Goal: Task Accomplishment & Management: Use online tool/utility

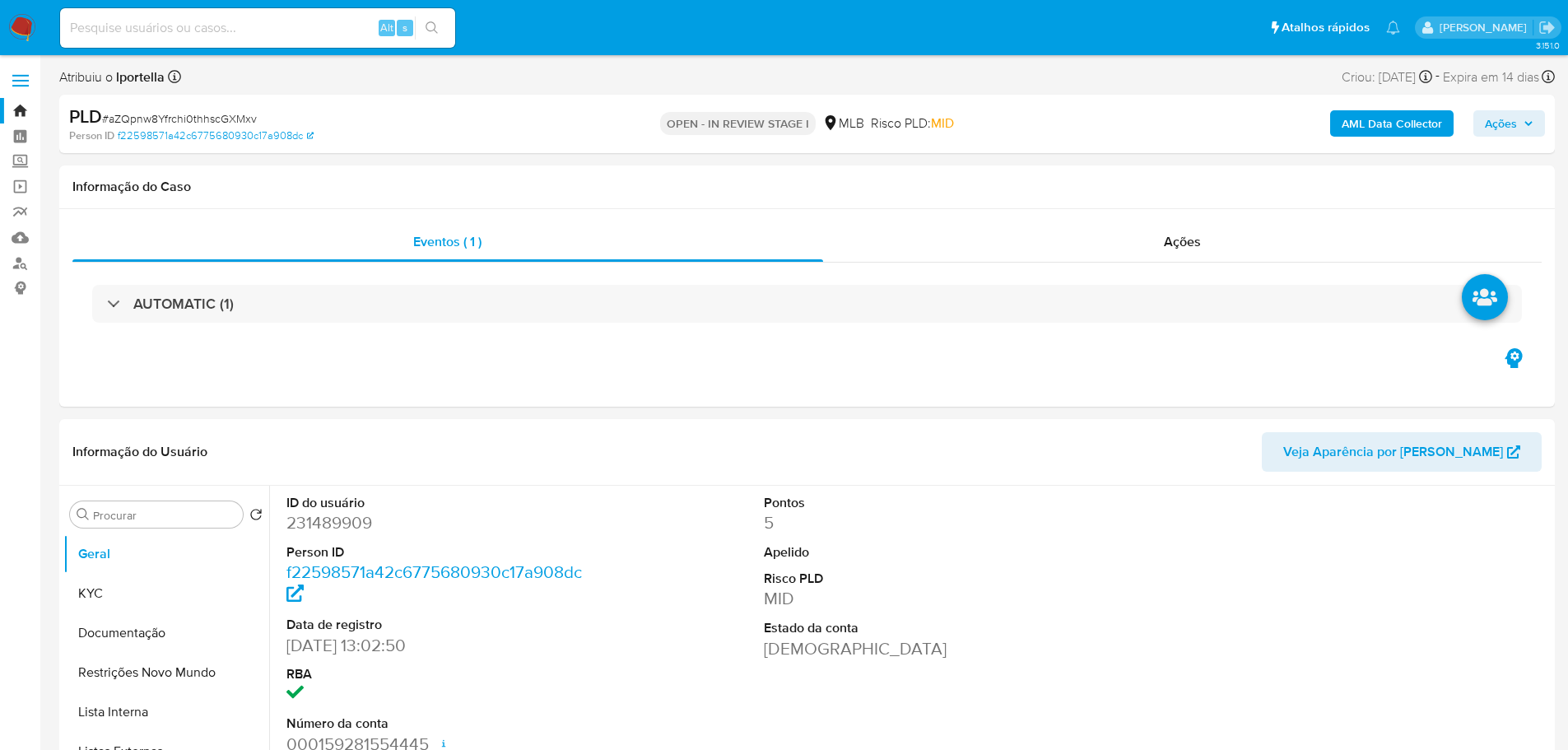
select select "10"
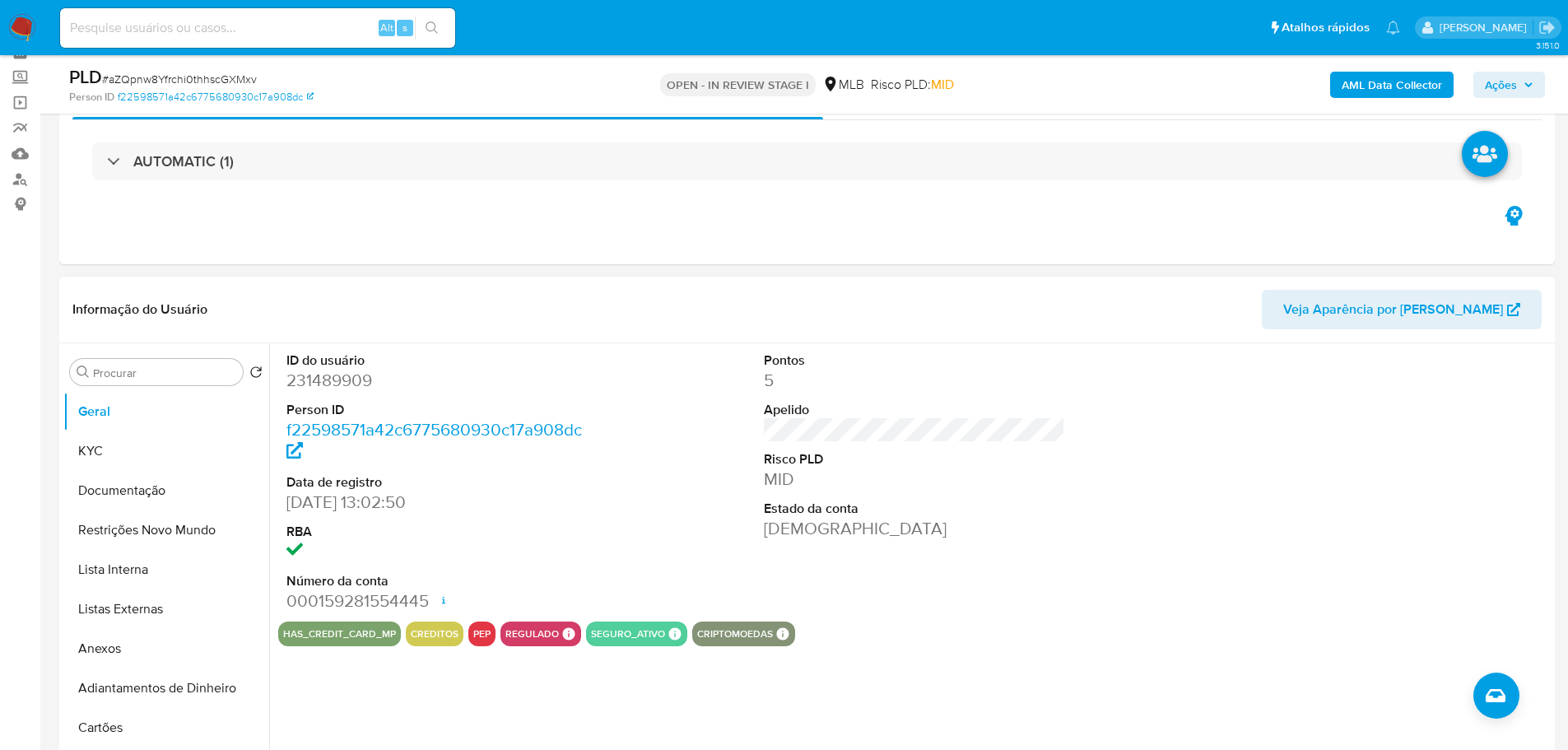
scroll to position [165, 0]
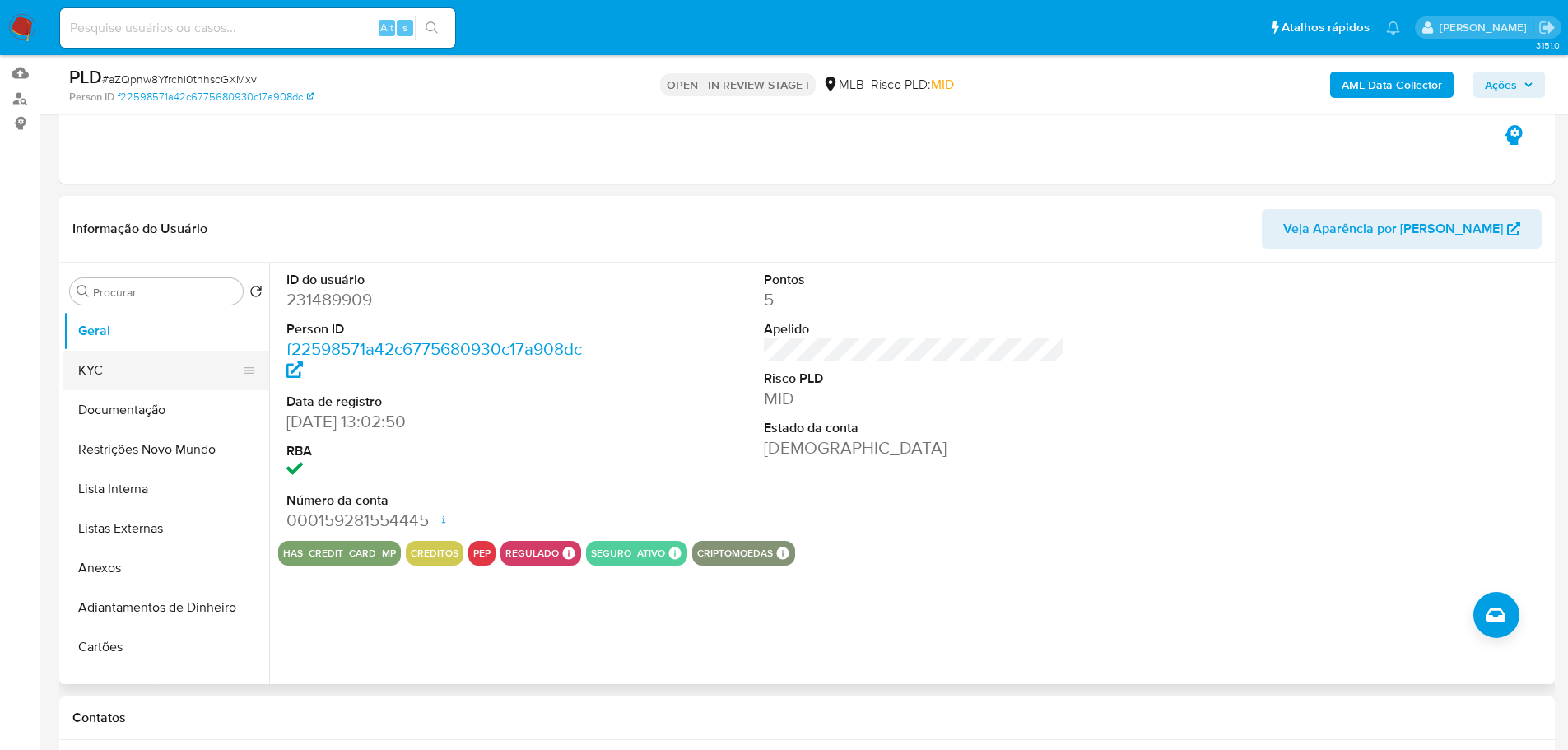
click at [173, 368] on button "KYC" at bounding box center [159, 371] width 193 height 40
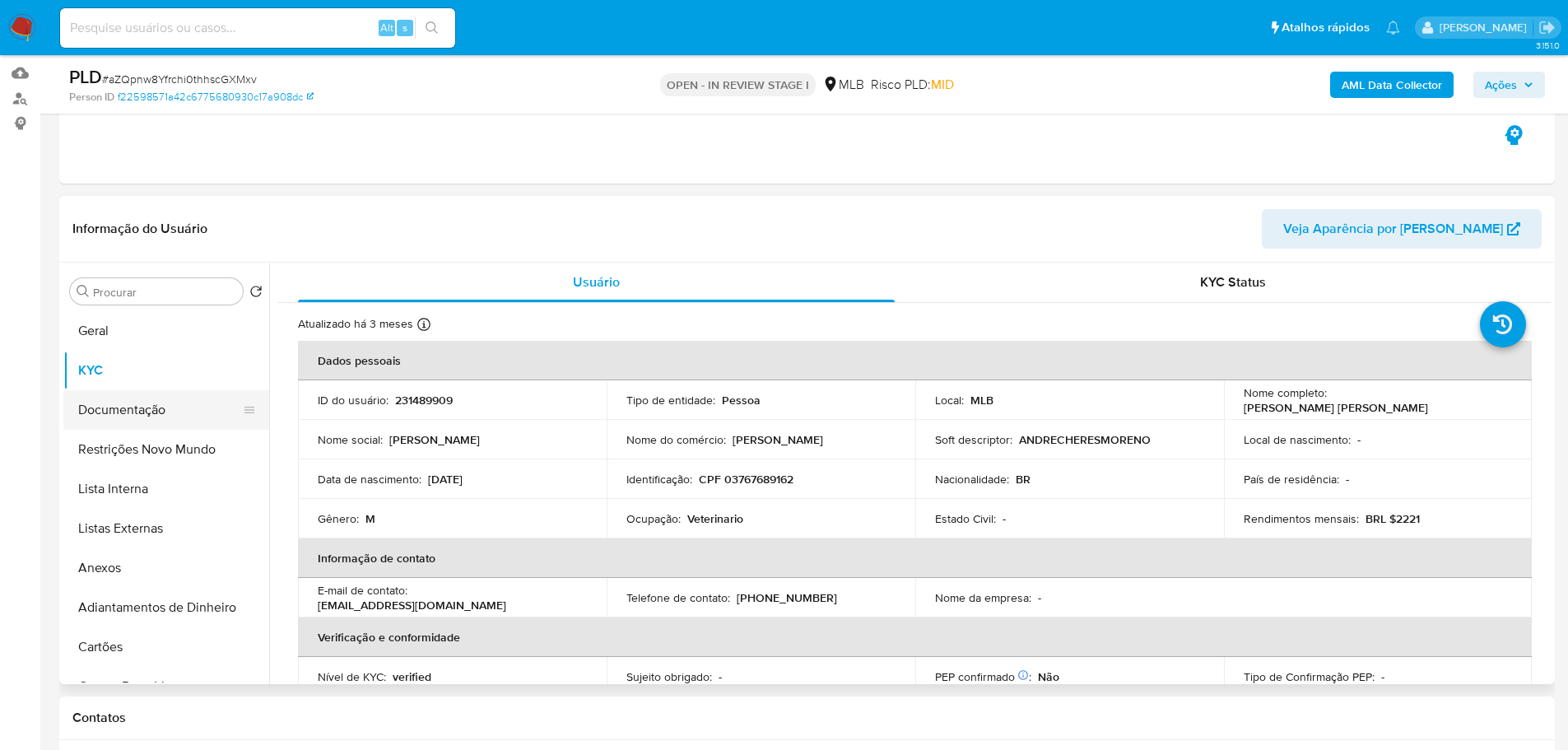
click at [161, 414] on button "Documentação" at bounding box center [159, 410] width 193 height 40
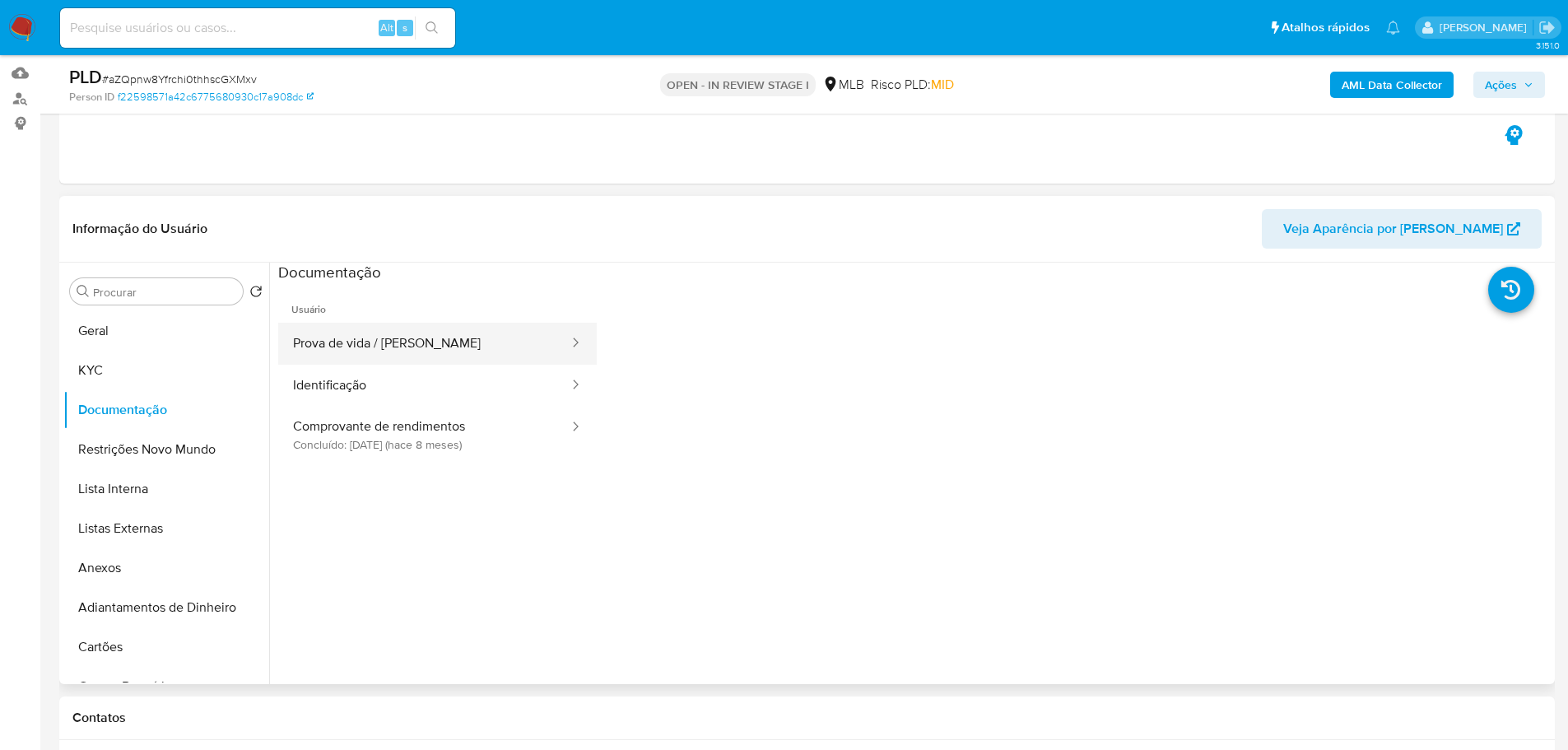
click at [424, 345] on button "Prova de vida / Selfie" at bounding box center [424, 343] width 293 height 42
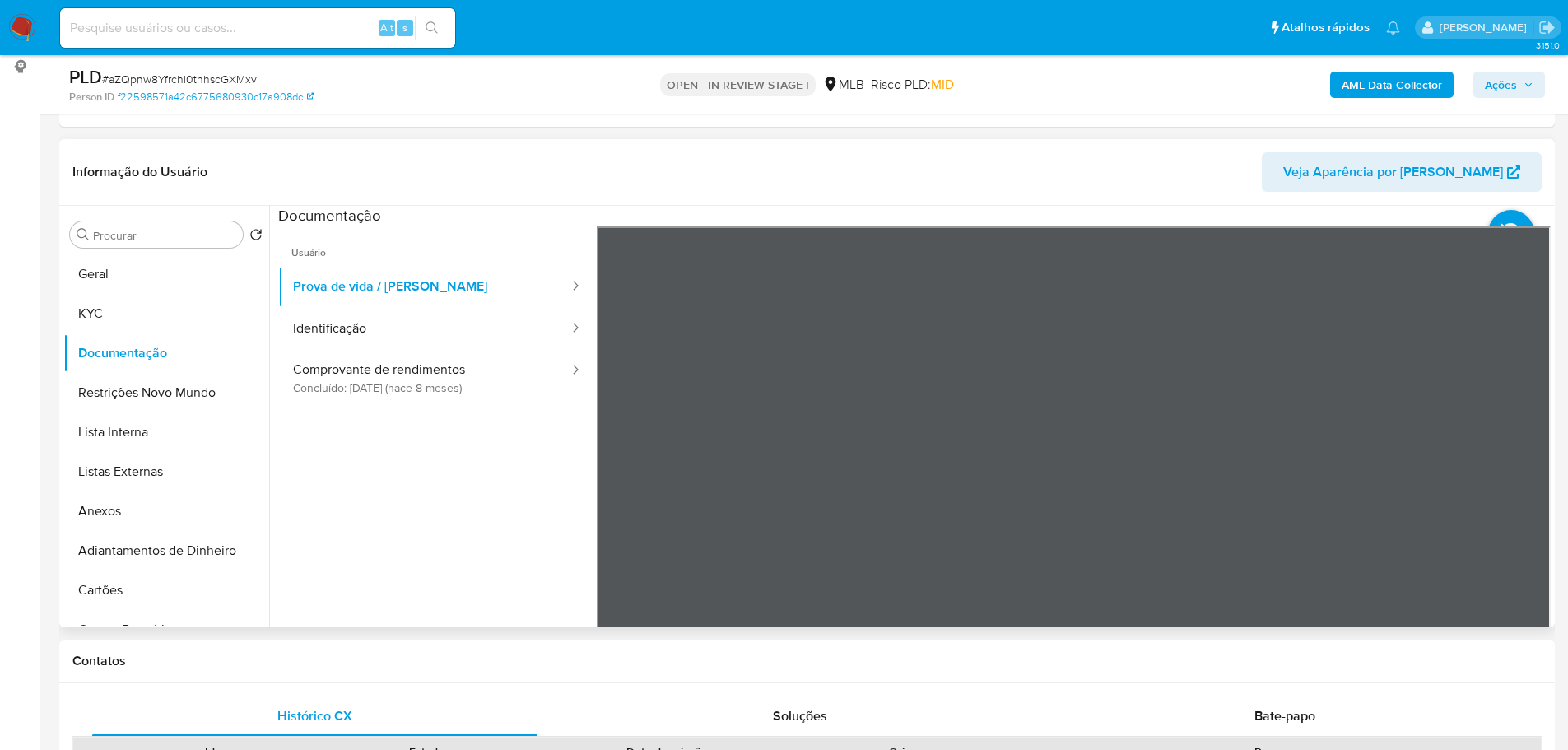
scroll to position [247, 0]
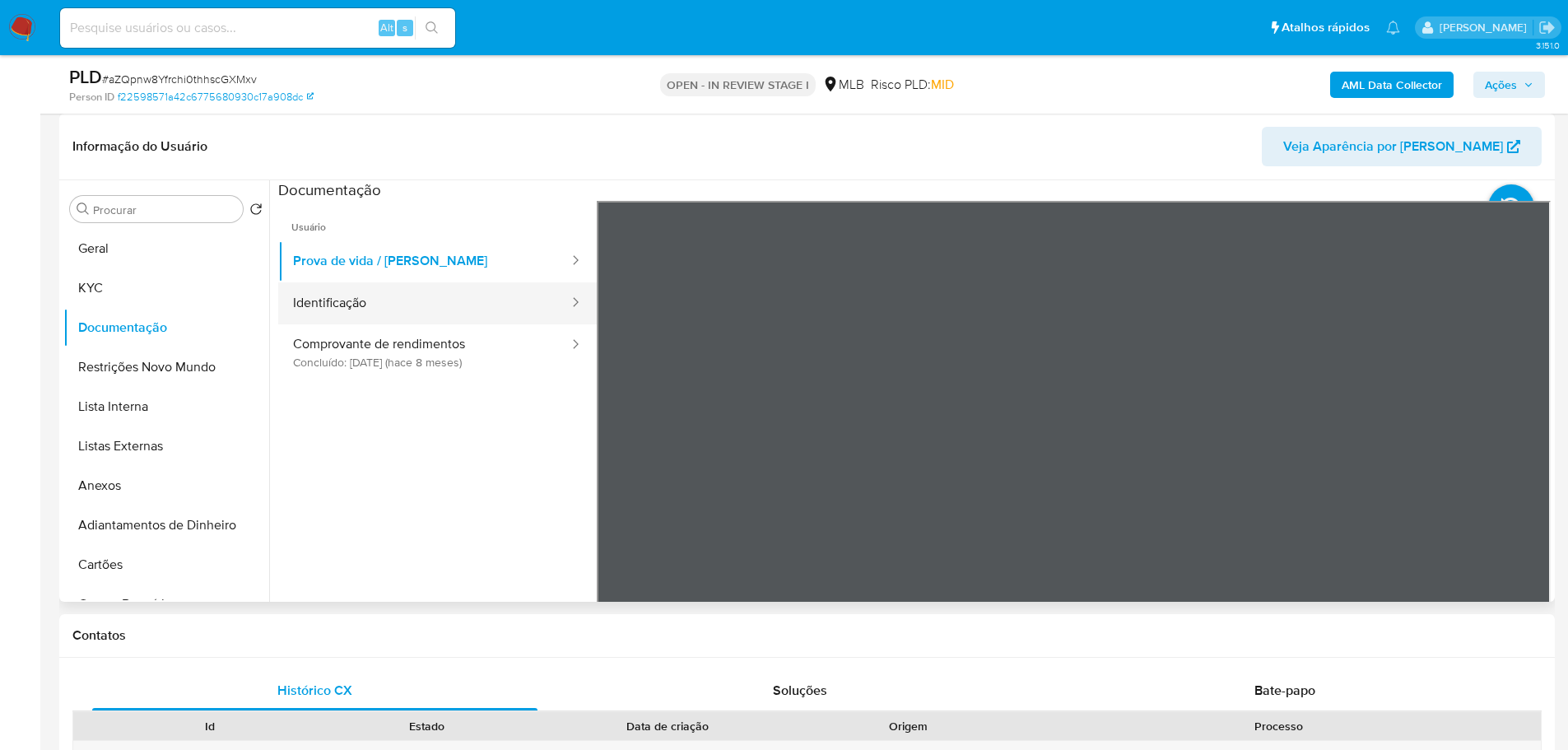
click at [403, 308] on button "Identificação" at bounding box center [424, 303] width 293 height 42
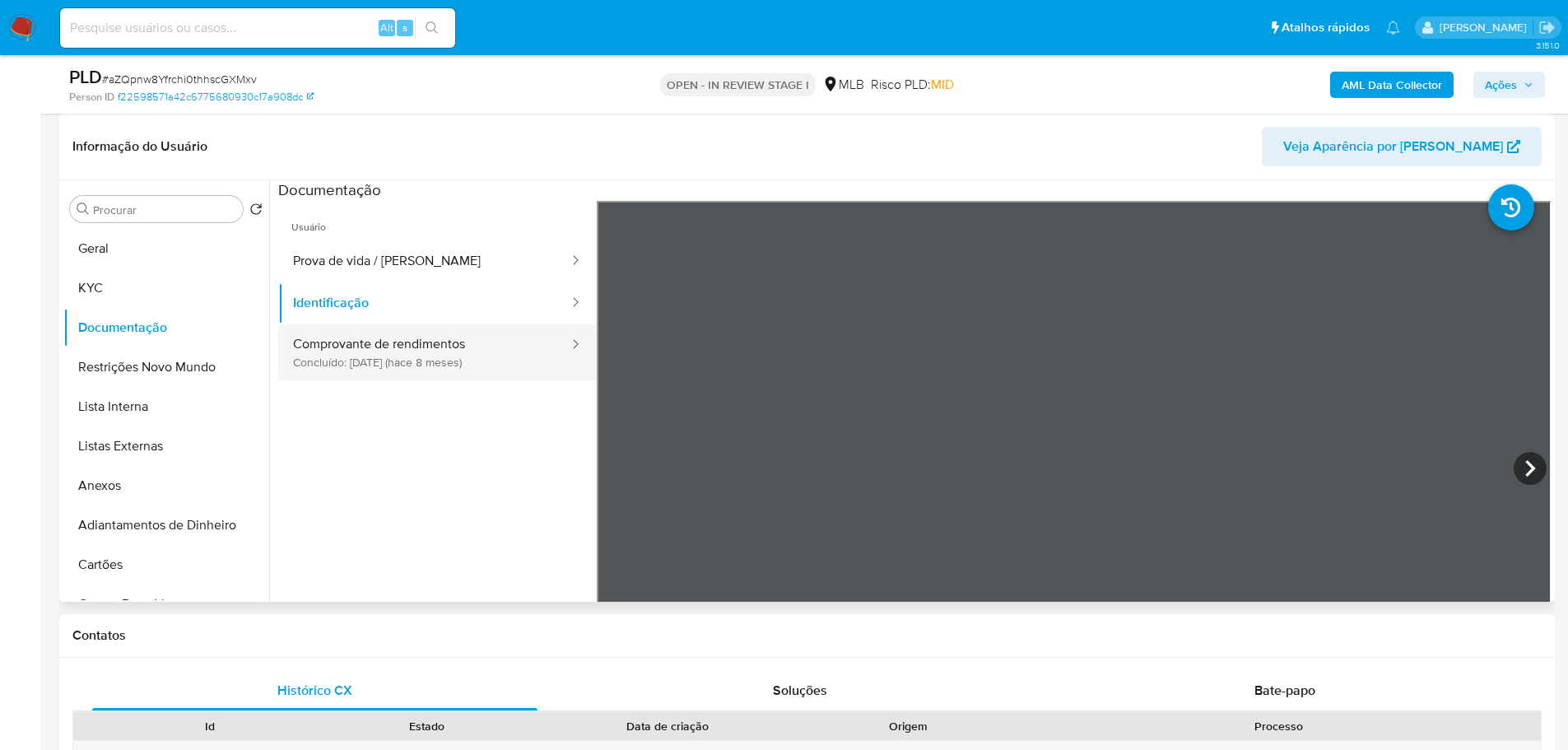
click at [456, 364] on button "Comprovante de rendimentos Concluído: 23/12/2024 (hace 8 meses)" at bounding box center [424, 352] width 293 height 56
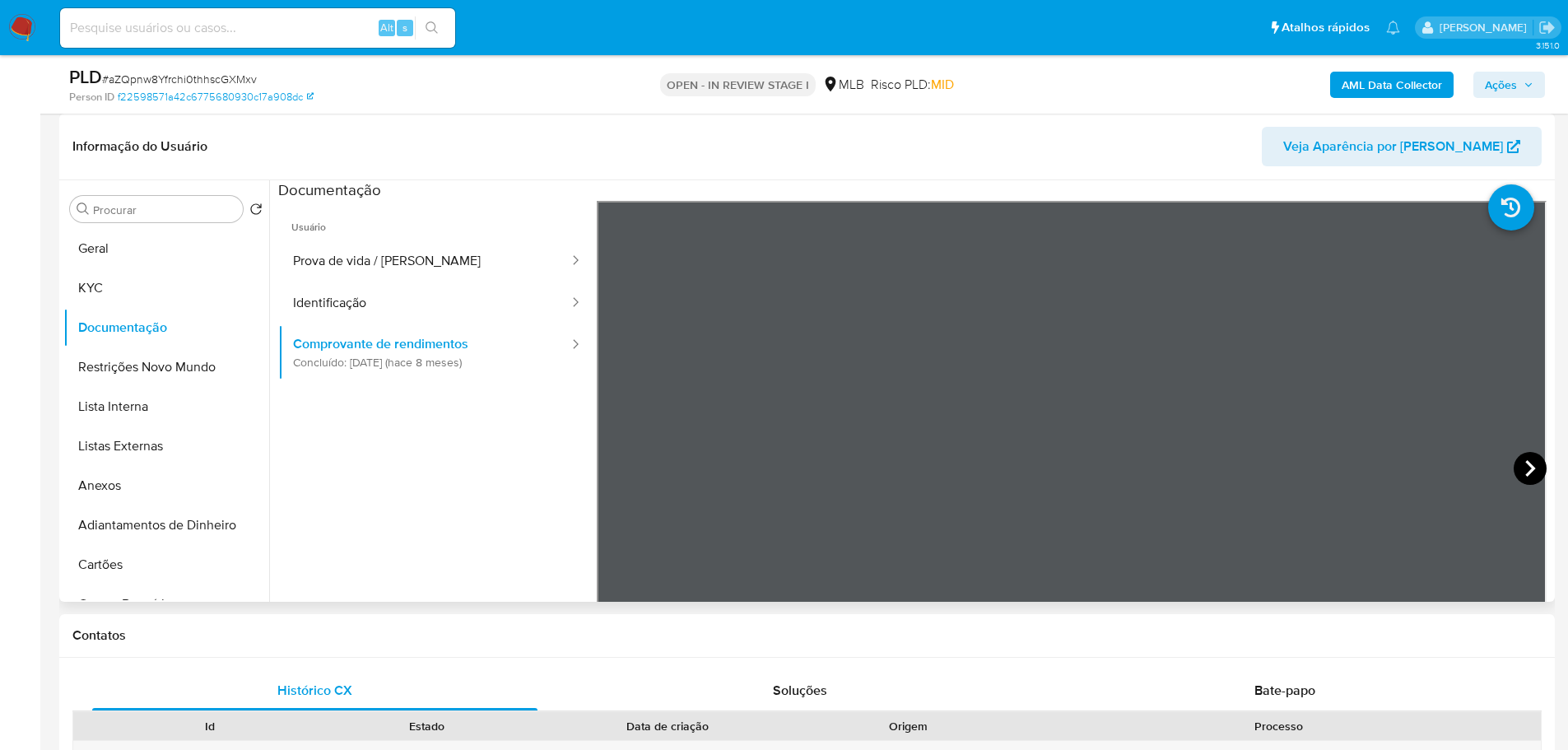
click at [1528, 472] on icon at bounding box center [1530, 468] width 33 height 33
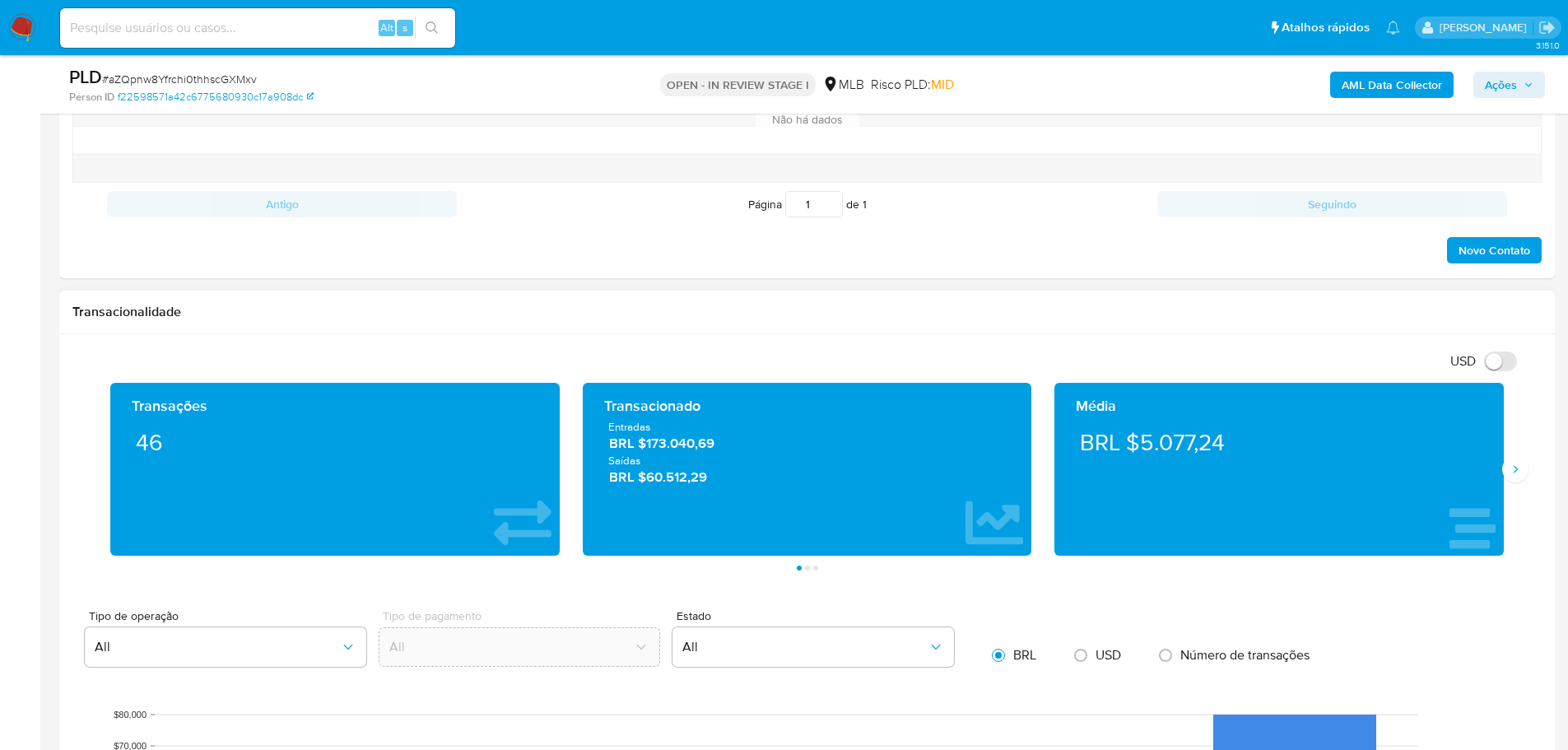
scroll to position [1070, 0]
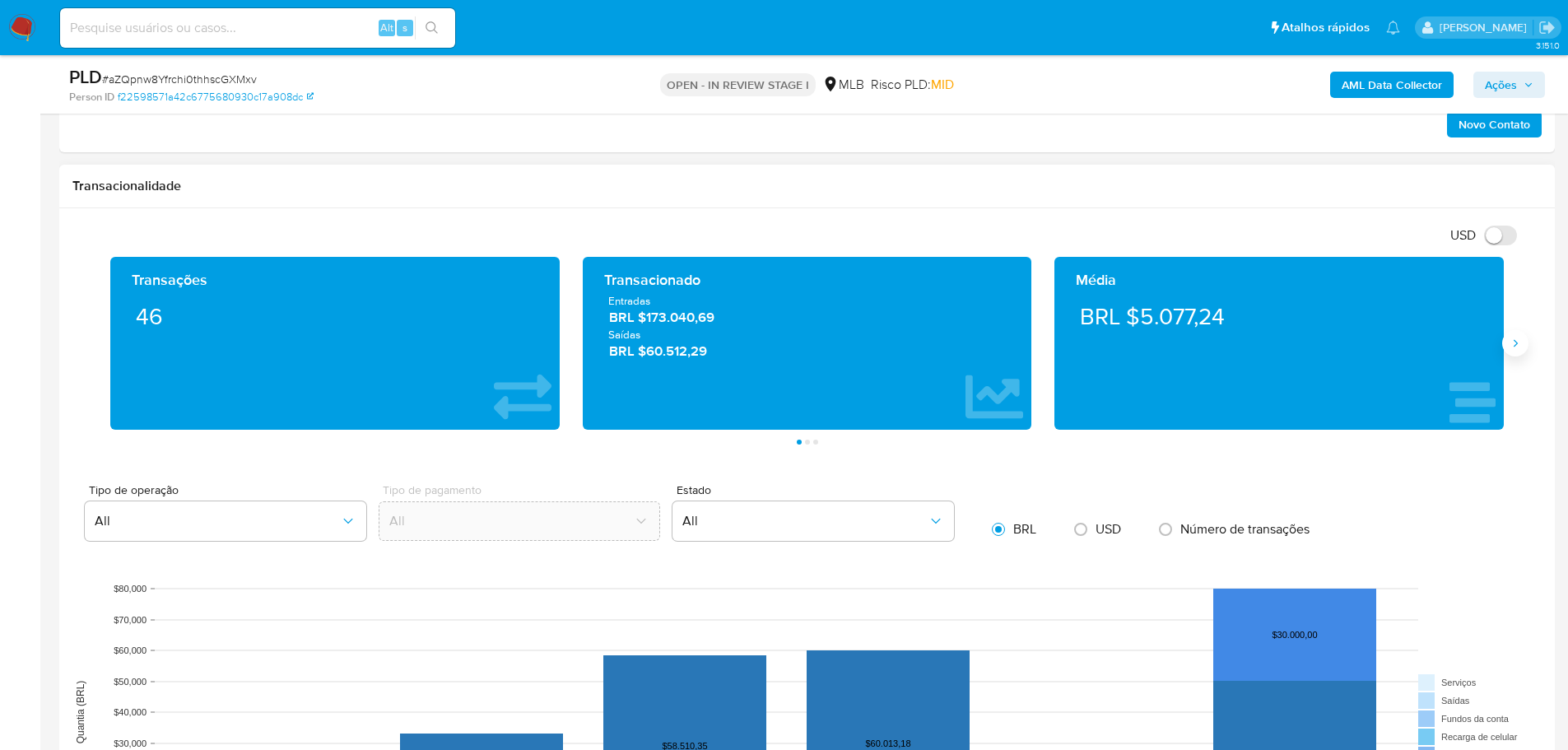
click at [1514, 350] on button "Siguiente" at bounding box center [1515, 343] width 26 height 26
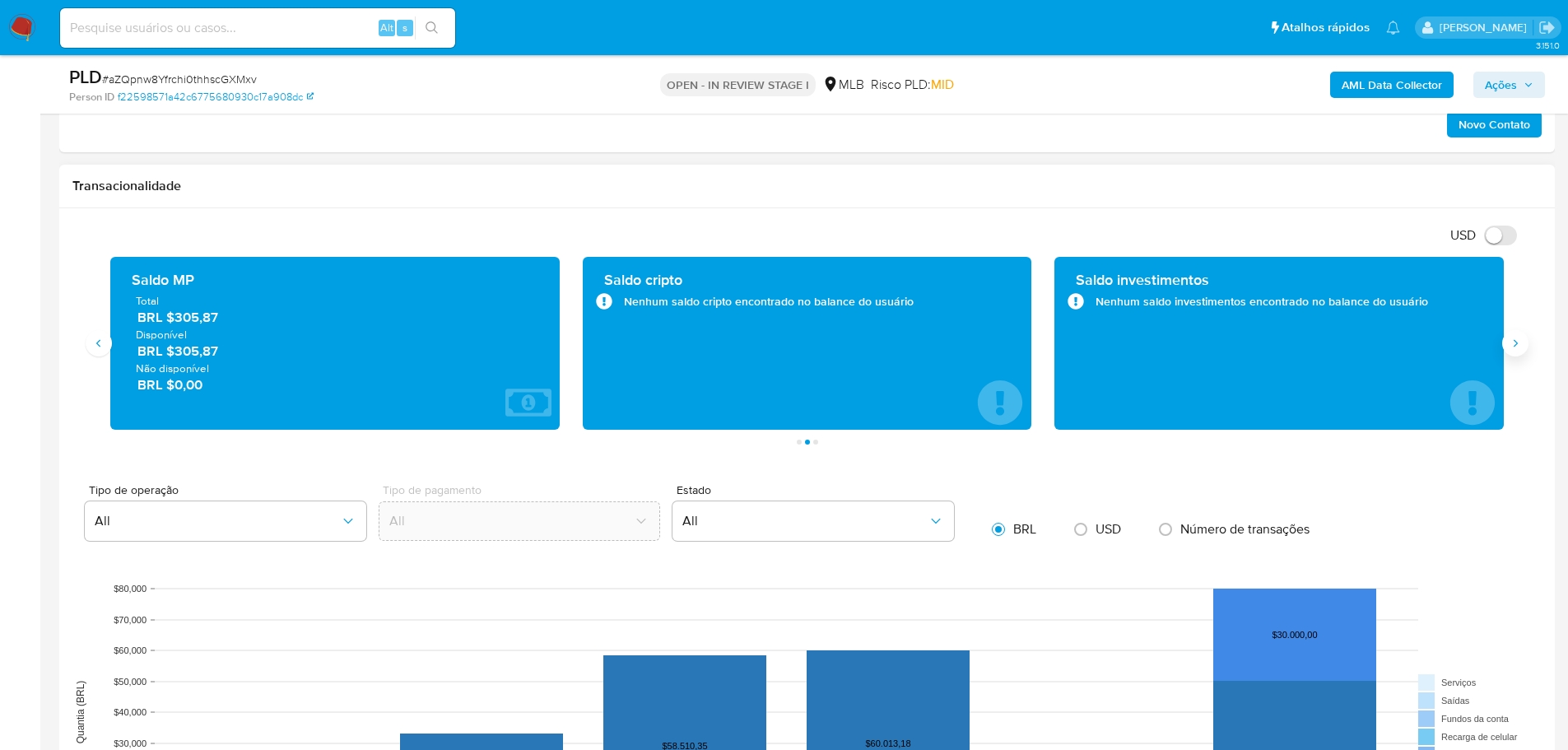
click at [1514, 350] on button "Siguiente" at bounding box center [1515, 343] width 26 height 26
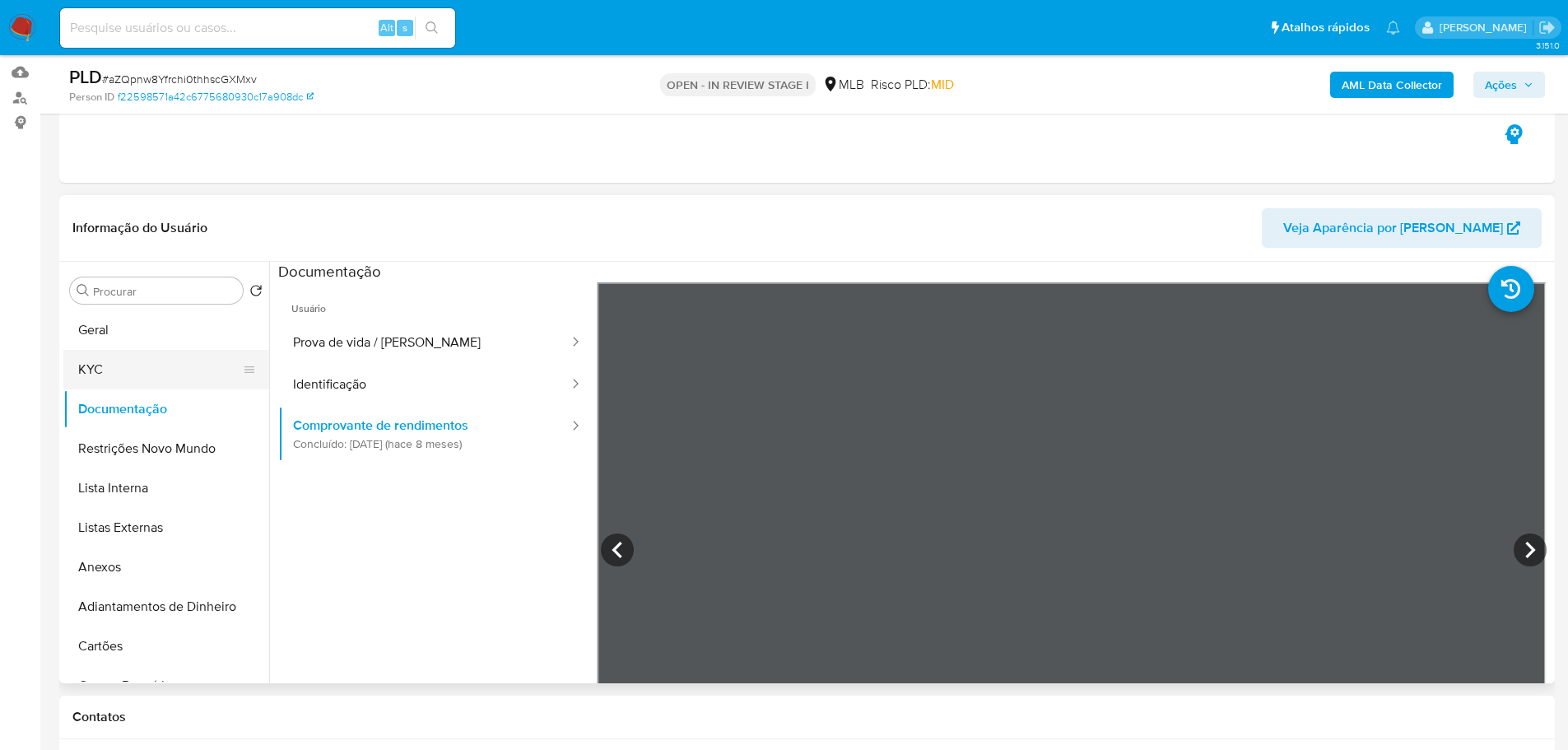
scroll to position [165, 0]
click at [117, 357] on button "KYC" at bounding box center [159, 371] width 193 height 40
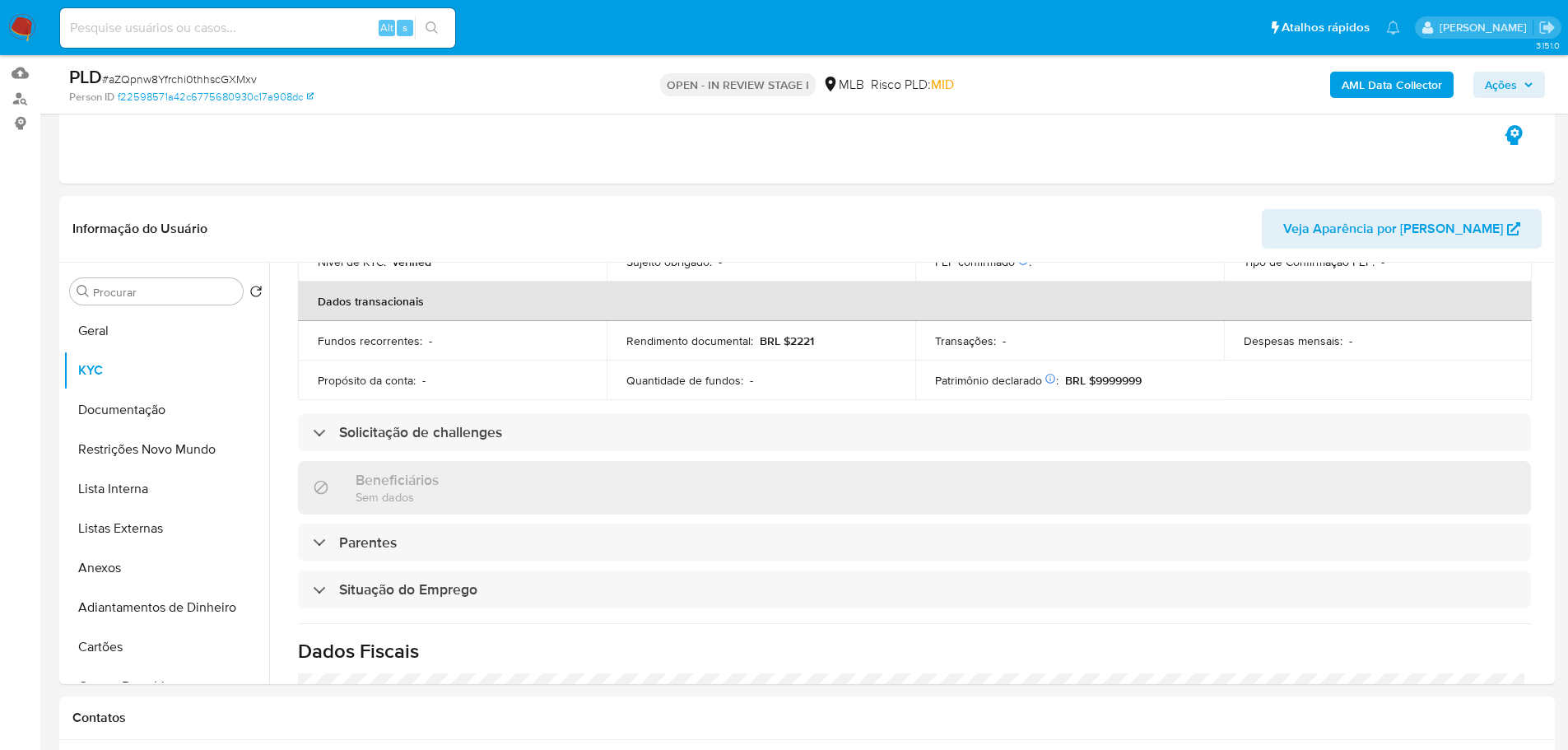
scroll to position [686, 0]
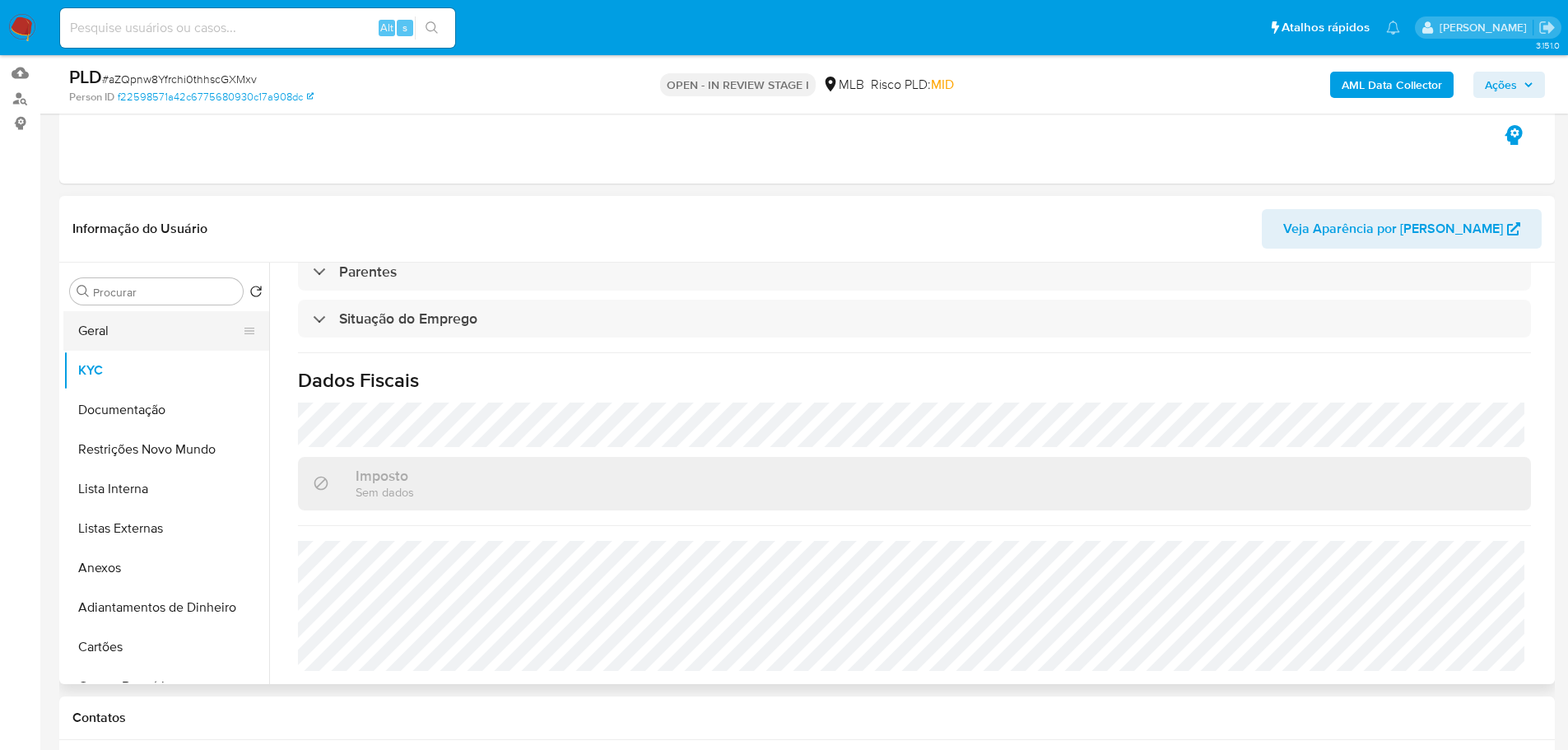
drag, startPoint x: 141, startPoint y: 336, endPoint x: 128, endPoint y: 332, distance: 13.6
click at [140, 336] on button "Geral" at bounding box center [159, 331] width 193 height 40
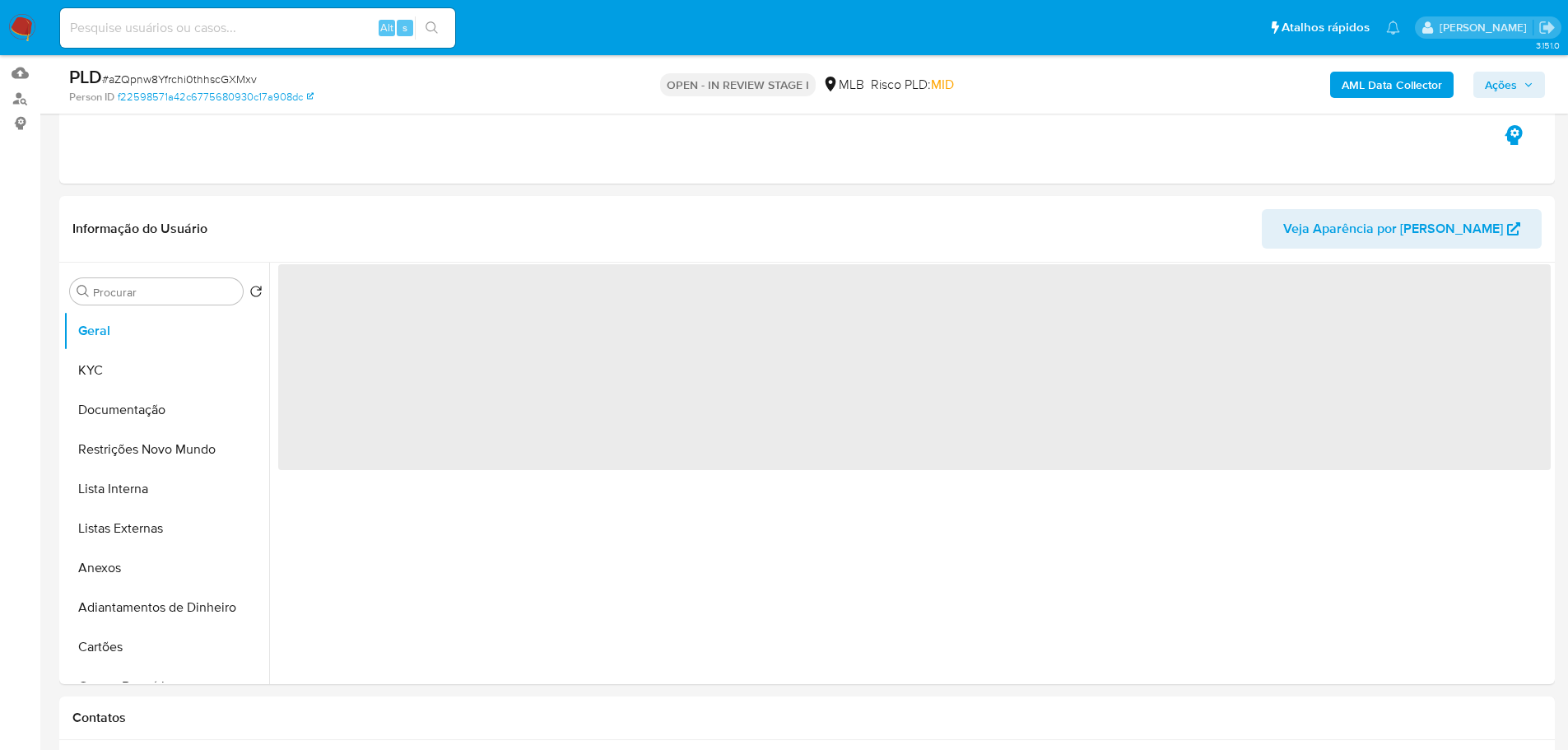
scroll to position [0, 0]
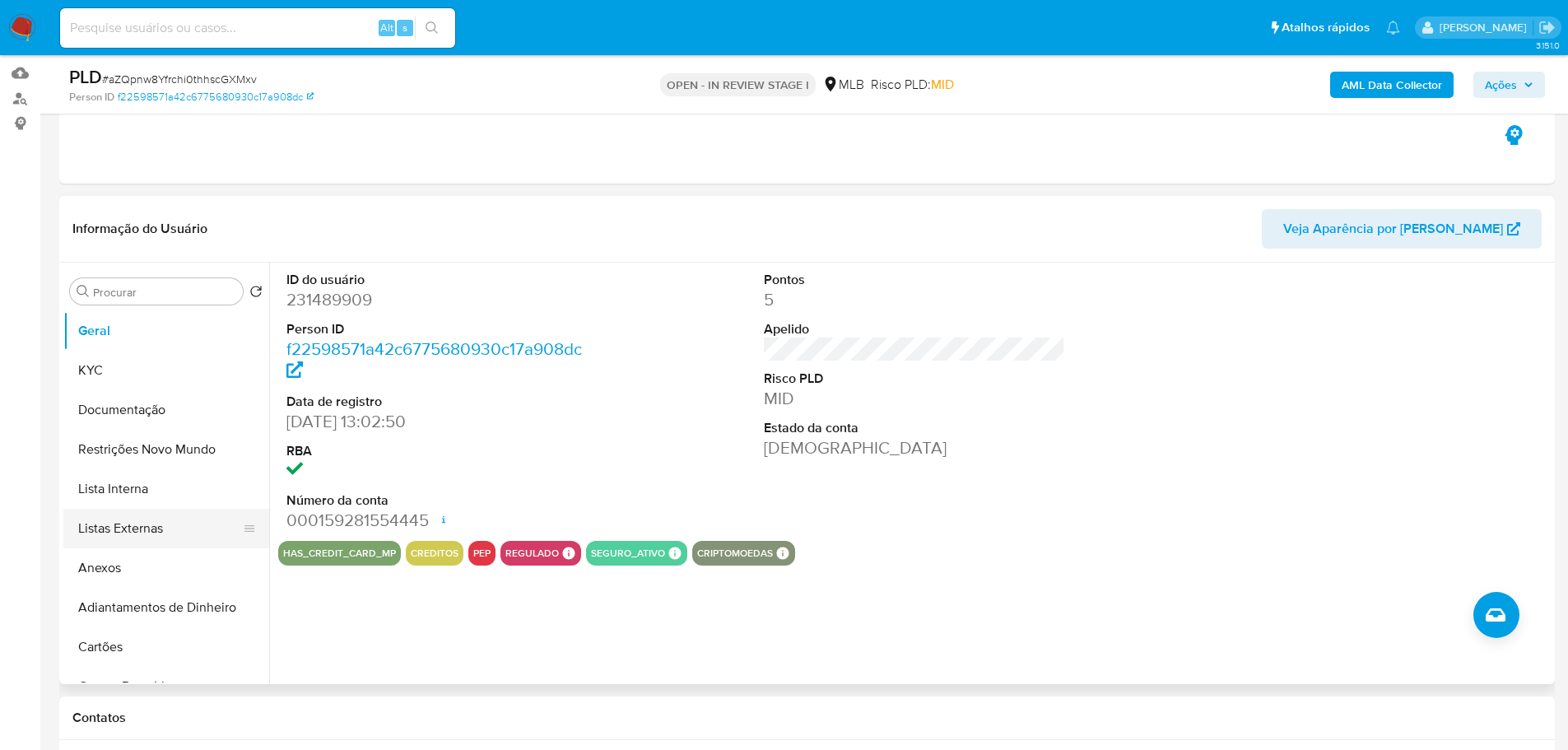
drag, startPoint x: 411, startPoint y: 713, endPoint x: 253, endPoint y: 546, distance: 229.9
click at [411, 713] on h1 "Contatos" at bounding box center [807, 717] width 1469 height 16
click at [112, 369] on button "KYC" at bounding box center [159, 371] width 193 height 40
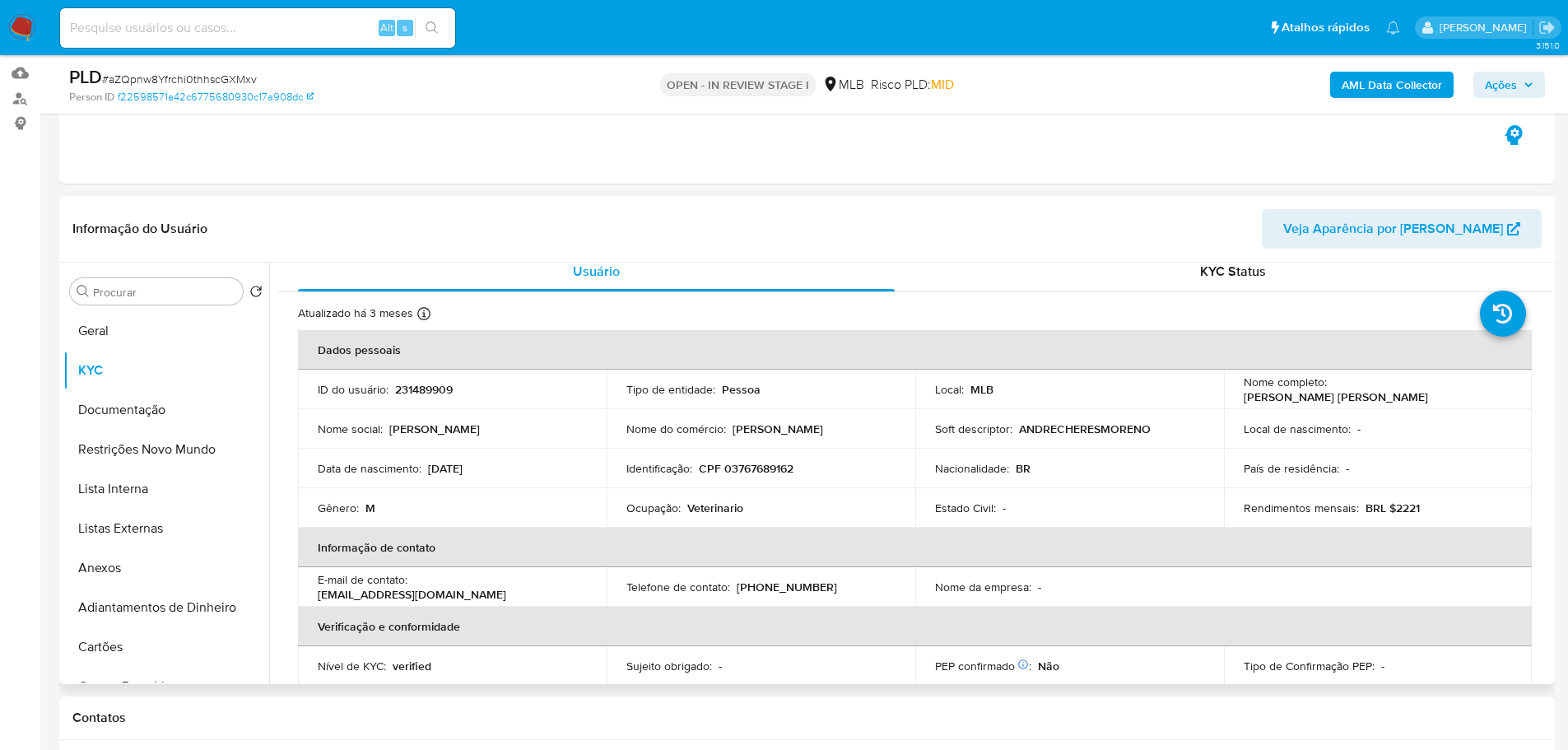
scroll to position [13, 0]
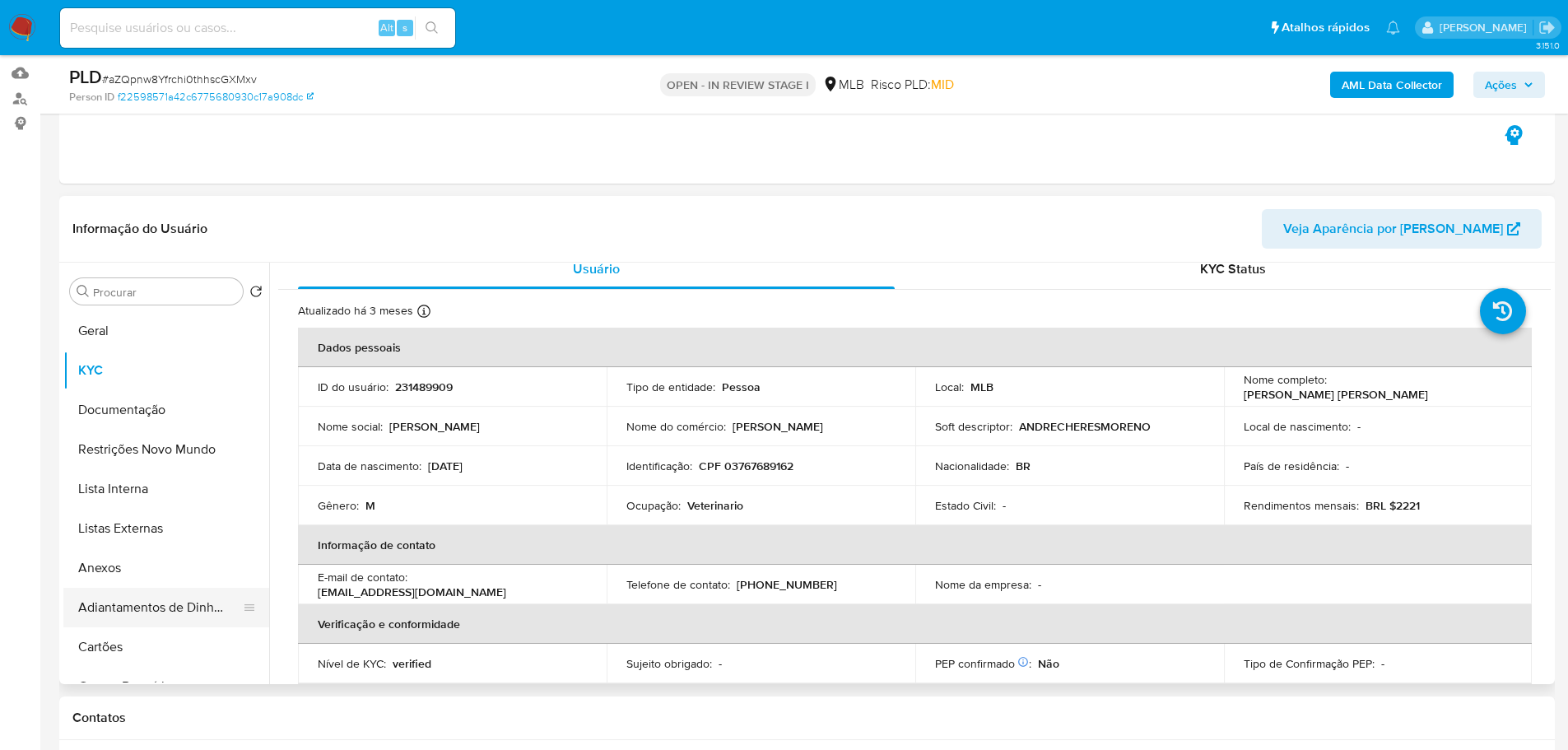
drag, startPoint x: 301, startPoint y: 703, endPoint x: 253, endPoint y: 625, distance: 91.6
click at [301, 703] on div "Contatos" at bounding box center [807, 718] width 1496 height 43
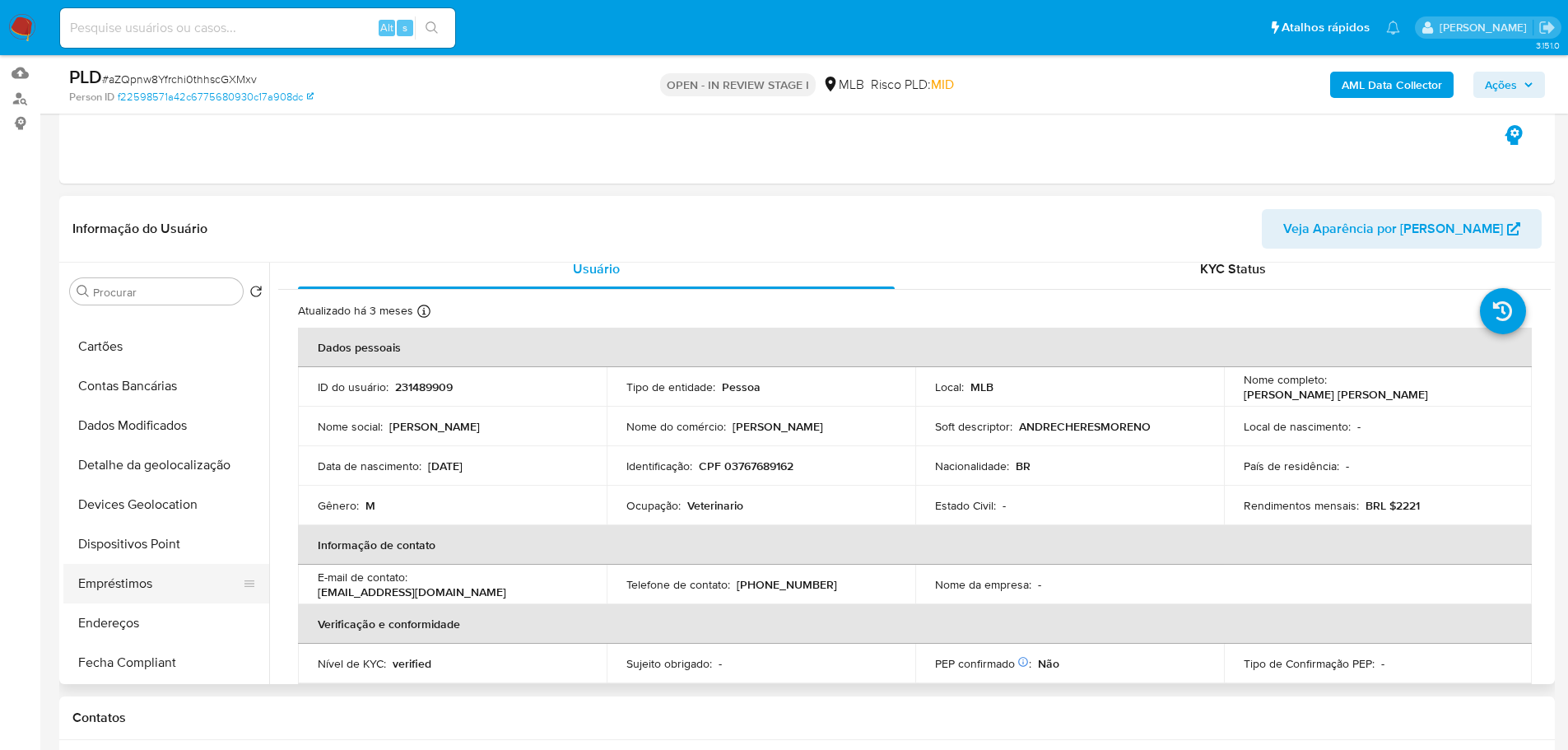
scroll to position [329, 0]
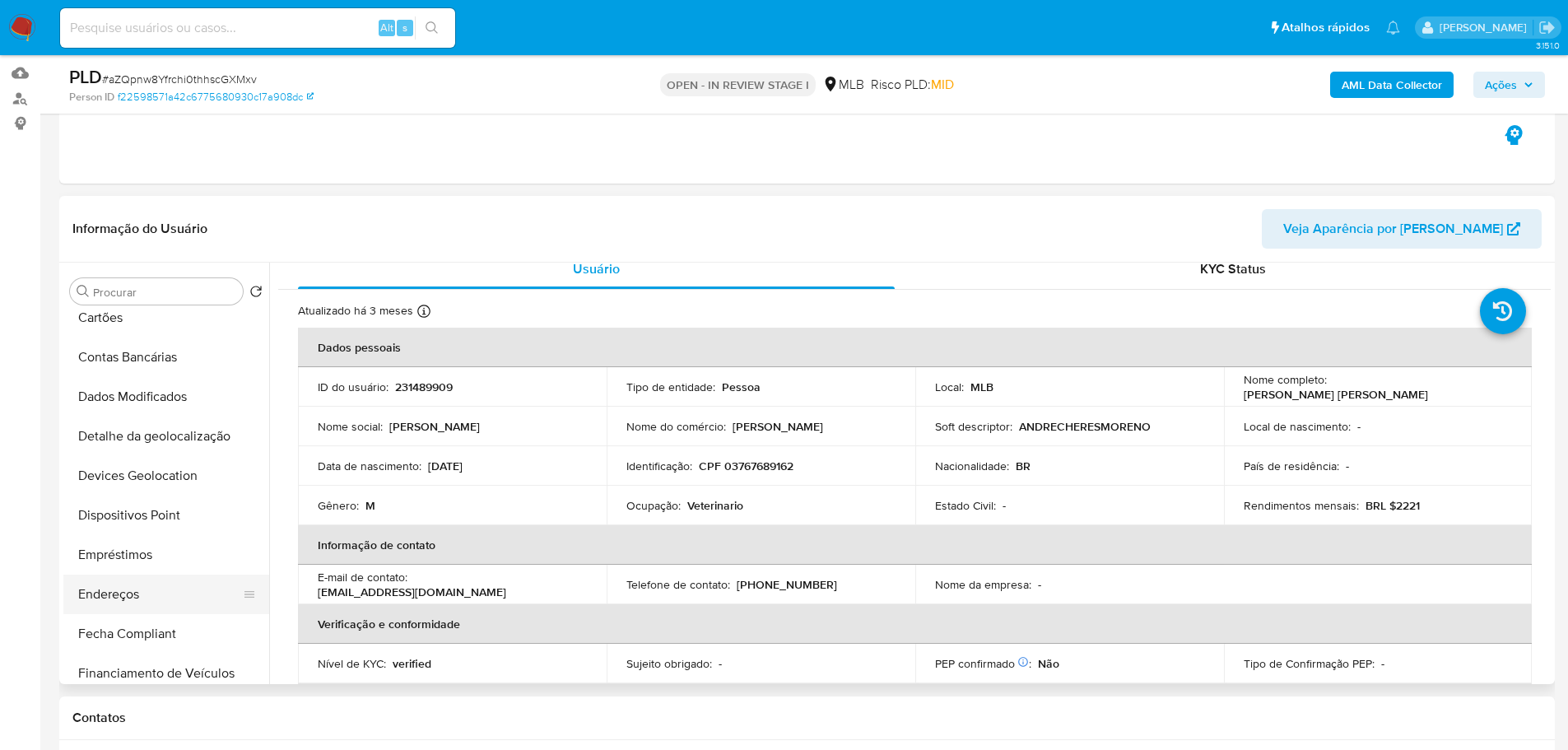
click at [137, 584] on button "Endereços" at bounding box center [159, 595] width 193 height 40
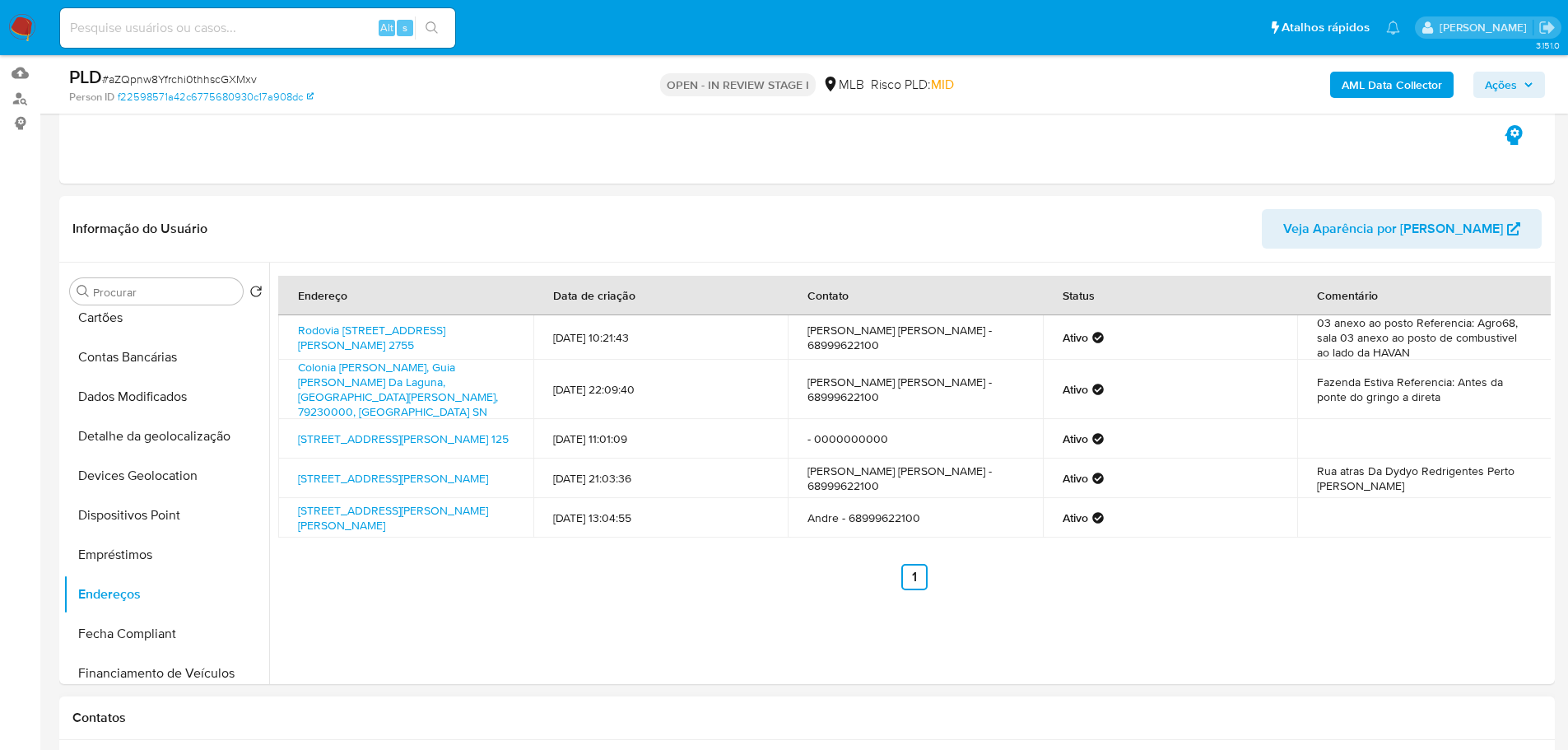
click at [488, 710] on h1 "Contatos" at bounding box center [807, 717] width 1469 height 16
click at [178, 437] on button "Detalhe da geolocalização" at bounding box center [159, 437] width 193 height 40
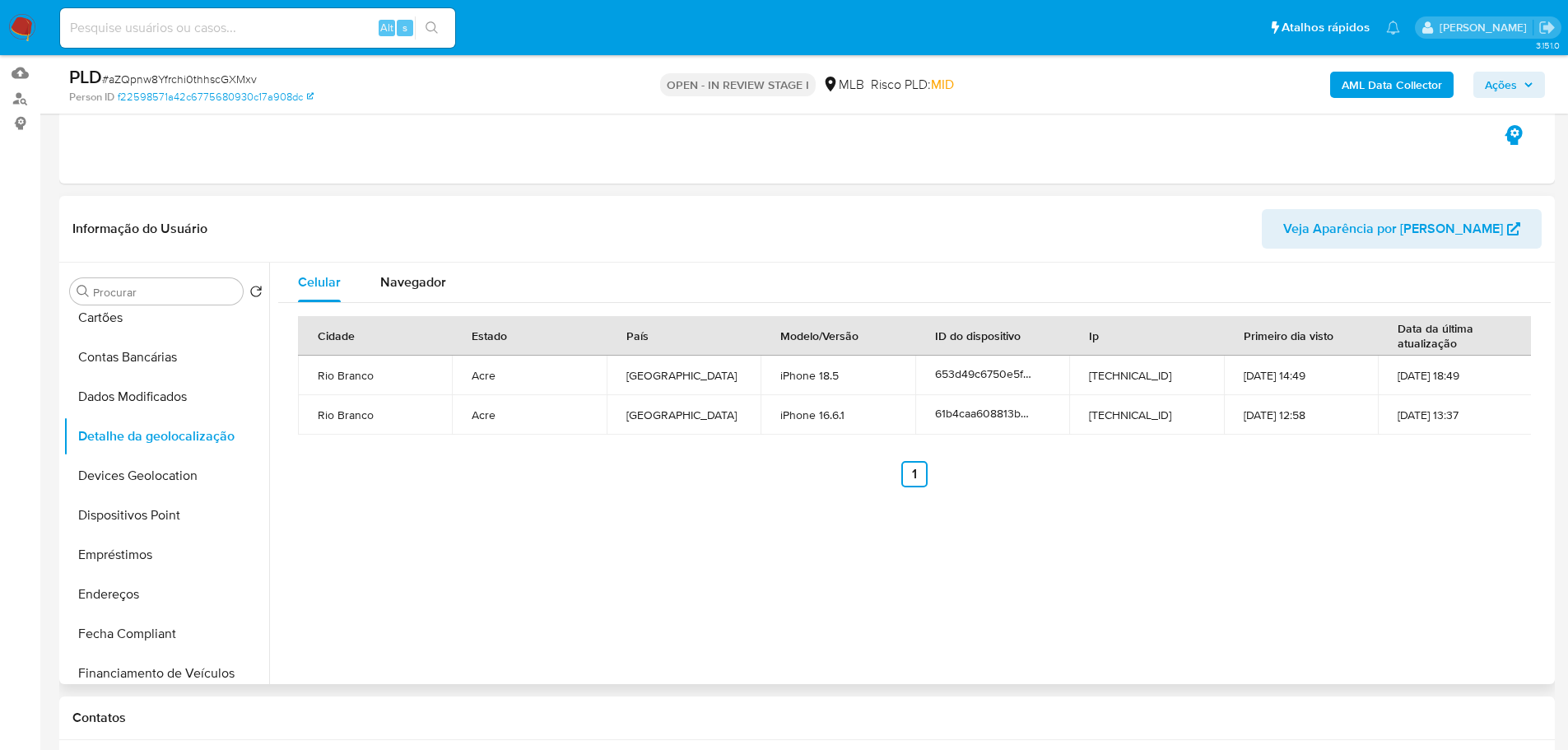
drag, startPoint x: 346, startPoint y: 726, endPoint x: 266, endPoint y: 618, distance: 134.4
click at [346, 726] on h1 "Contatos" at bounding box center [807, 717] width 1469 height 16
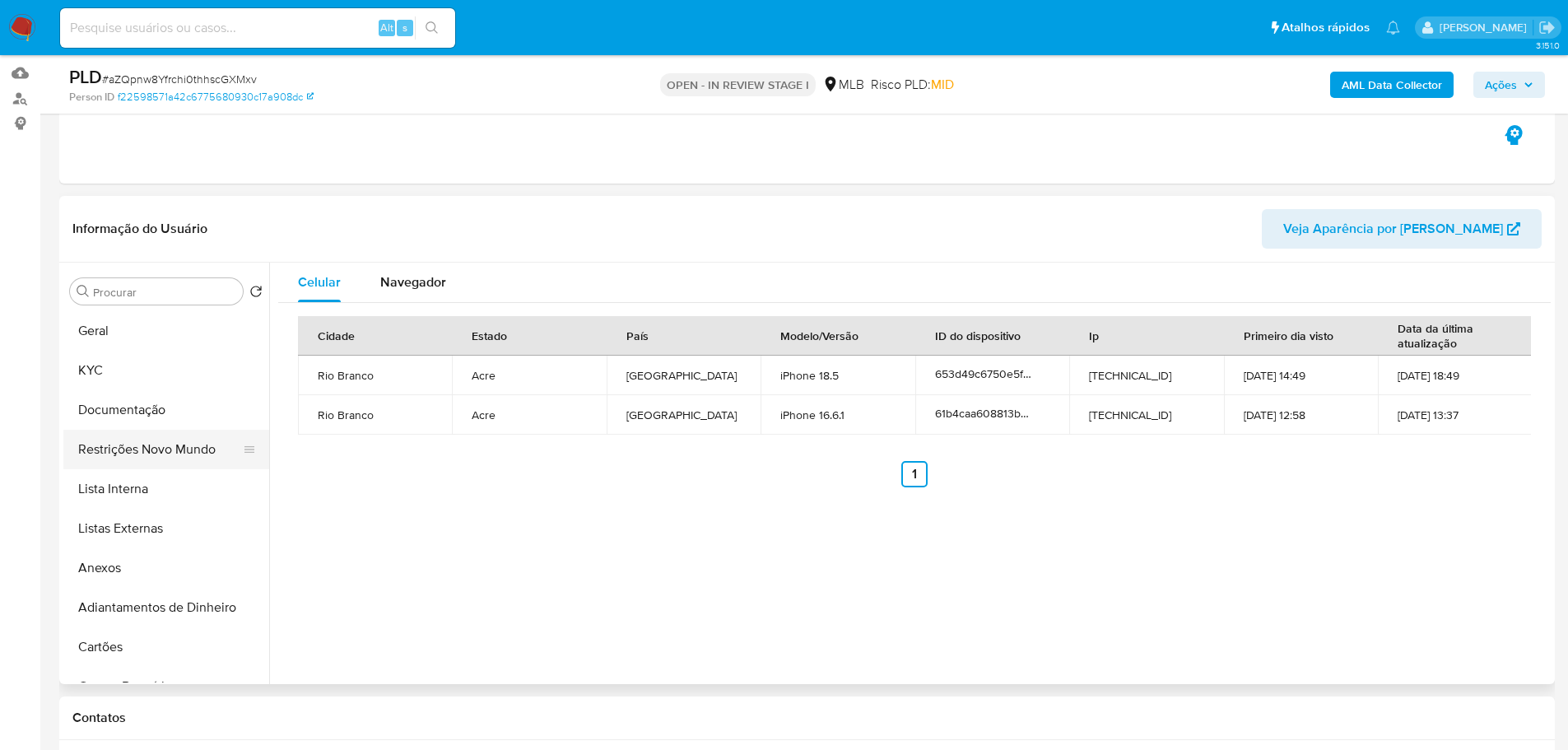
click at [168, 446] on button "Restrições Novo Mundo" at bounding box center [159, 450] width 193 height 40
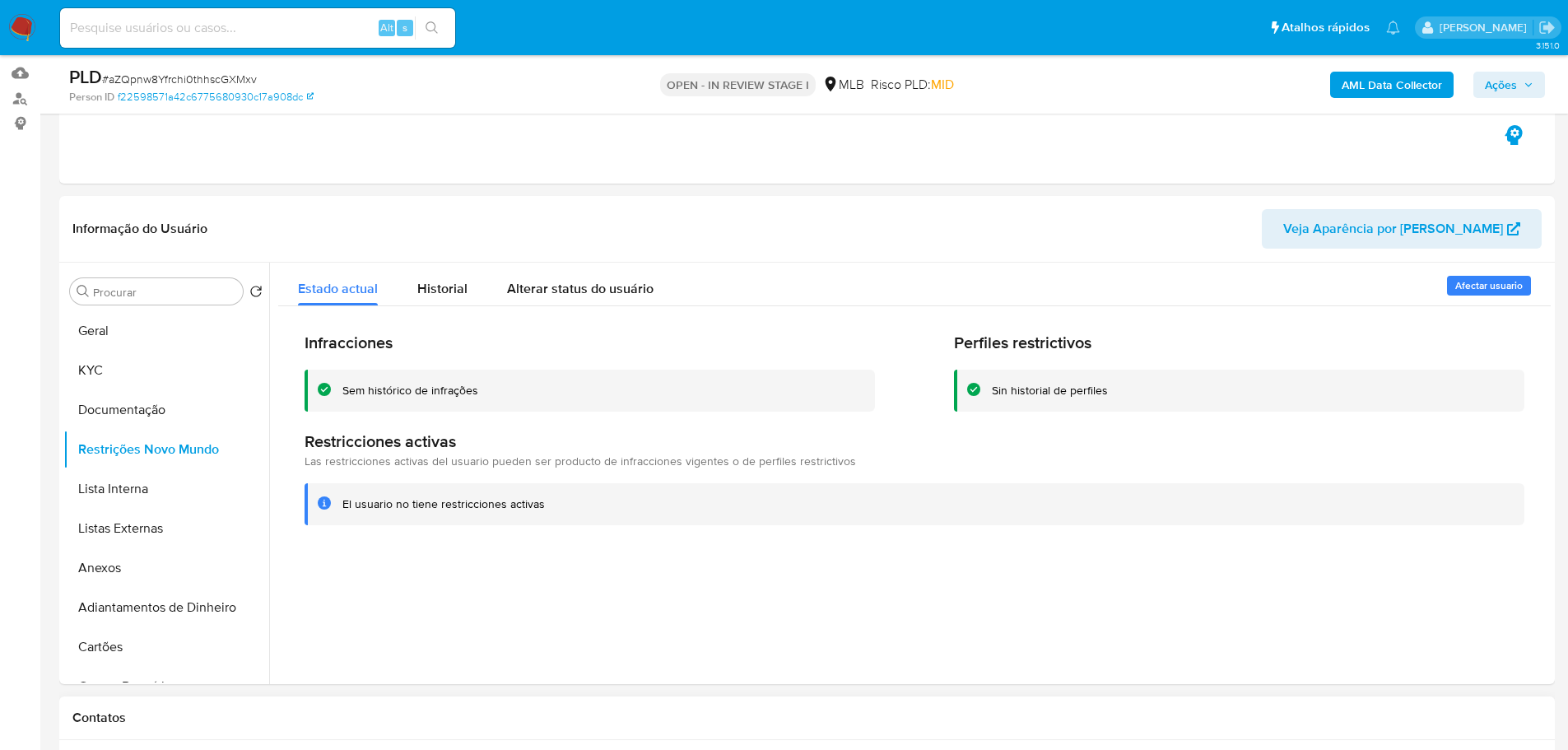
drag, startPoint x: 323, startPoint y: 724, endPoint x: 301, endPoint y: 697, distance: 34.8
click at [323, 724] on h1 "Contatos" at bounding box center [807, 717] width 1469 height 16
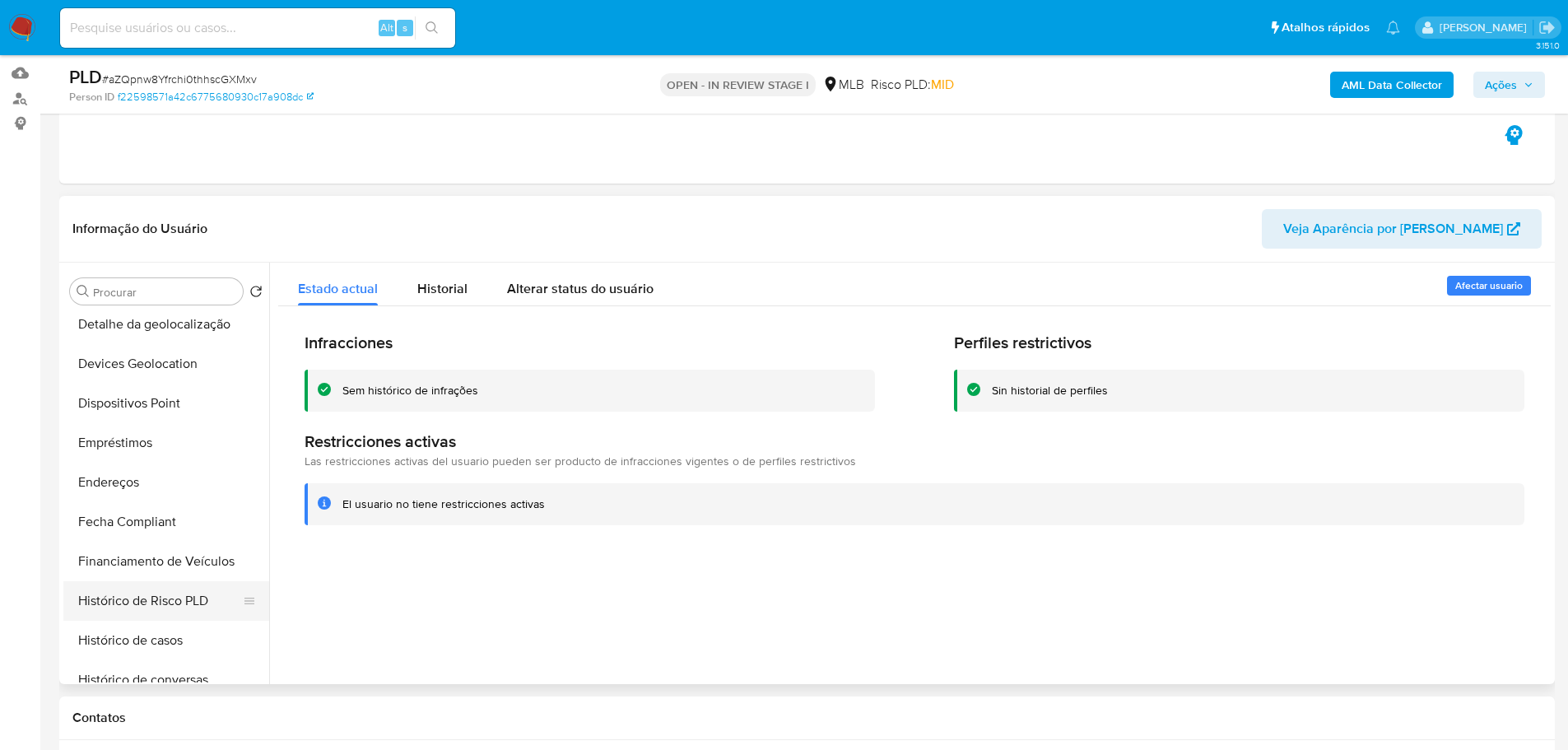
scroll to position [411, 0]
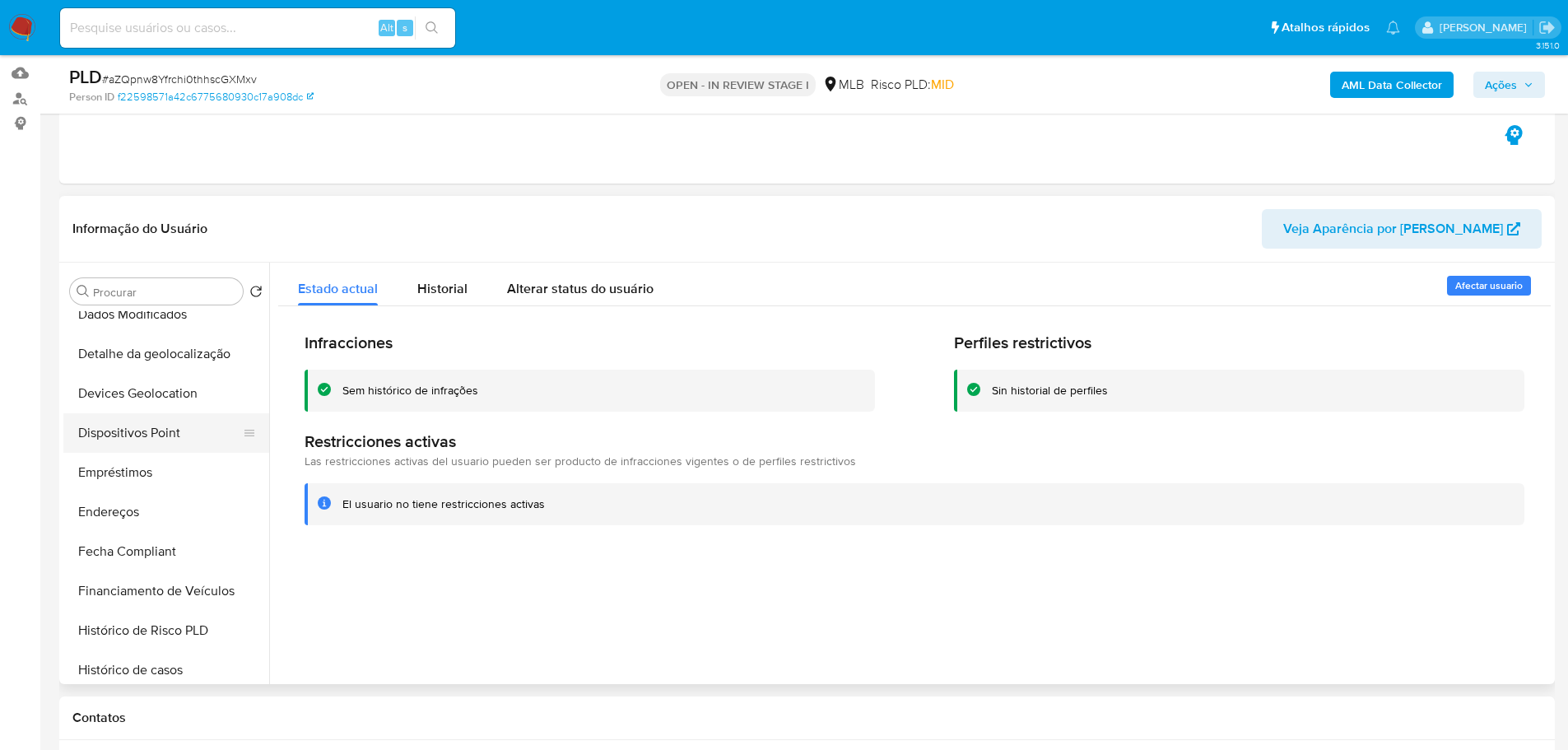
click at [174, 431] on button "Dispositivos Point" at bounding box center [159, 433] width 193 height 40
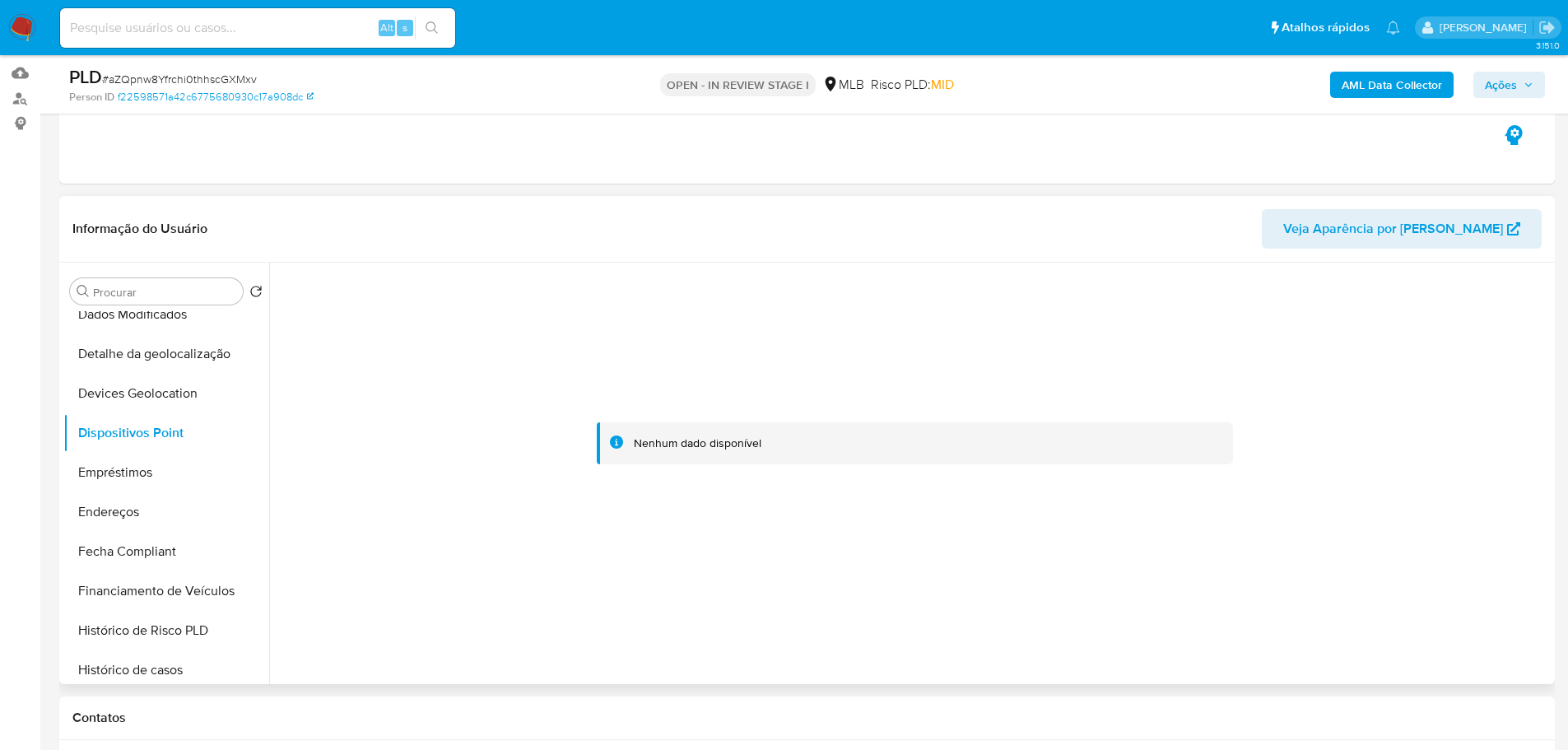
drag, startPoint x: 1260, startPoint y: 534, endPoint x: 1105, endPoint y: 426, distance: 188.9
click at [1260, 534] on div at bounding box center [915, 443] width 1272 height 362
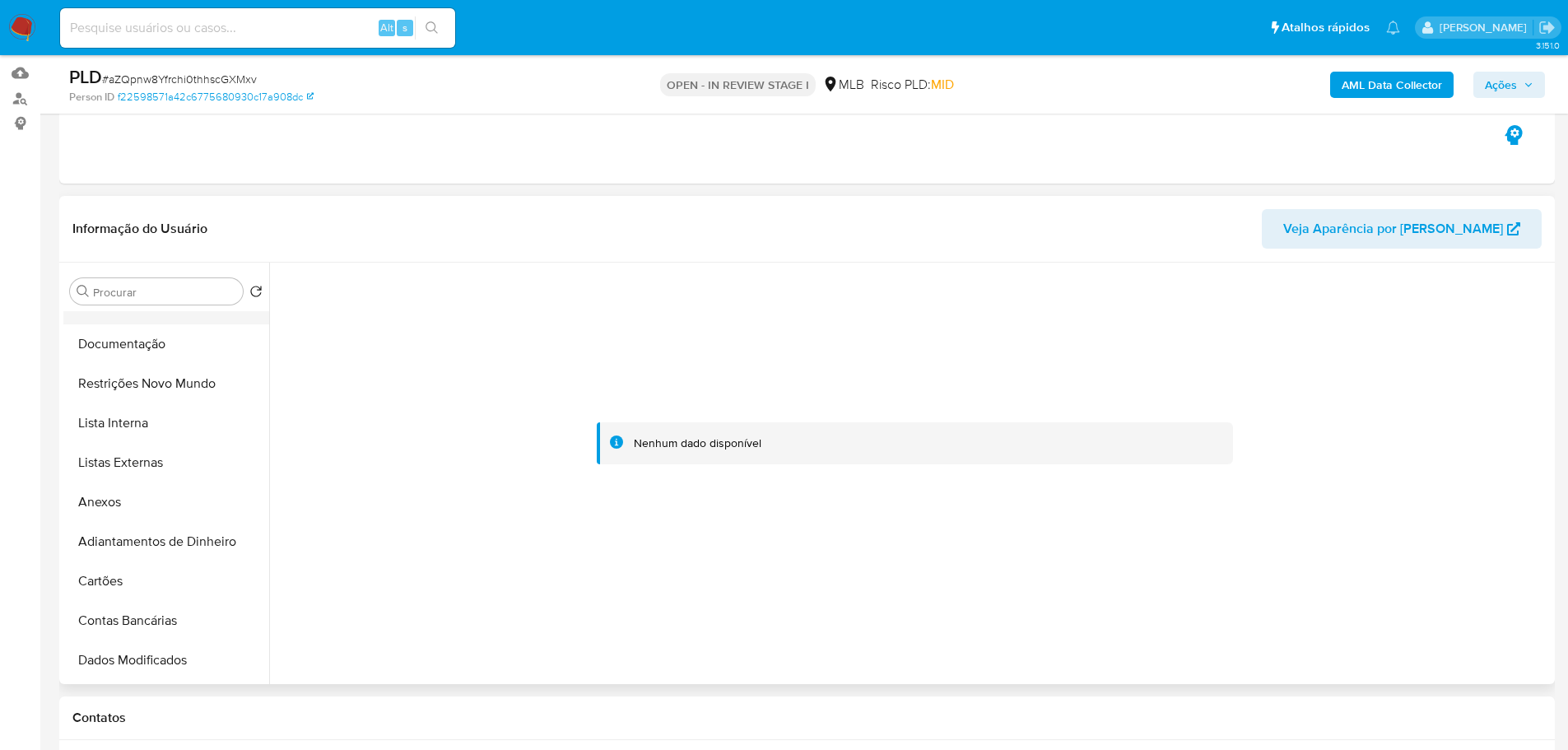
scroll to position [0, 0]
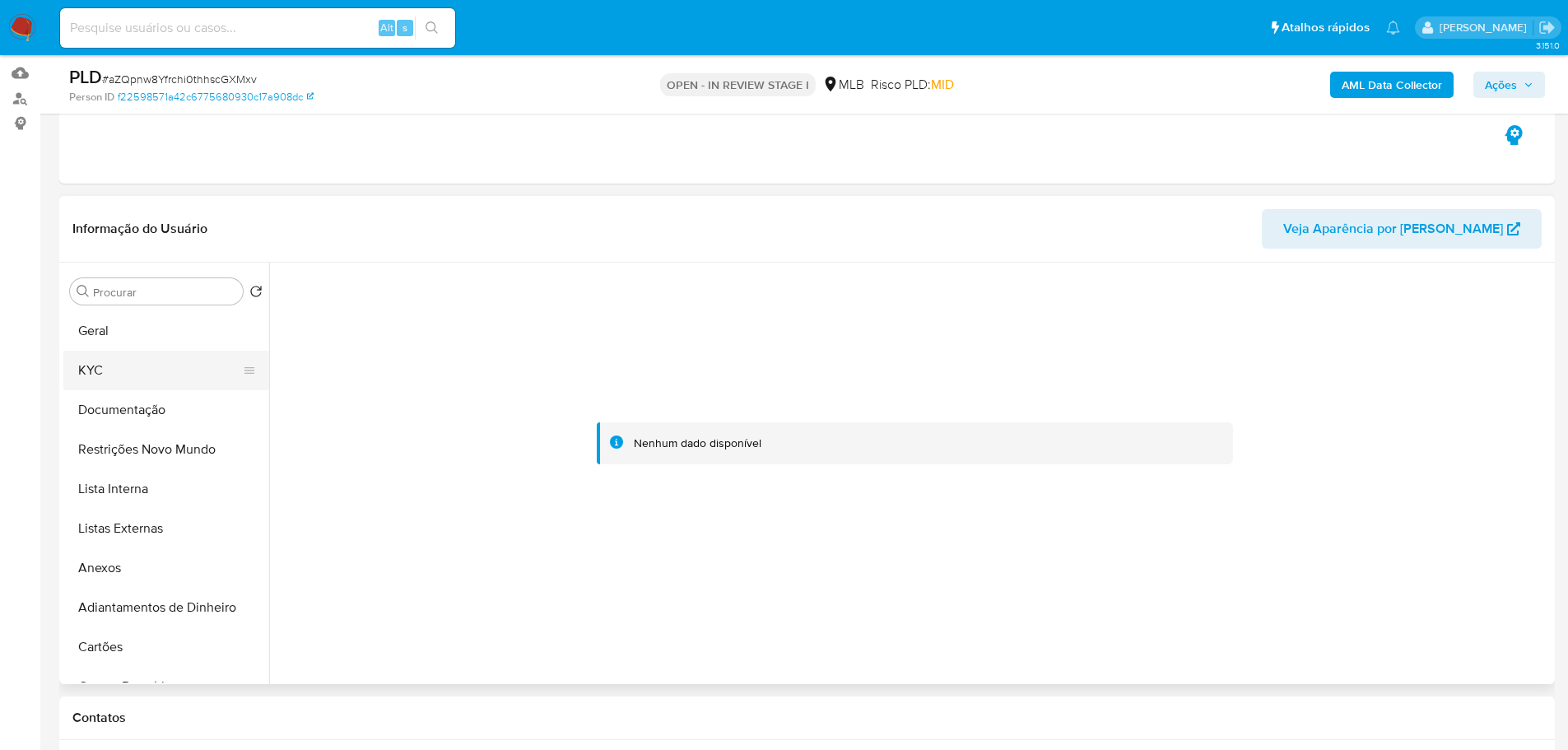
click at [133, 356] on button "KYC" at bounding box center [159, 371] width 193 height 40
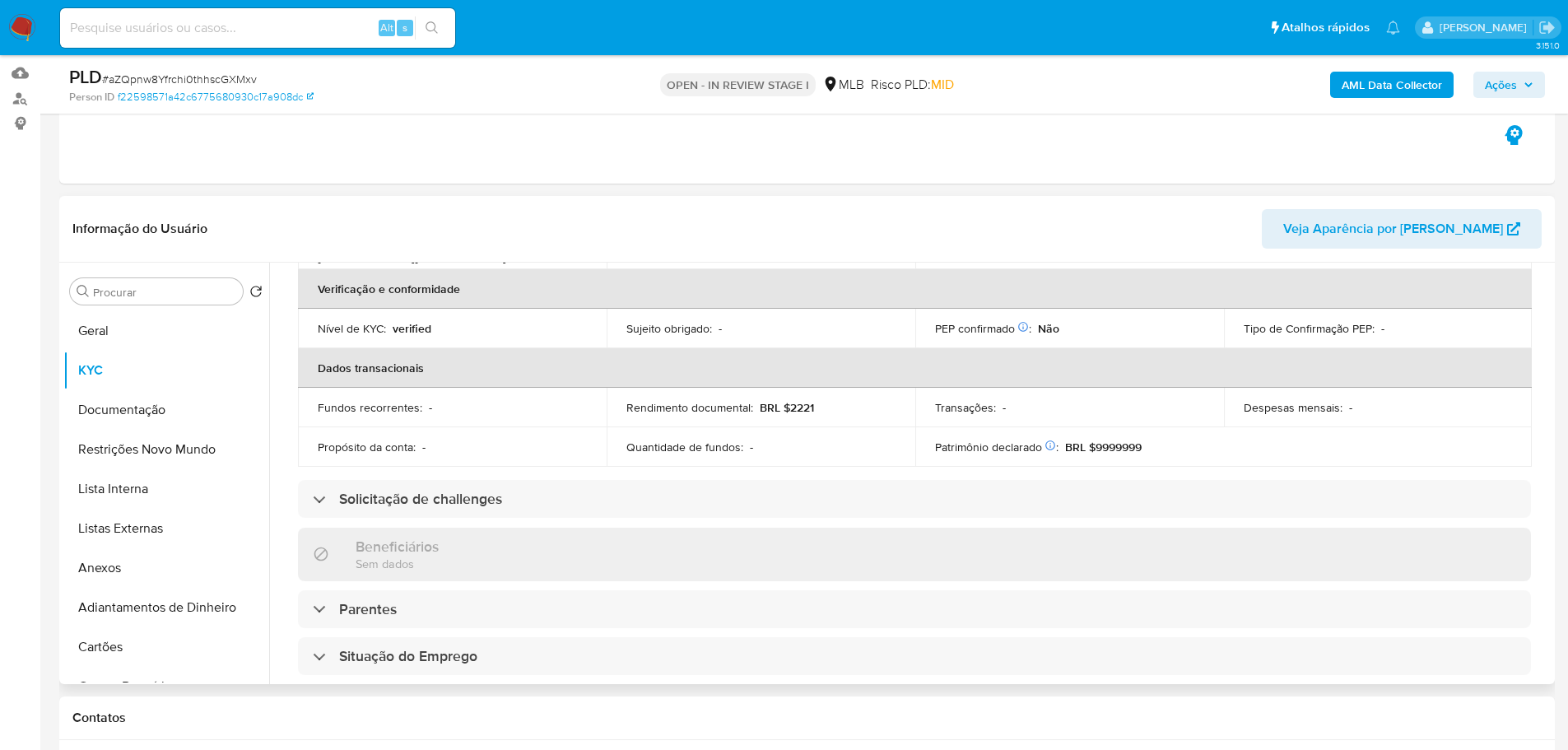
scroll to position [109, 0]
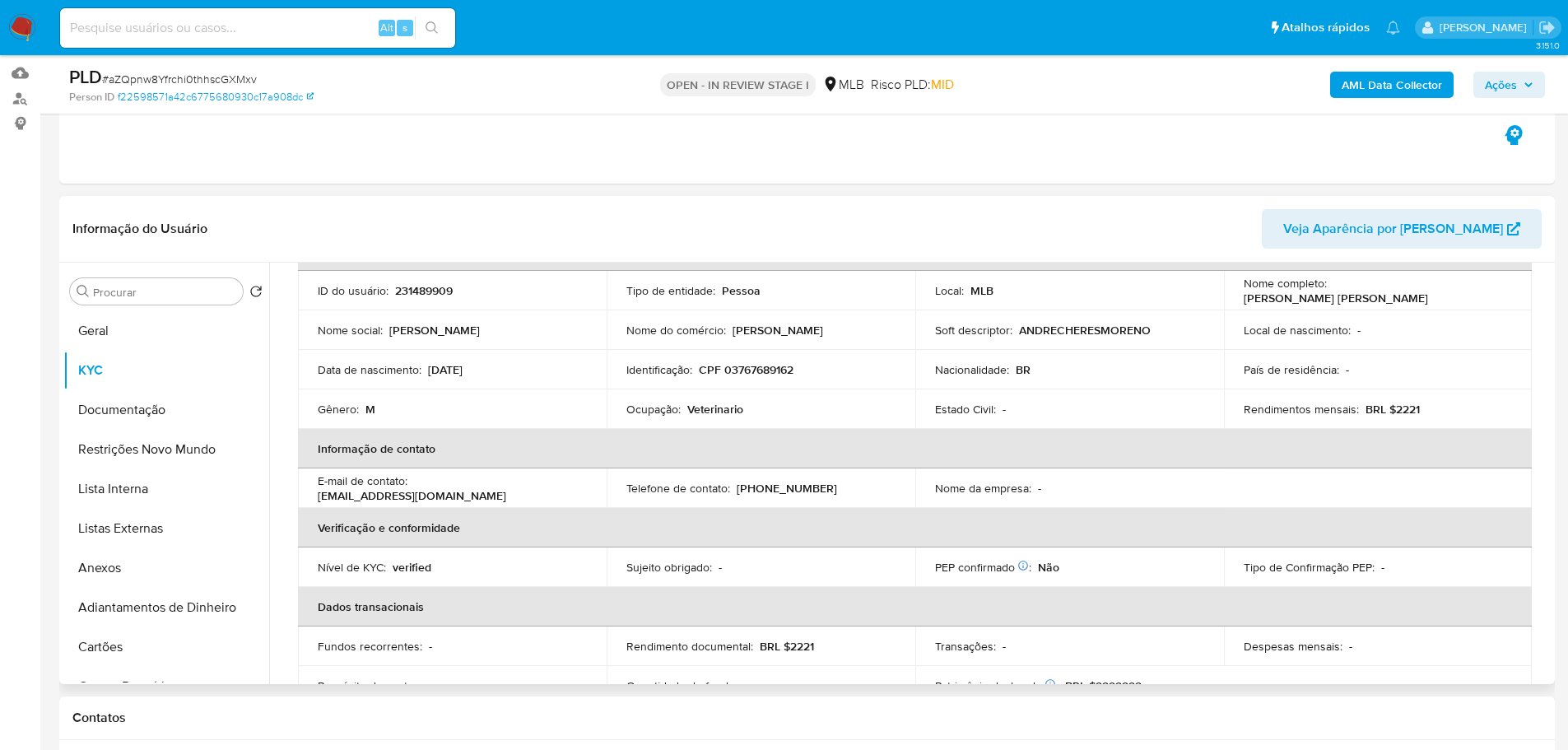
click at [735, 380] on td "Identificação : CPF 03767689162" at bounding box center [761, 370] width 309 height 40
click at [746, 372] on p "CPF 03767689162" at bounding box center [746, 370] width 95 height 15
copy p "03767689162"
drag, startPoint x: 1442, startPoint y: 293, endPoint x: 1330, endPoint y: 293, distance: 112.0
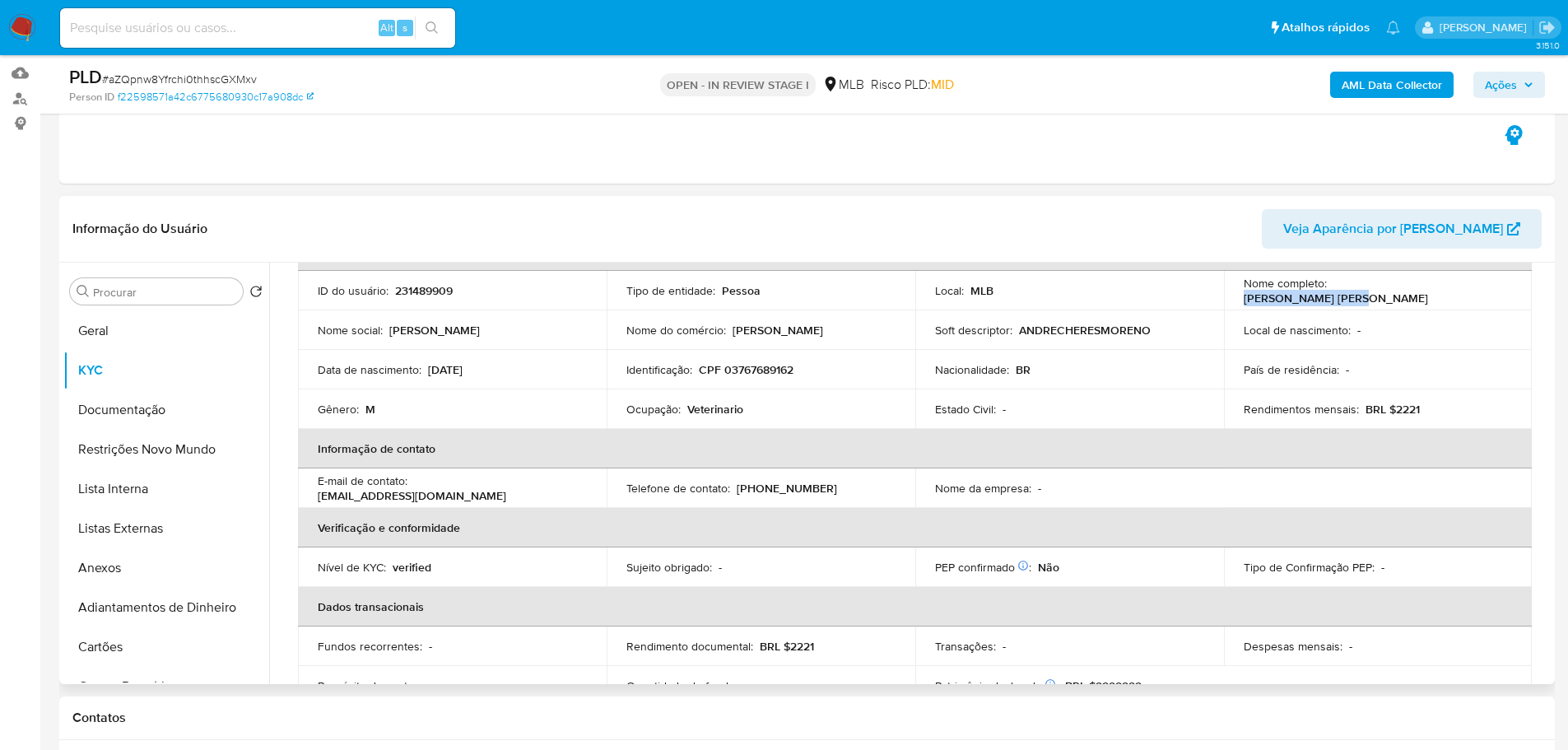
click at [1330, 293] on div "Nome completo : Andre Cheres Moreno" at bounding box center [1379, 290] width 269 height 29
copy p "Andre Cheres Moreno"
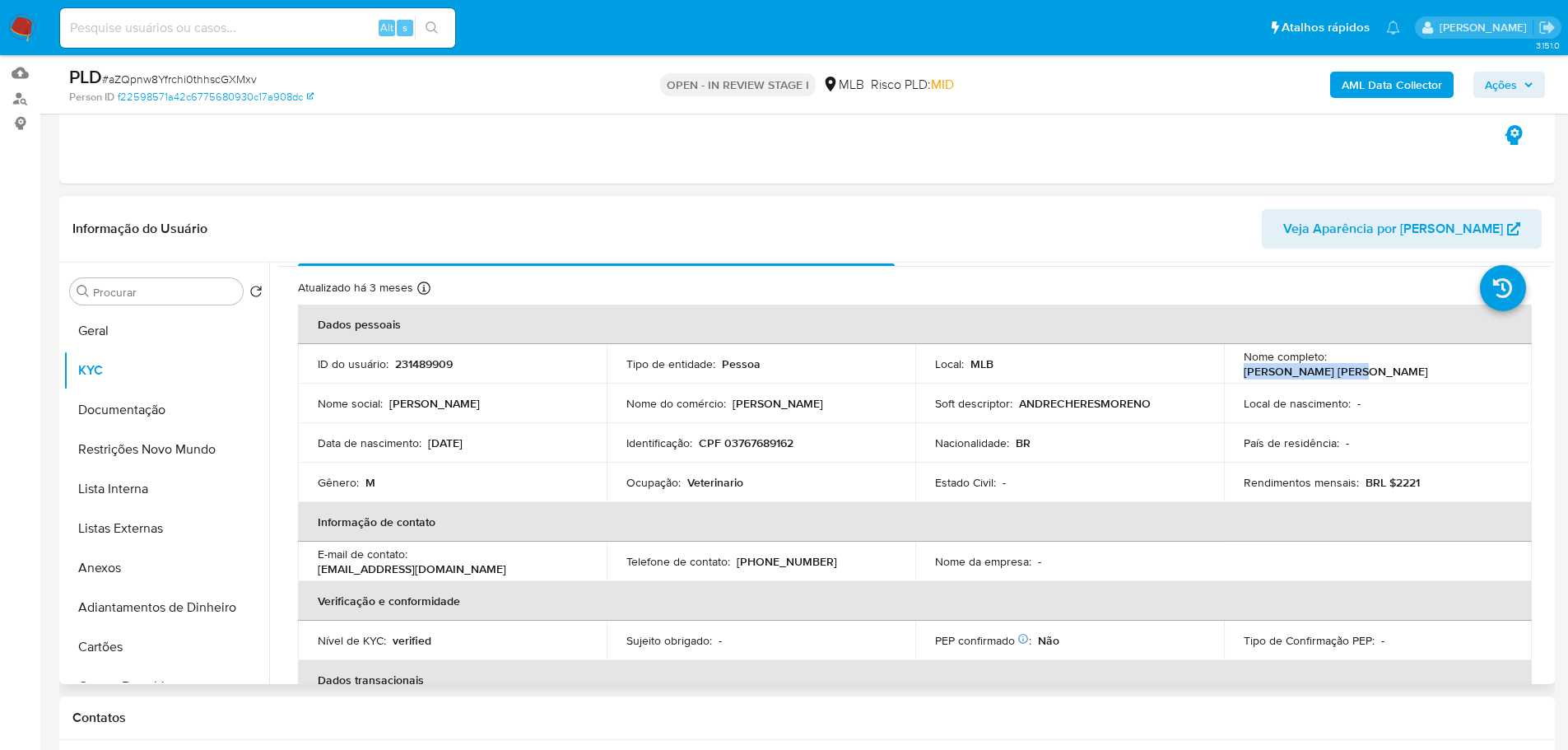
scroll to position [0, 0]
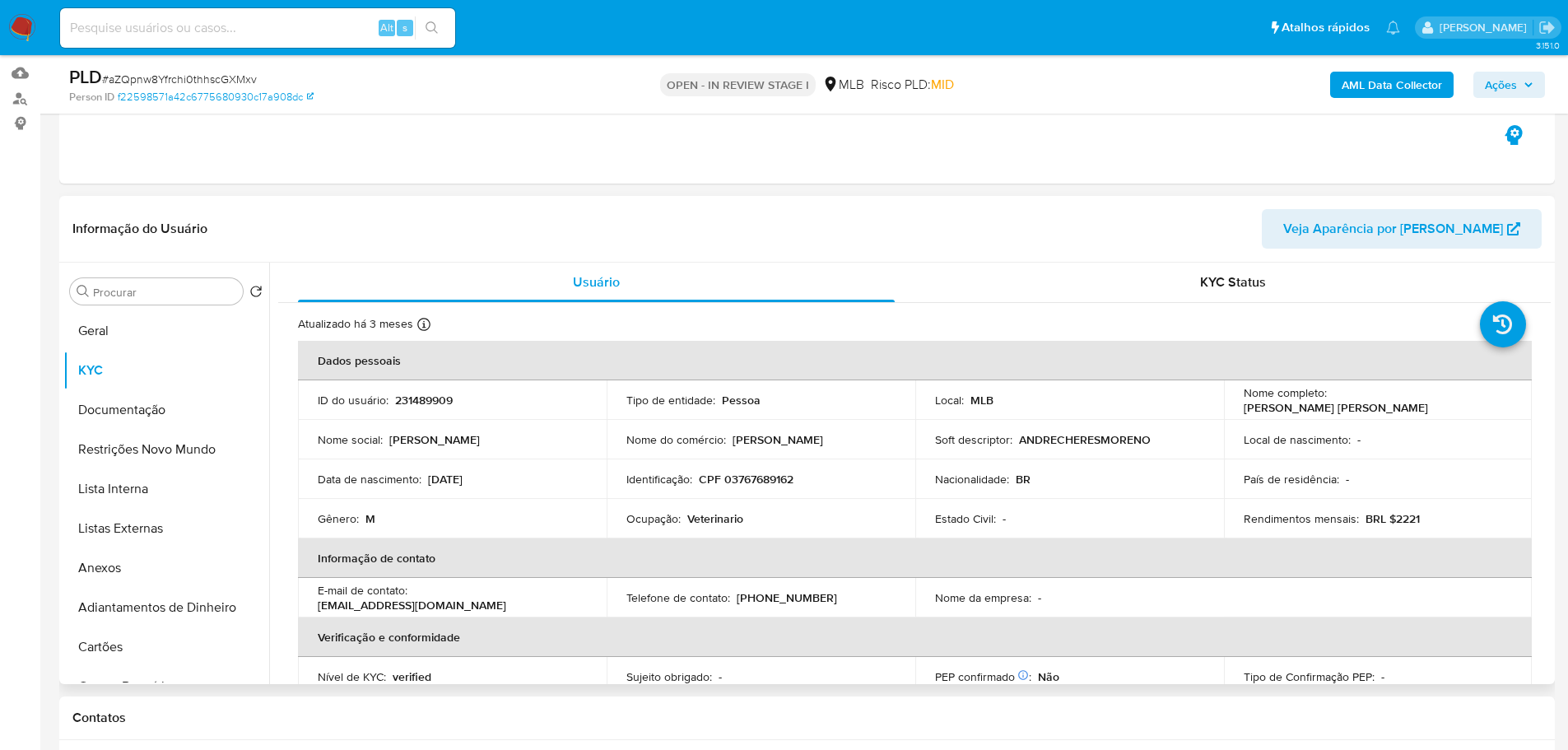
click at [1443, 398] on div "Nome completo : Andre Cheres Moreno" at bounding box center [1379, 399] width 269 height 29
click at [1331, 406] on div "Nome completo : Andre Cheres Moreno" at bounding box center [1379, 399] width 269 height 29
copy p "Andre Cheres Moreno"
click at [774, 470] on td "Identificação : CPF 03767689162" at bounding box center [761, 479] width 309 height 40
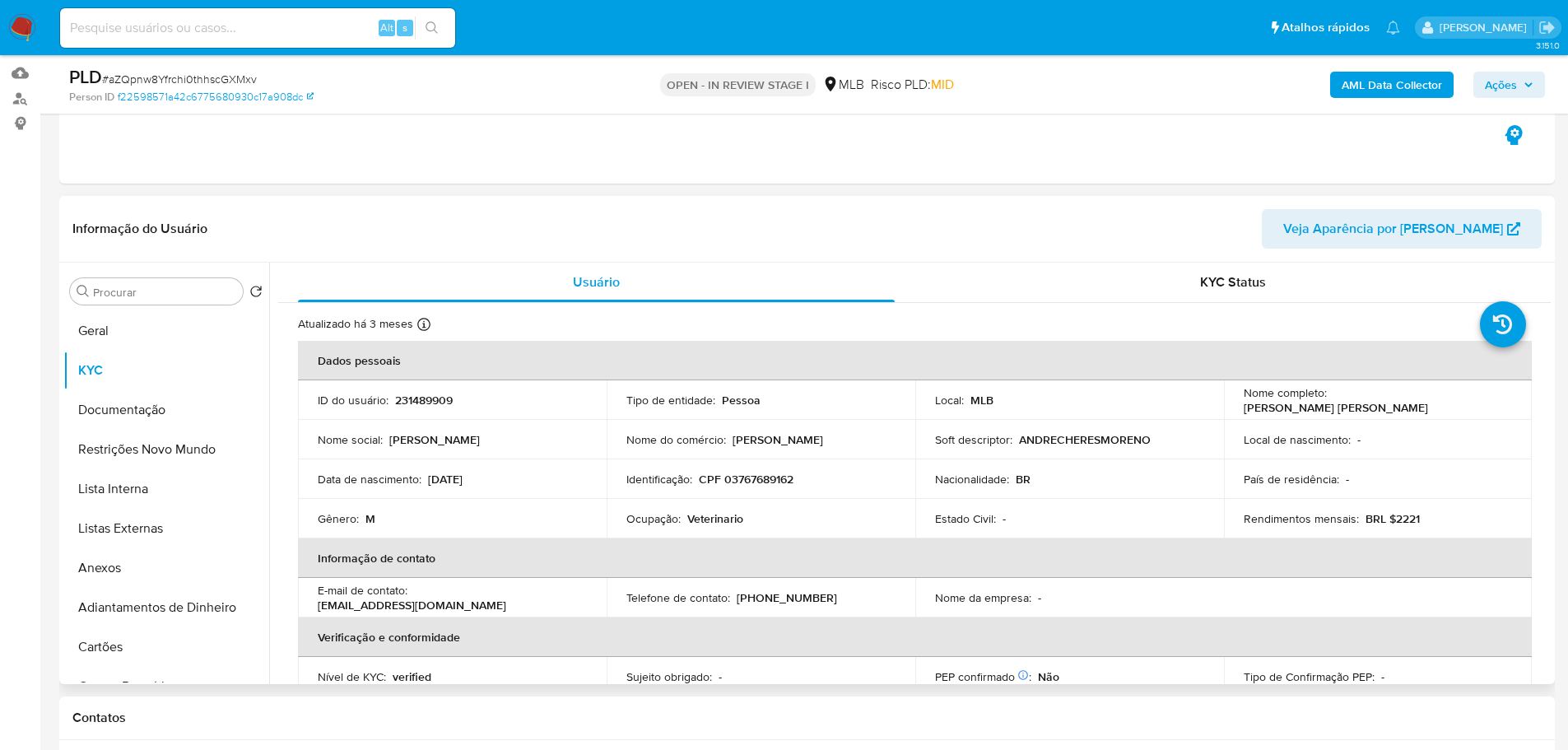
click at [774, 476] on p "CPF 03767689162" at bounding box center [746, 479] width 95 height 15
copy p "03767689162"
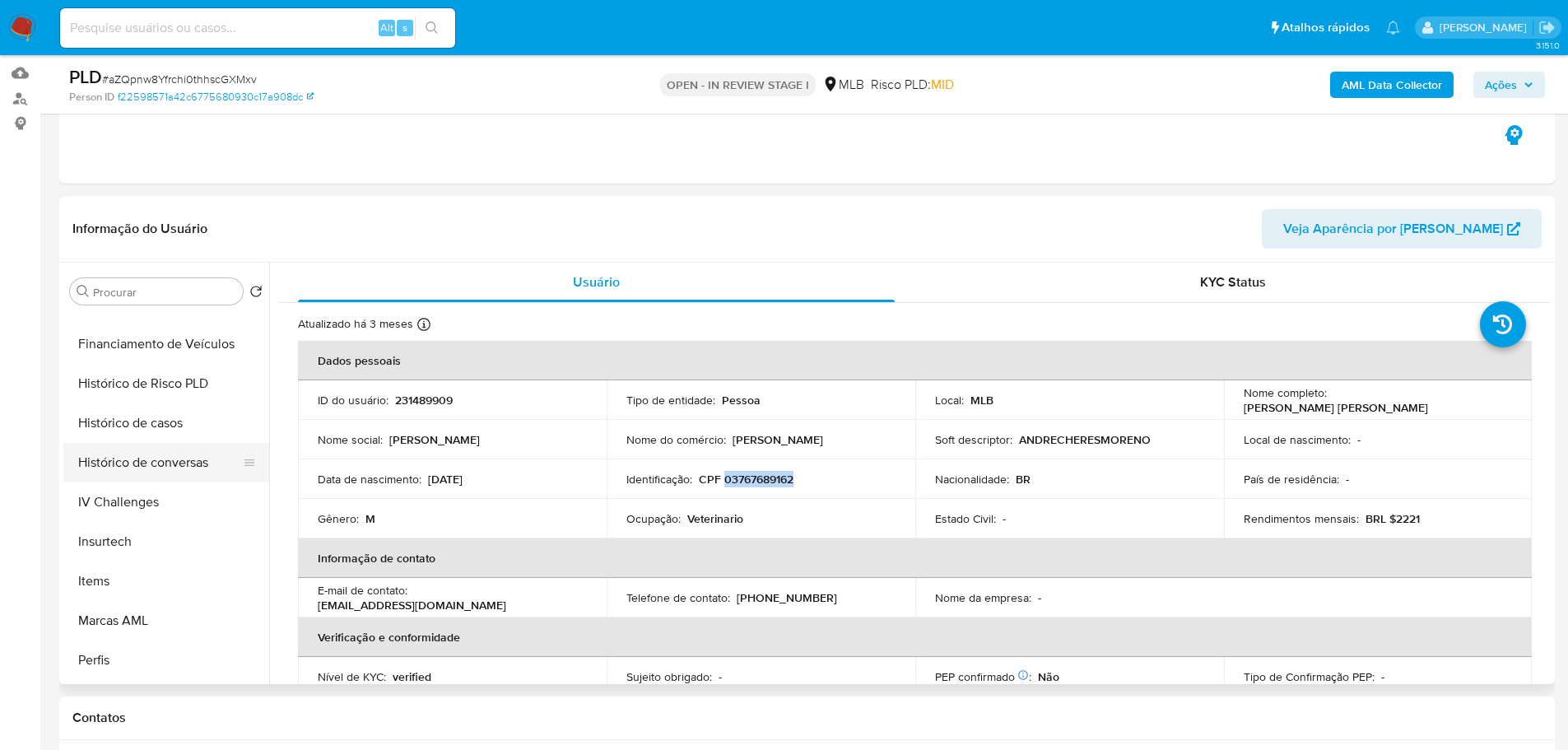
scroll to position [494, 0]
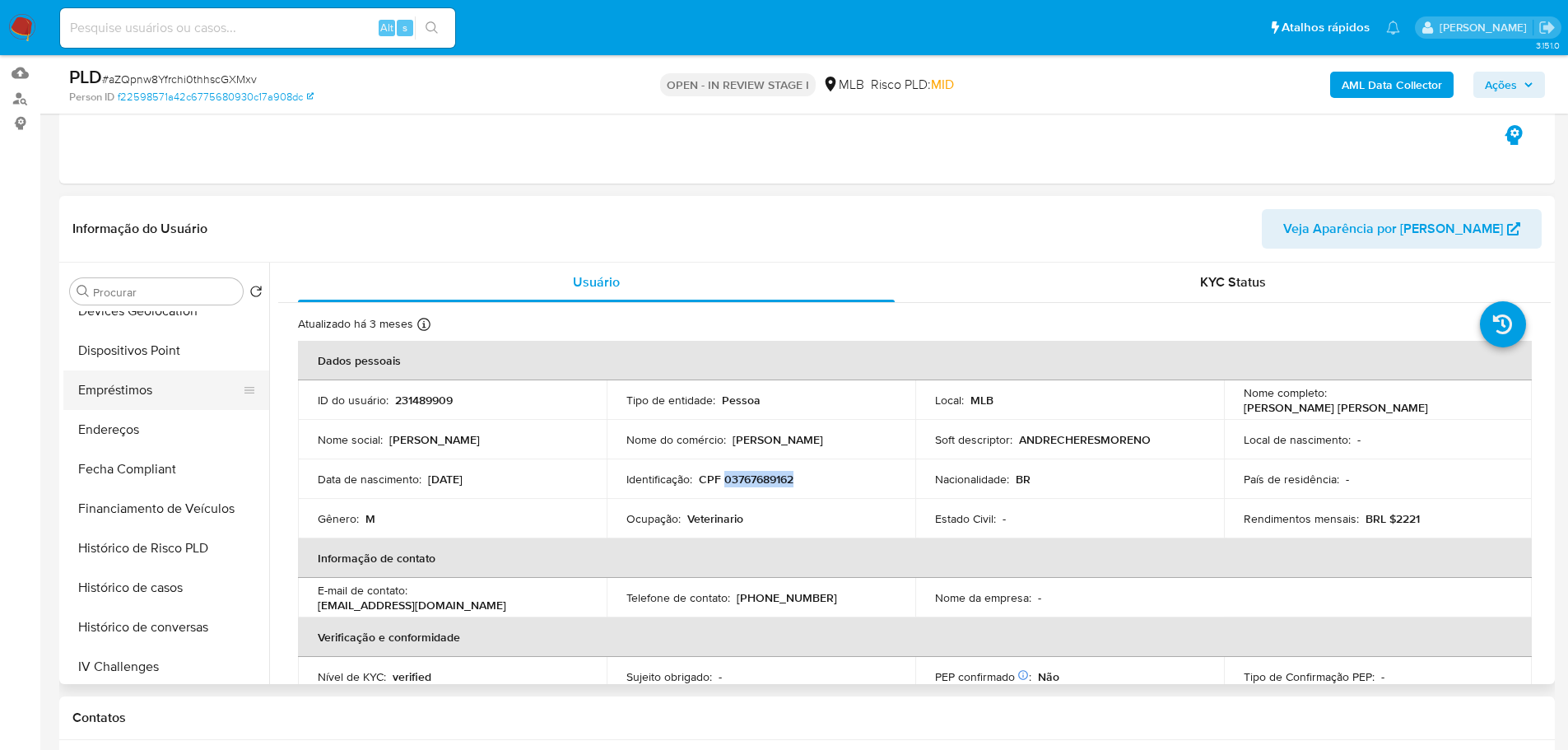
click at [141, 395] on button "Empréstimos" at bounding box center [159, 391] width 193 height 40
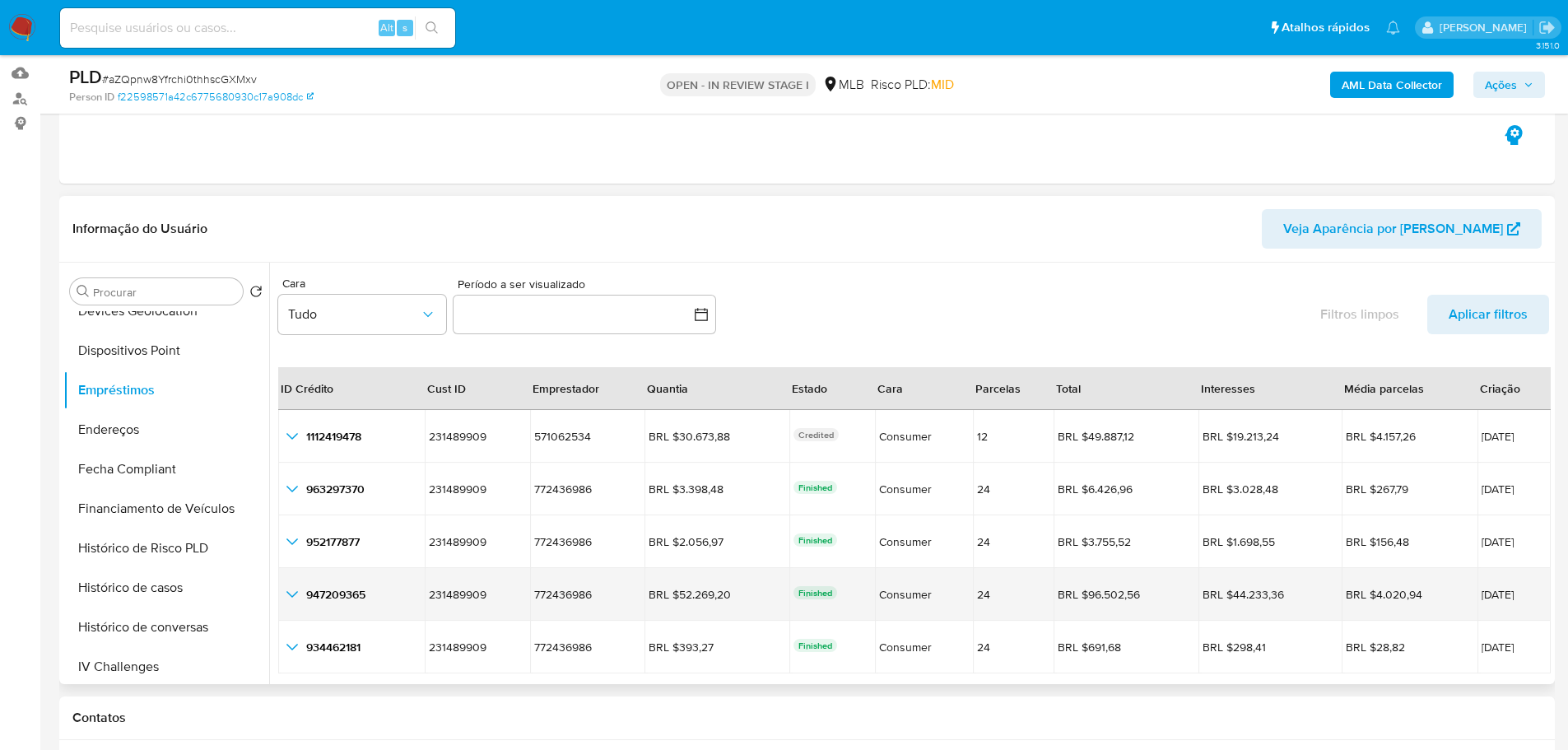
click at [296, 585] on icon "button_show_hidden_detail_by_id_3" at bounding box center [292, 594] width 20 height 20
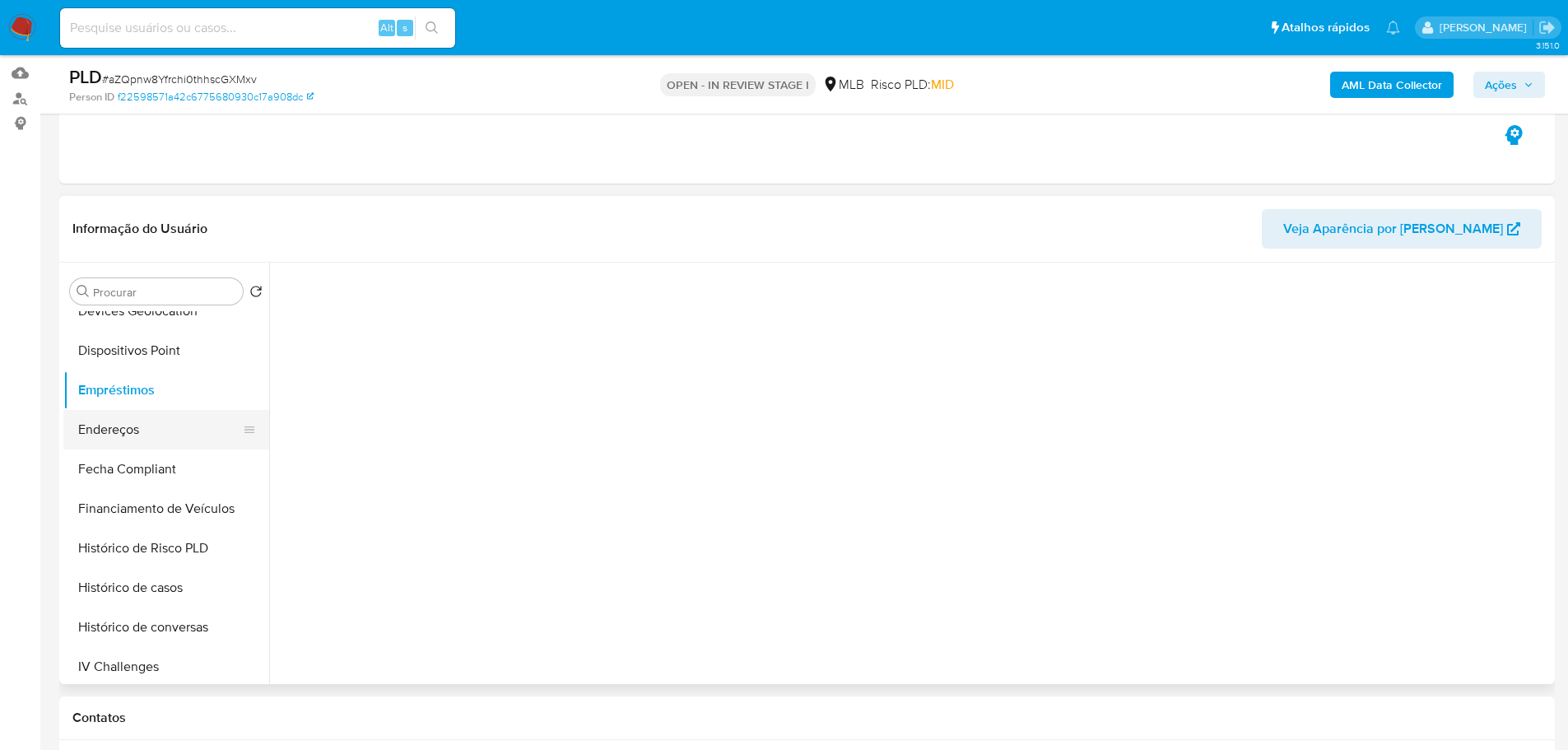
click at [137, 427] on button "Endereços" at bounding box center [159, 430] width 193 height 40
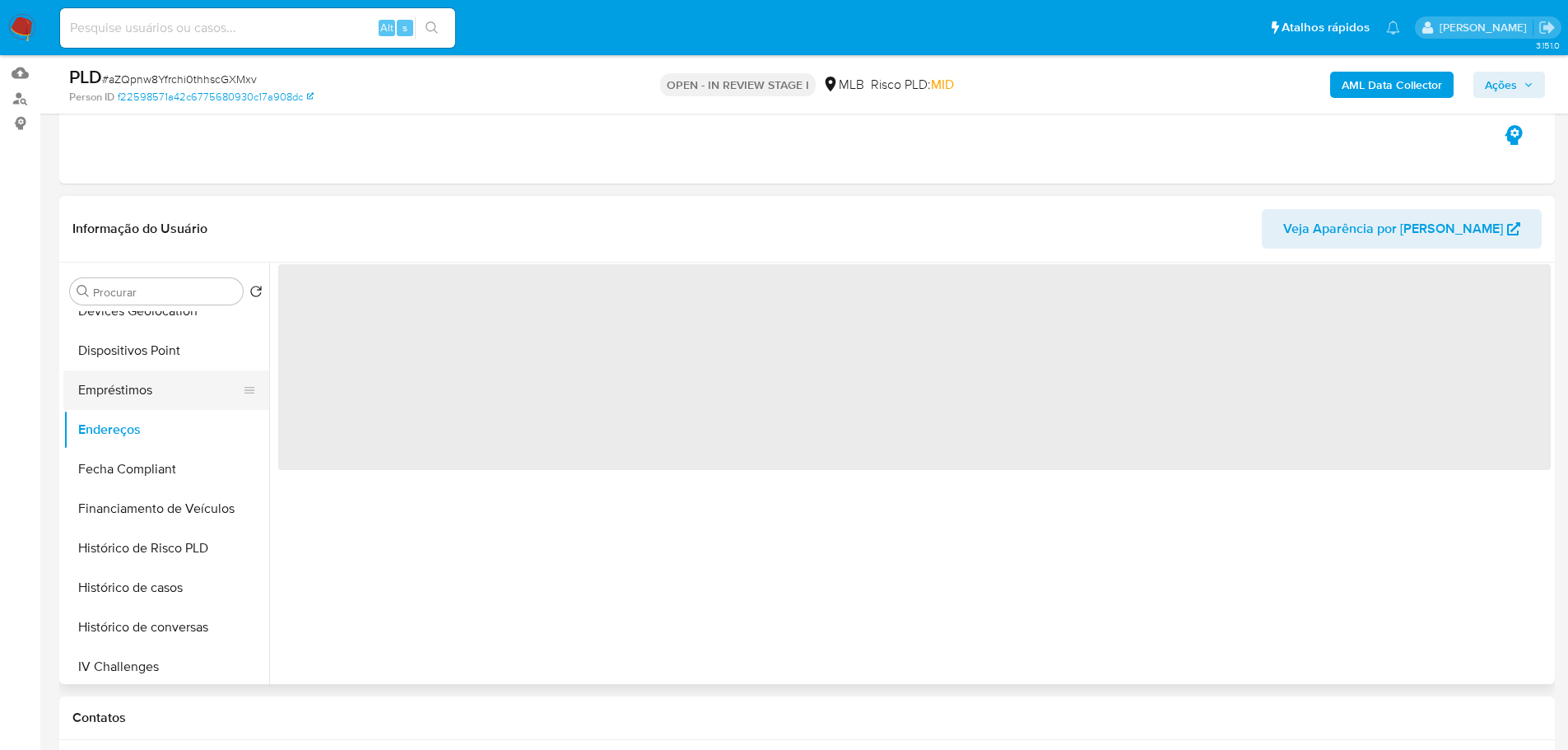
click at [150, 391] on button "Empréstimos" at bounding box center [159, 391] width 193 height 40
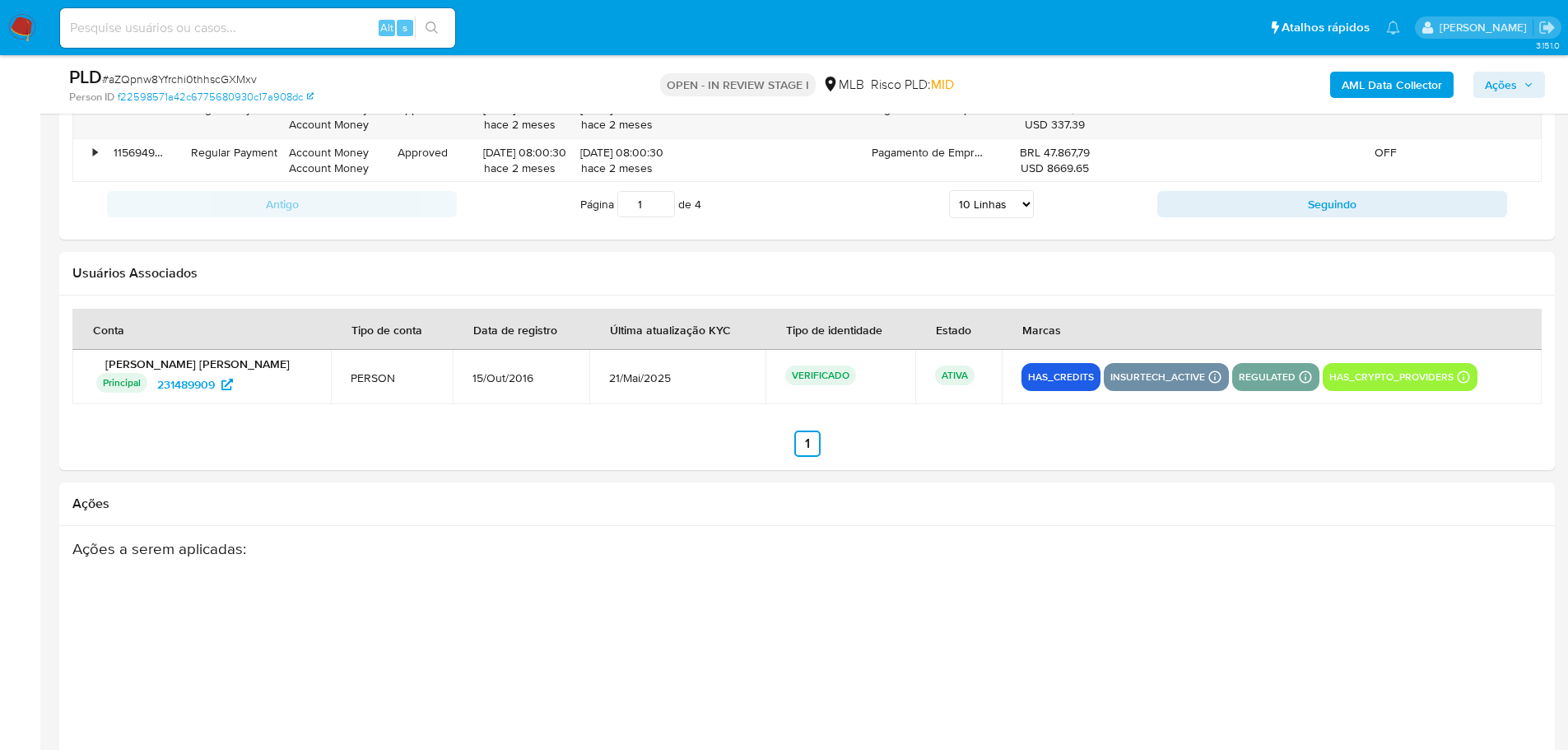
scroll to position [2357, 0]
click at [186, 387] on span "231489909" at bounding box center [185, 386] width 57 height 26
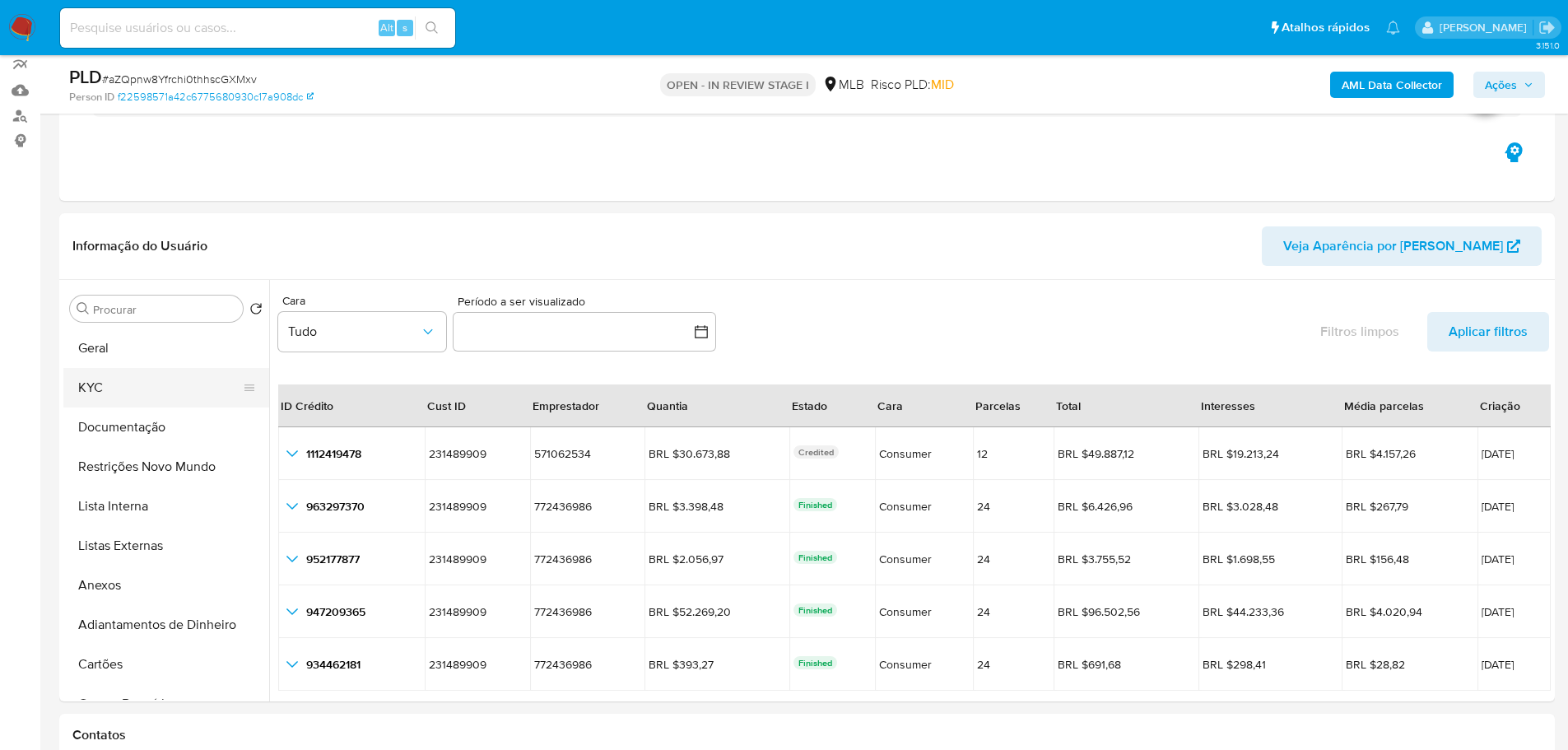
scroll to position [0, 0]
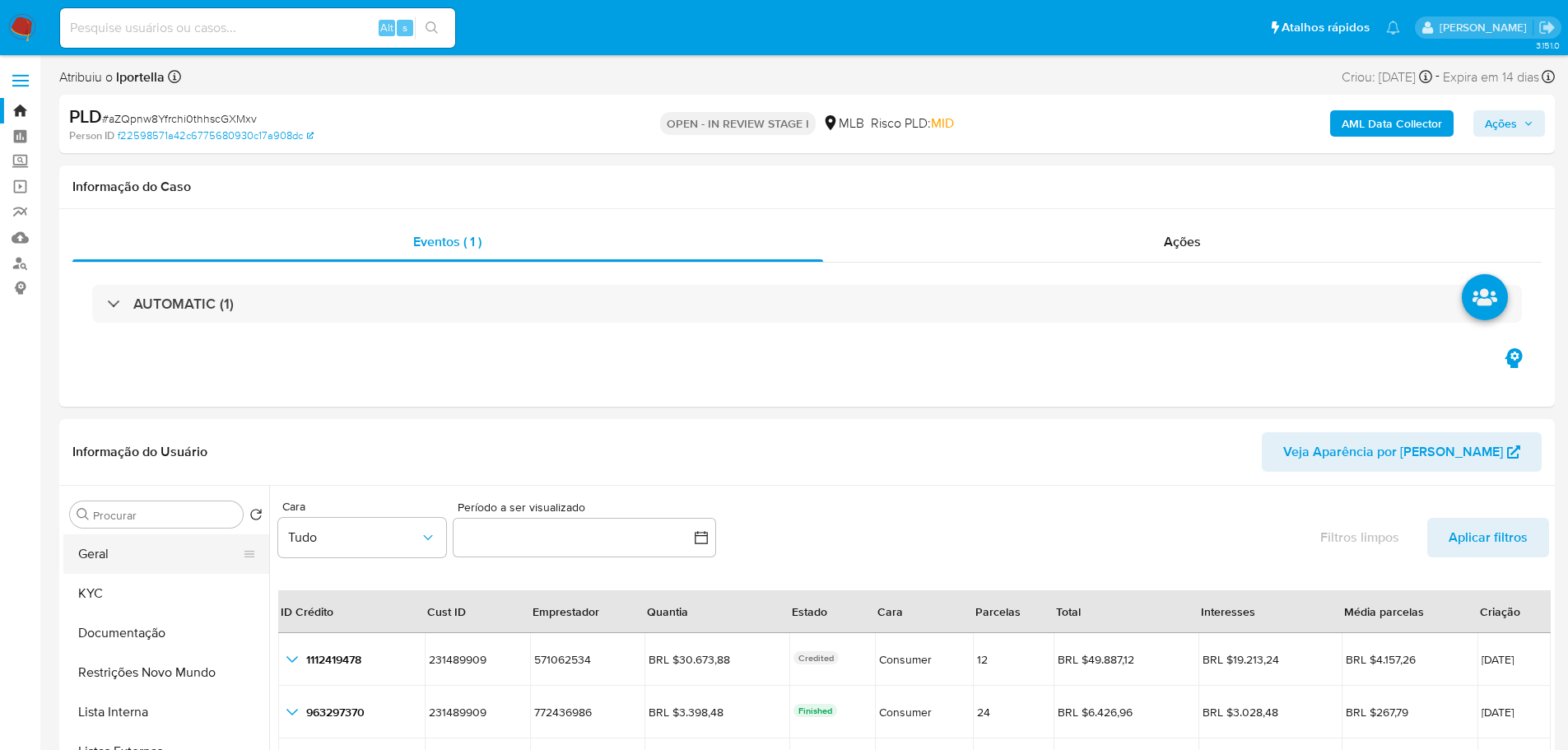
click at [114, 572] on button "Geral" at bounding box center [159, 554] width 193 height 40
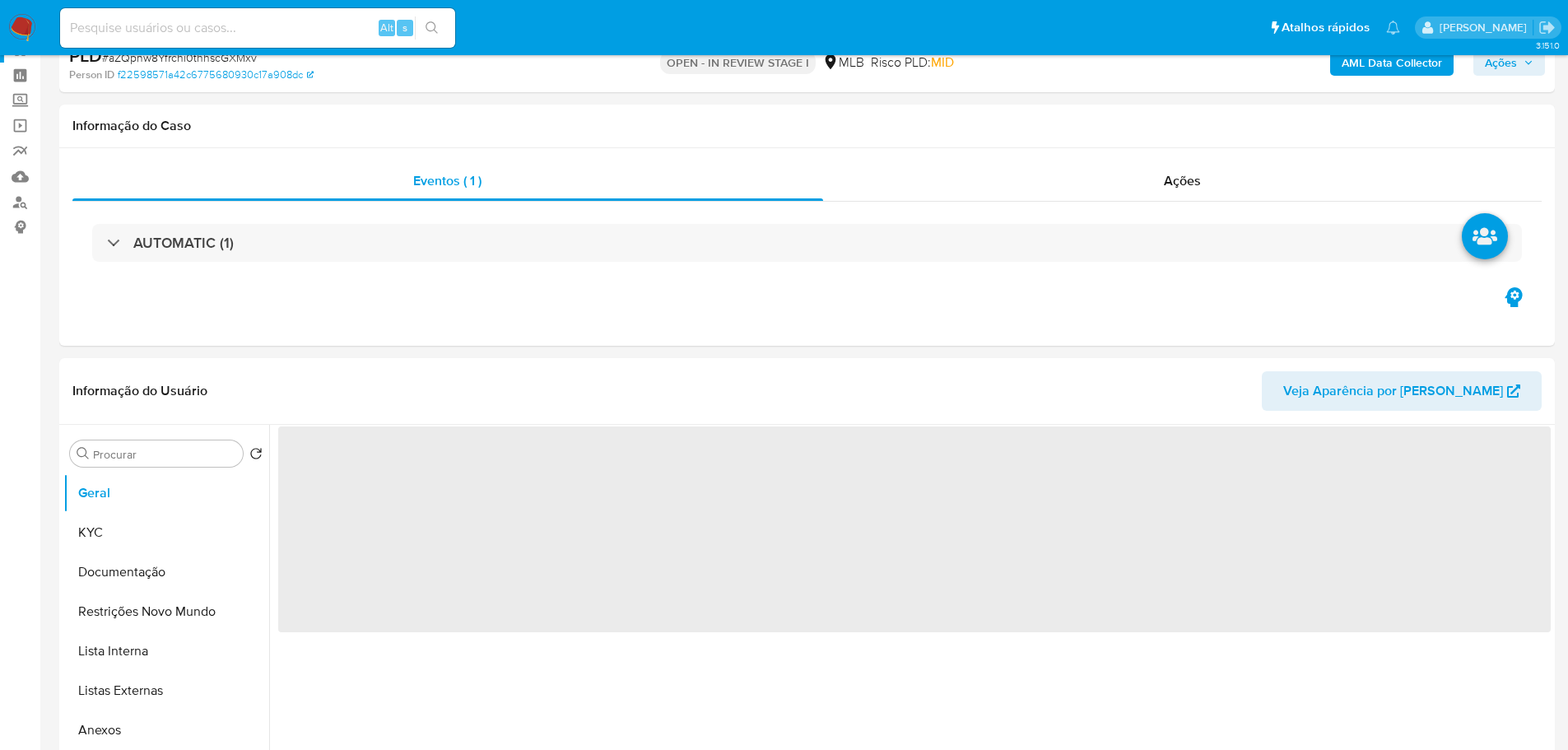
scroll to position [165, 0]
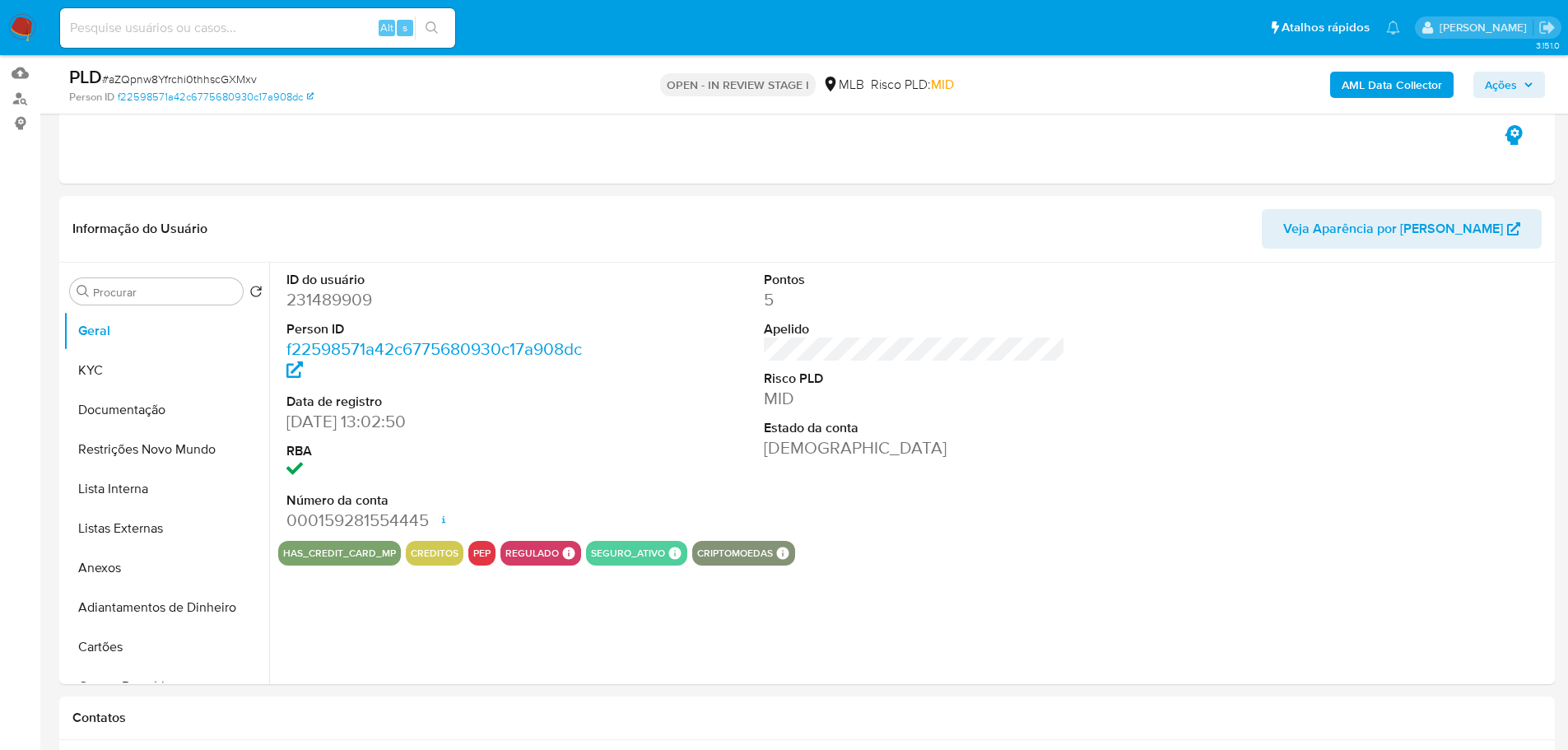
click at [324, 304] on dd "231489909" at bounding box center [437, 299] width 302 height 23
copy dd "231489909"
drag, startPoint x: 365, startPoint y: 416, endPoint x: 289, endPoint y: 430, distance: 77.3
click at [289, 430] on dd "15/10/2016 13:02:50" at bounding box center [437, 422] width 302 height 23
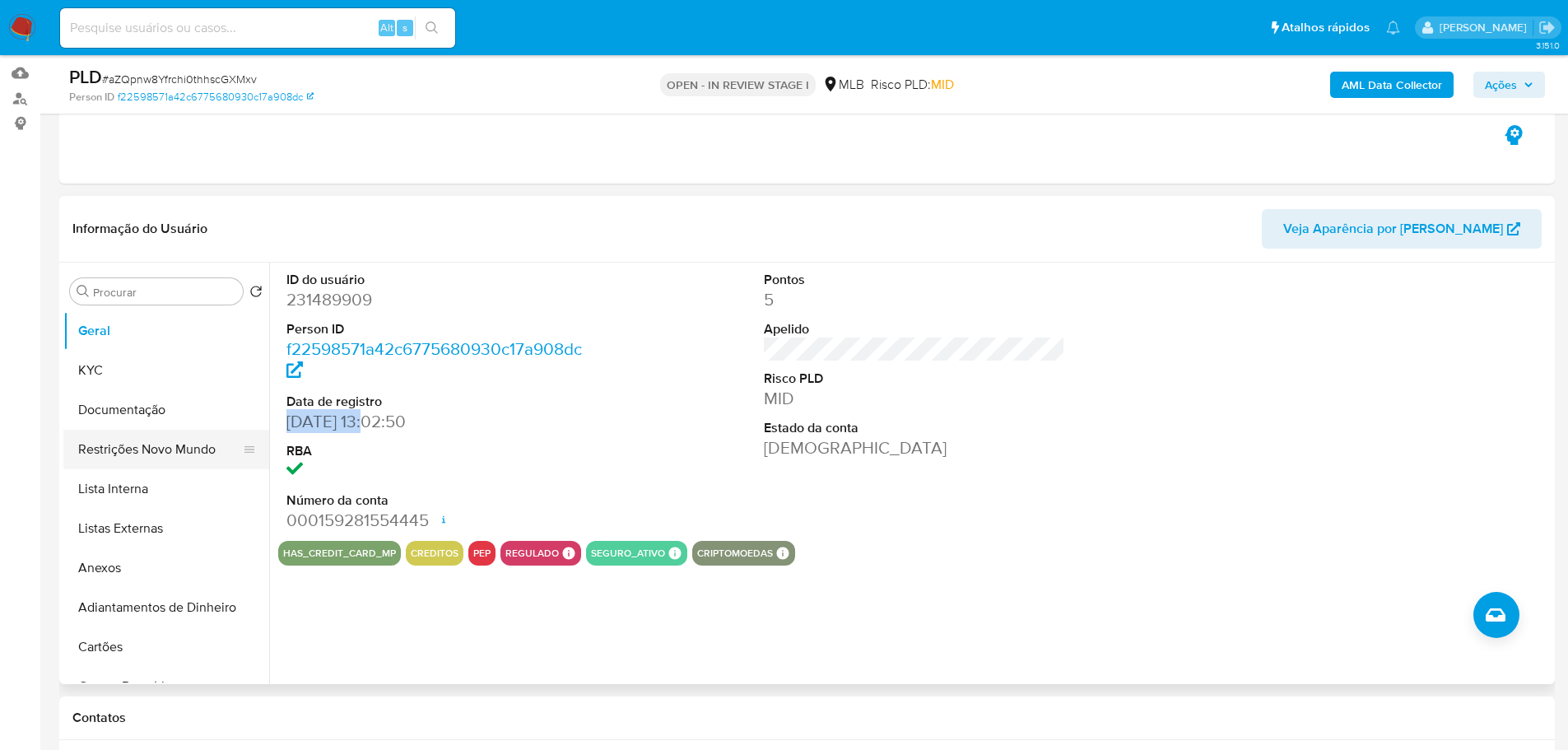
copy dd "15/10/2016"
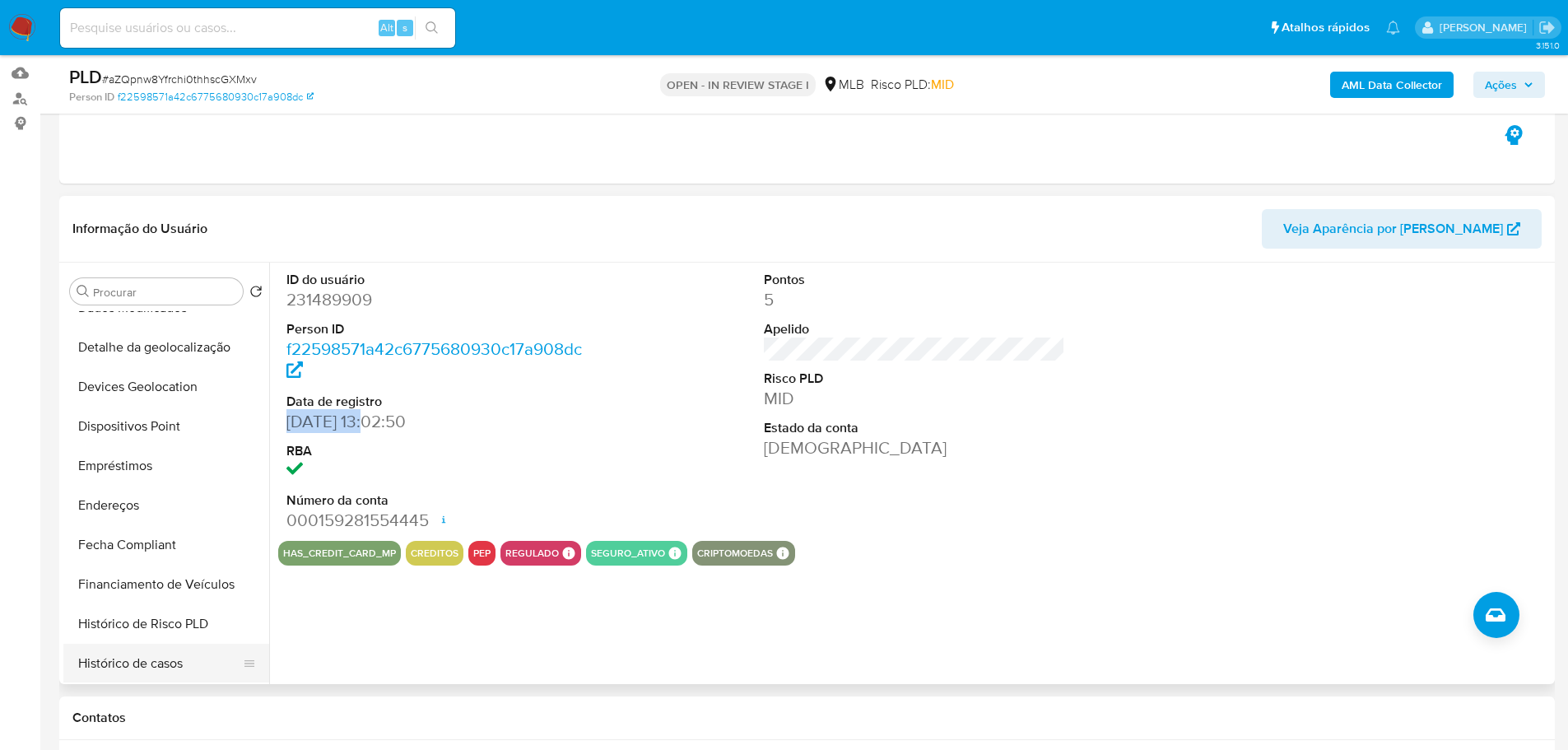
scroll to position [576, 0]
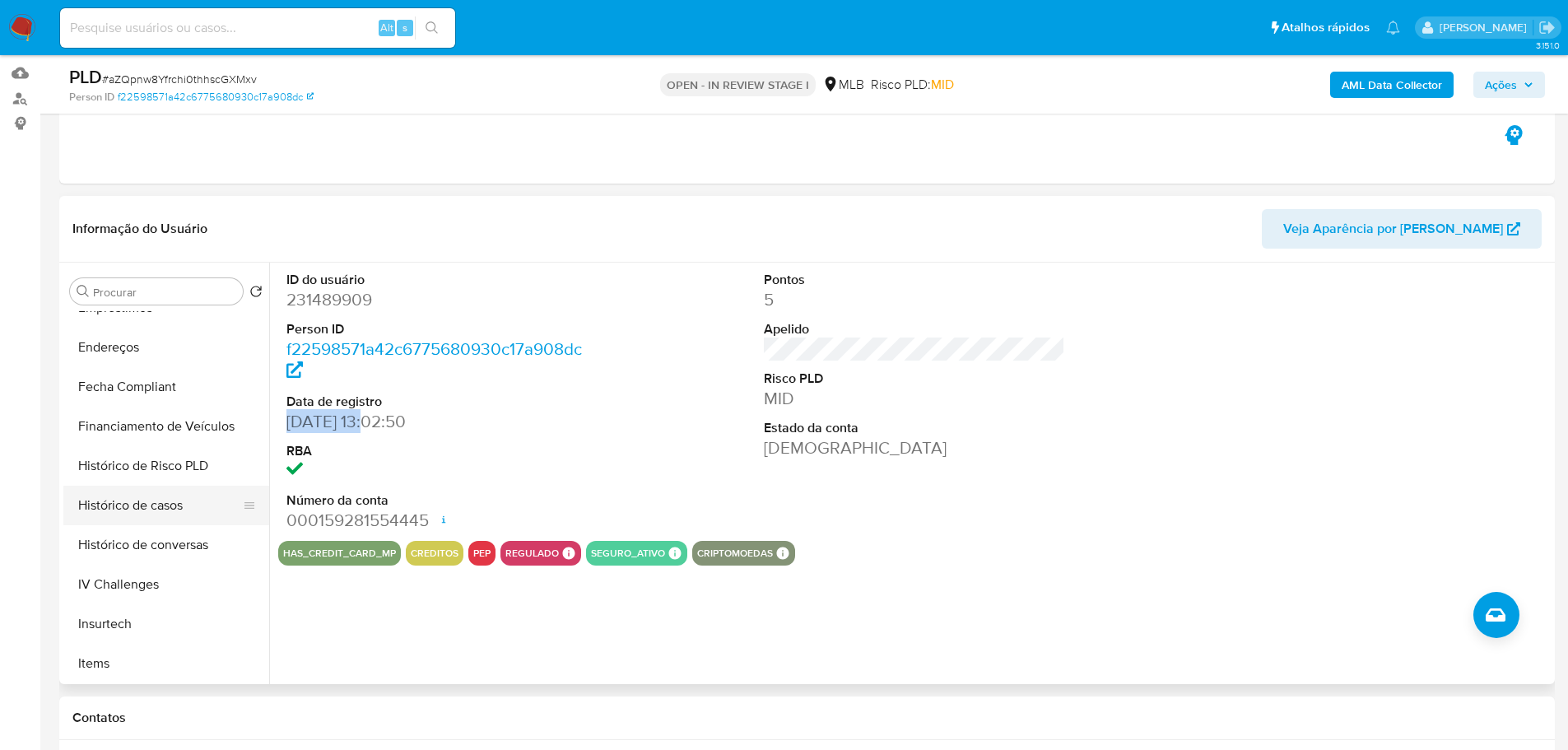
click at [173, 500] on button "Histórico de casos" at bounding box center [159, 505] width 193 height 40
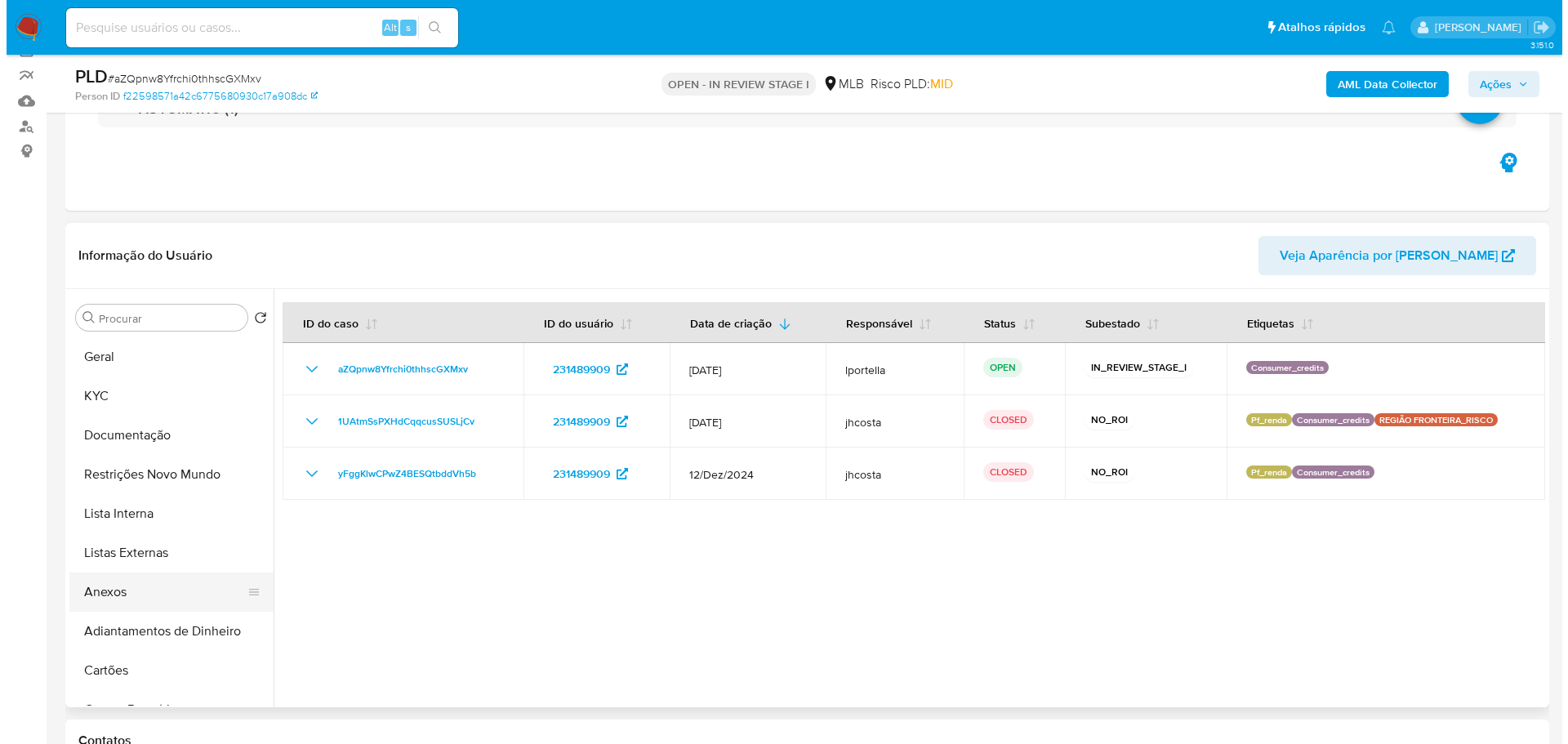
scroll to position [163, 0]
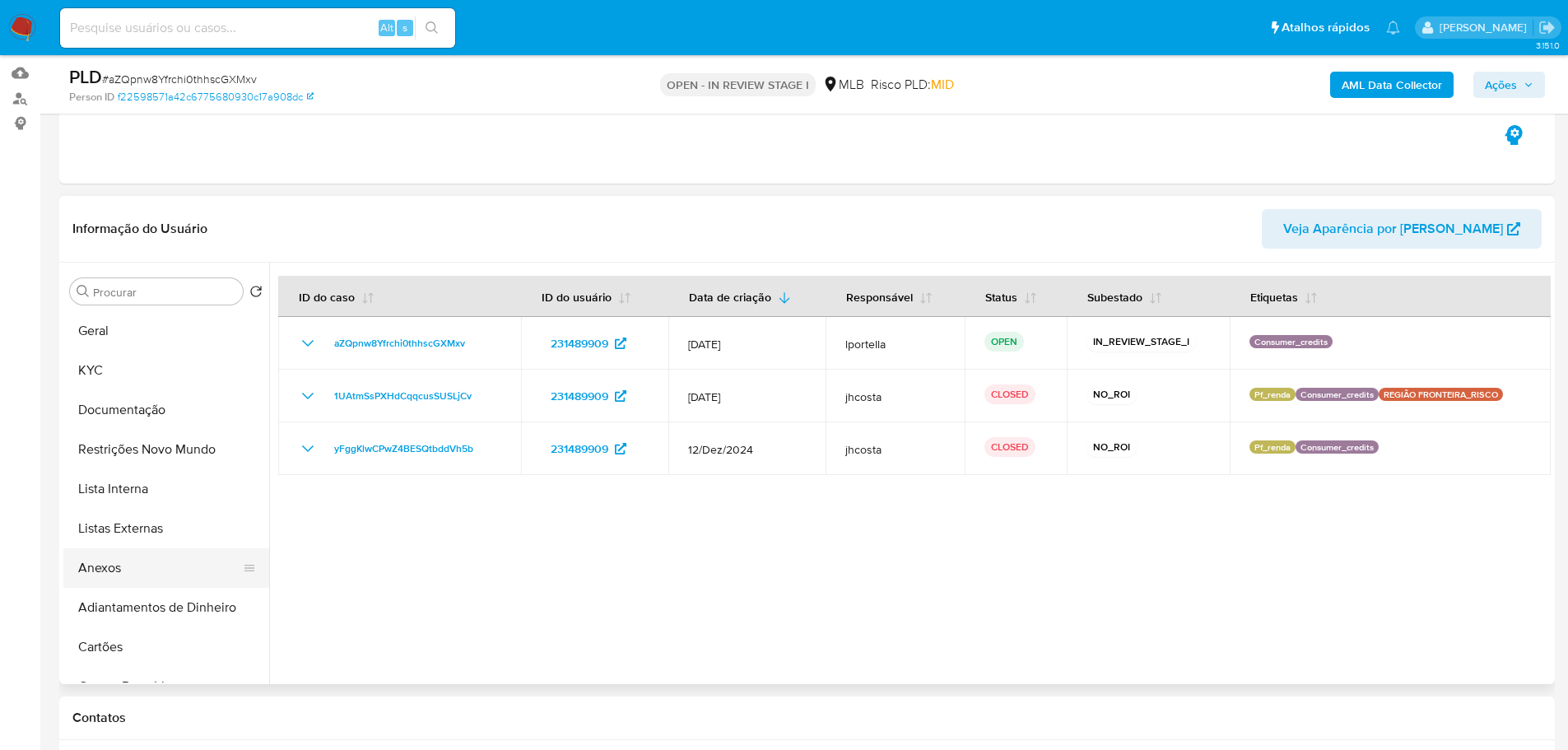
click at [121, 563] on button "Anexos" at bounding box center [159, 568] width 193 height 40
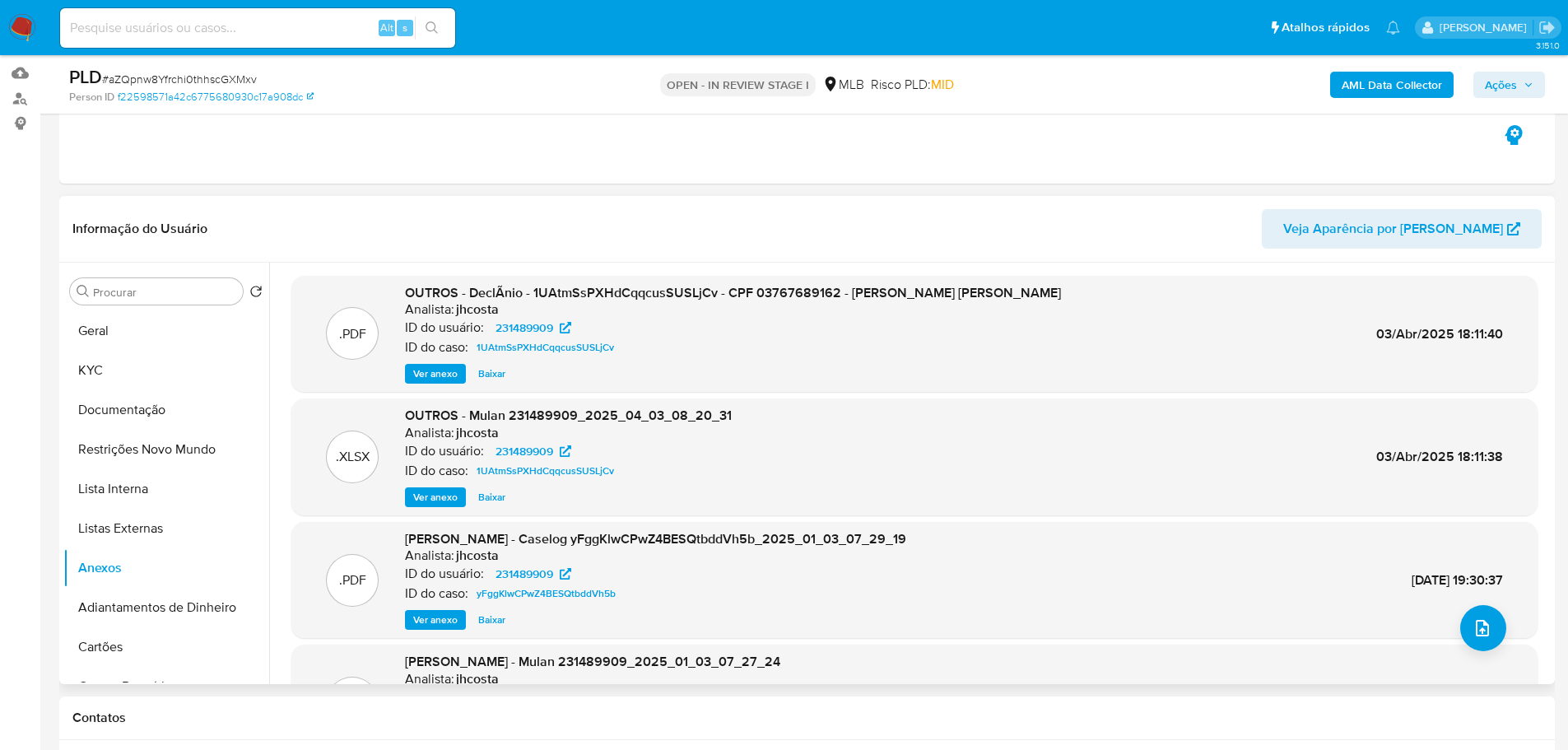
click at [440, 373] on span "Ver anexo" at bounding box center [435, 373] width 44 height 16
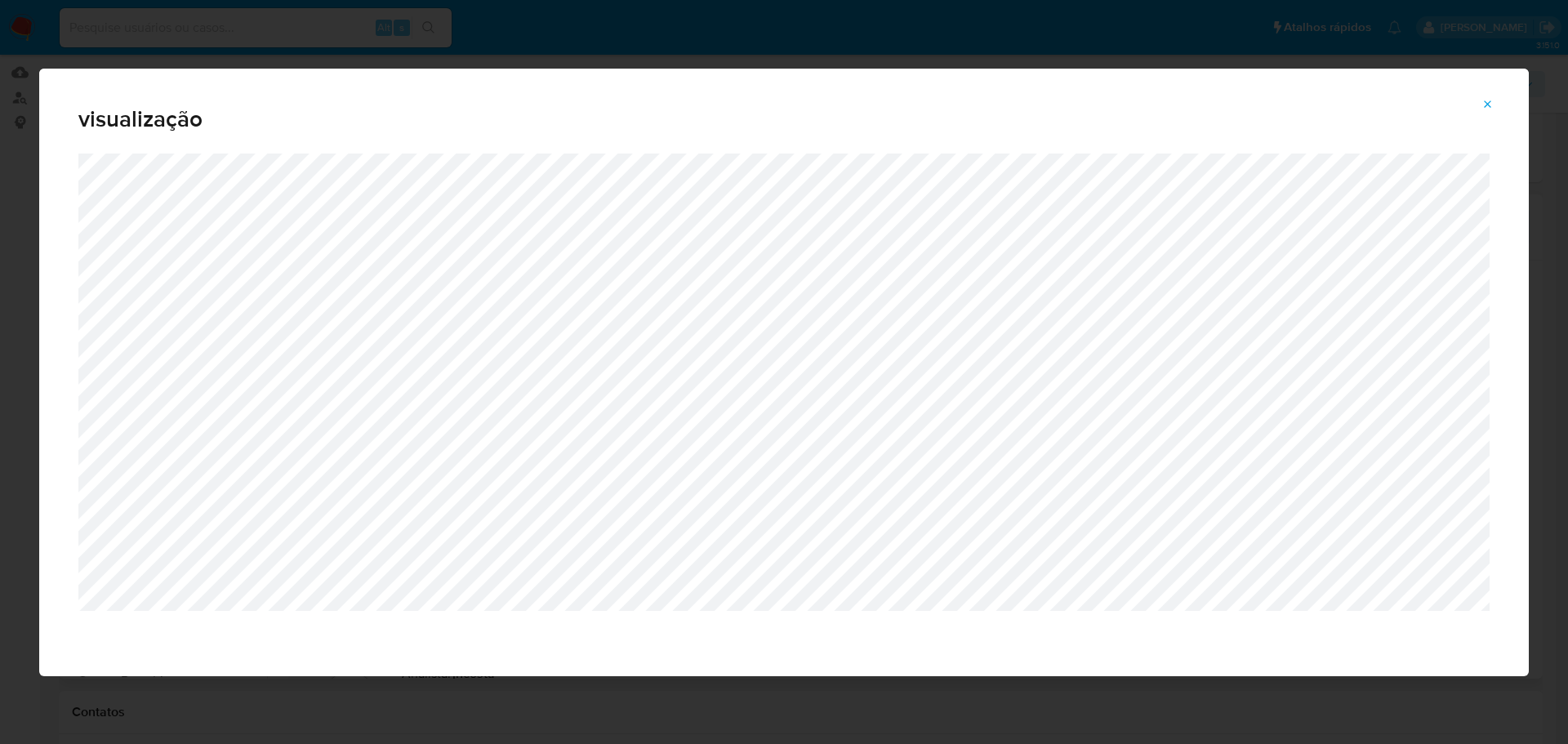
click at [1484, 98] on icon "Attachment preview" at bounding box center [1488, 105] width 13 height 13
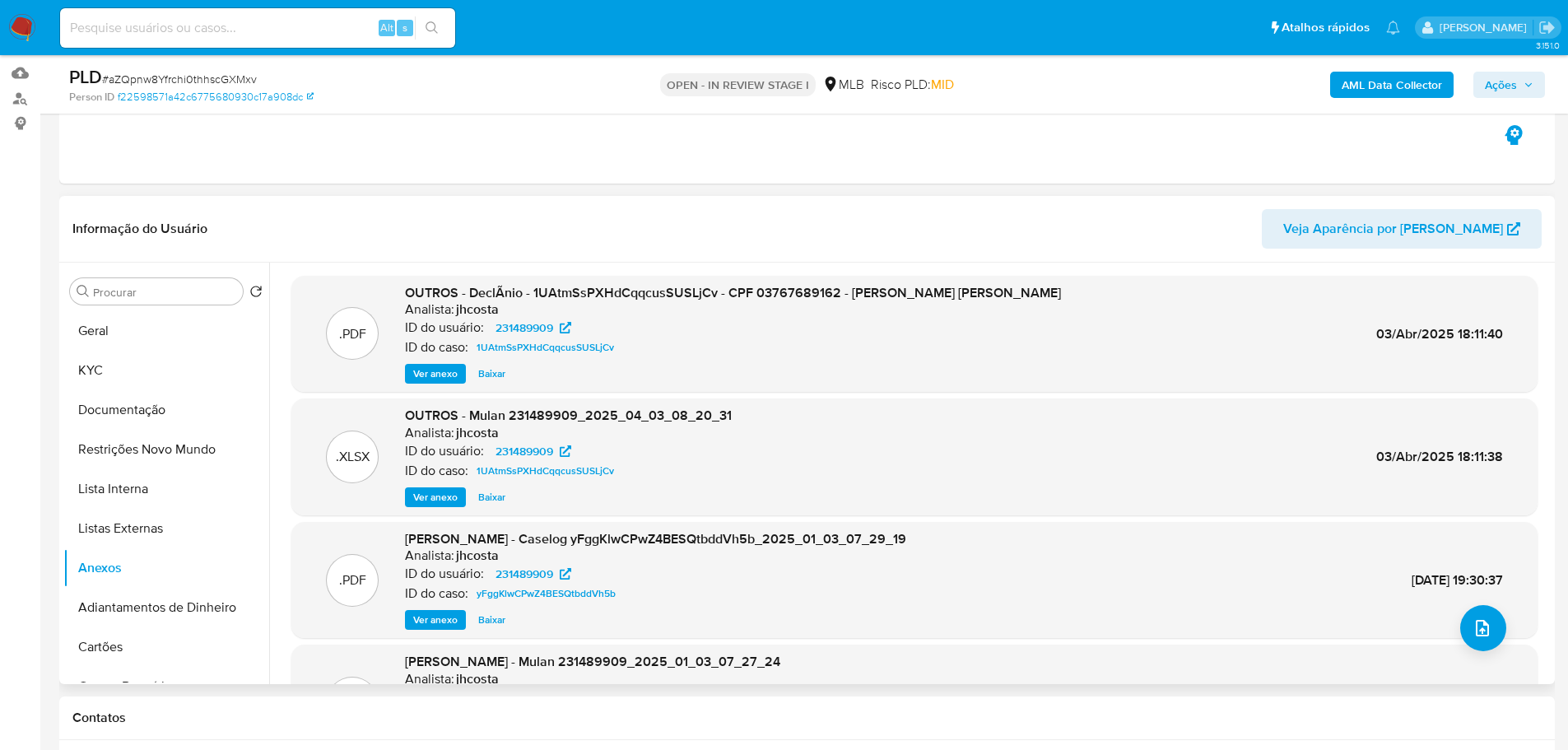
click at [1529, 83] on icon "button" at bounding box center [1528, 85] width 9 height 9
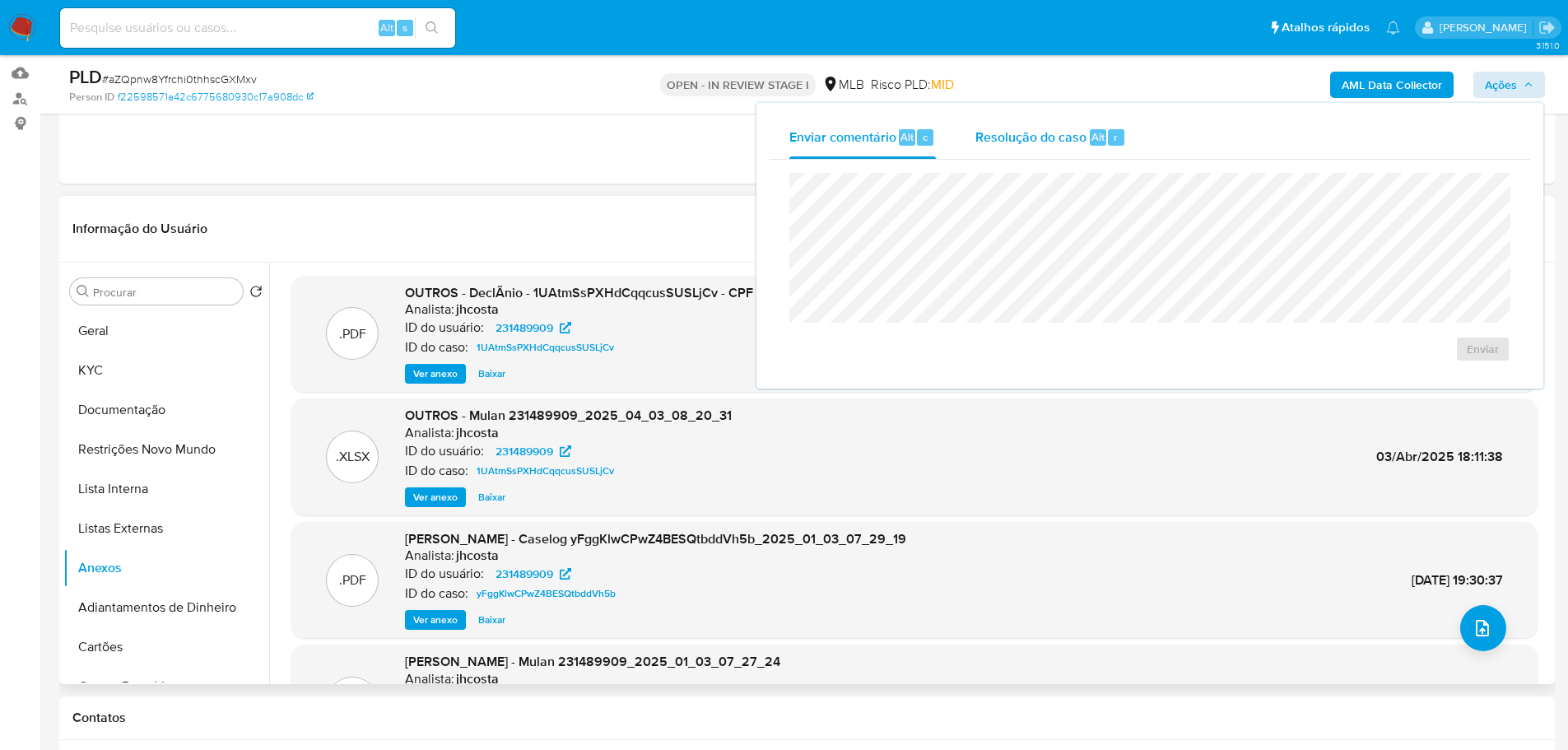
click at [1106, 120] on div "Resolução do caso Alt r" at bounding box center [1051, 136] width 151 height 42
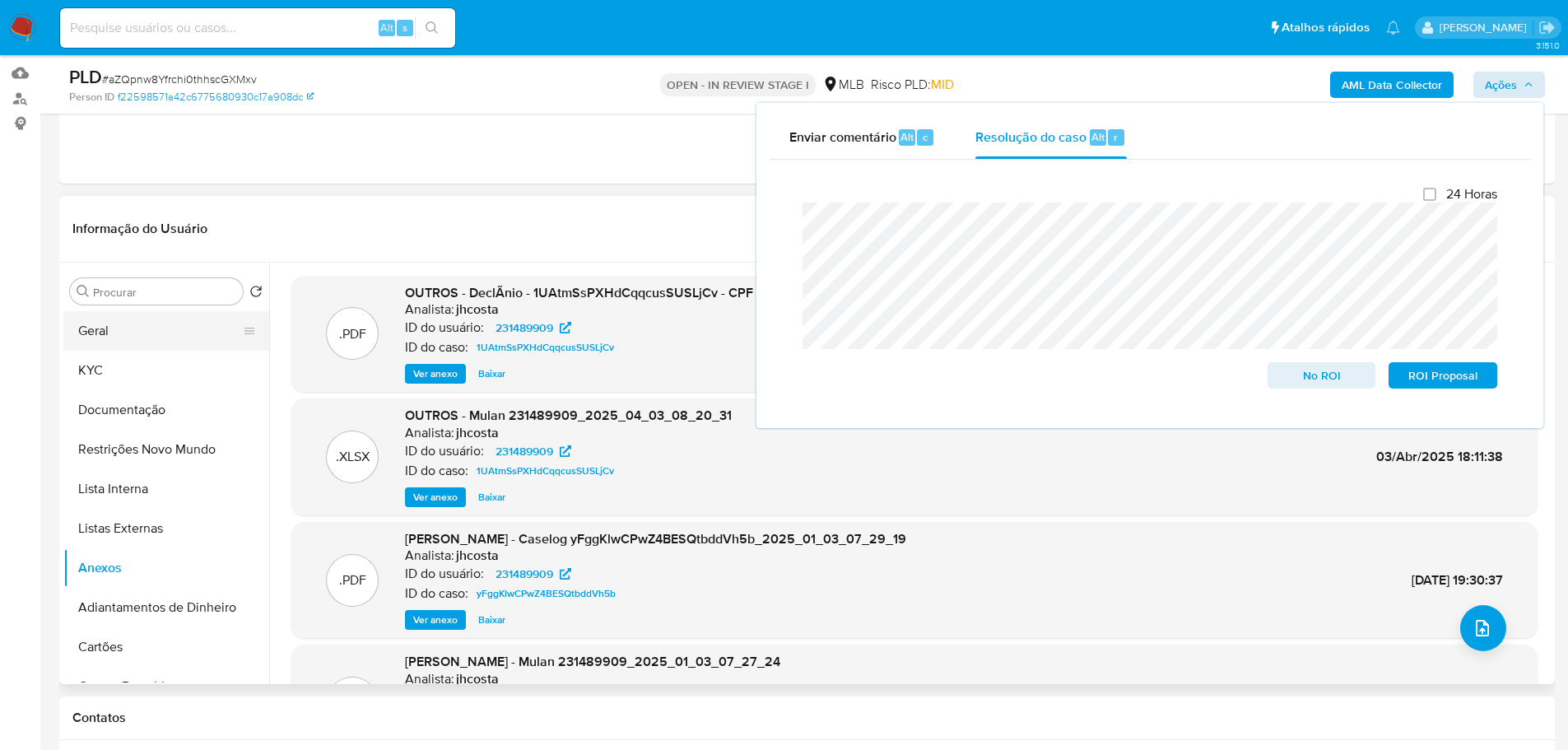
drag, startPoint x: 140, startPoint y: 327, endPoint x: 52, endPoint y: 359, distance: 93.6
click at [140, 327] on button "Geral" at bounding box center [166, 331] width 206 height 40
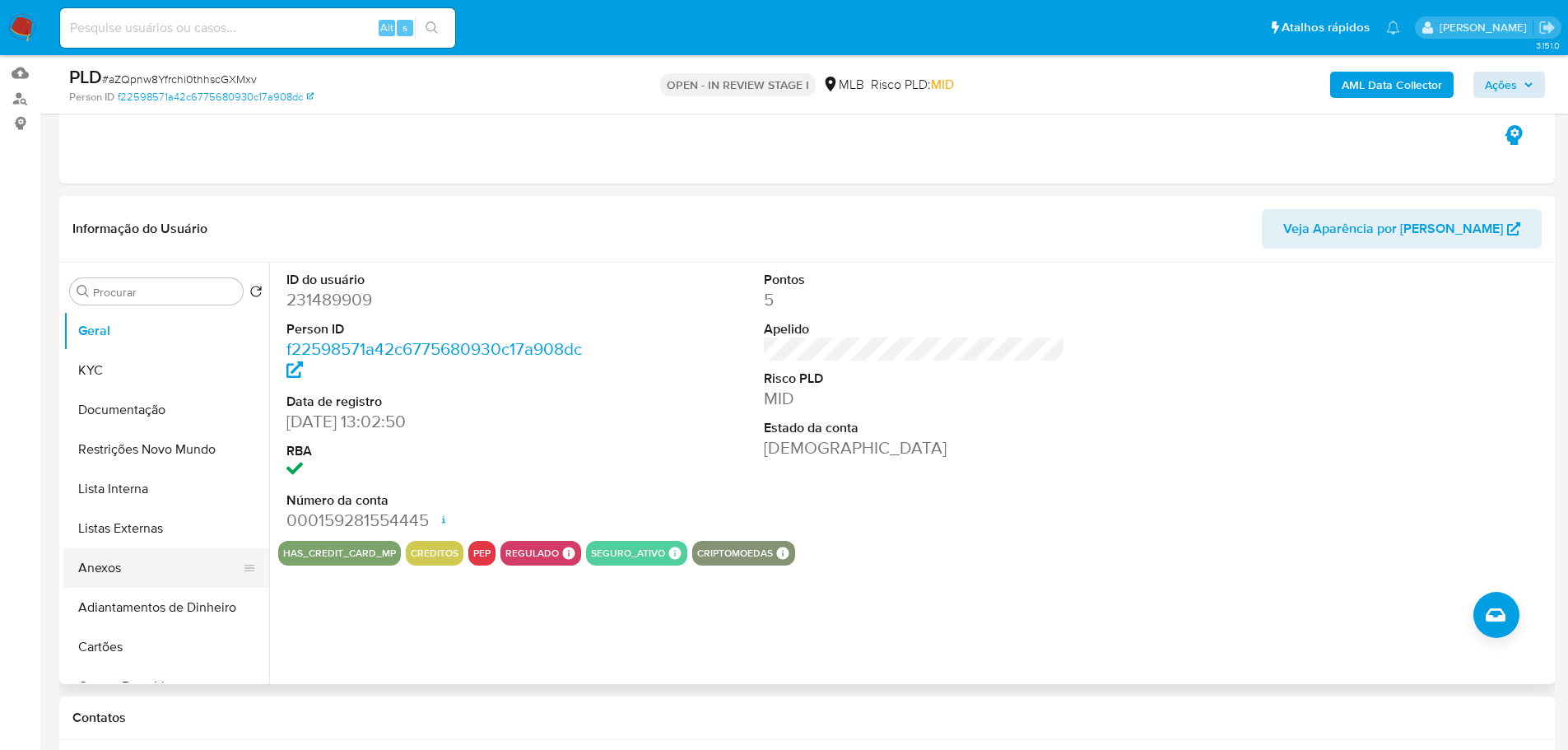
click at [128, 559] on button "Anexos" at bounding box center [159, 568] width 193 height 40
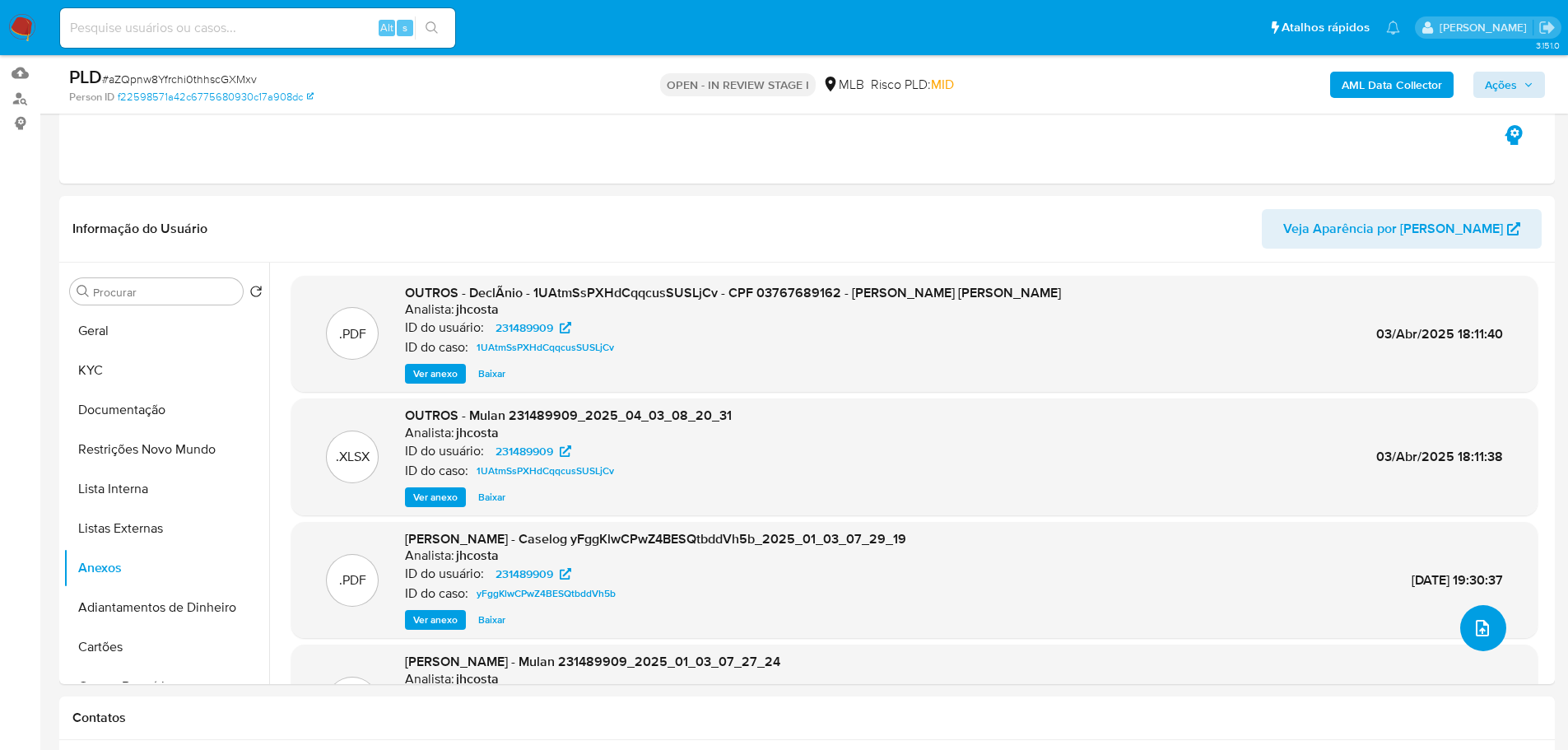
click at [1481, 634] on icon "upload-file" at bounding box center [1482, 628] width 20 height 20
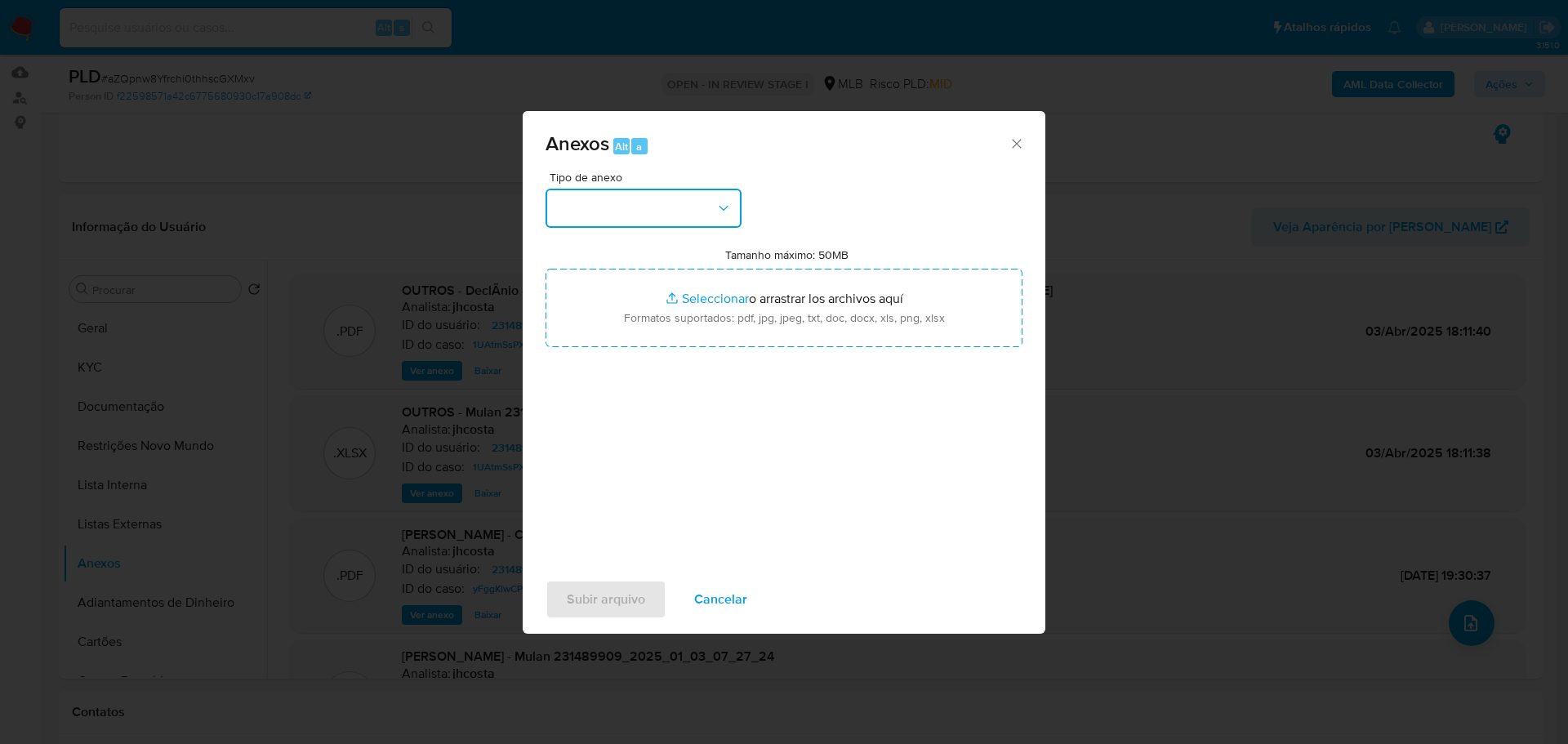
click at [629, 205] on button "button" at bounding box center [643, 208] width 196 height 39
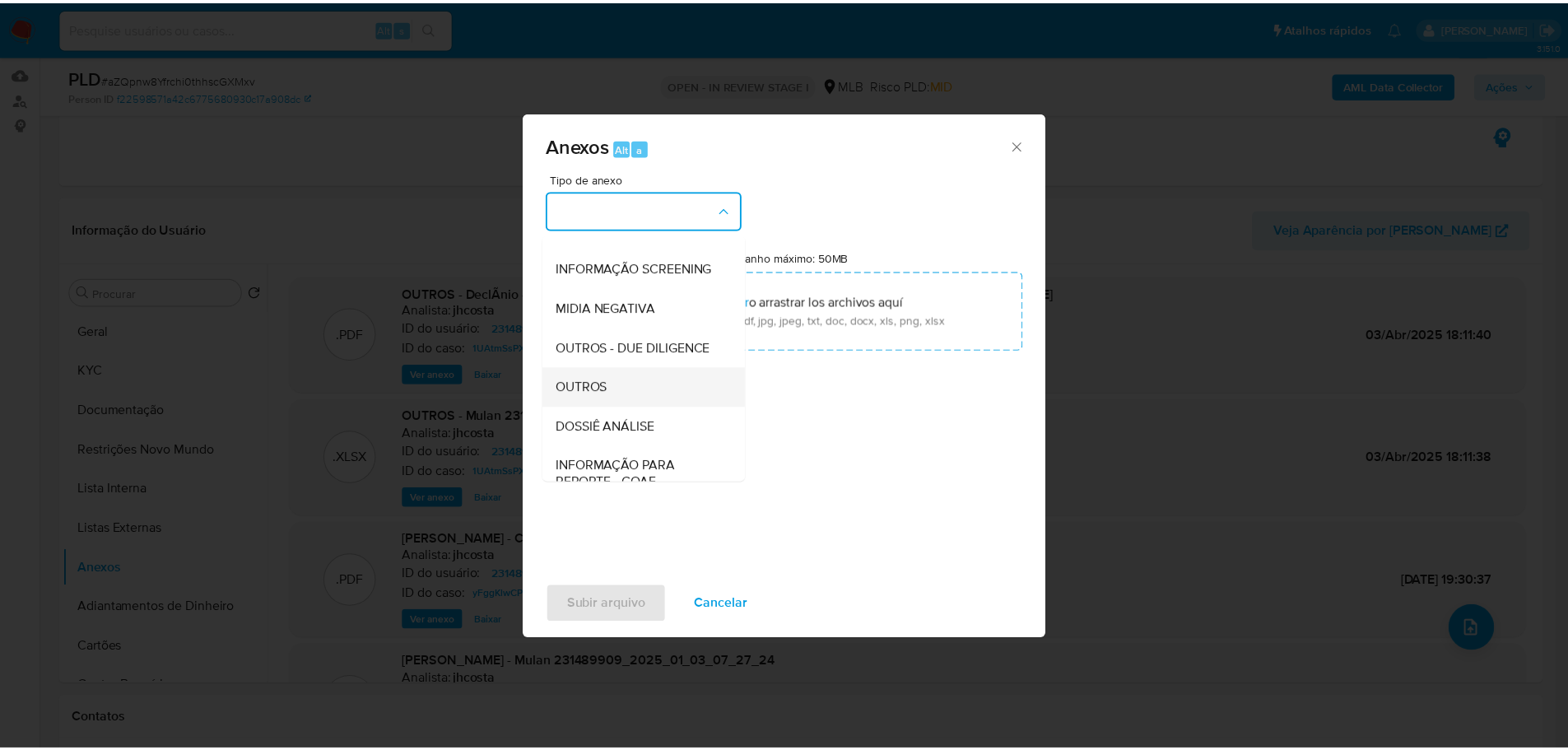
scroll to position [253, 0]
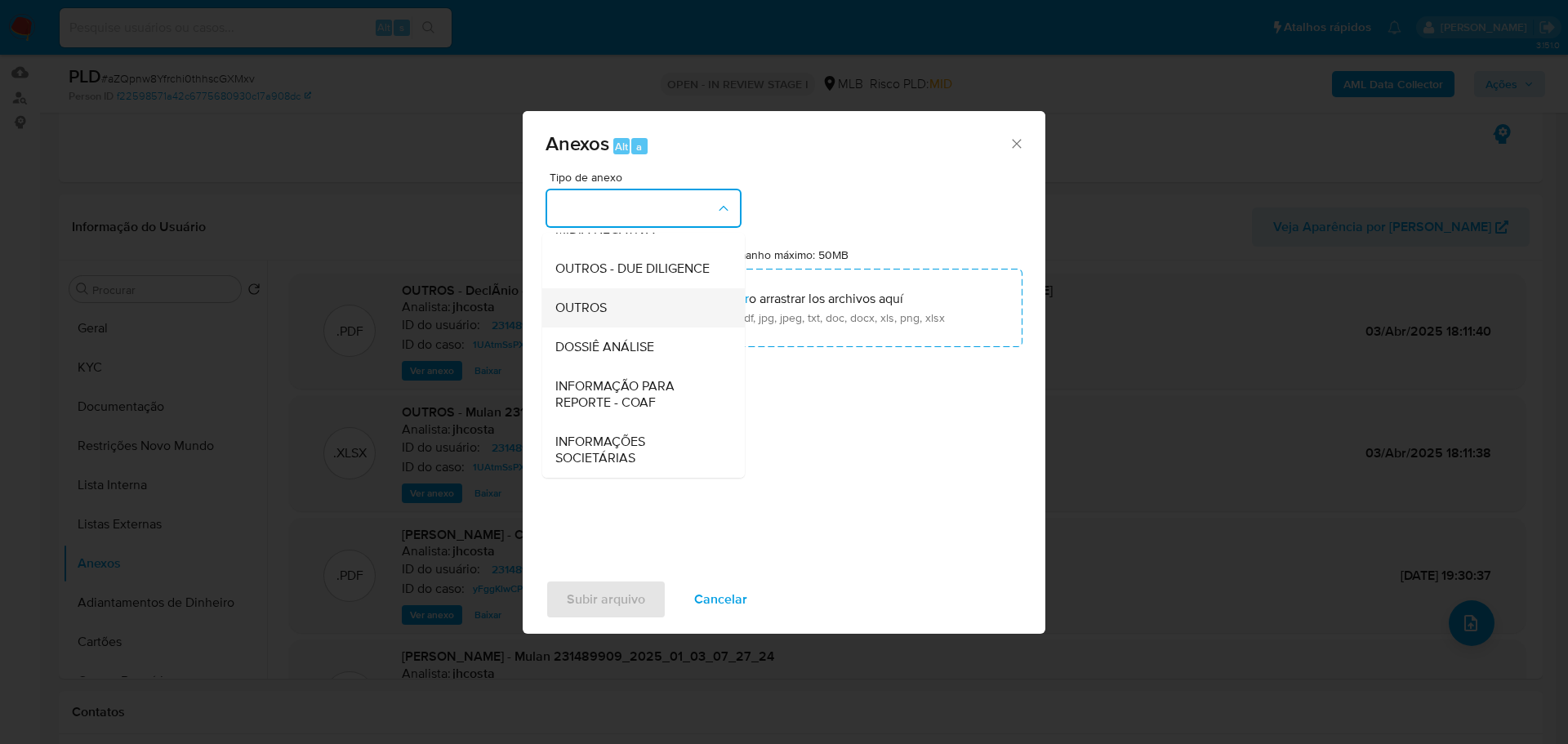
click at [614, 304] on div "OUTROS" at bounding box center [638, 308] width 166 height 39
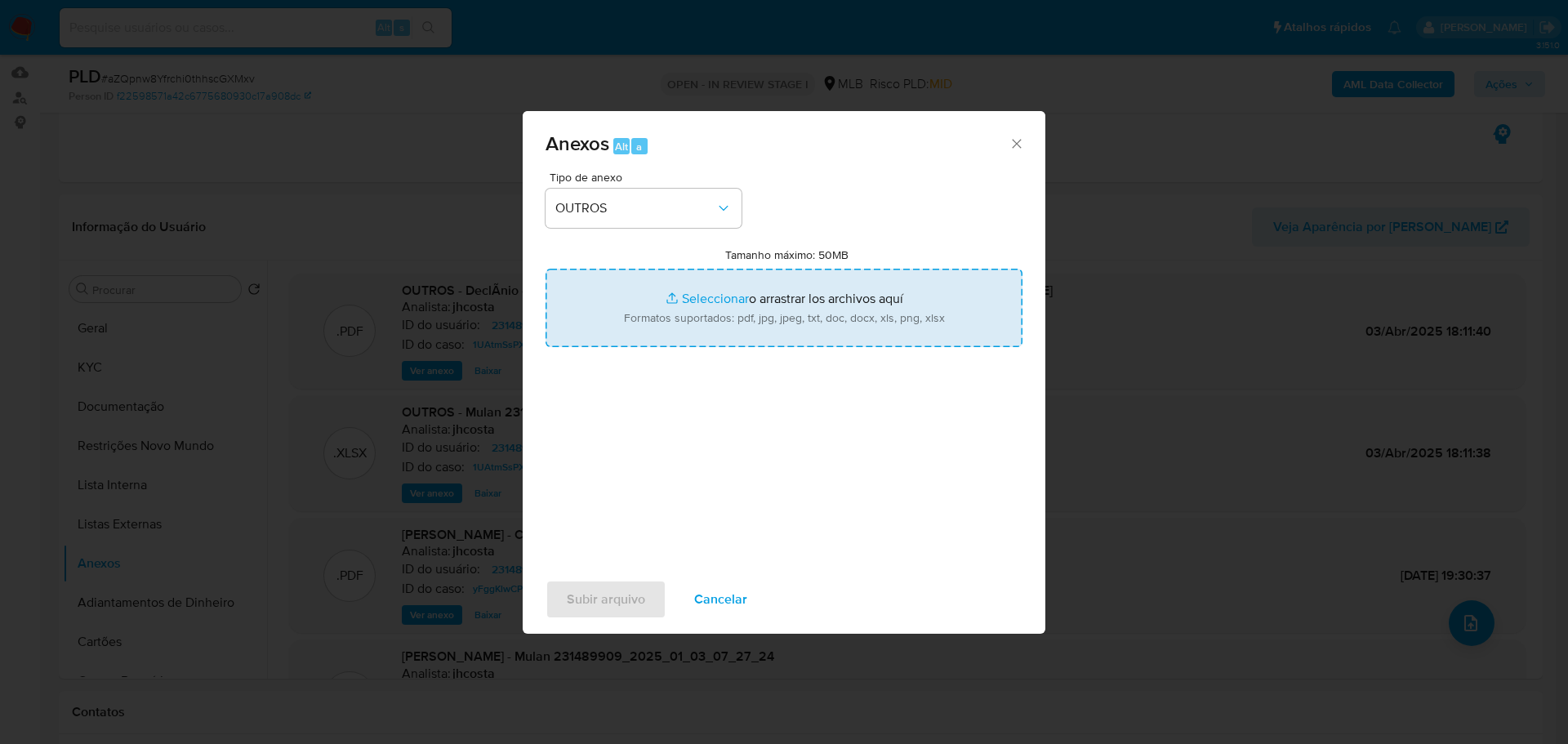
type input "C:\fakepath\ID_ 231489909 - CPF 03767689162 - ANDRE CHERES MORENO.pdf"
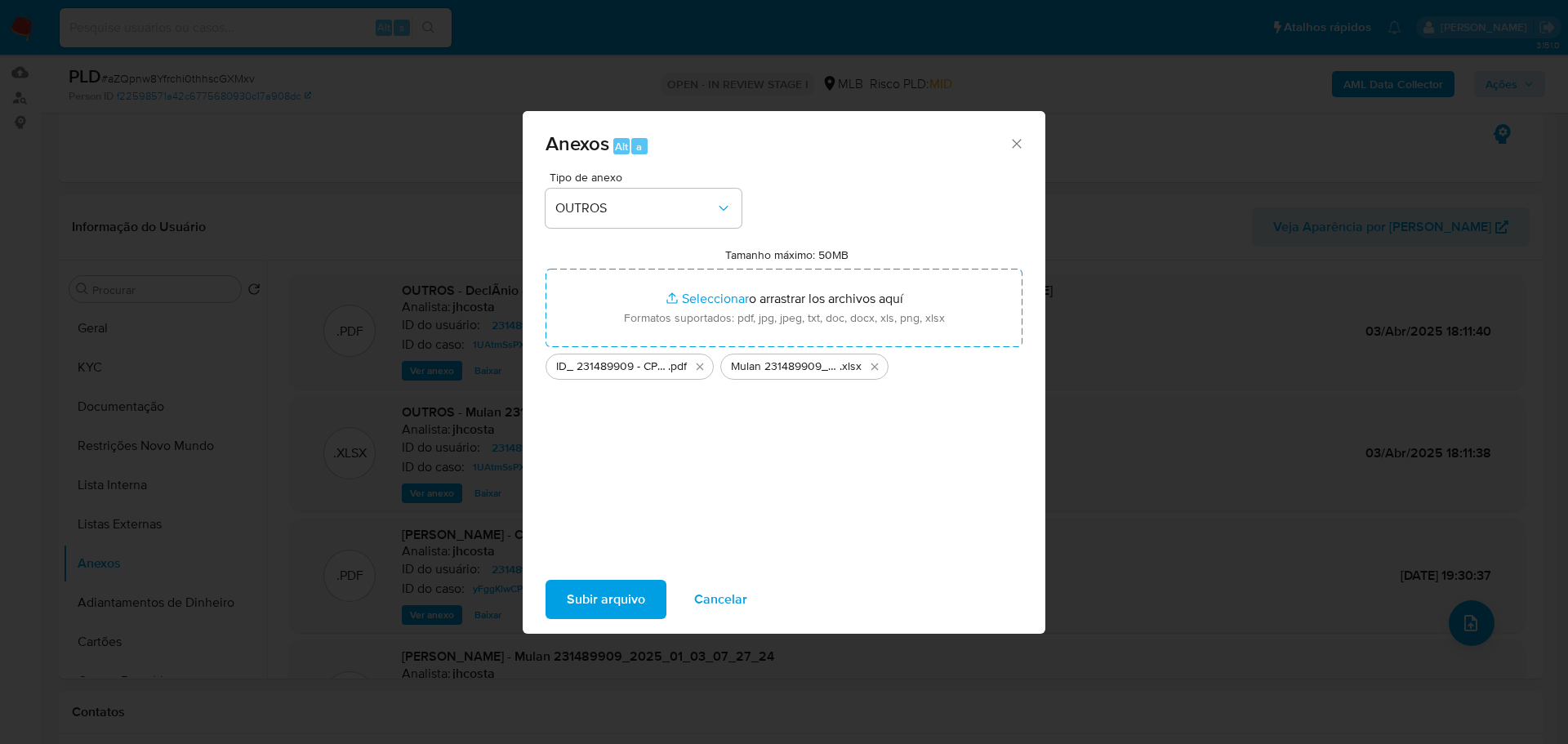
click at [602, 604] on span "Subir arquivo" at bounding box center [606, 599] width 78 height 35
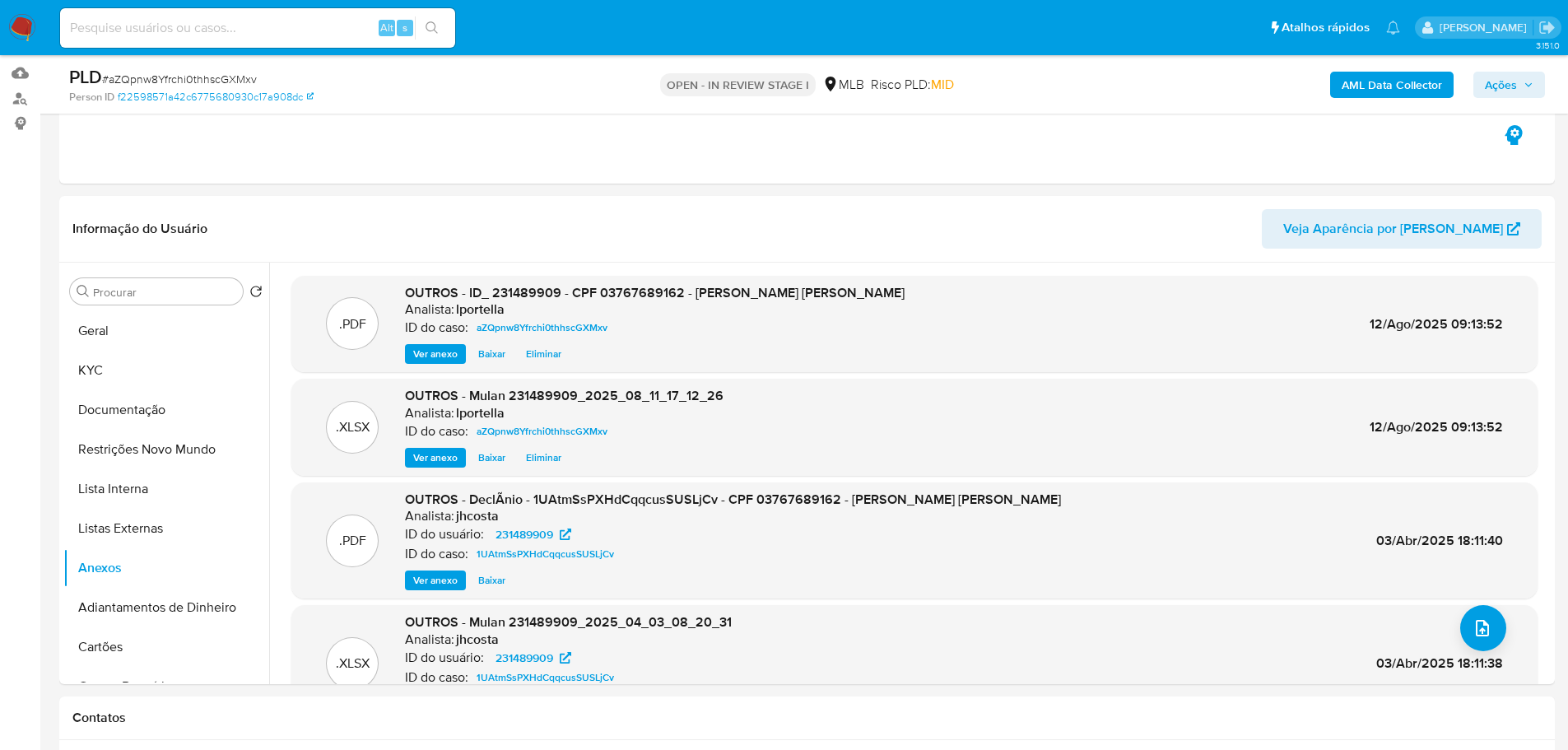
click at [1535, 81] on button "Ações" at bounding box center [1510, 85] width 72 height 26
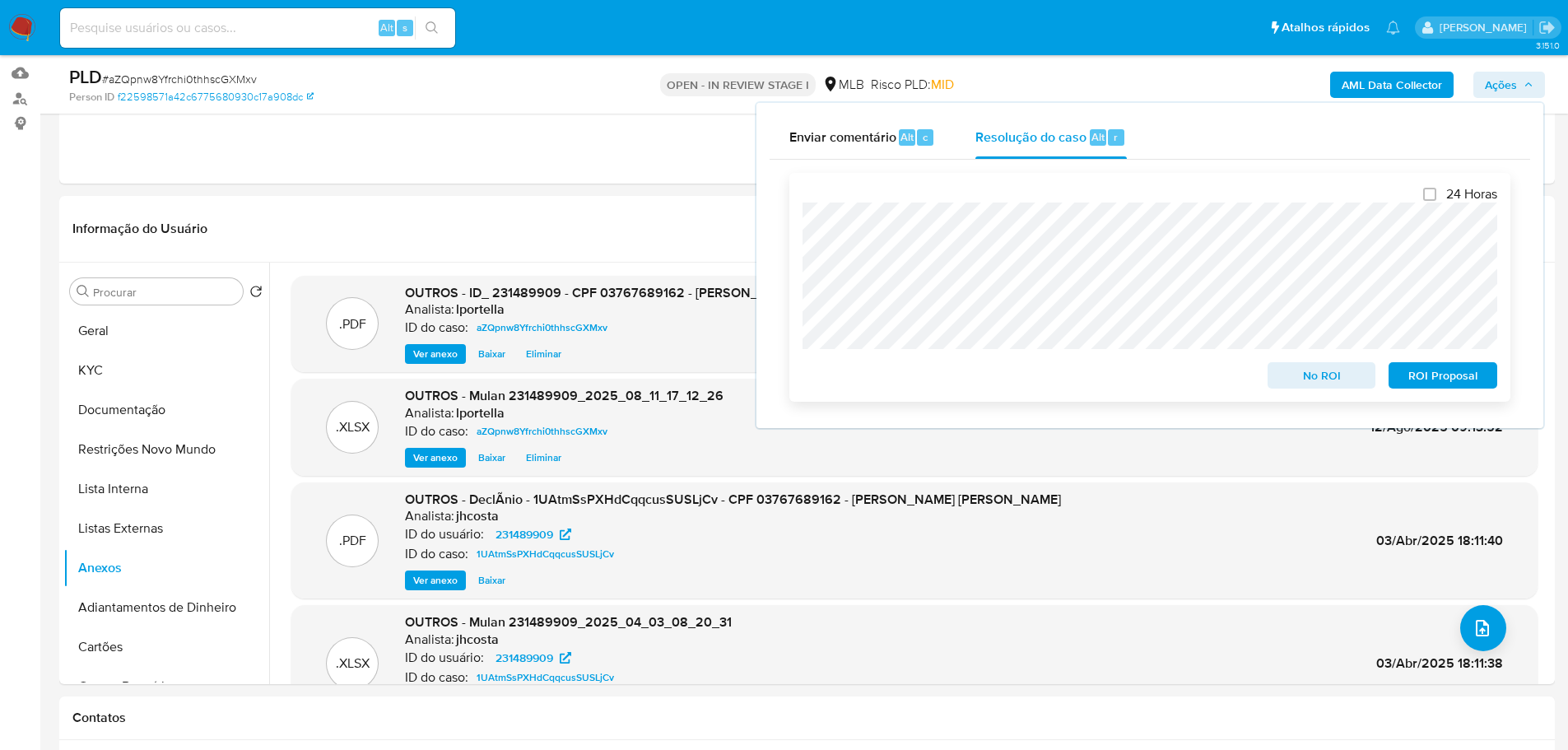
click at [1318, 379] on span "No ROI" at bounding box center [1321, 375] width 86 height 23
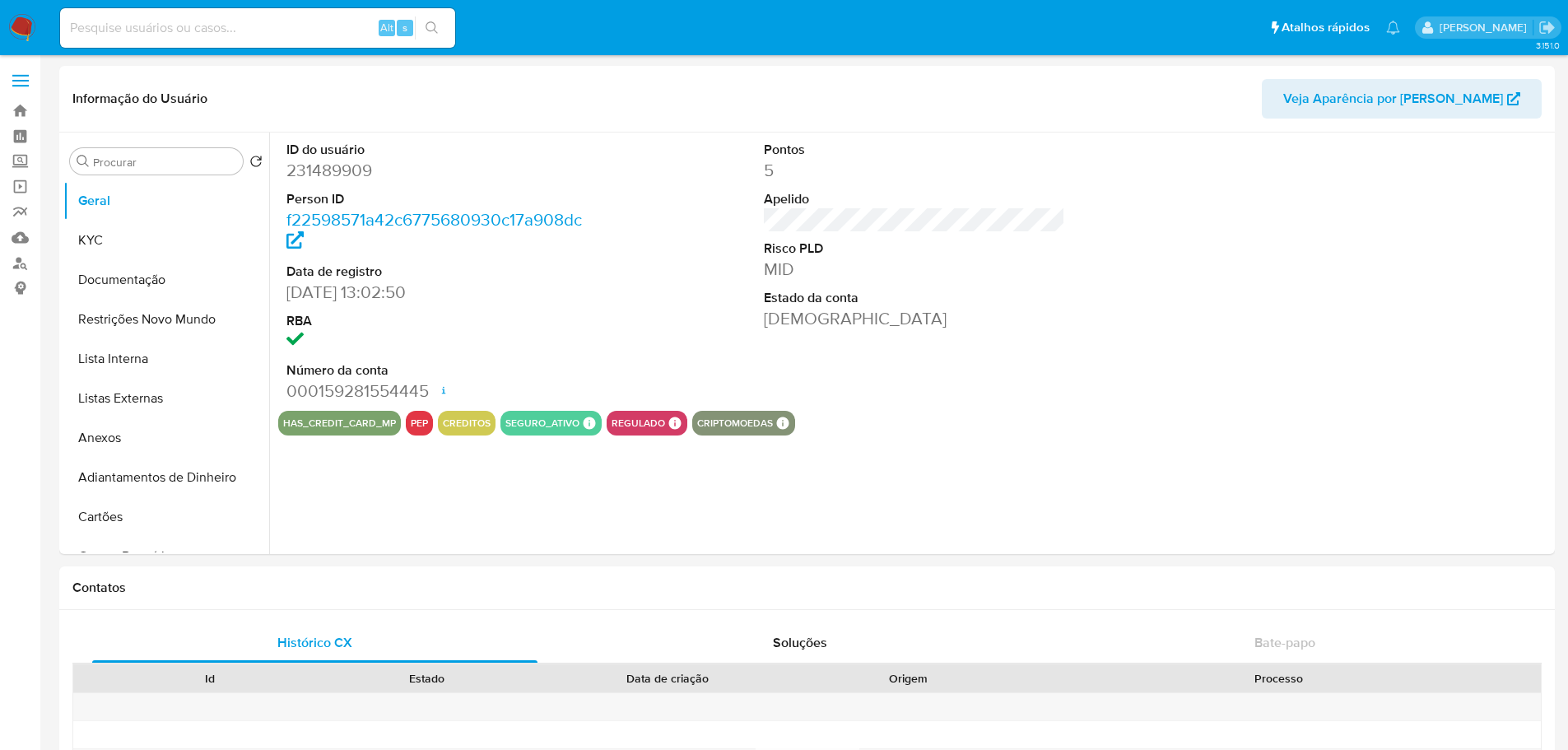
select select "10"
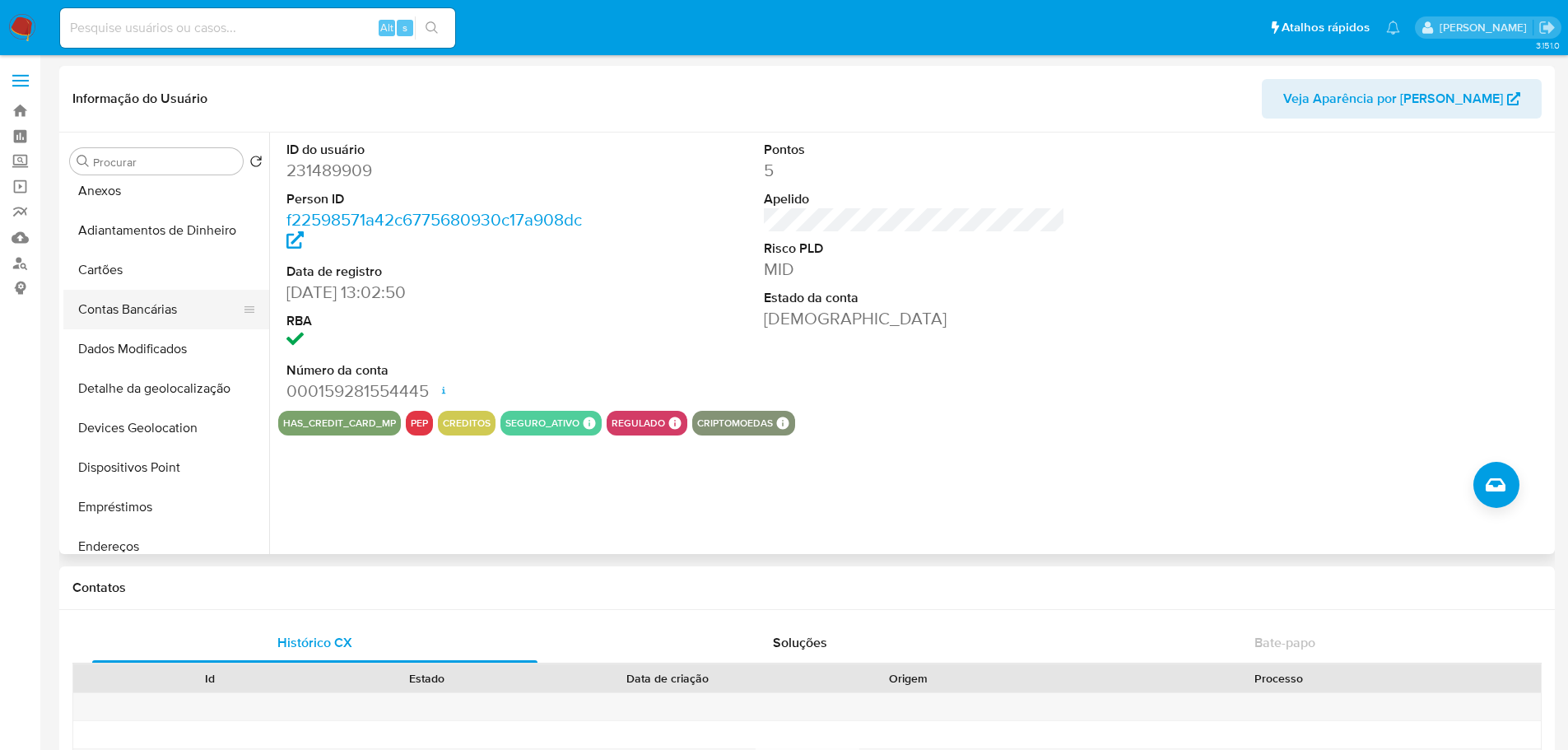
scroll to position [329, 0]
click at [165, 454] on button "Endereços" at bounding box center [159, 464] width 193 height 40
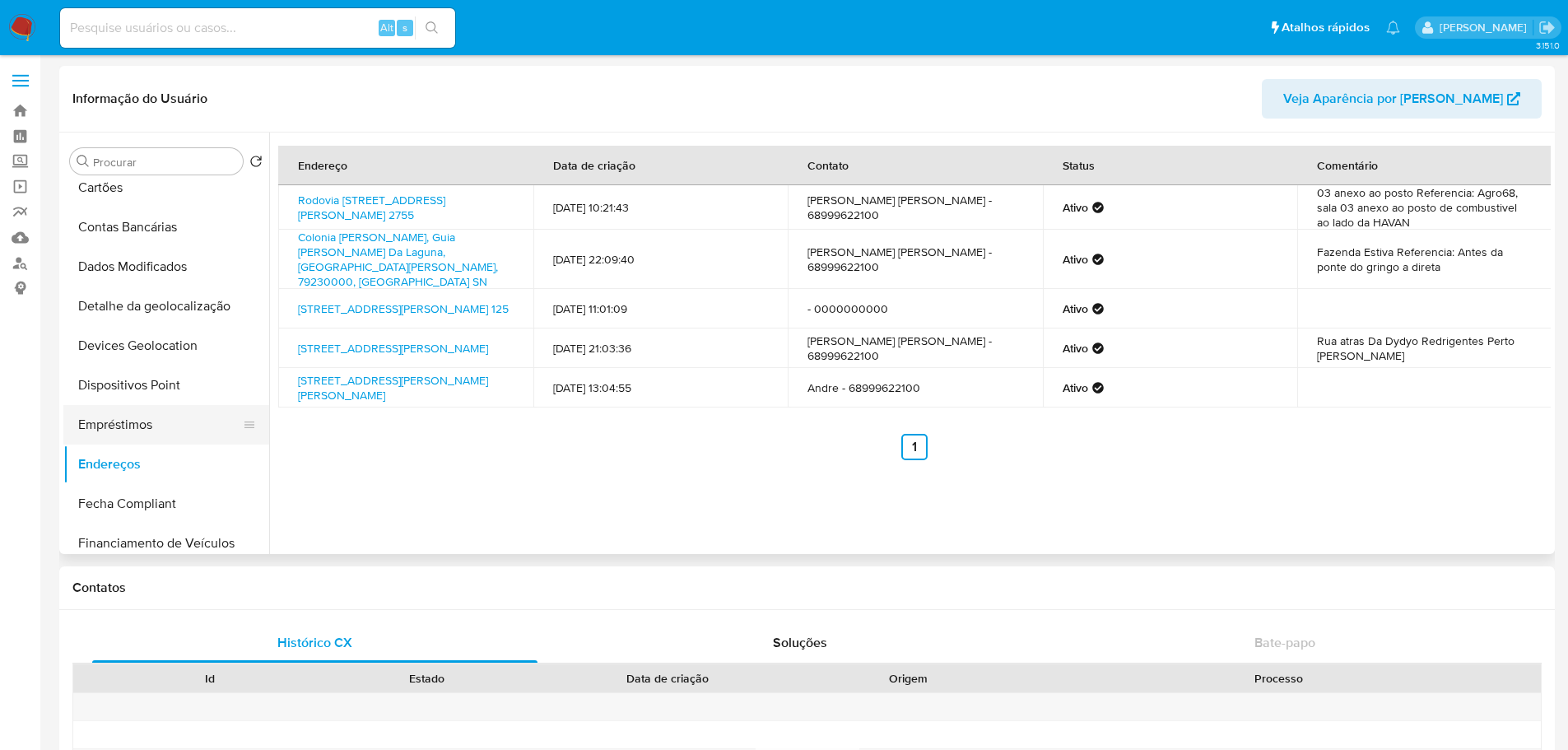
click at [145, 436] on button "Empréstimos" at bounding box center [159, 424] width 193 height 40
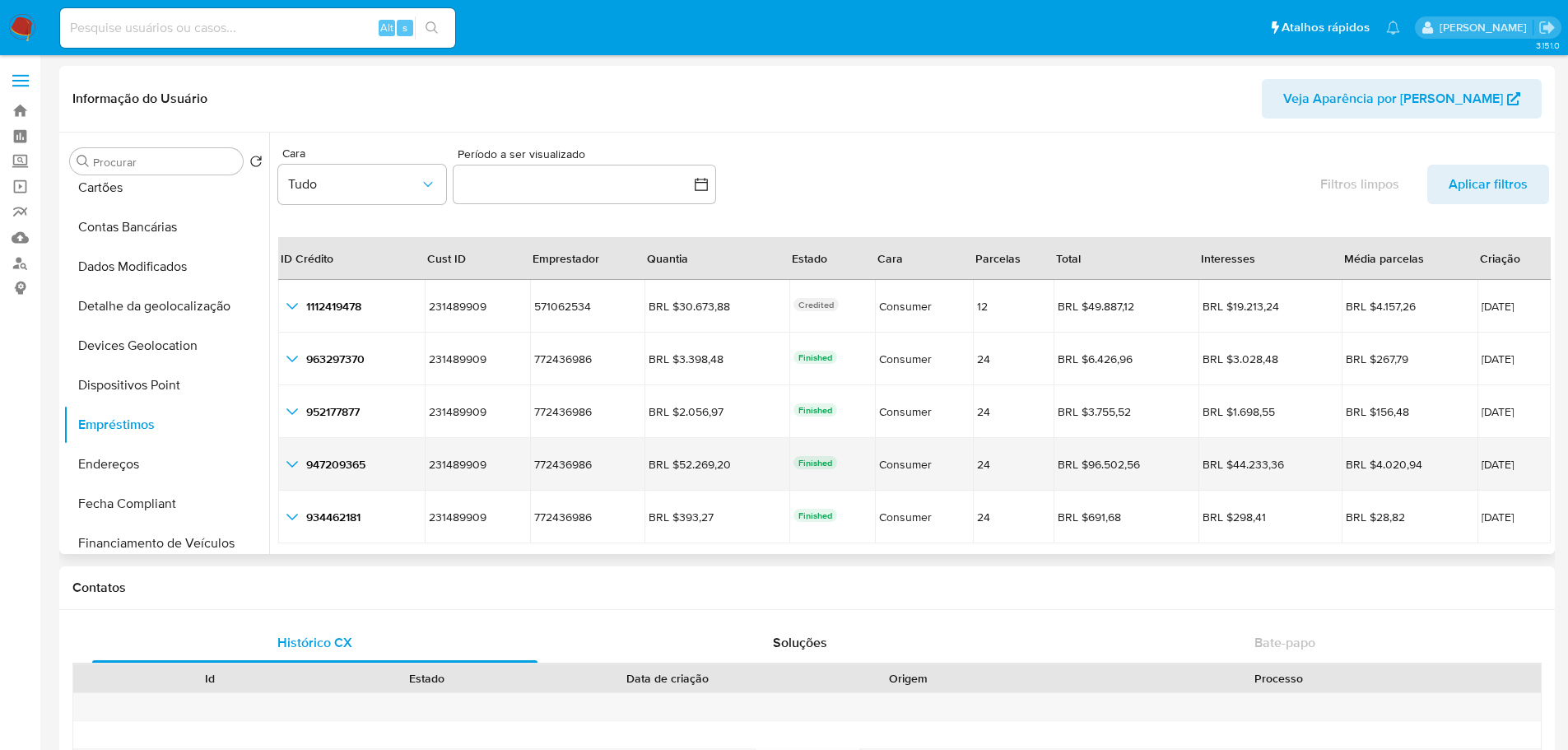
click at [290, 458] on icon "button_show_hidden_detail_by_id_3" at bounding box center [292, 464] width 20 height 20
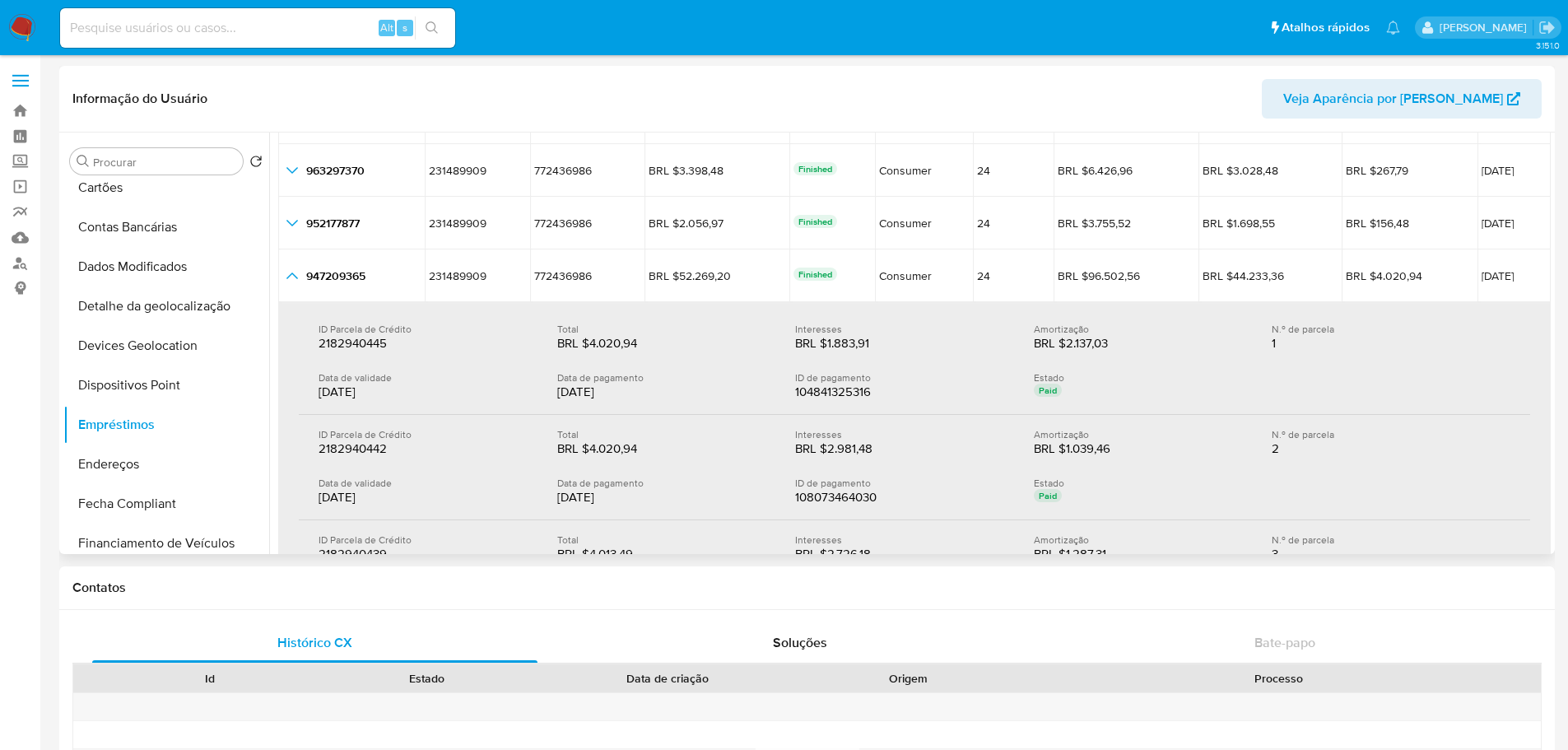
scroll to position [165, 0]
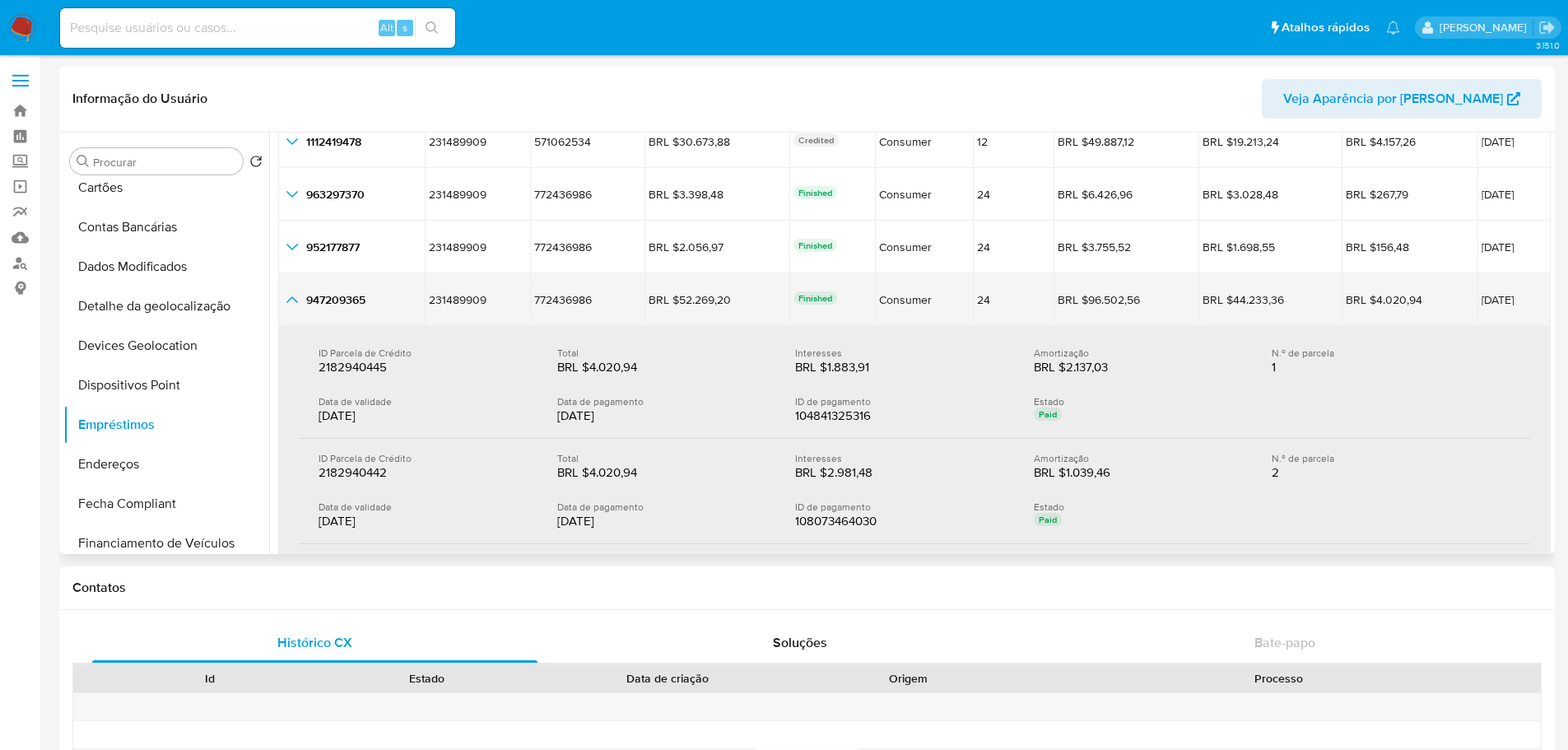
click at [293, 304] on icon "button_show_hidden_detail_by_id_3" at bounding box center [292, 299] width 20 height 20
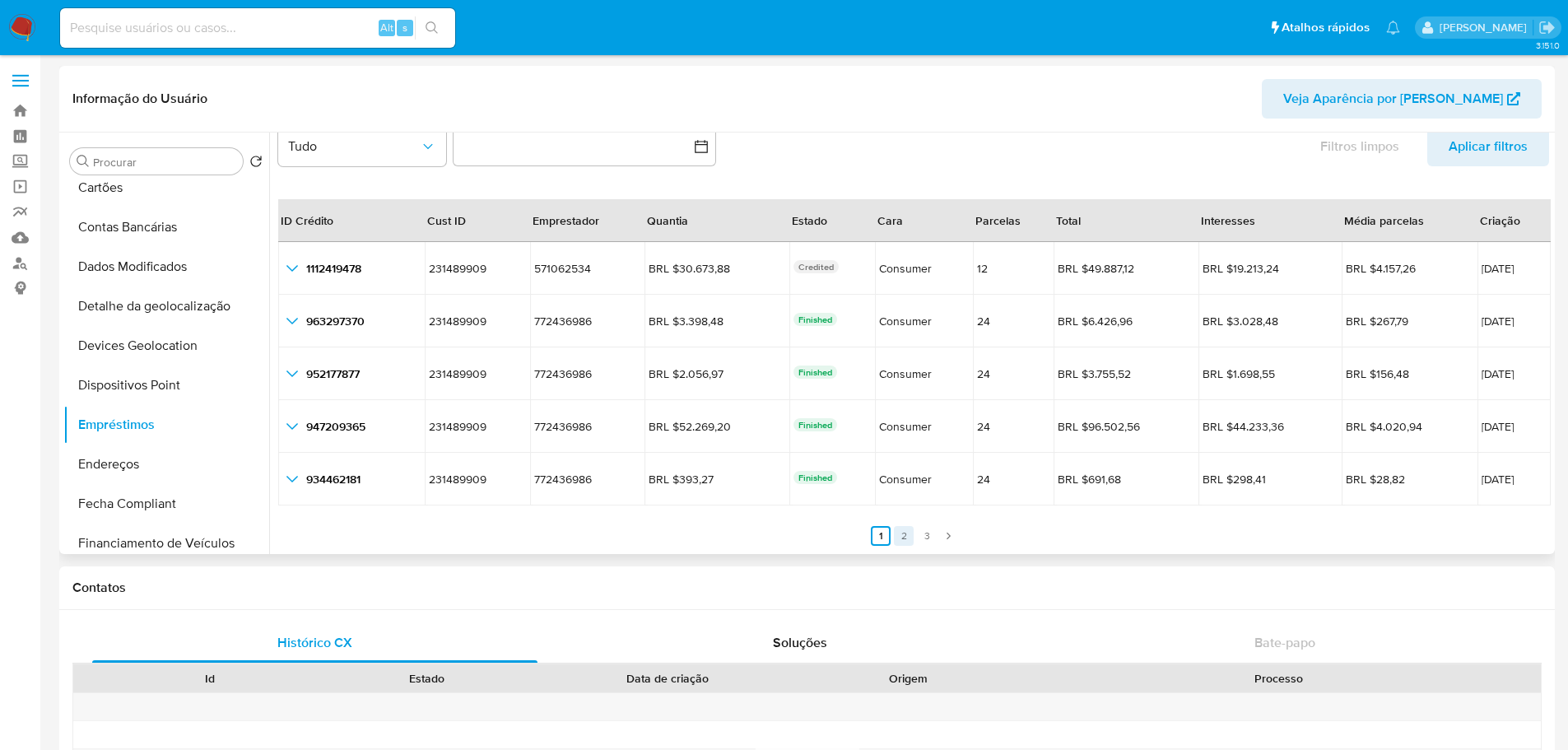
click at [902, 536] on link "2" at bounding box center [904, 535] width 20 height 20
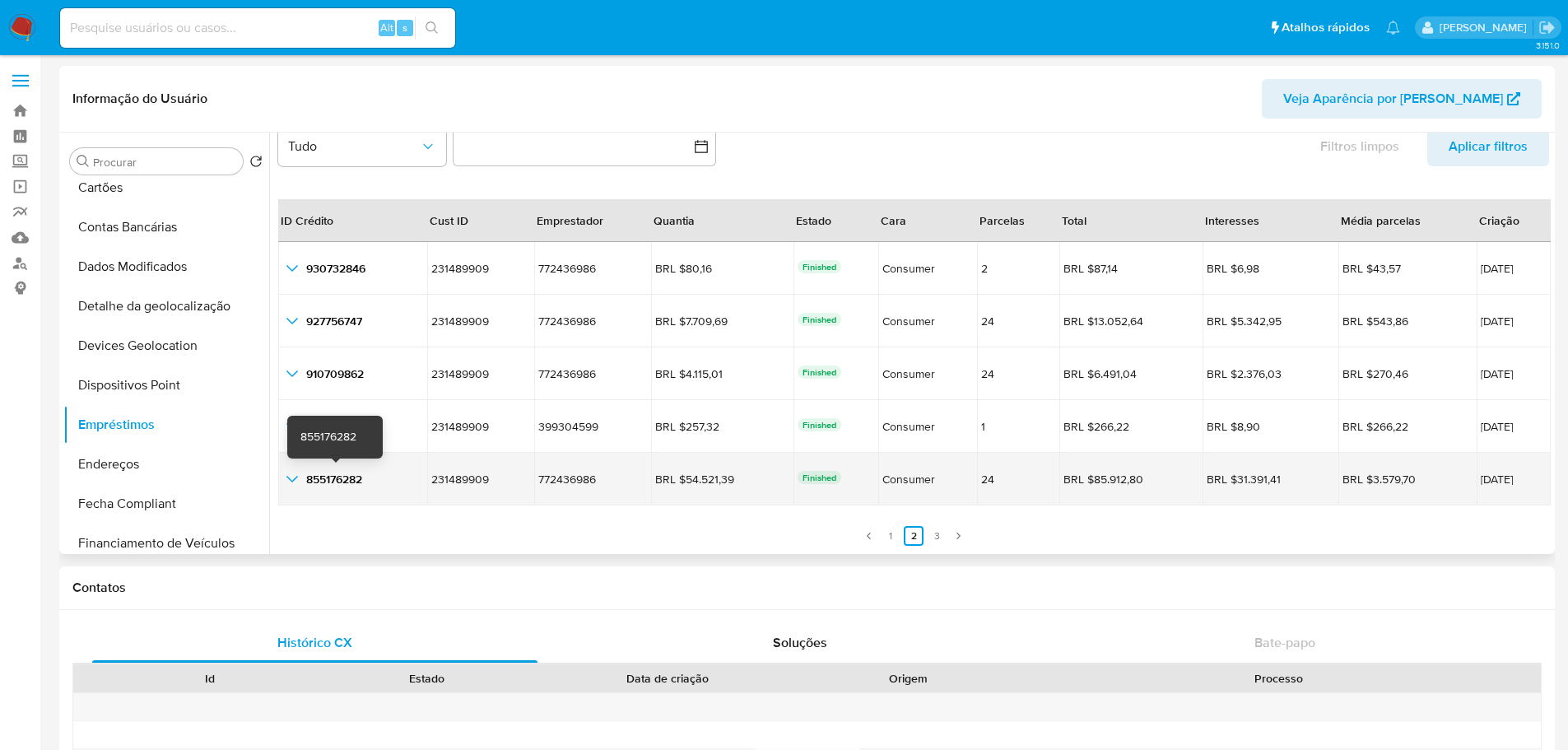
click at [296, 480] on icon "button_show_hidden_detail_by_id_4" at bounding box center [292, 479] width 20 height 20
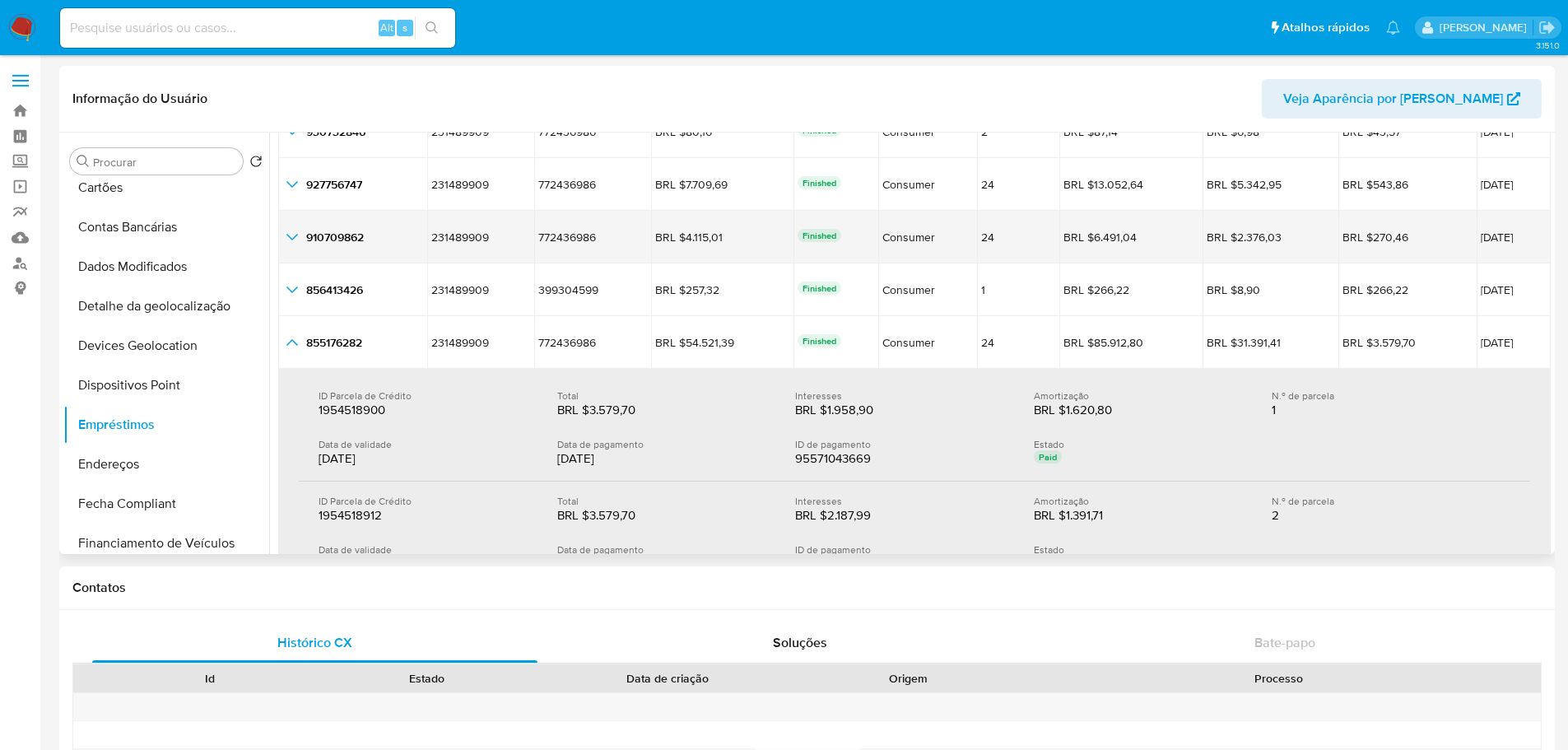
scroll to position [48, 0]
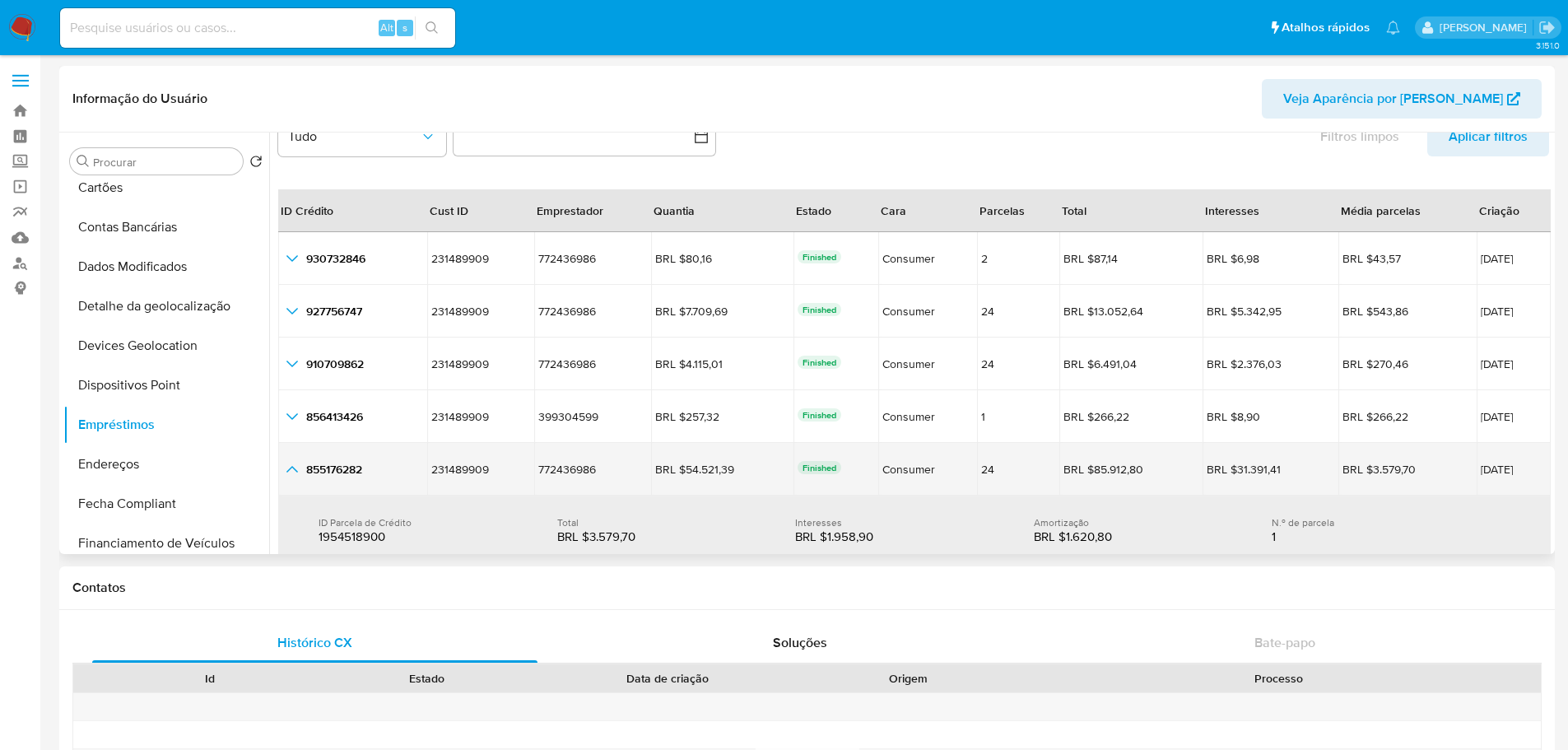
click at [290, 481] on td "855176282 855176282" at bounding box center [353, 470] width 149 height 53
click at [292, 462] on icon "button_show_hidden_detail_by_id_4" at bounding box center [292, 469] width 20 height 20
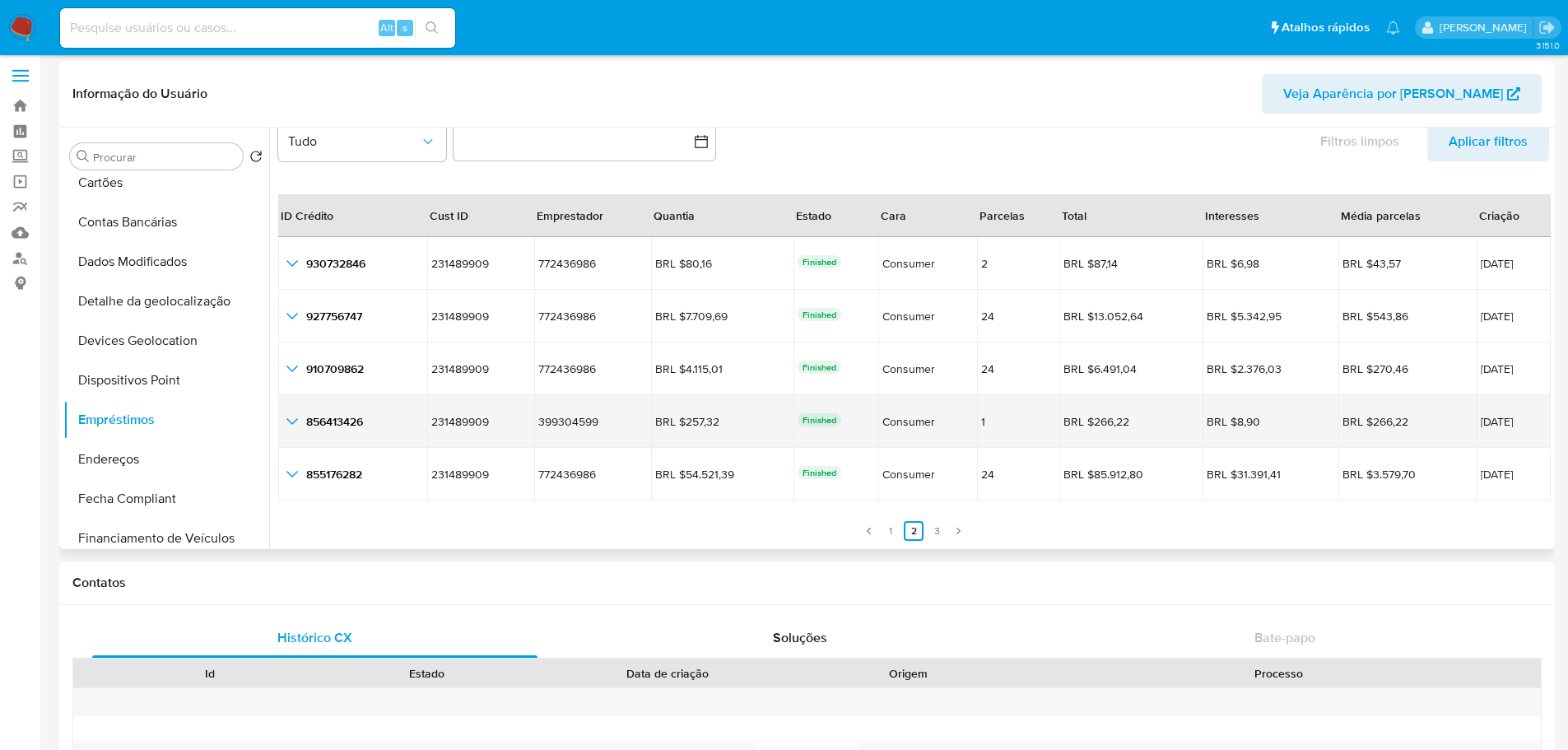
scroll to position [82, 0]
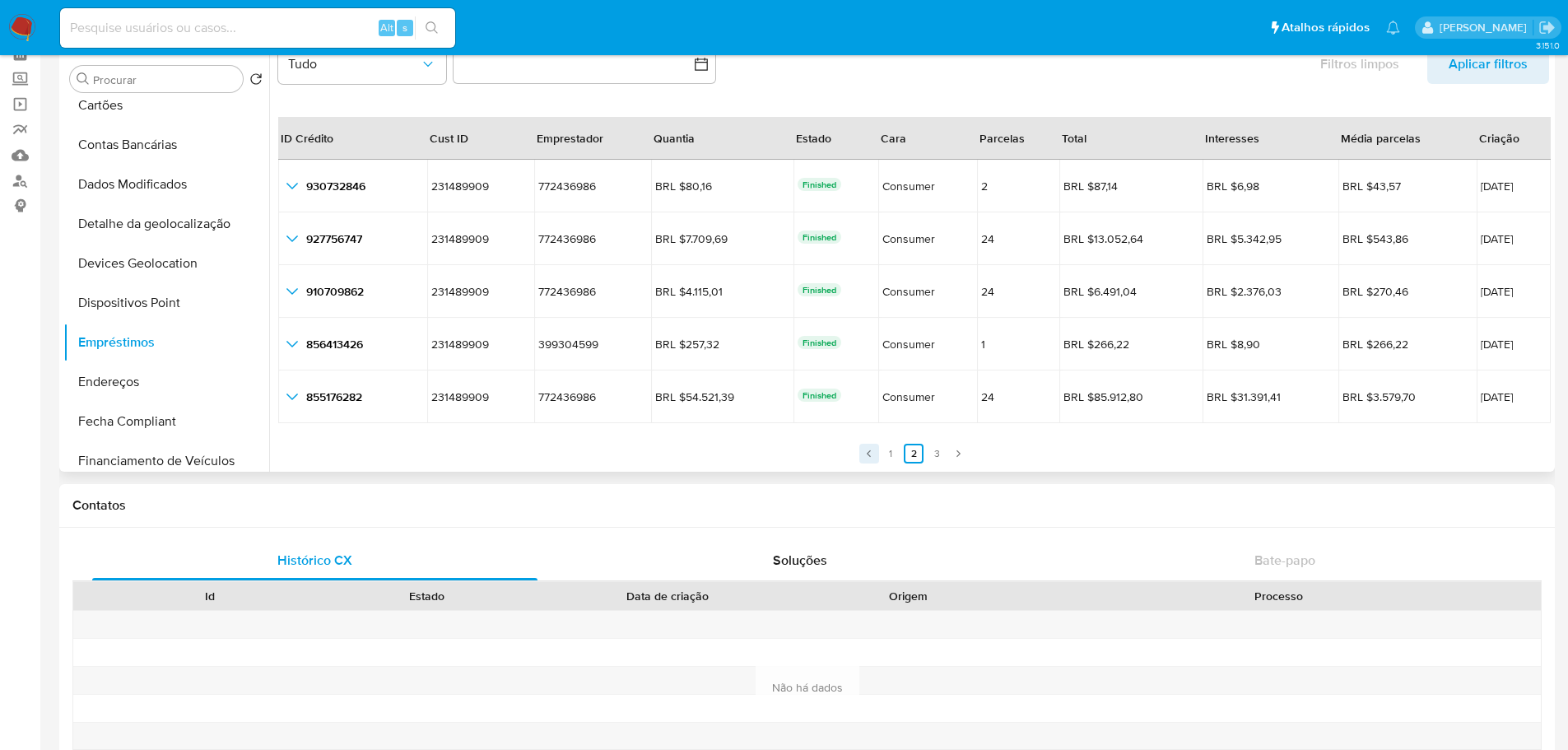
click at [875, 450] on link "Anterior" at bounding box center [869, 453] width 20 height 20
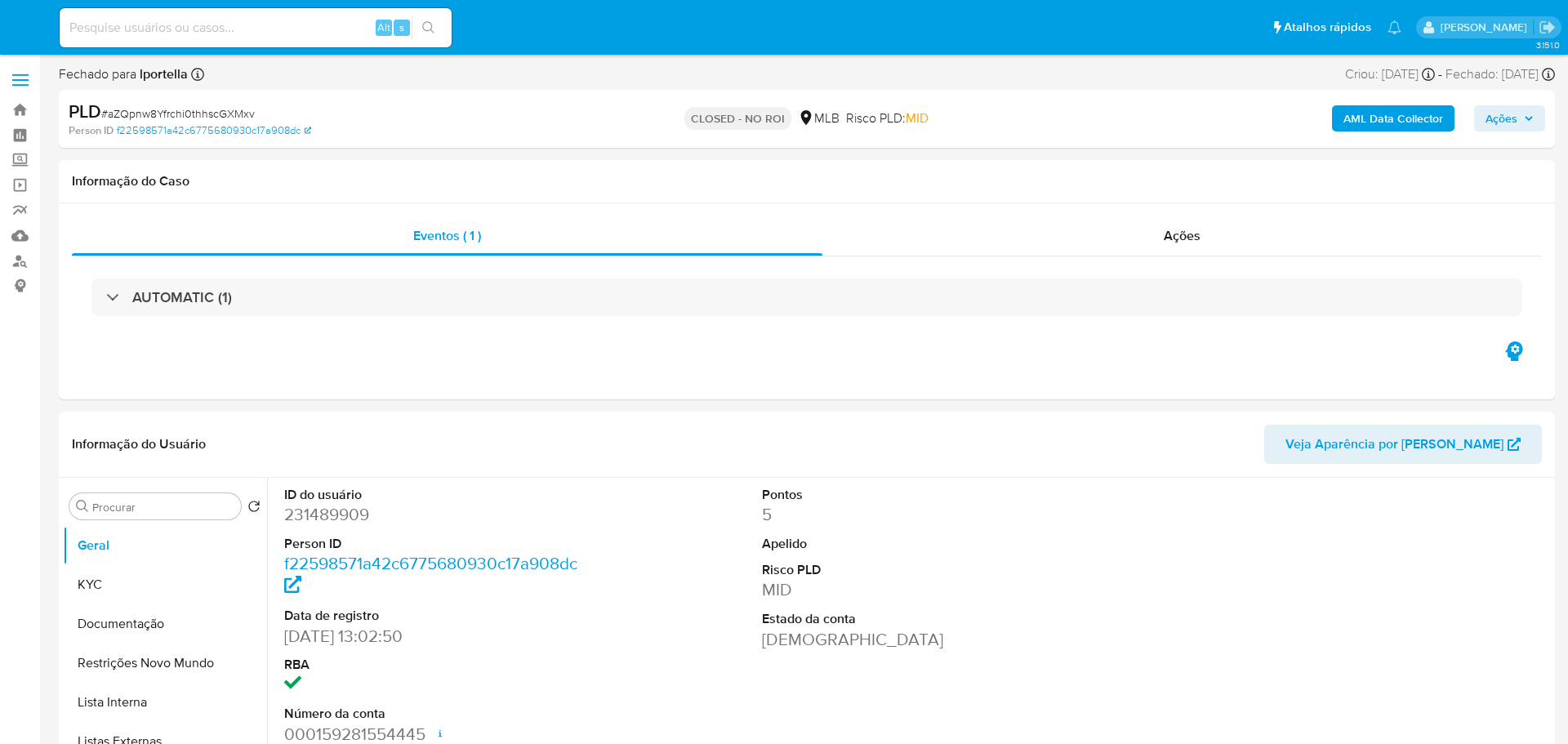
select select "10"
click at [26, 21] on img at bounding box center [22, 28] width 28 height 28
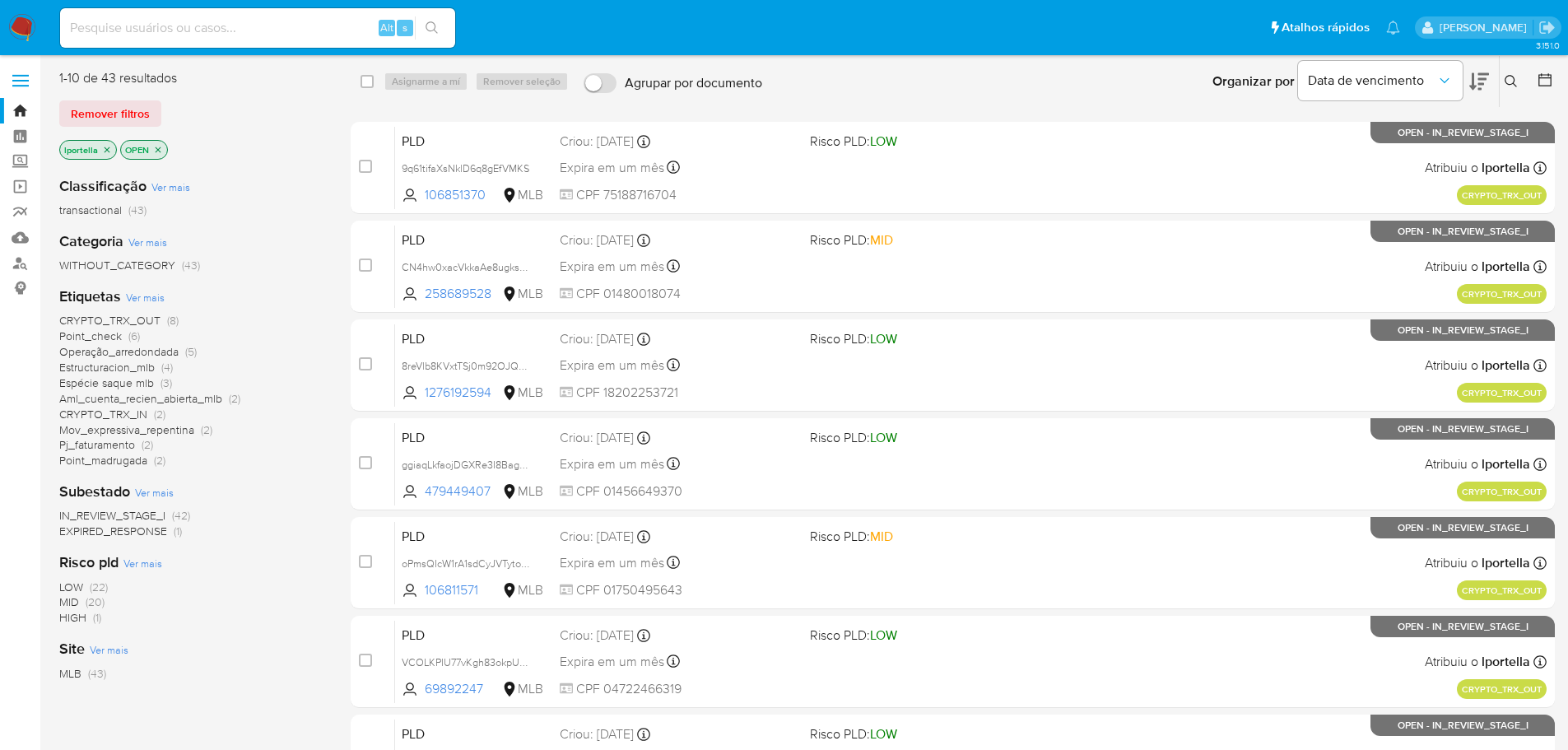
click at [174, 41] on div "Alt s" at bounding box center [258, 28] width 395 height 40
click at [177, 35] on input at bounding box center [258, 27] width 395 height 22
paste input "8UFYUNtZ97UXWybln8tTgxy8"
type input "8UFYUNtZ97UXWybln8tTgxy8"
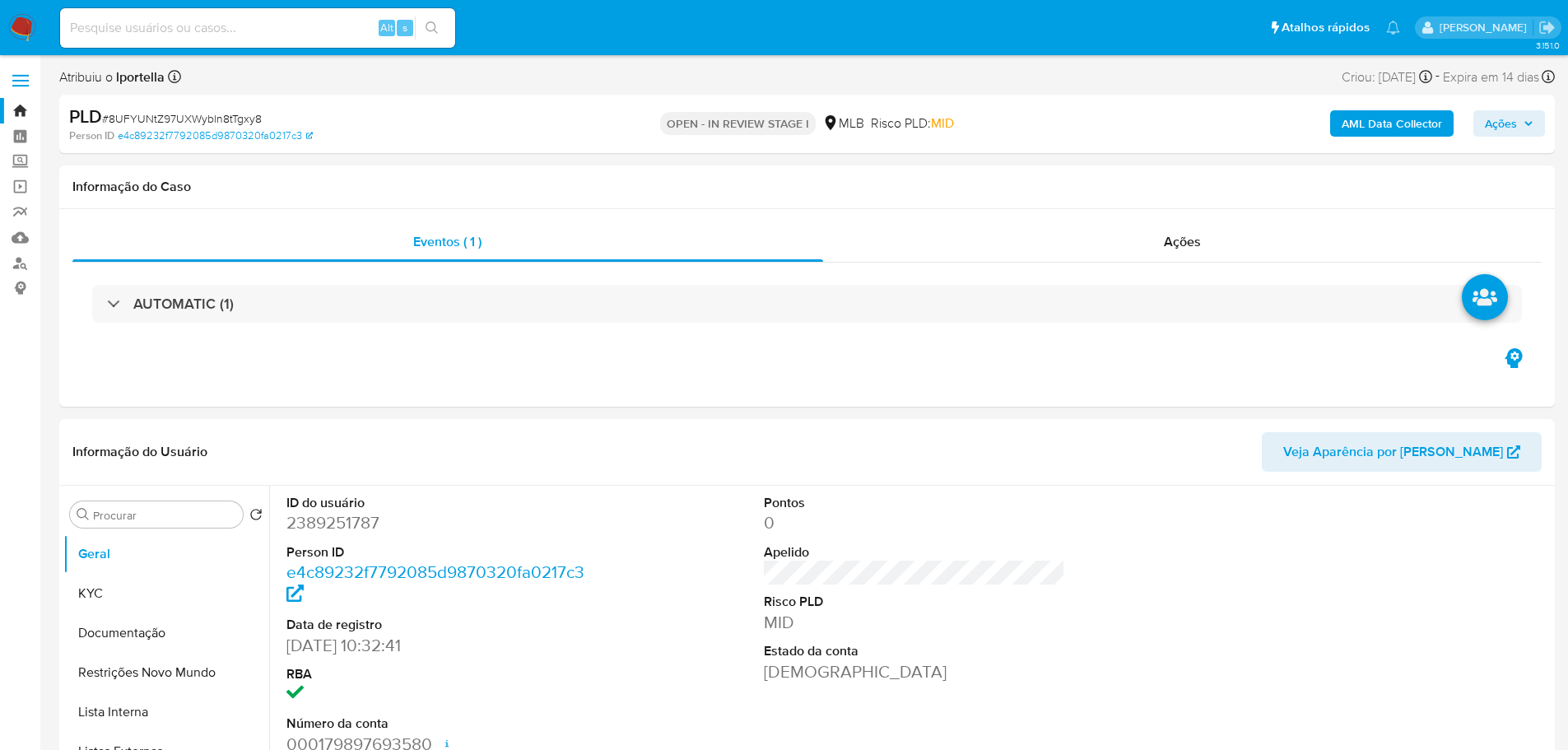
select select "10"
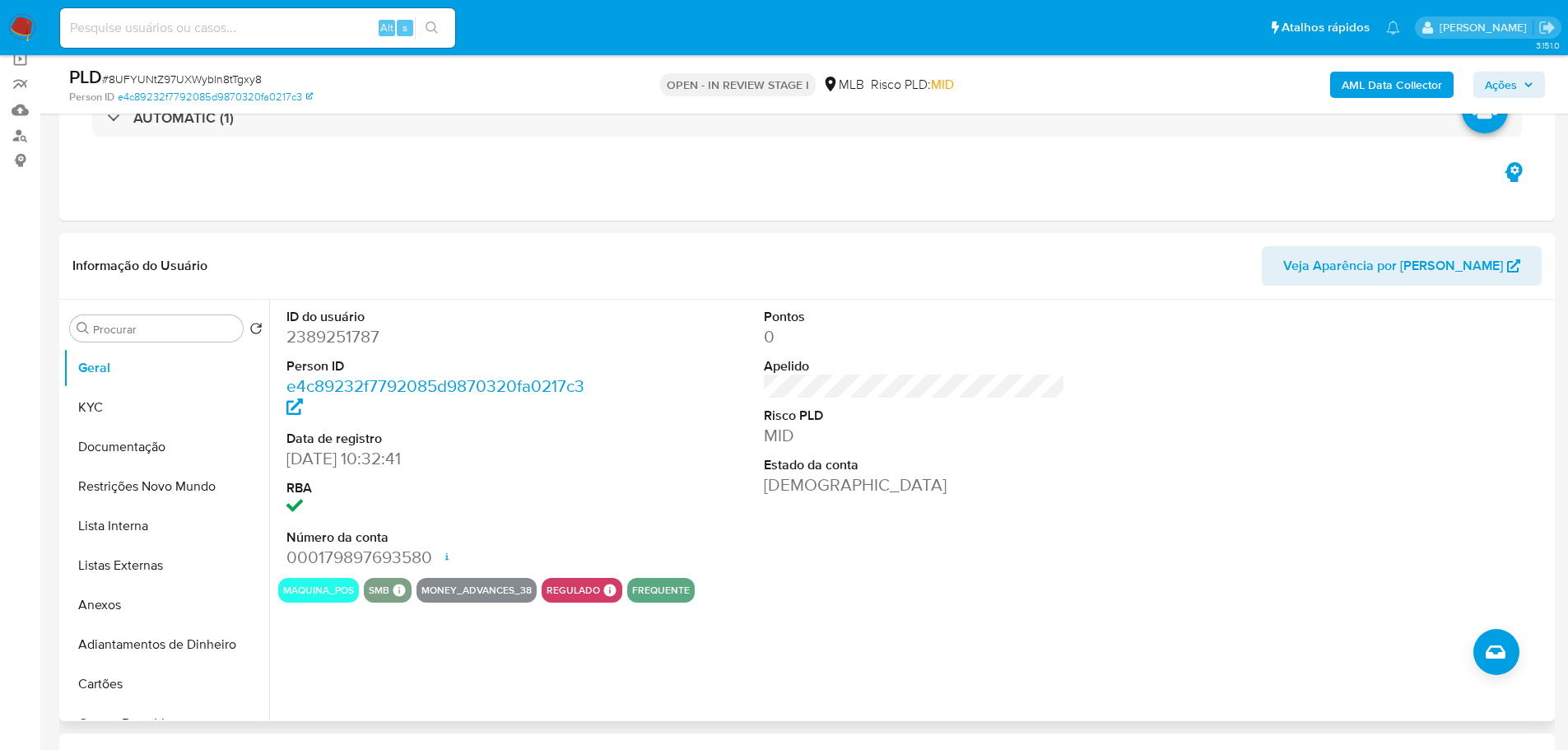
scroll to position [247, 0]
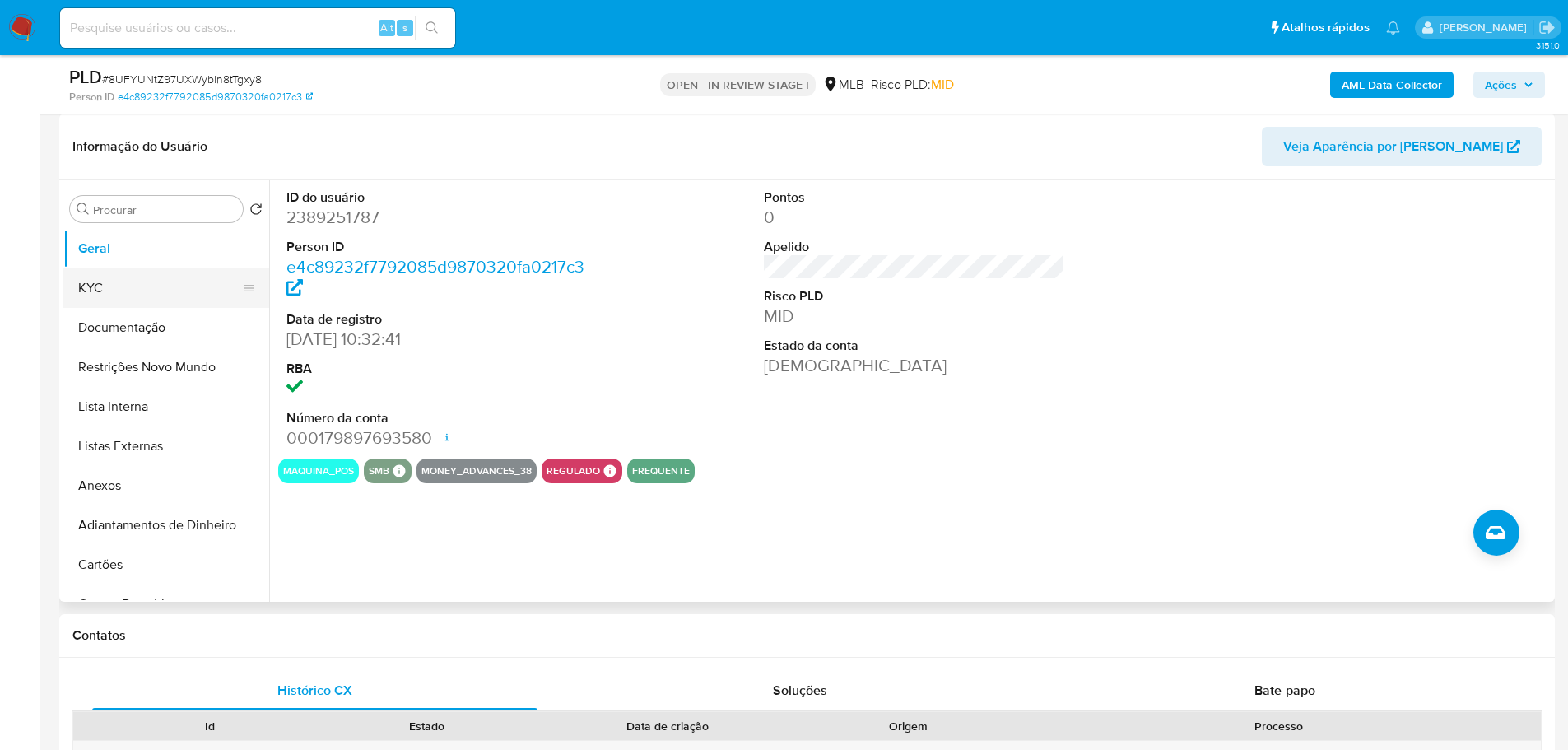
click at [118, 294] on button "KYC" at bounding box center [159, 288] width 193 height 40
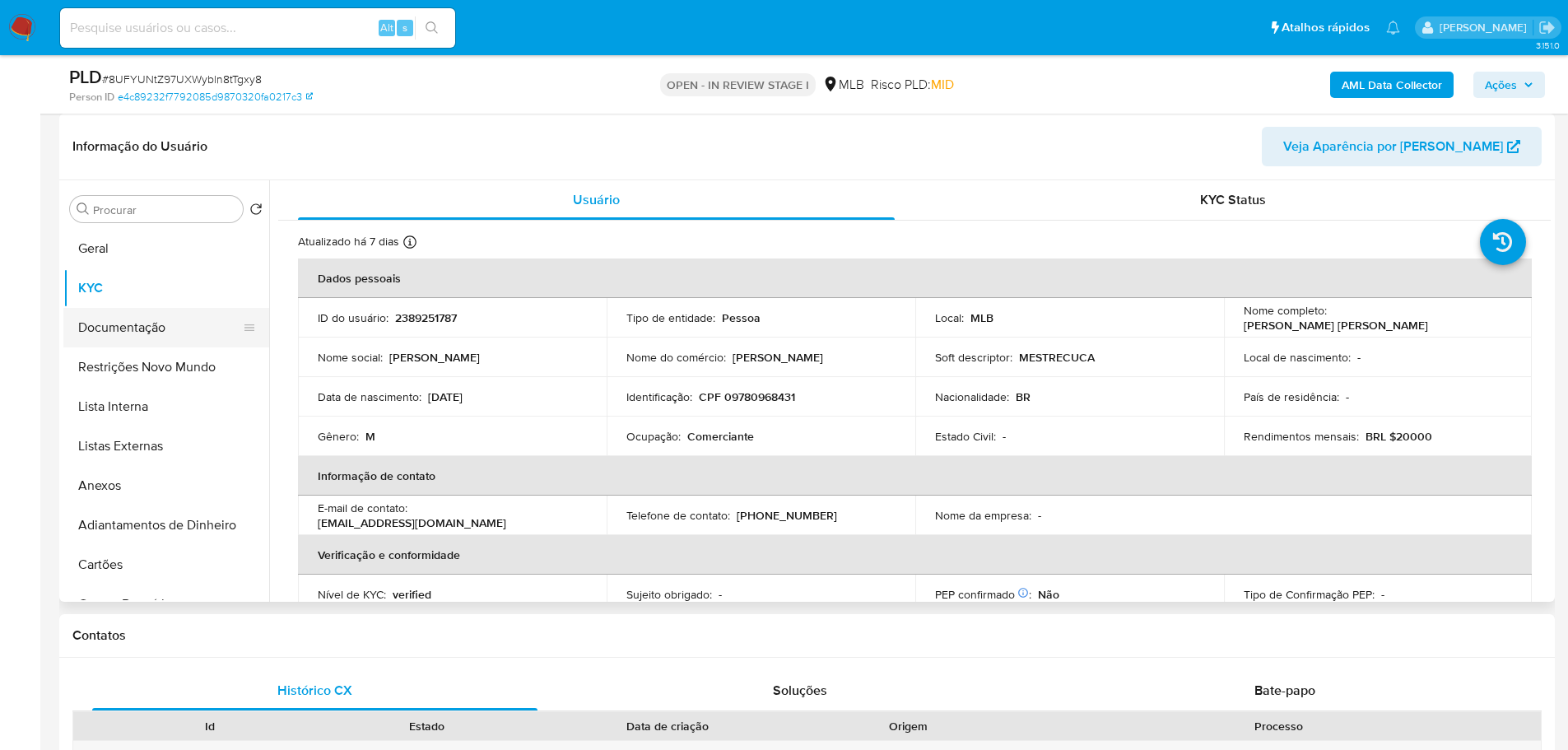
click at [146, 333] on button "Documentação" at bounding box center [159, 327] width 193 height 40
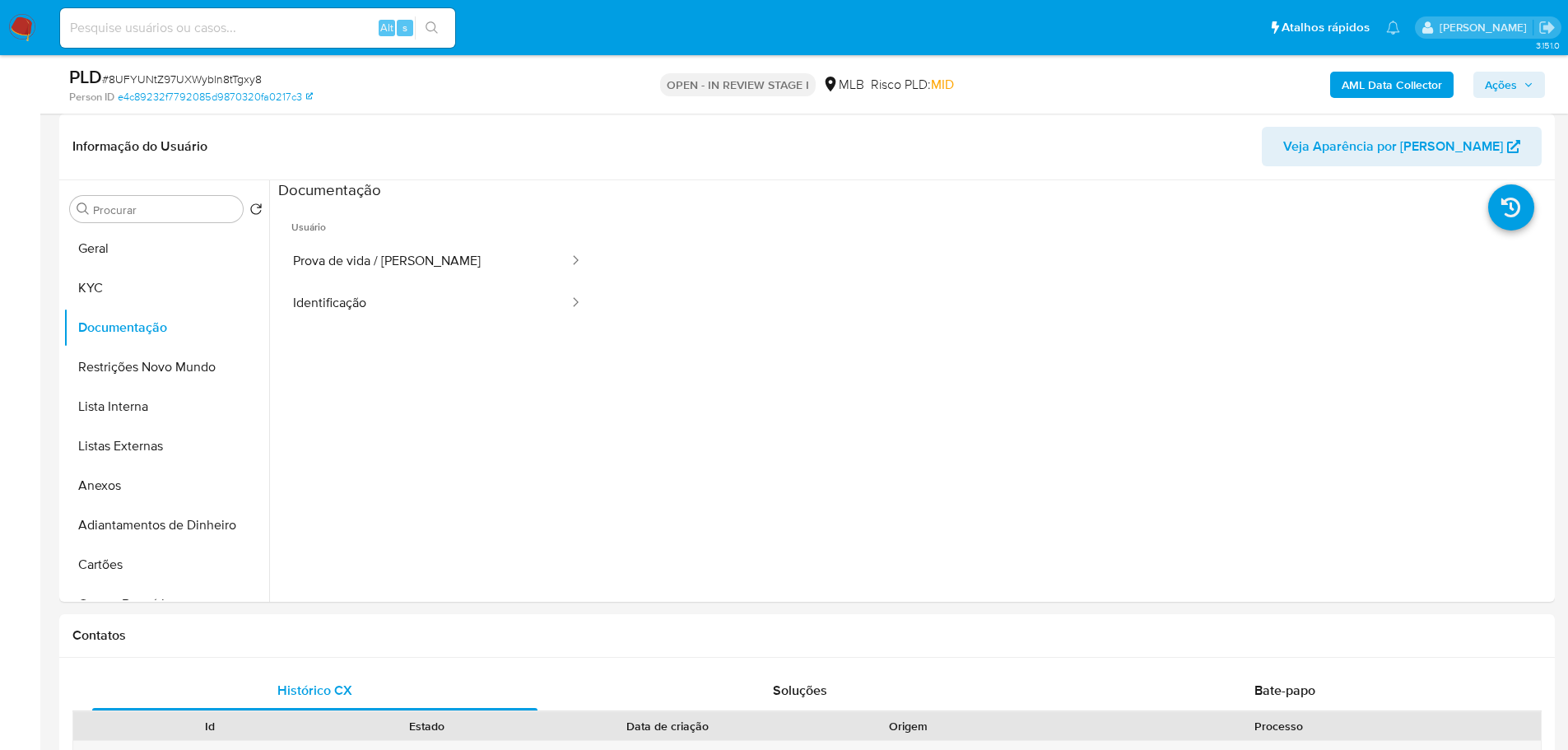
click at [392, 261] on button "Prova de vida / Selfie" at bounding box center [424, 261] width 293 height 42
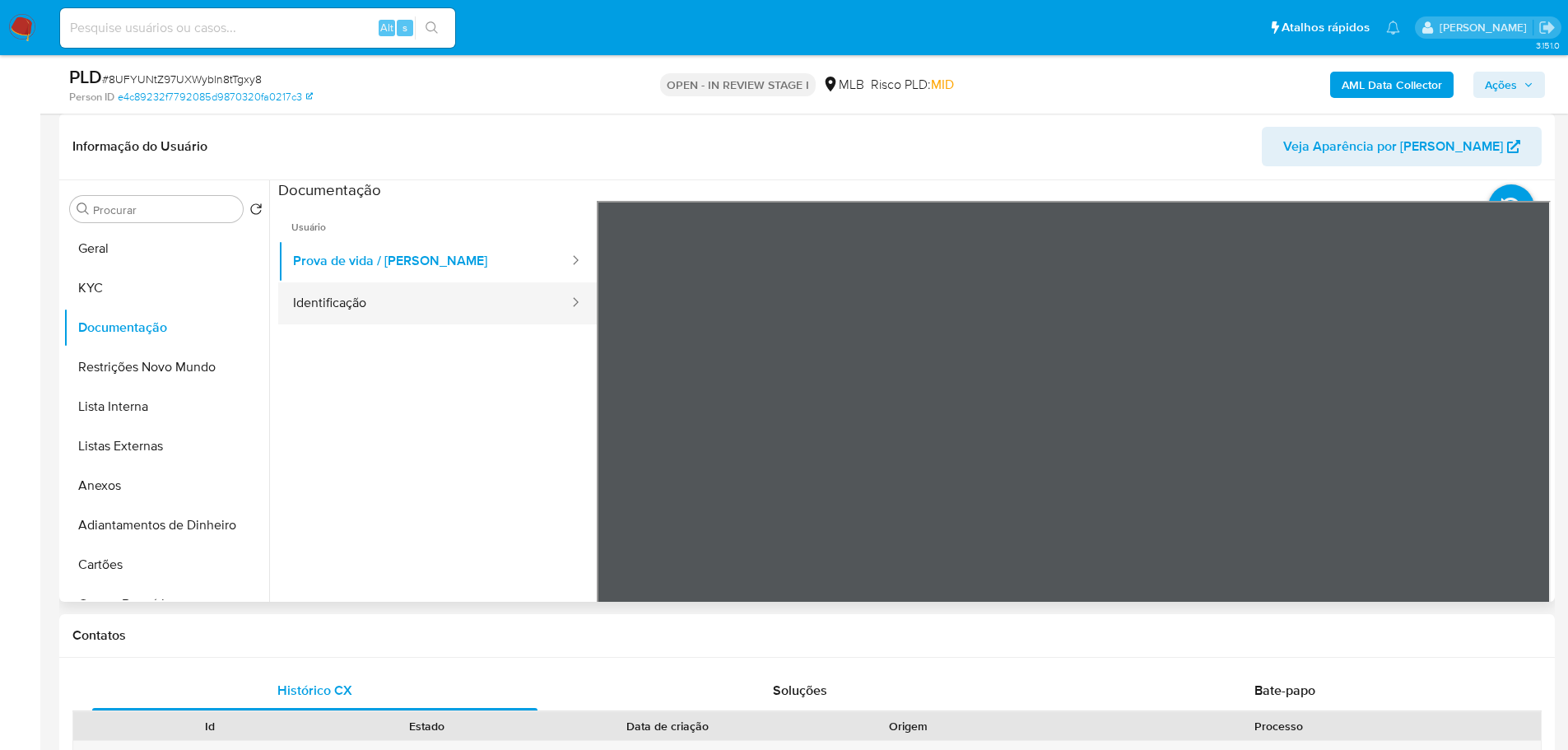
click at [433, 297] on button "Identificação" at bounding box center [424, 303] width 293 height 42
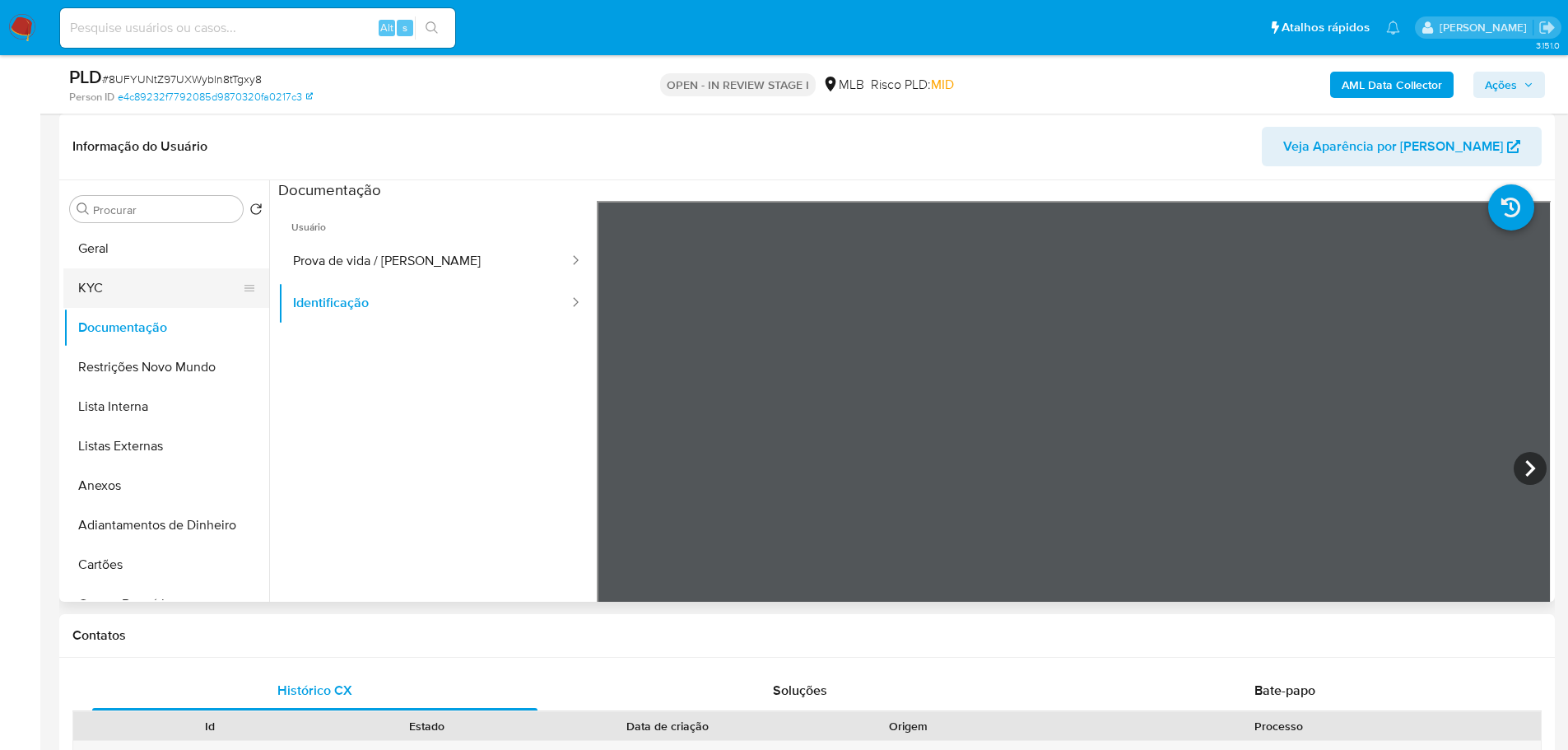
click at [124, 293] on button "KYC" at bounding box center [159, 288] width 193 height 40
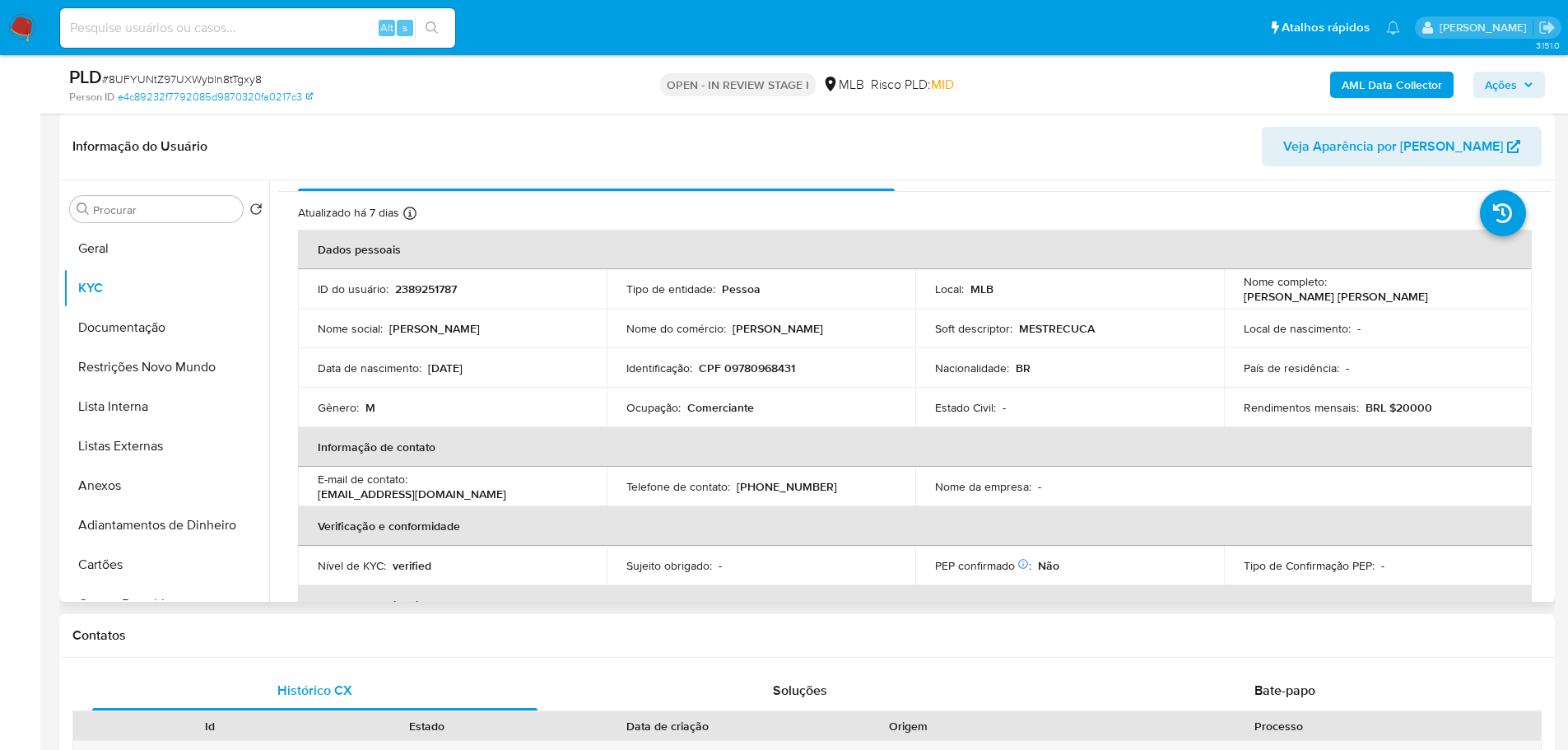
scroll to position [0, 0]
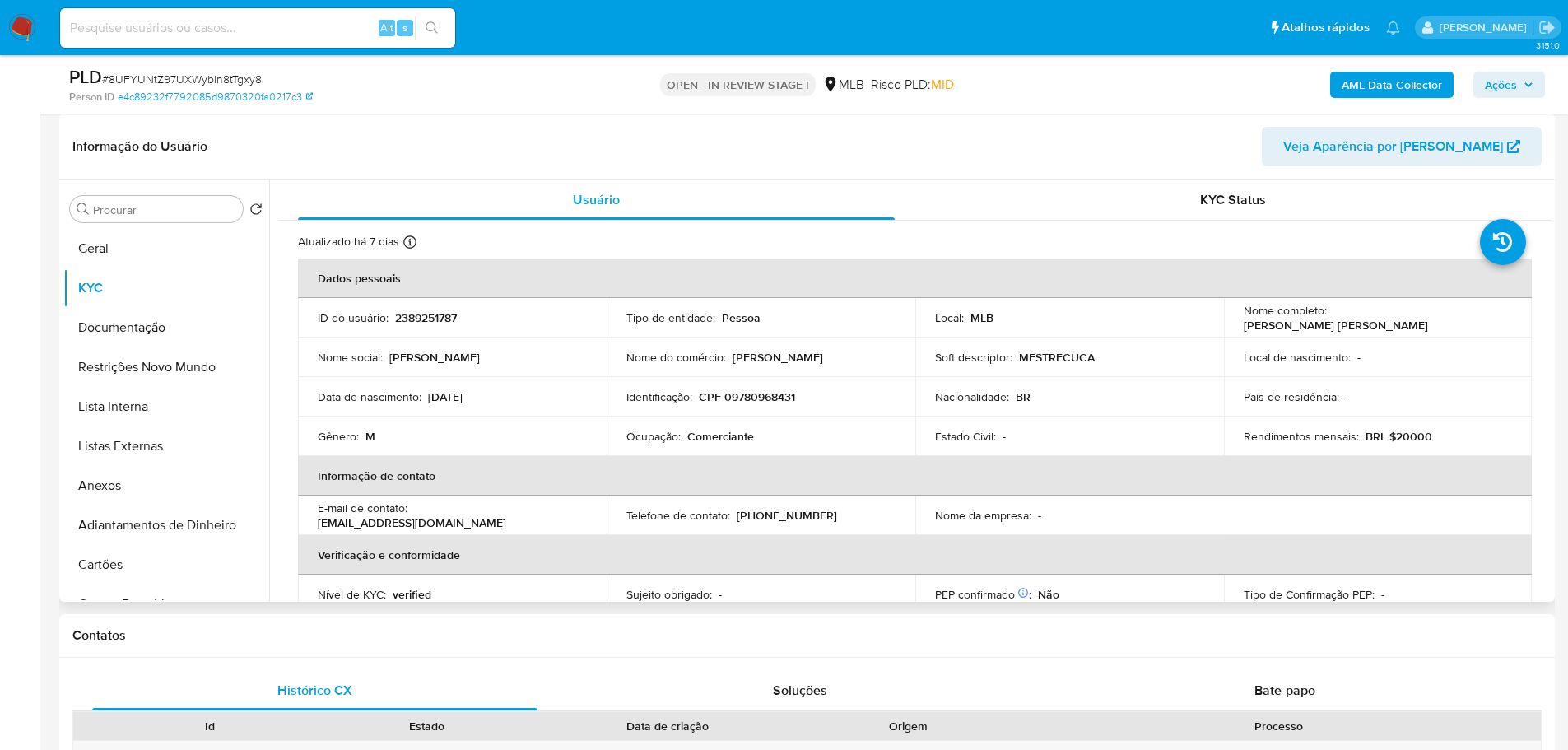
click at [717, 430] on p "Comerciante" at bounding box center [720, 437] width 67 height 15
click at [719, 437] on p "Comerciante" at bounding box center [720, 437] width 67 height 15
copy p "Comerciante"
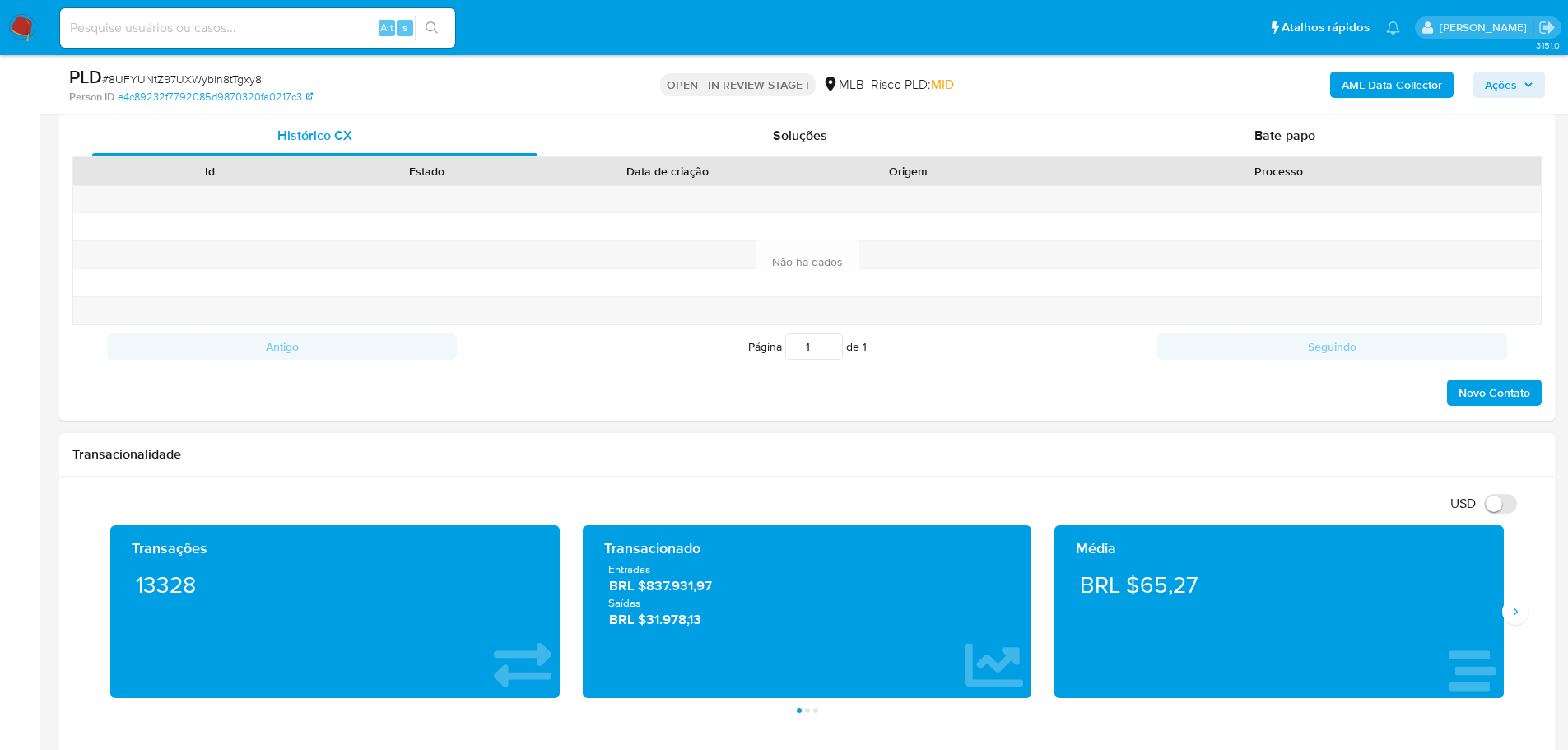
scroll to position [905, 0]
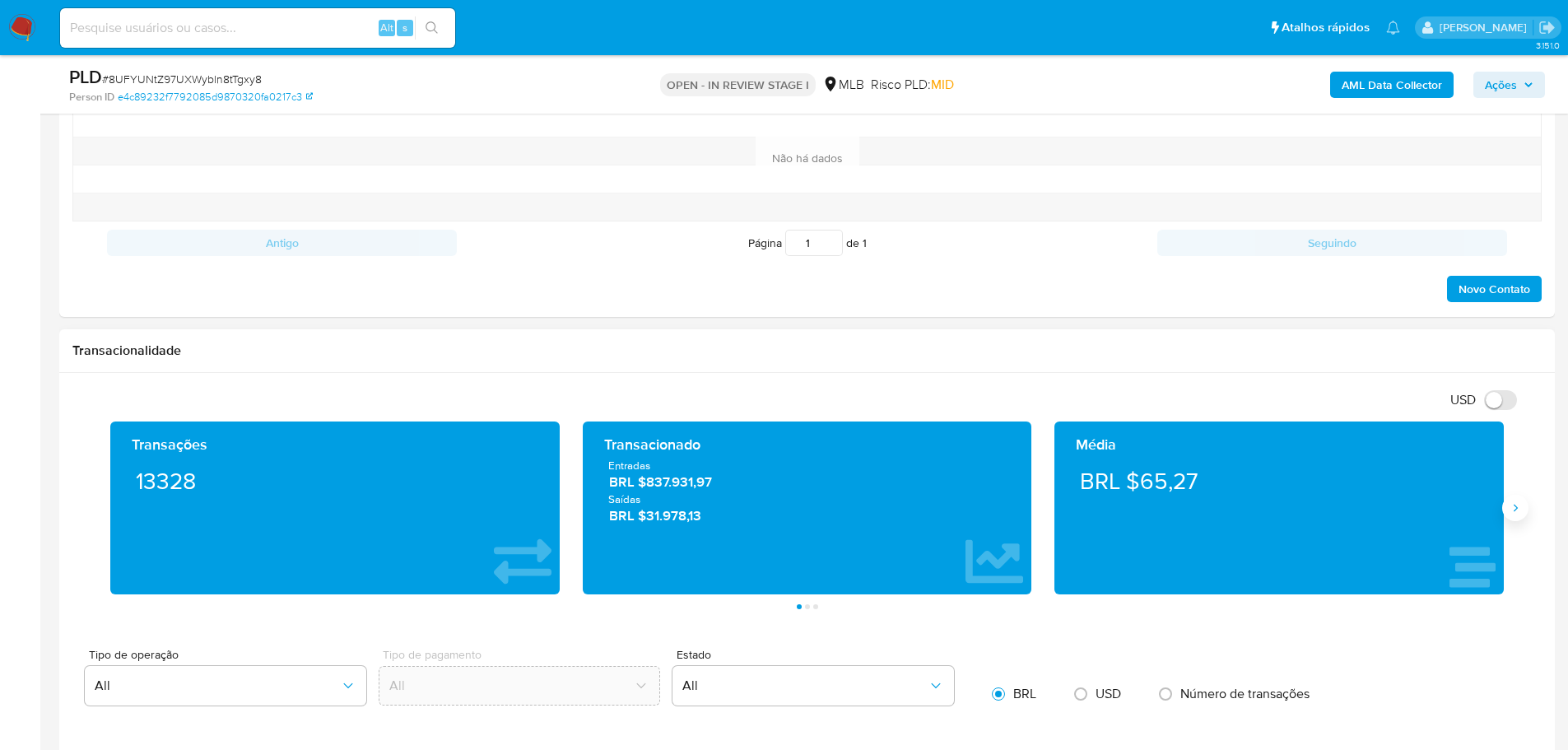
click at [1511, 509] on icon "Siguiente" at bounding box center [1515, 508] width 13 height 13
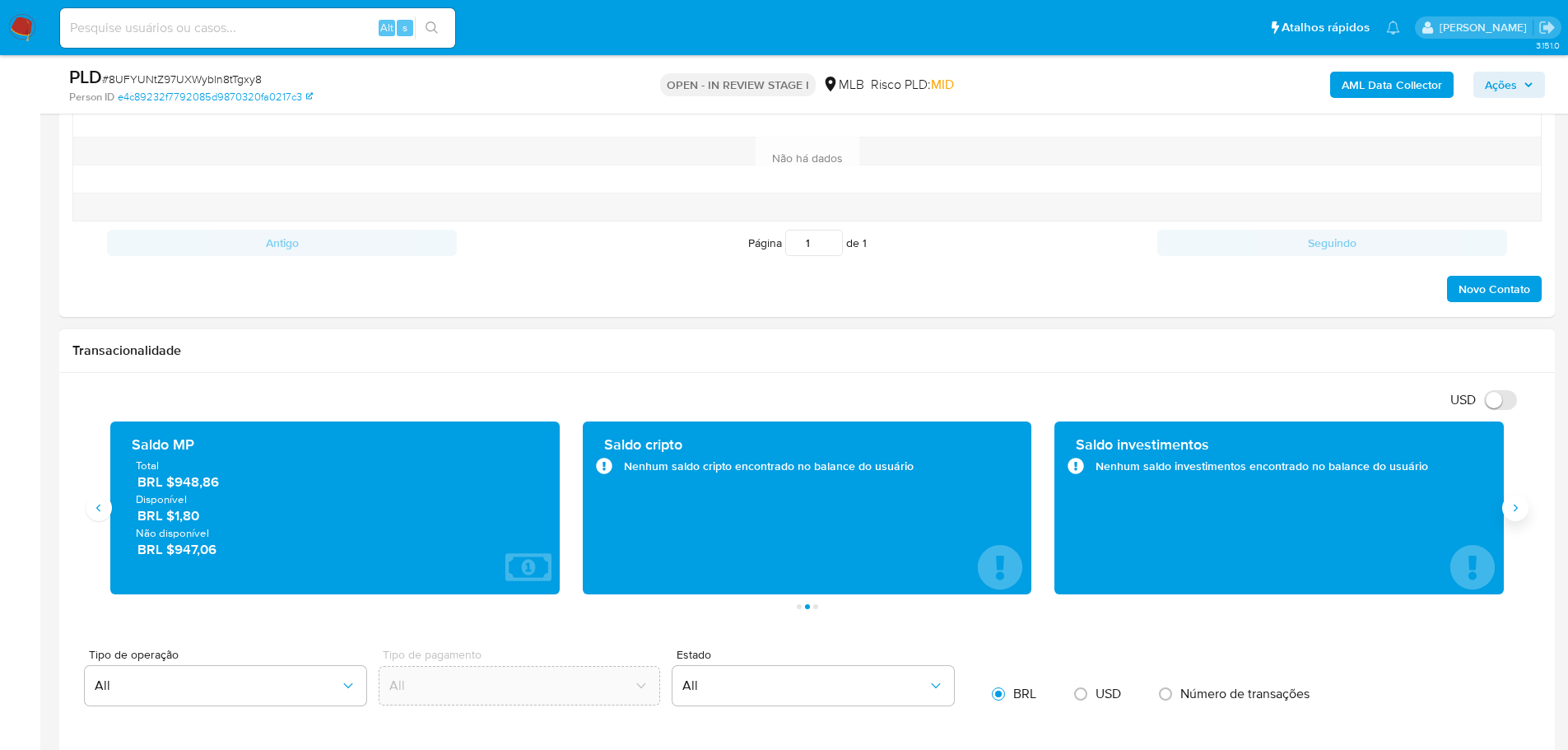
click at [1511, 509] on icon "Siguiente" at bounding box center [1515, 508] width 13 height 13
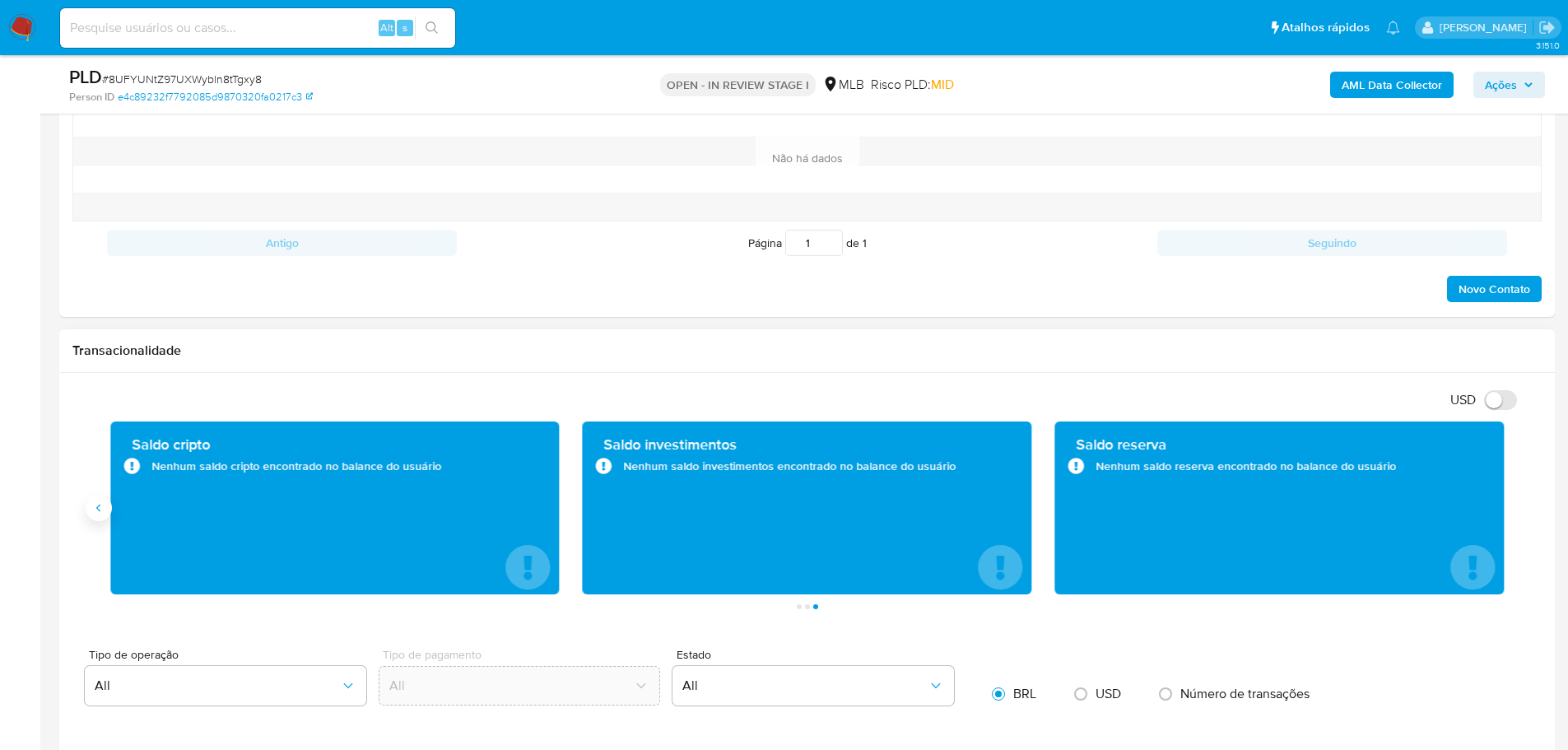
click at [98, 510] on icon "Anterior" at bounding box center [99, 508] width 13 height 13
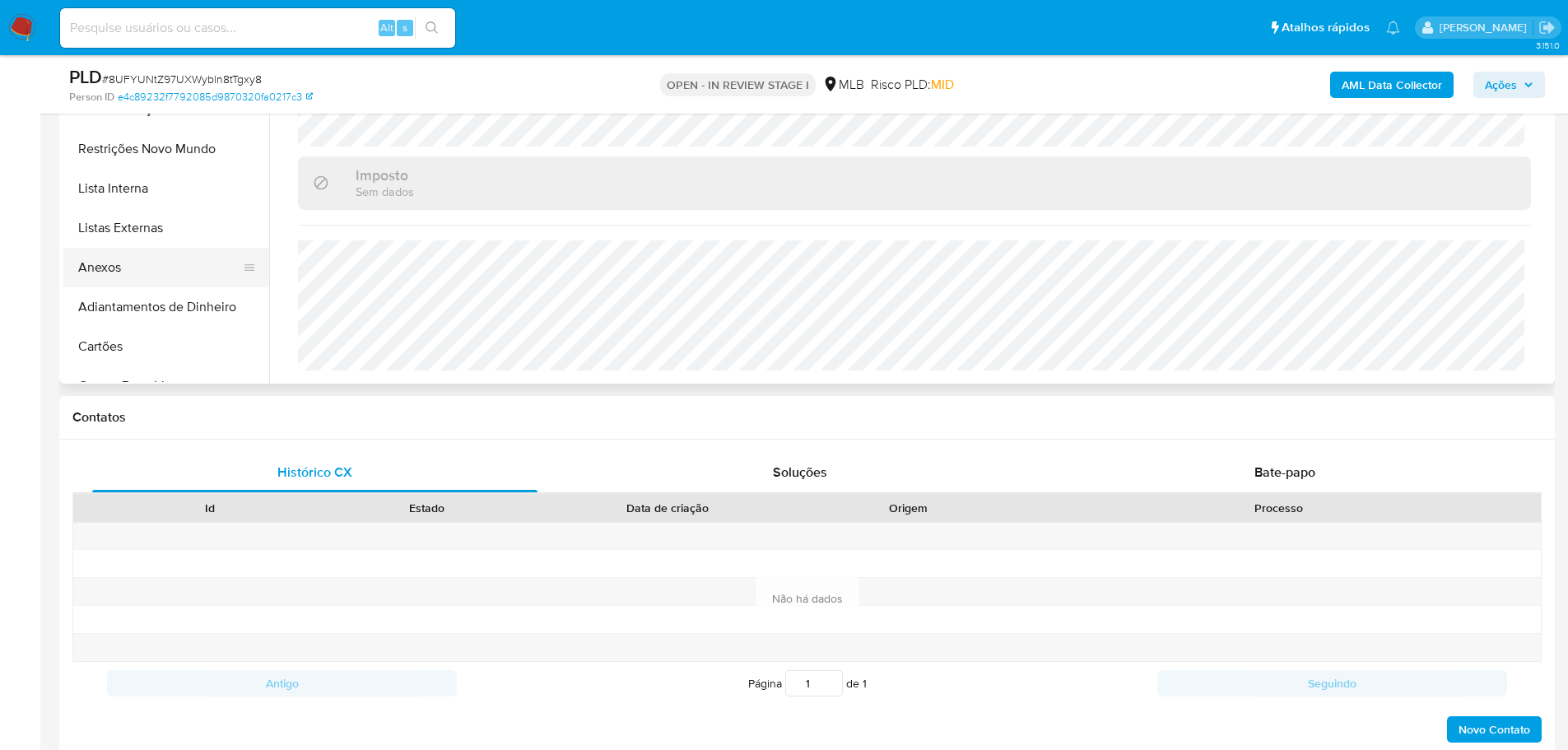
scroll to position [329, 0]
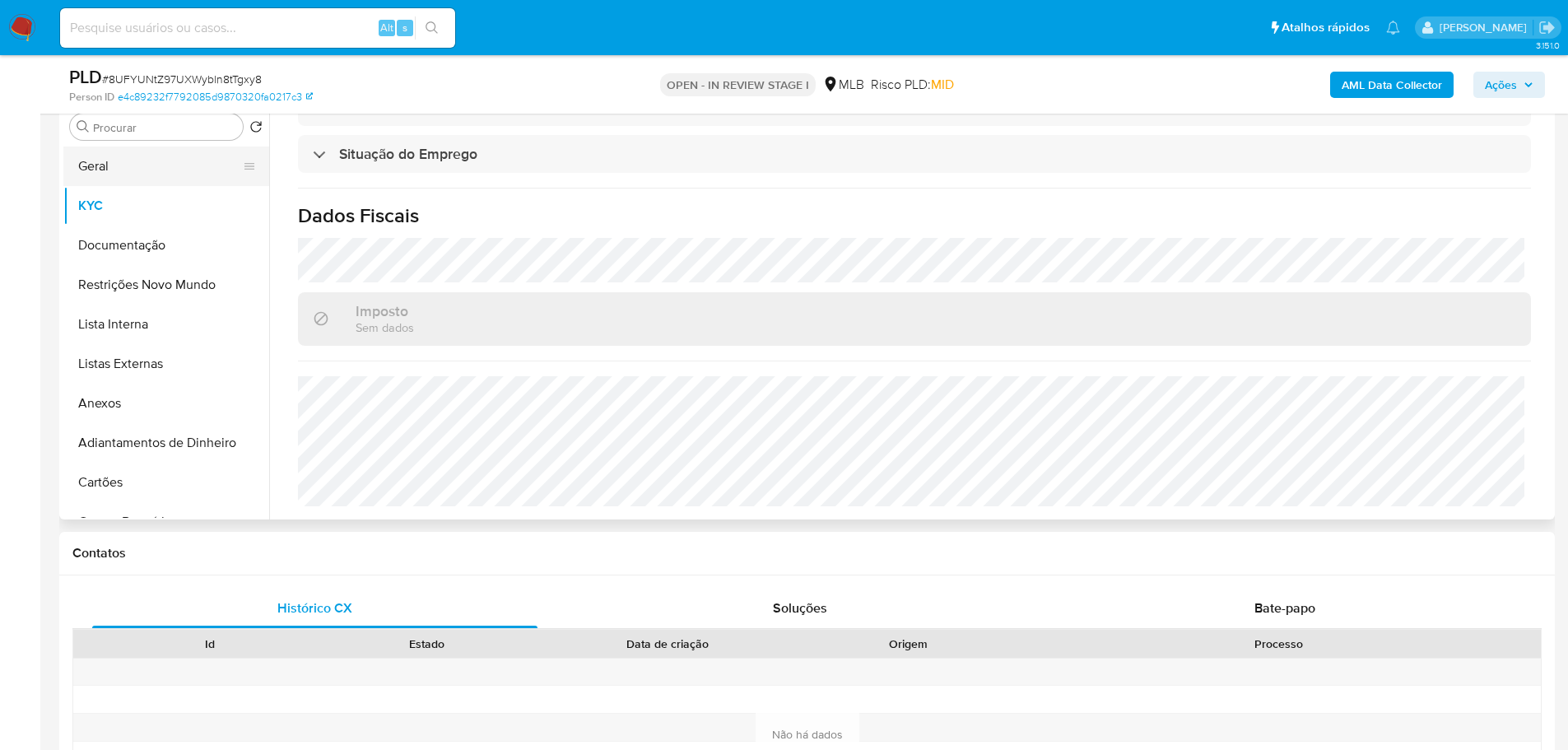
click at [127, 171] on button "Geral" at bounding box center [159, 167] width 193 height 40
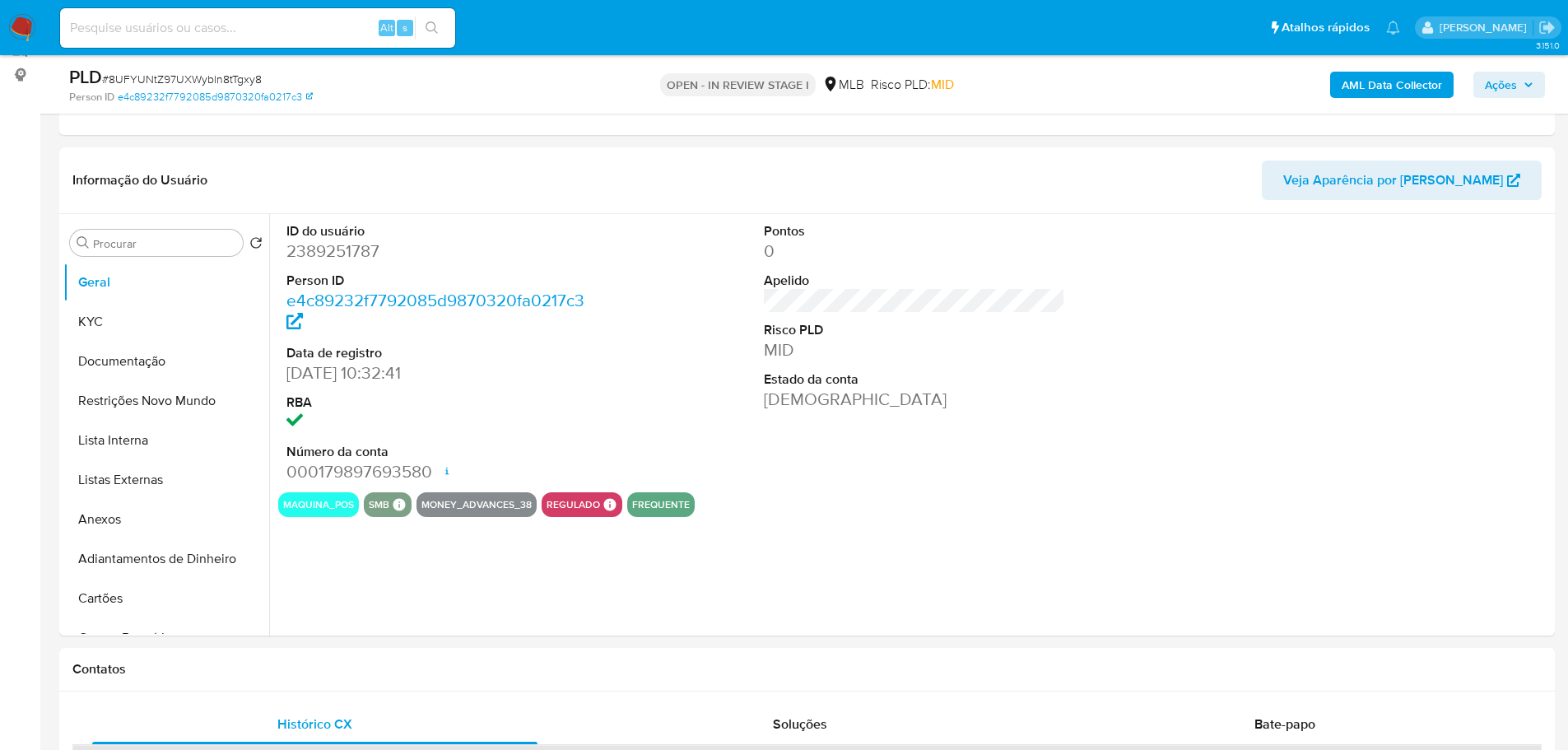
scroll to position [206, 0]
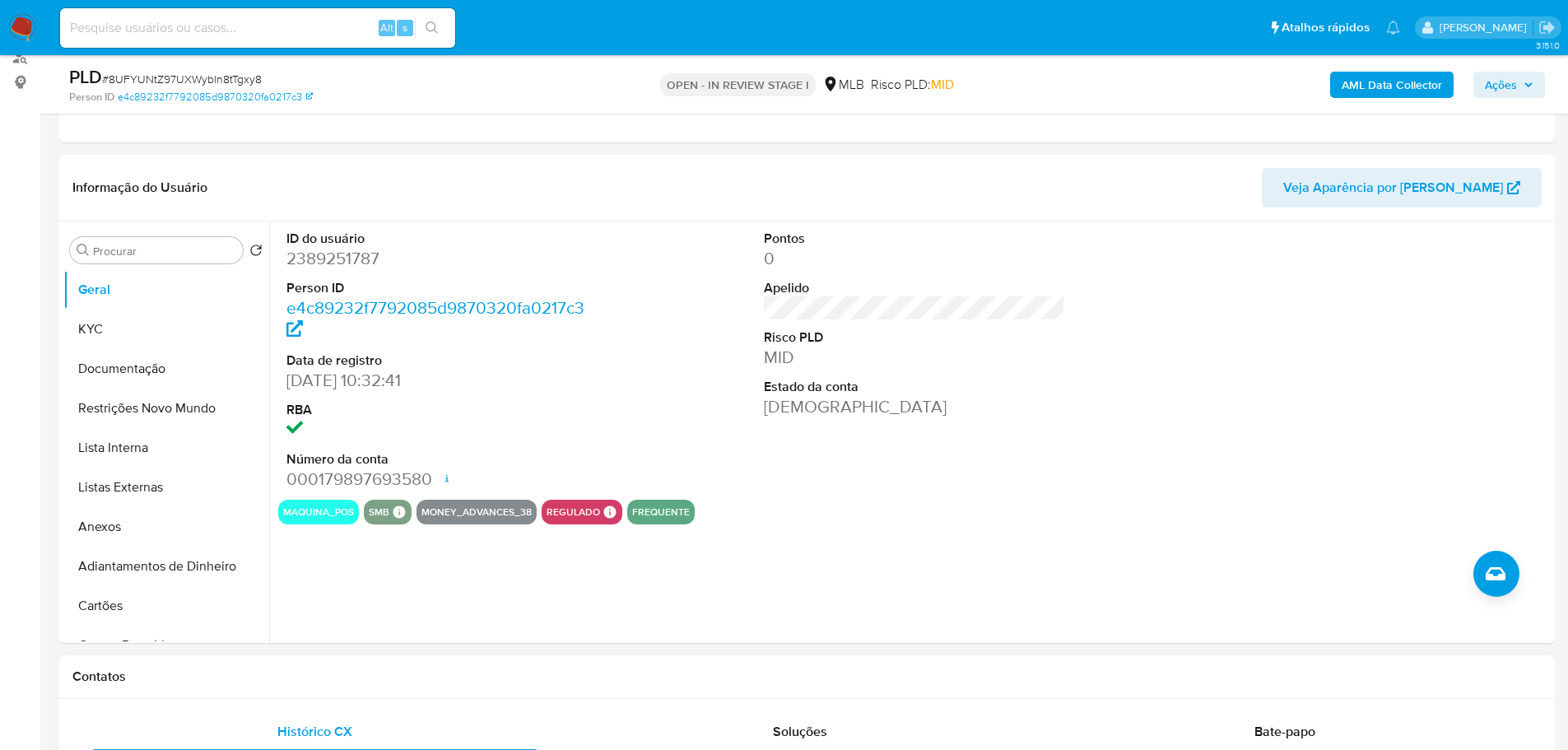
click at [260, 672] on h1 "Contatos" at bounding box center [807, 676] width 1469 height 16
click at [118, 330] on button "KYC" at bounding box center [159, 329] width 193 height 40
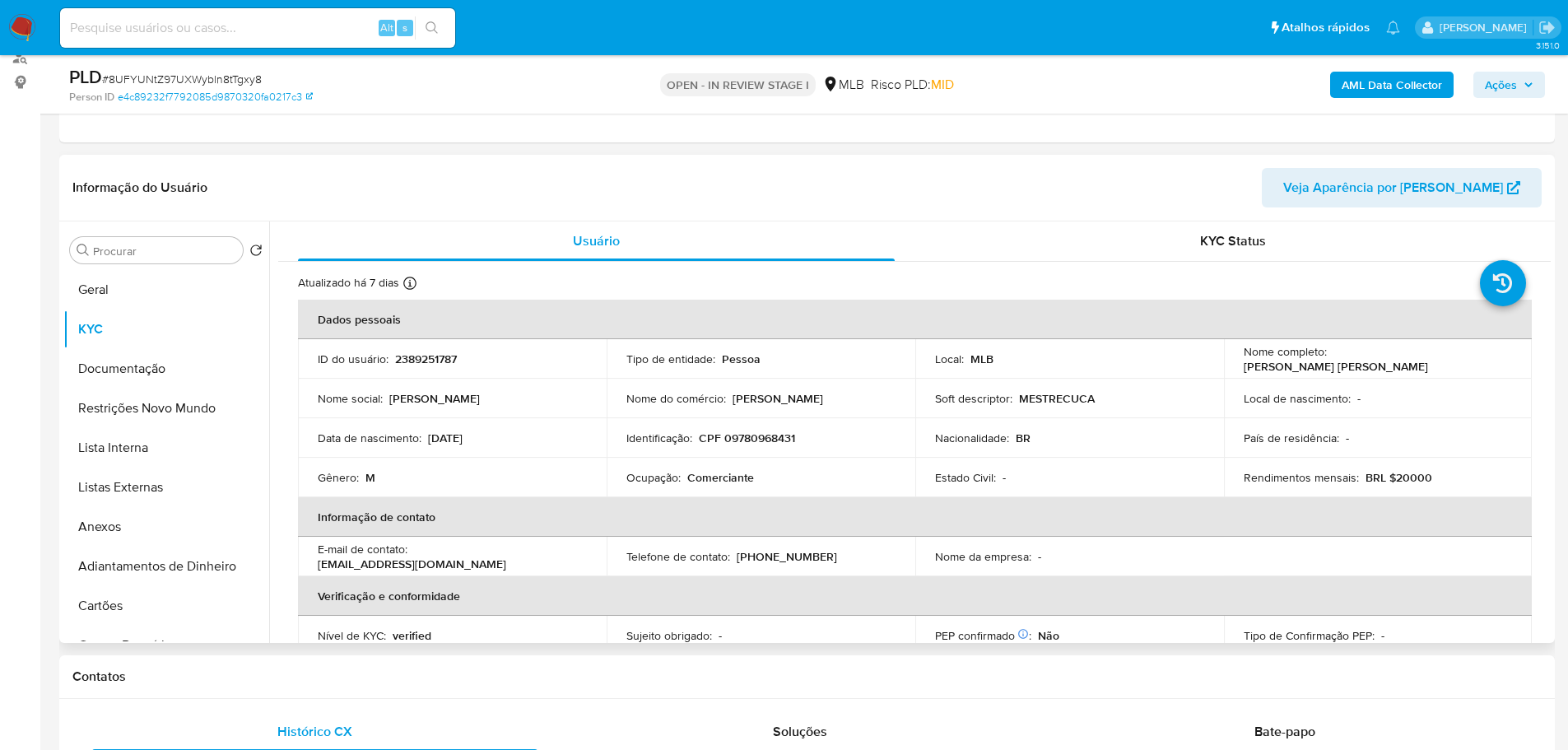
drag, startPoint x: 470, startPoint y: 668, endPoint x: 391, endPoint y: 630, distance: 87.7
click at [470, 668] on h1 "Contatos" at bounding box center [807, 676] width 1469 height 16
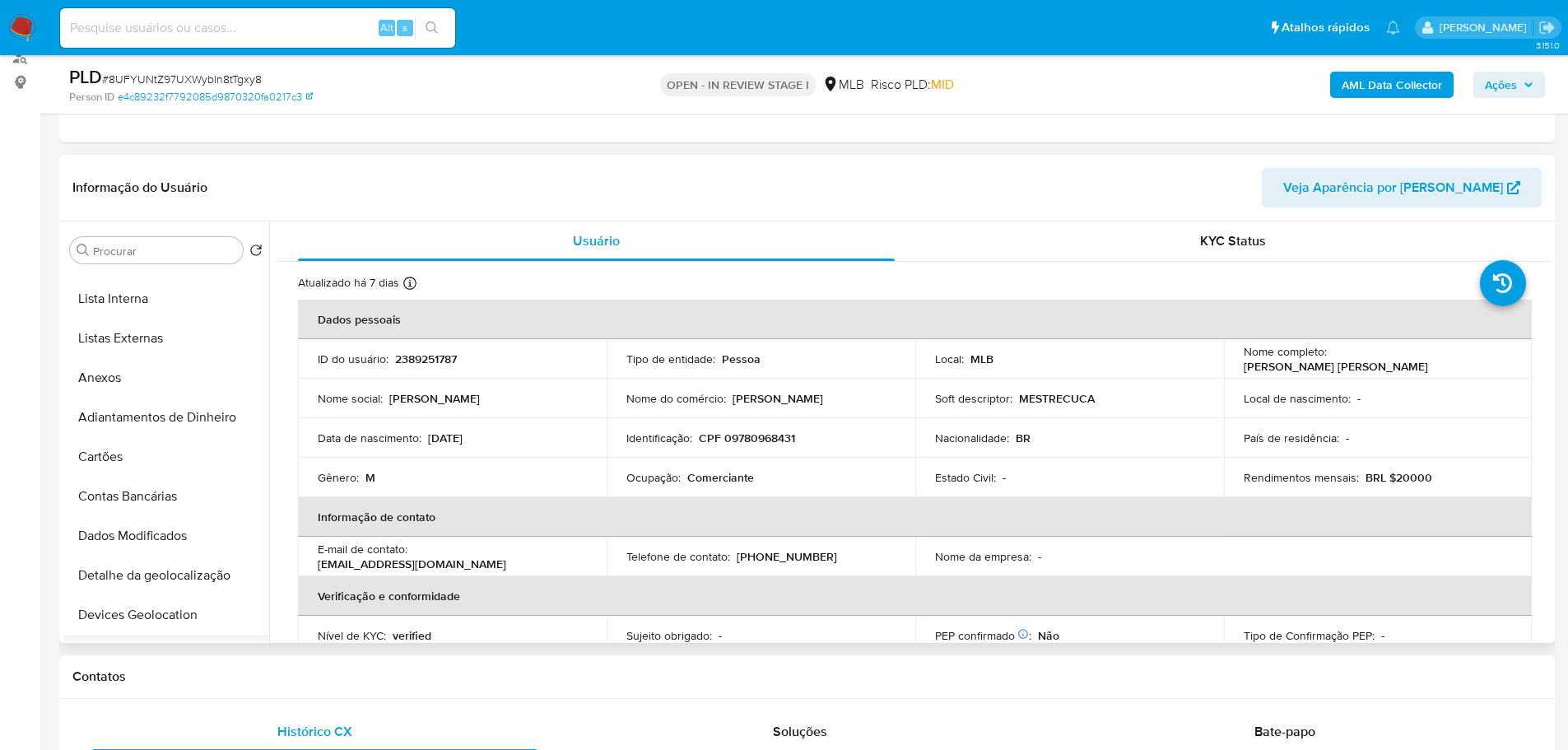
scroll to position [329, 0]
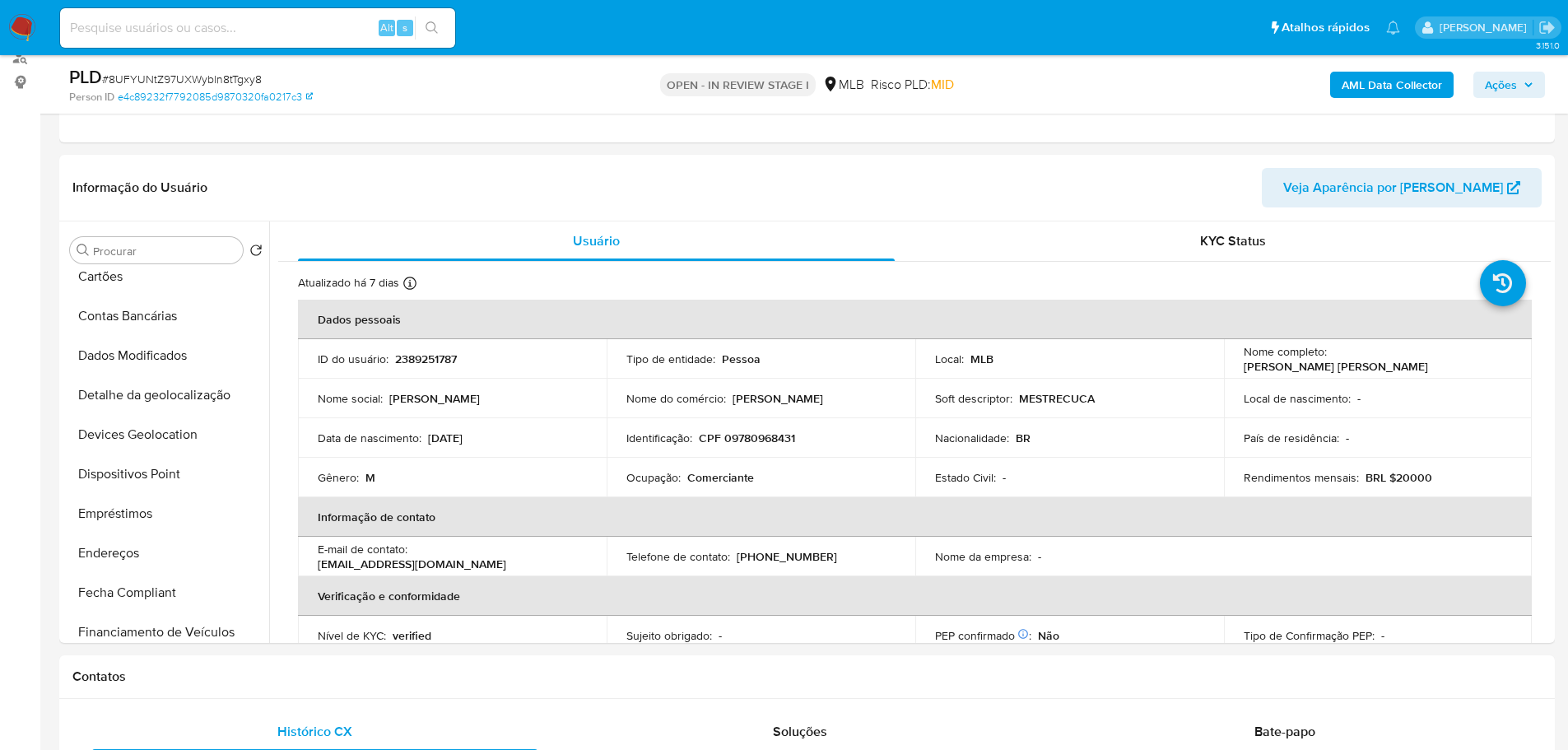
drag, startPoint x: 154, startPoint y: 548, endPoint x: 11, endPoint y: 548, distance: 143.0
click at [156, 548] on button "Endereços" at bounding box center [166, 553] width 206 height 40
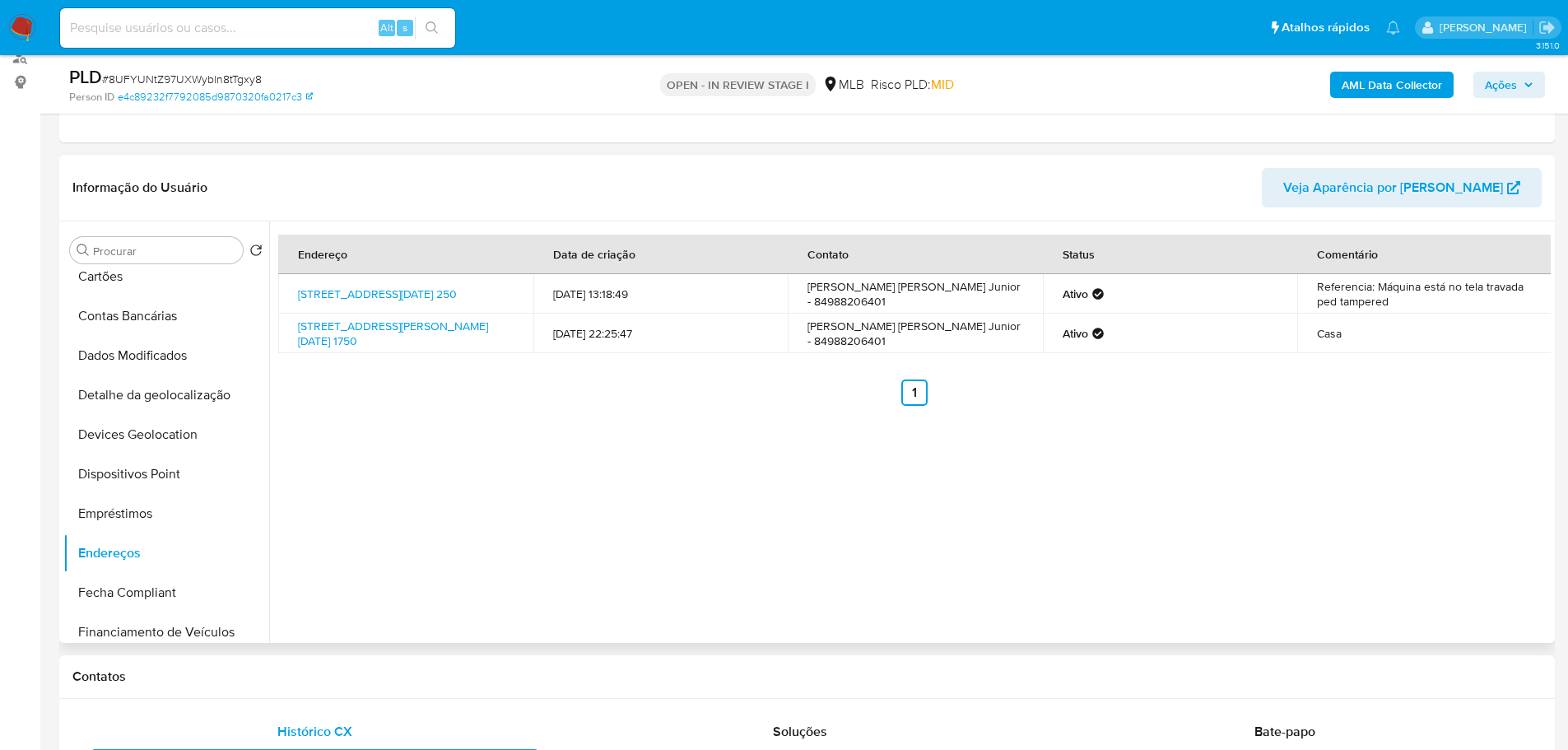
drag, startPoint x: 311, startPoint y: 686, endPoint x: 271, endPoint y: 634, distance: 65.6
click at [311, 686] on div "Contatos" at bounding box center [807, 677] width 1496 height 43
click at [135, 405] on button "Detalhe da geolocalização" at bounding box center [159, 395] width 193 height 40
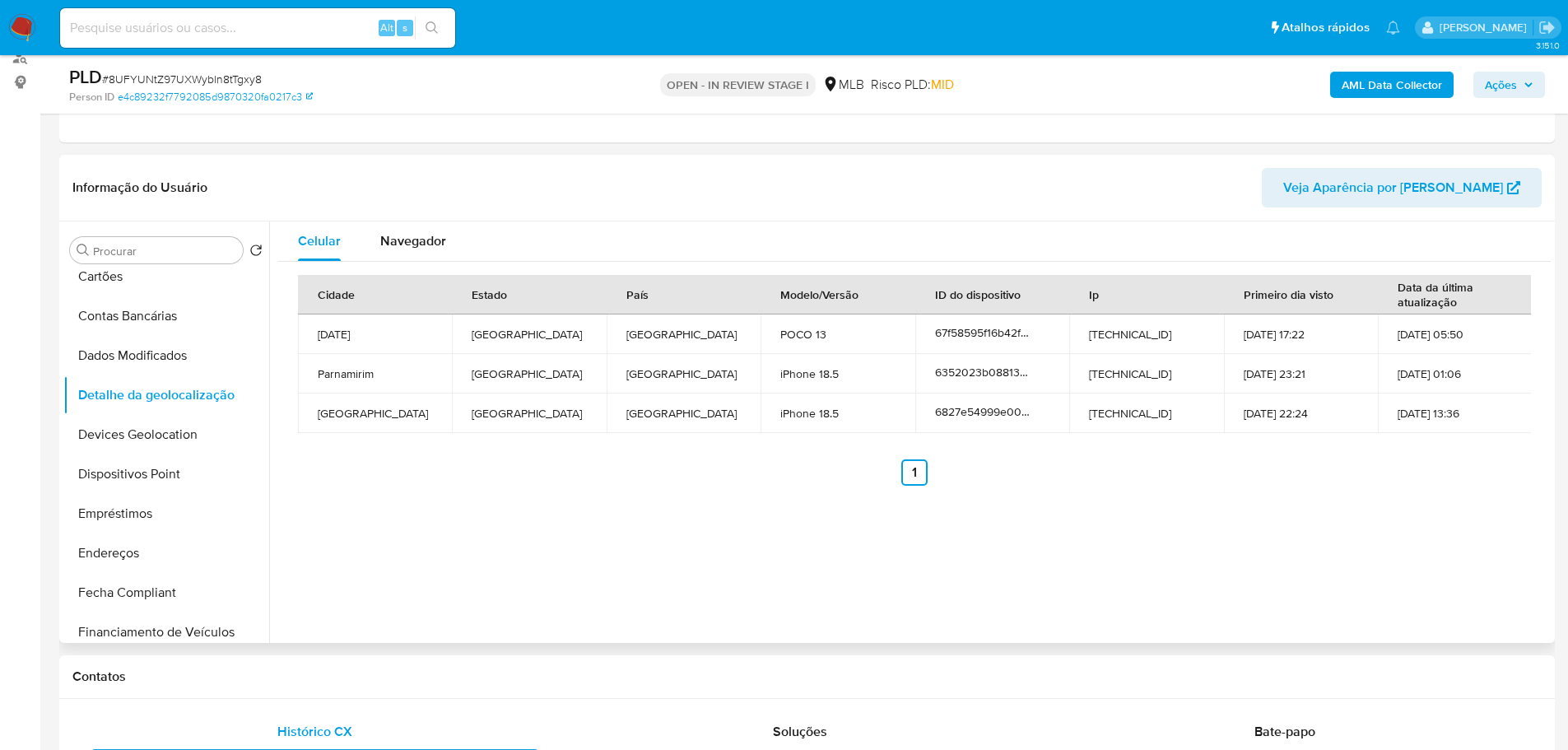
drag, startPoint x: 447, startPoint y: 685, endPoint x: 355, endPoint y: 613, distance: 116.8
click at [443, 684] on div "Contatos" at bounding box center [807, 677] width 1496 height 43
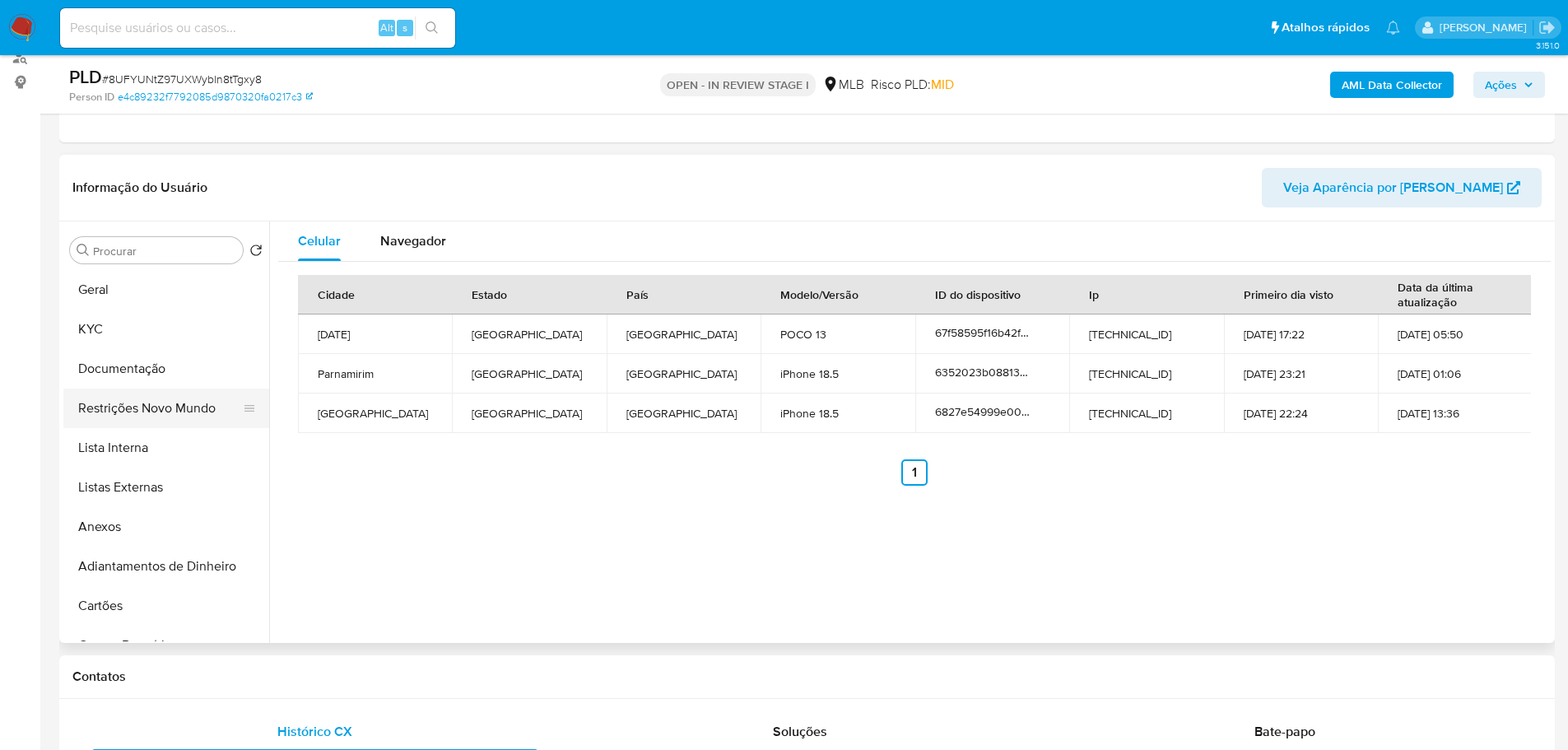
click at [146, 416] on button "Restrições Novo Mundo" at bounding box center [159, 408] width 193 height 40
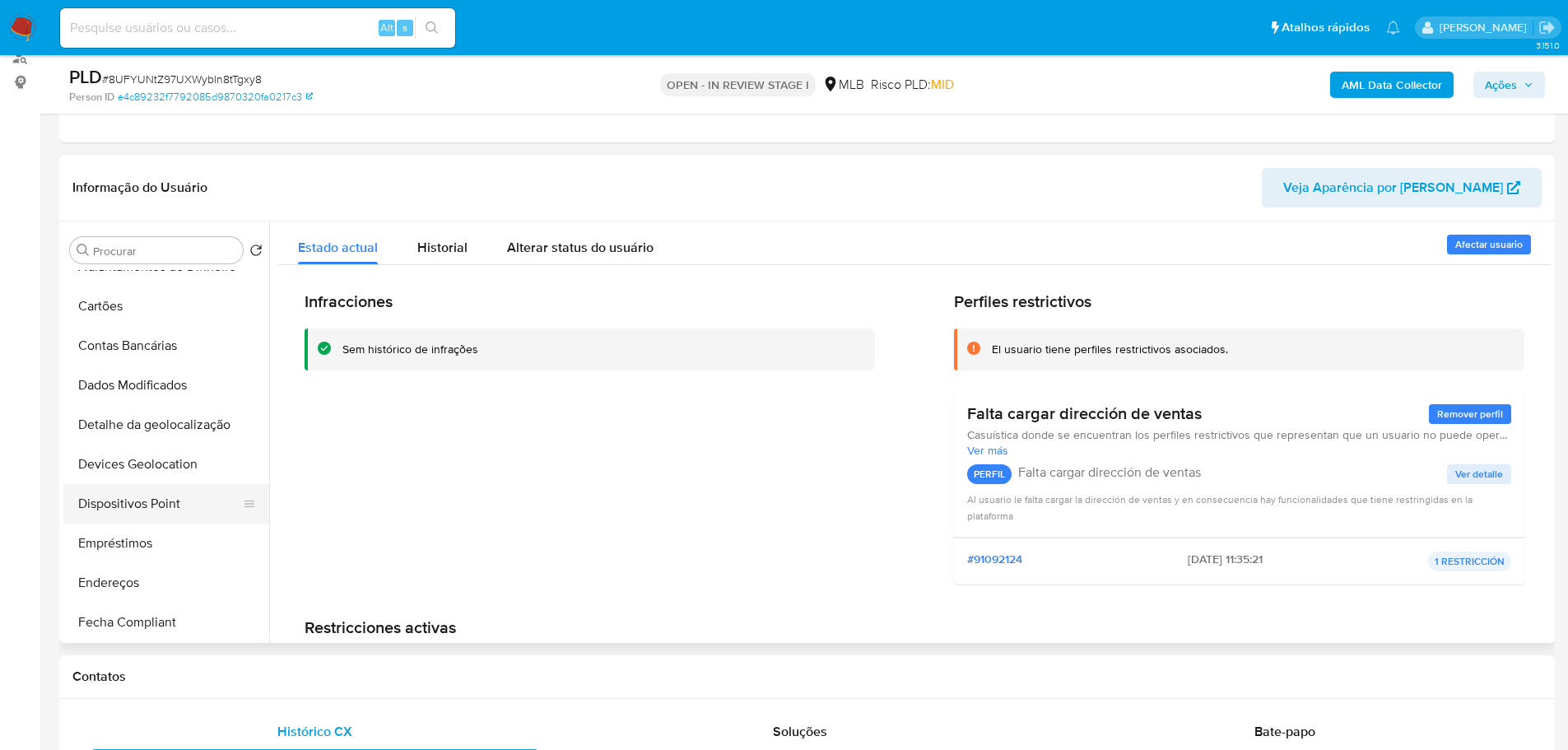
scroll to position [329, 0]
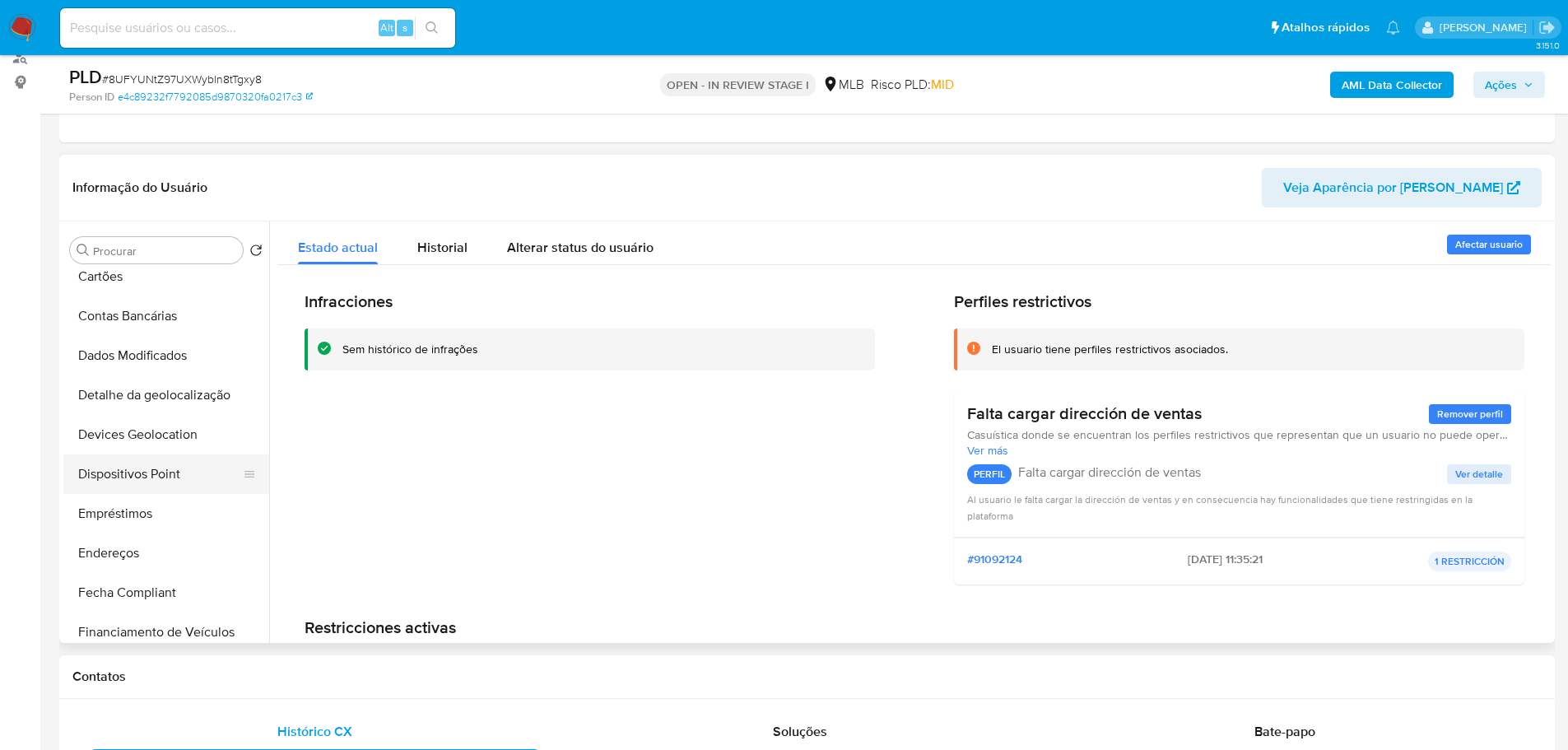
click at [177, 470] on button "Dispositivos Point" at bounding box center [159, 474] width 193 height 40
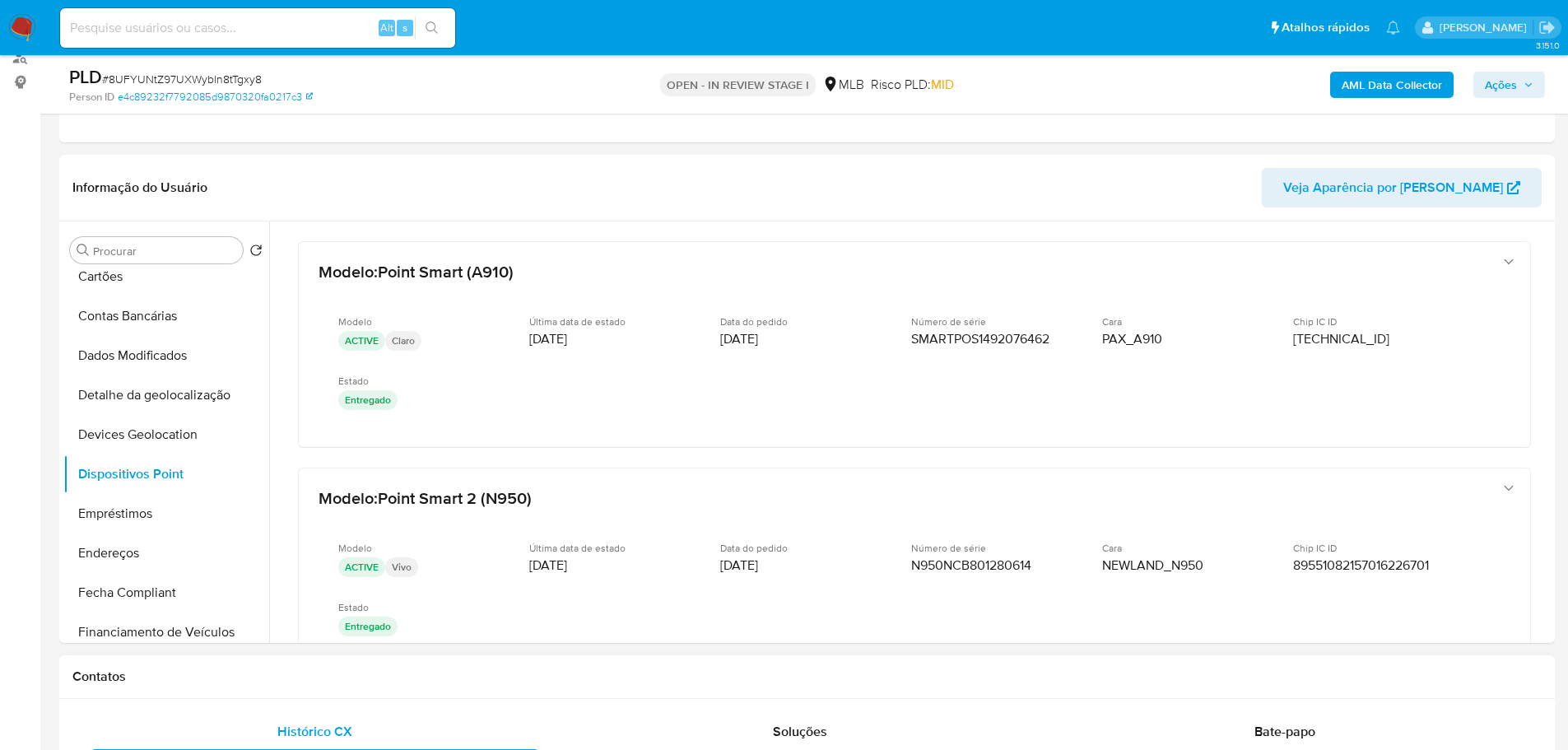
click at [1001, 682] on h1 "Contatos" at bounding box center [807, 676] width 1469 height 16
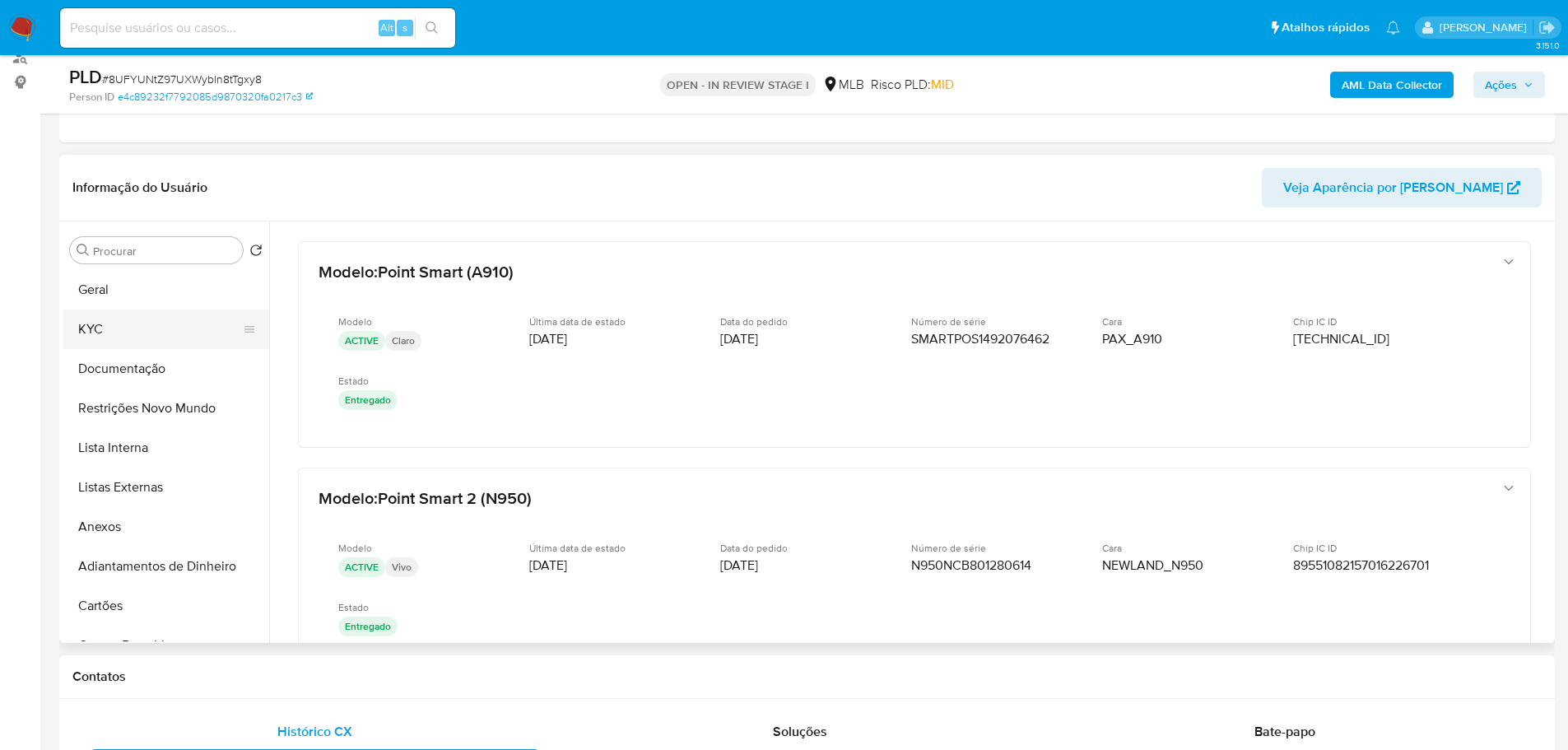
click at [102, 312] on button "KYC" at bounding box center [159, 329] width 193 height 40
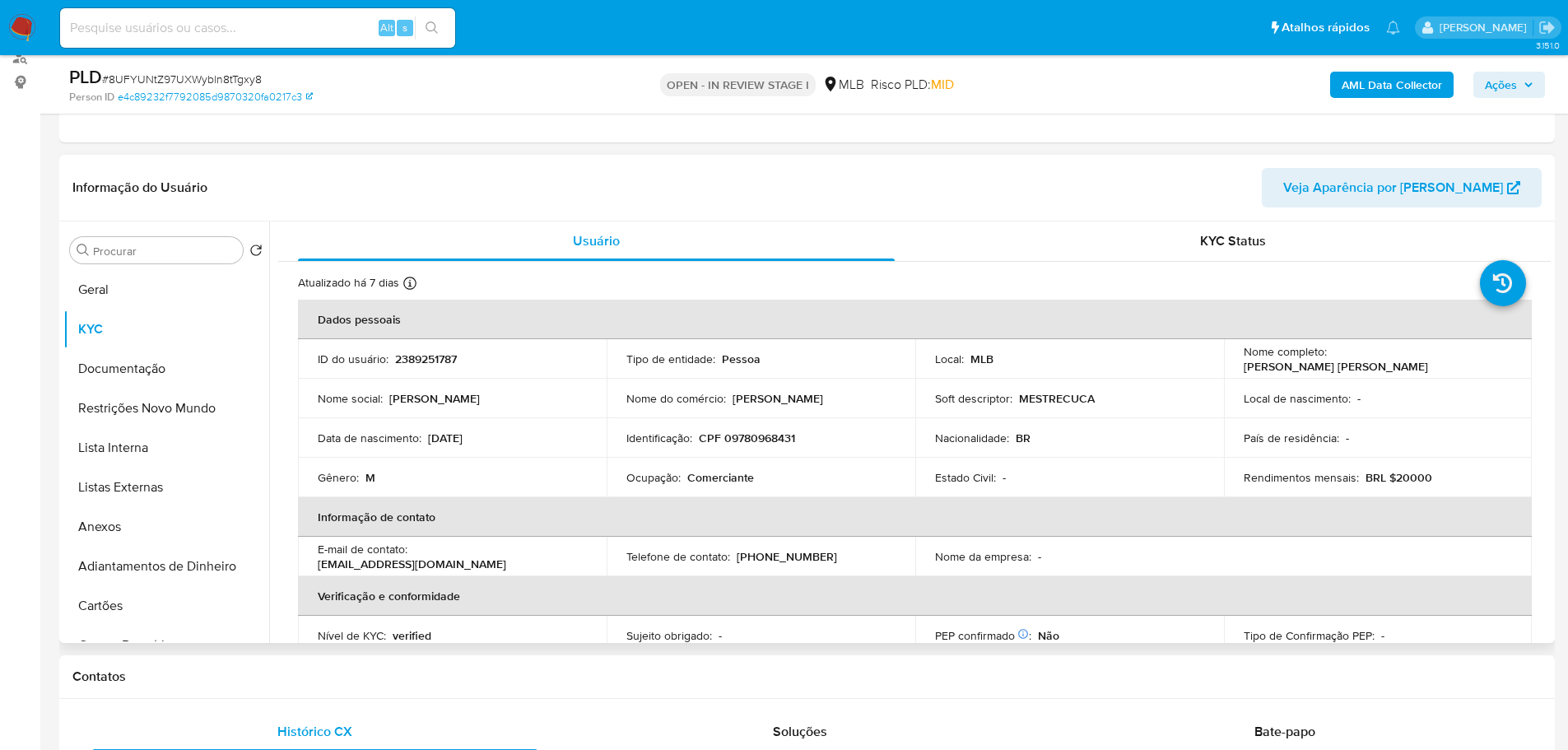
click at [763, 434] on p "CPF 09780968431" at bounding box center [747, 438] width 96 height 15
copy p "09780968431"
click at [1399, 89] on b "AML Data Collector" at bounding box center [1392, 85] width 101 height 26
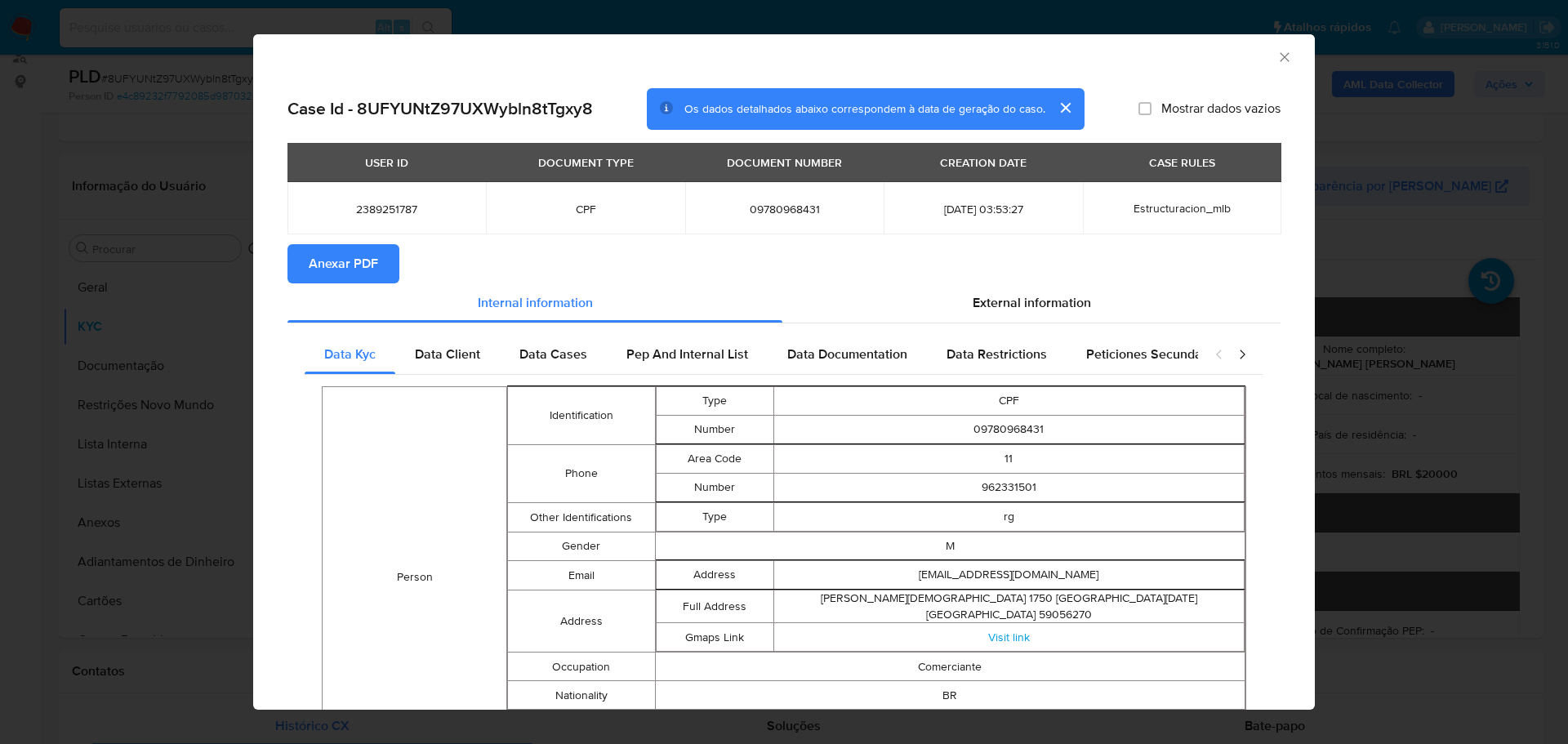
click at [231, 94] on div "AML Data Collector Case Id - 8UFYUNtZ97UXWybln8tTgxy8 Os dados detalhados abaix…" at bounding box center [784, 372] width 1568 height 744
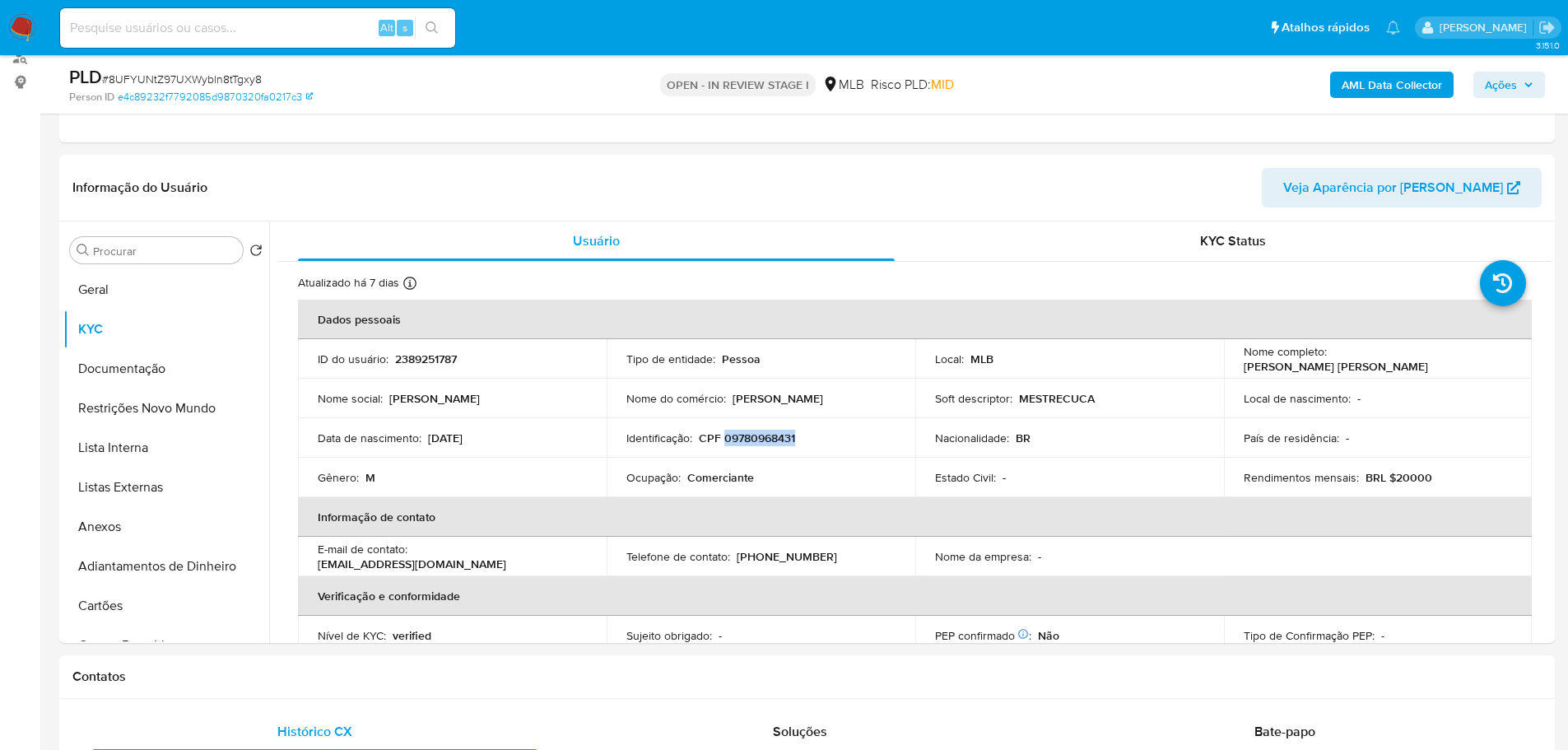
click at [1352, 88] on b "AML Data Collector" at bounding box center [1392, 85] width 101 height 26
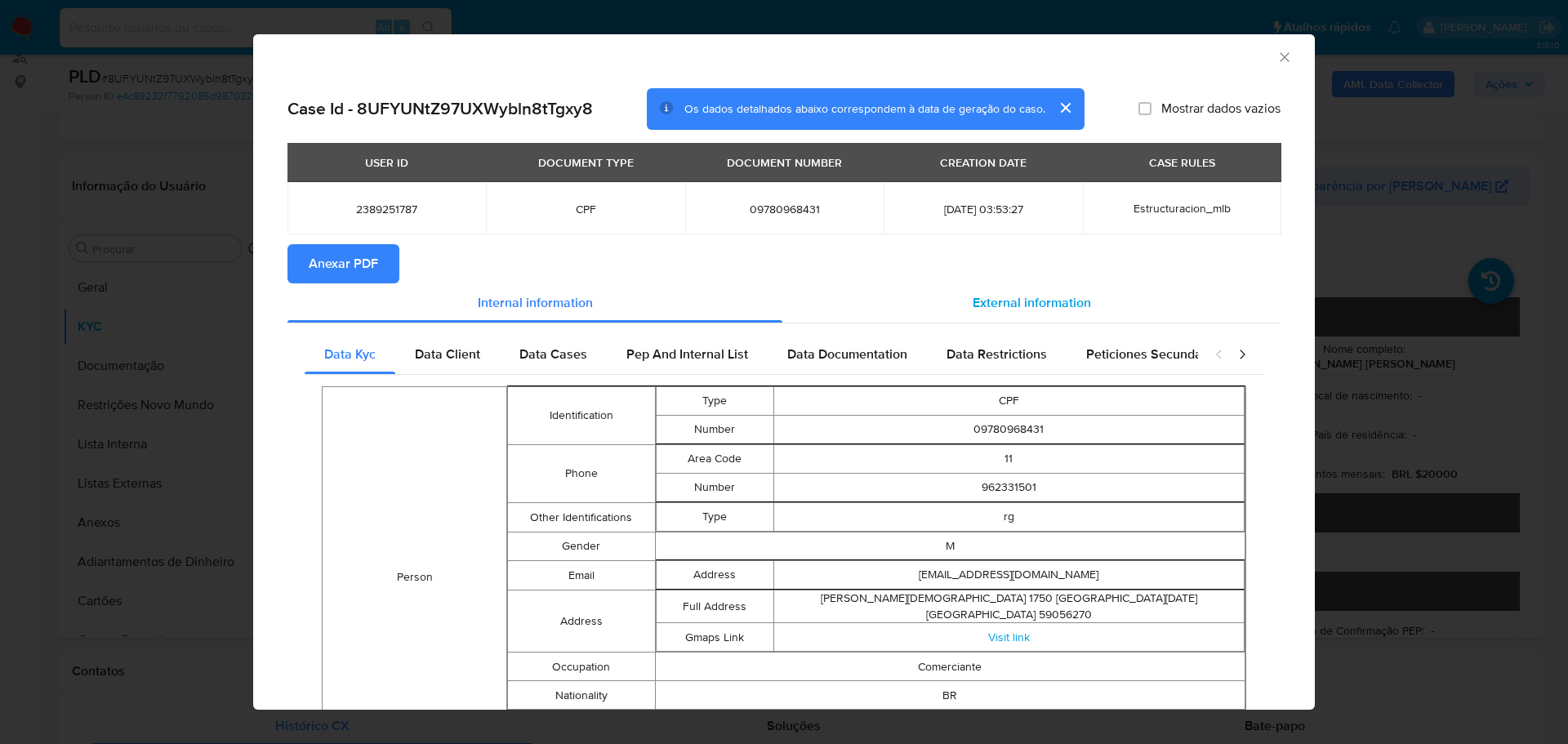
click at [1066, 314] on div "External information" at bounding box center [1031, 303] width 498 height 39
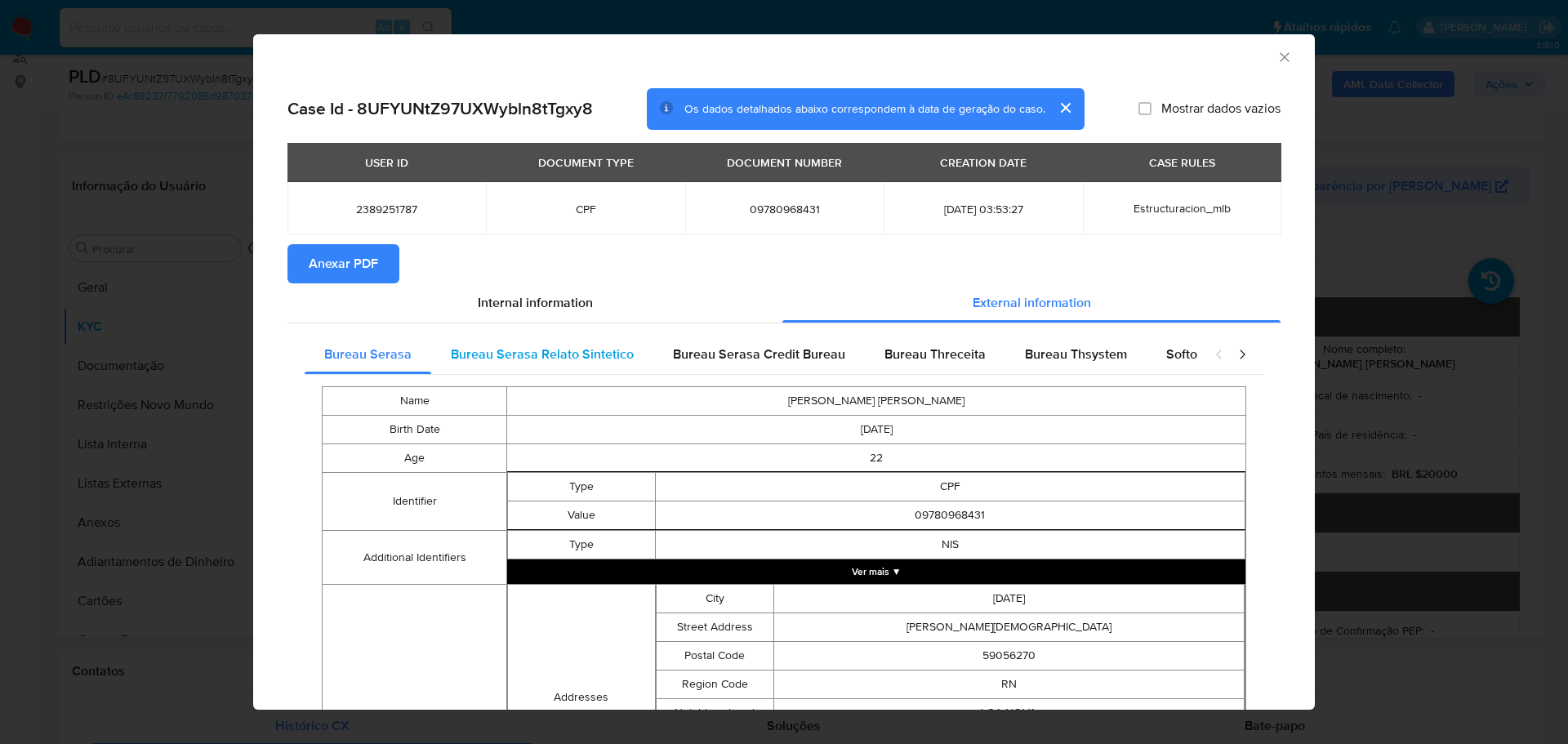
click at [470, 356] on span "Bureau Serasa Relato Sintetico" at bounding box center [542, 354] width 183 height 19
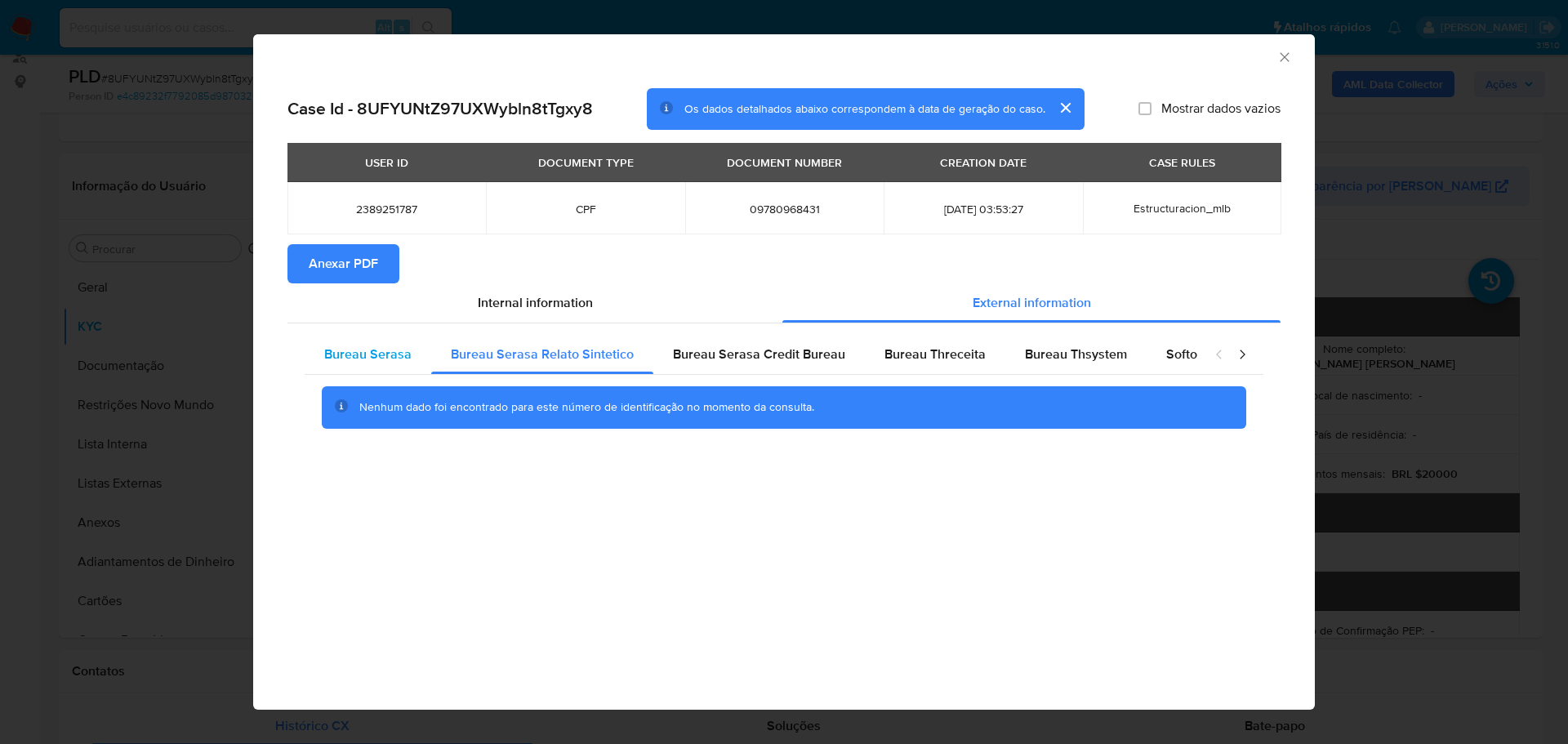
click at [411, 364] on div "Bureau Serasa" at bounding box center [368, 355] width 127 height 39
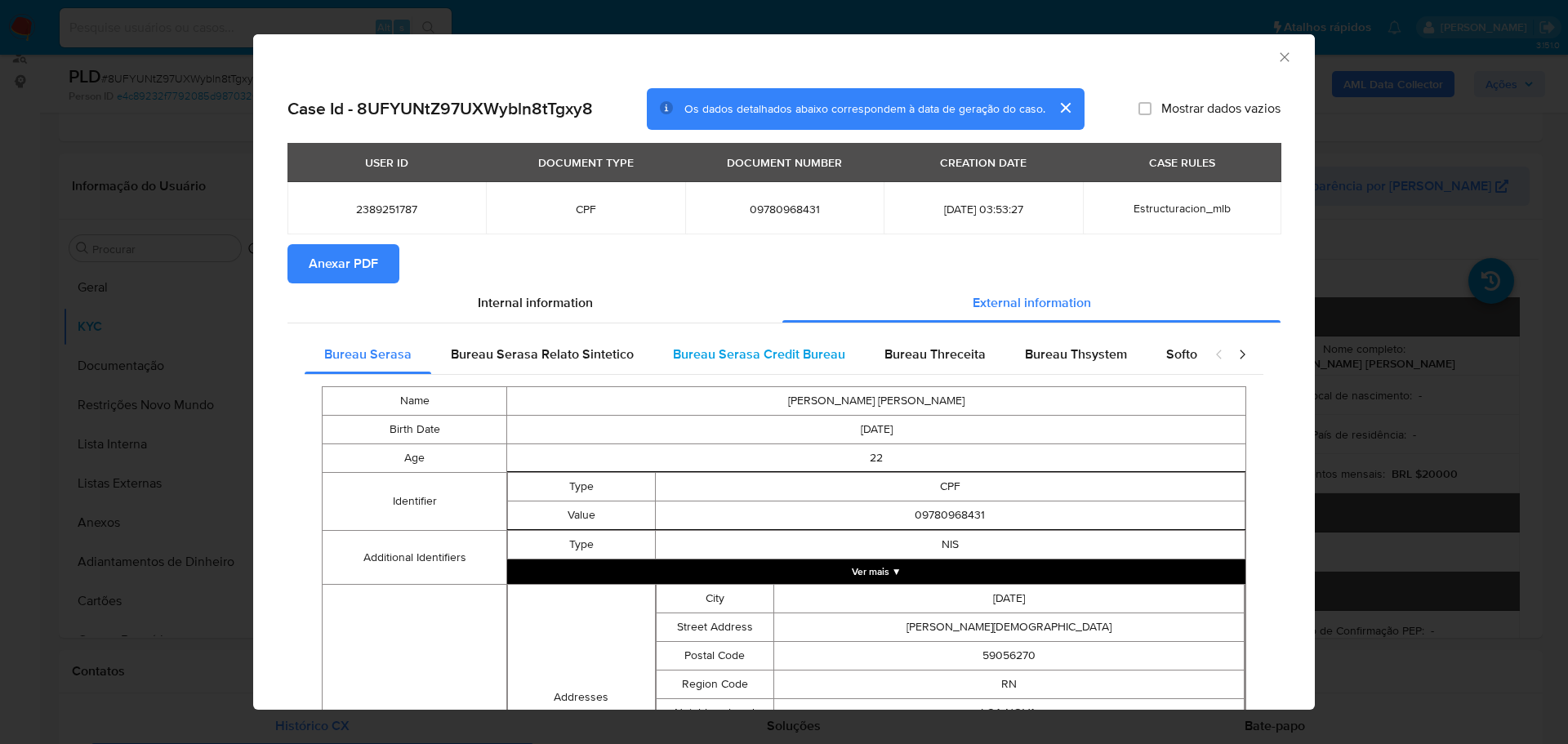
click at [739, 344] on div "Bureau Serasa Credit Bureau" at bounding box center [759, 355] width 212 height 39
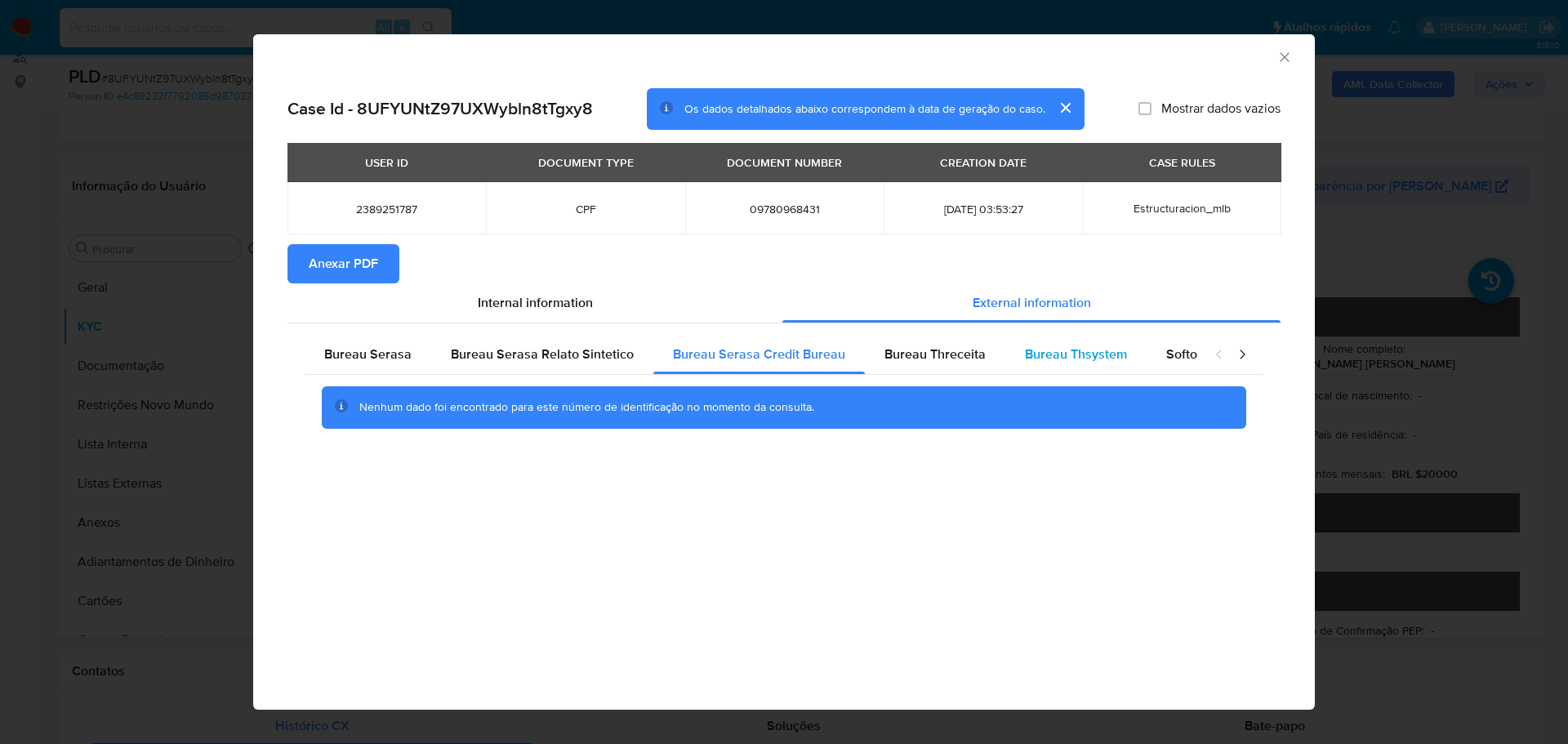
drag, startPoint x: 942, startPoint y: 362, endPoint x: 1040, endPoint y: 361, distance: 98.0
click at [943, 362] on span "Bureau Threceita" at bounding box center [934, 354] width 101 height 19
drag, startPoint x: 1054, startPoint y: 361, endPoint x: 1123, endPoint y: 356, distance: 69.2
click at [1057, 361] on span "Bureau Thsystem" at bounding box center [1075, 354] width 102 height 19
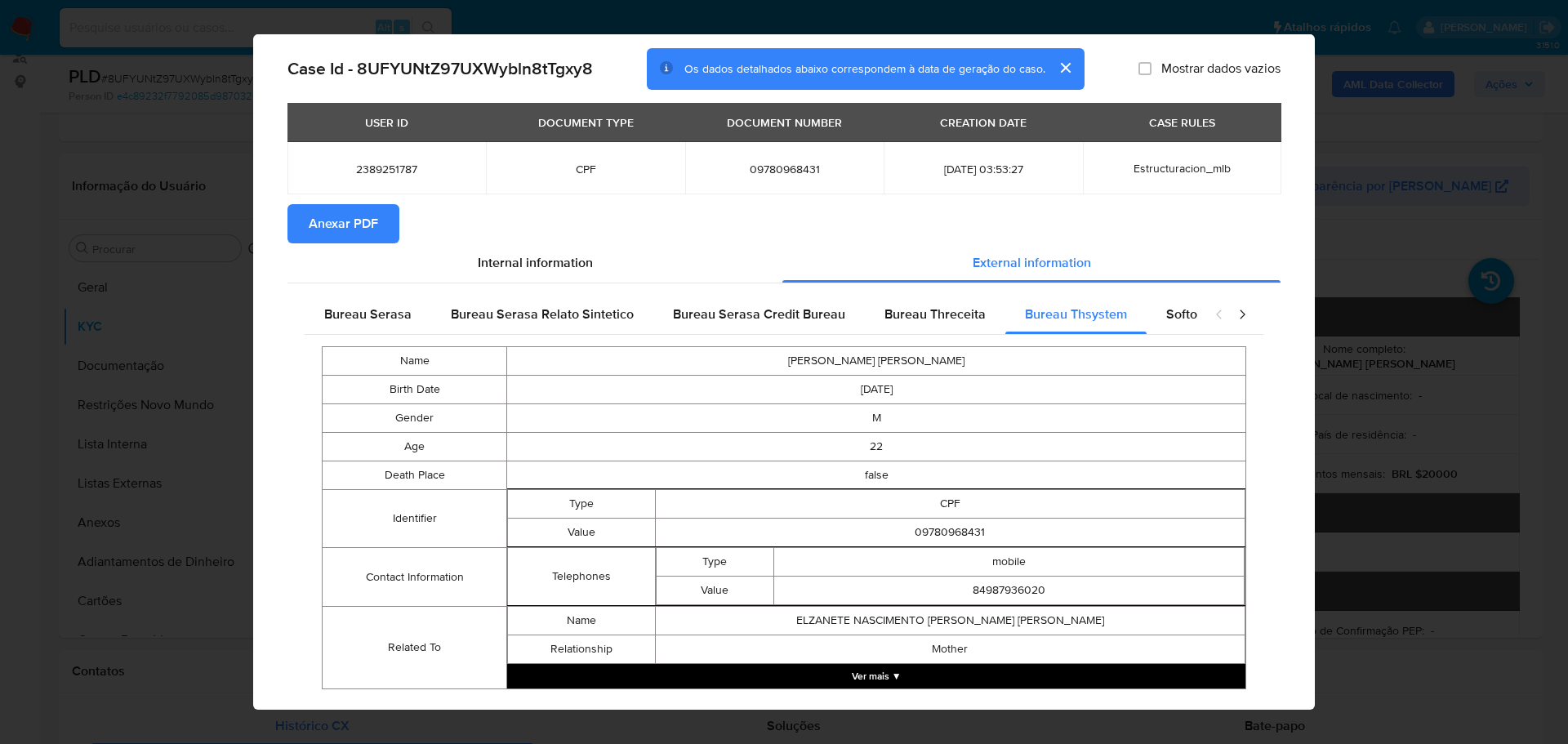
scroll to position [74, 0]
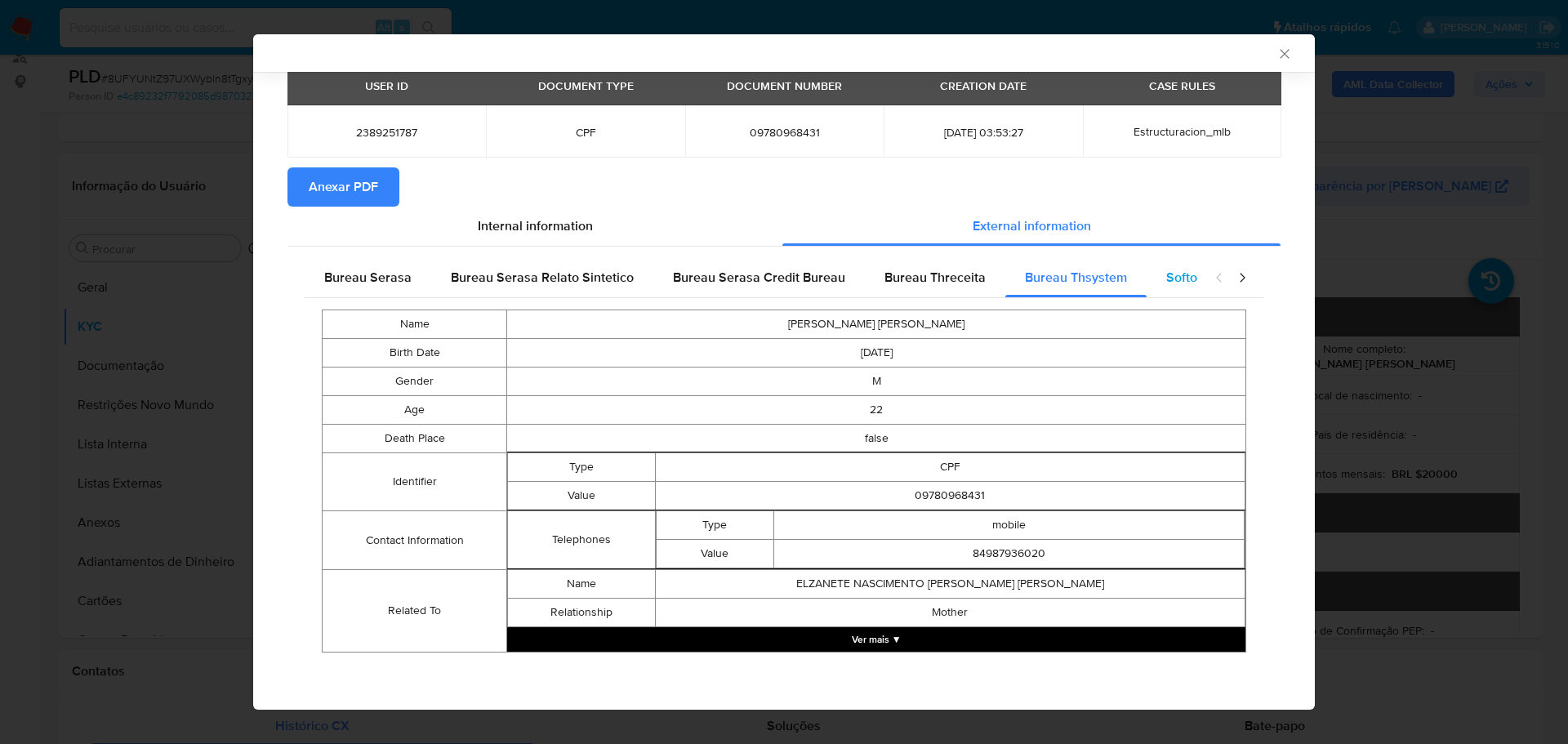
click at [1166, 286] on span "Softon" at bounding box center [1184, 277] width 38 height 19
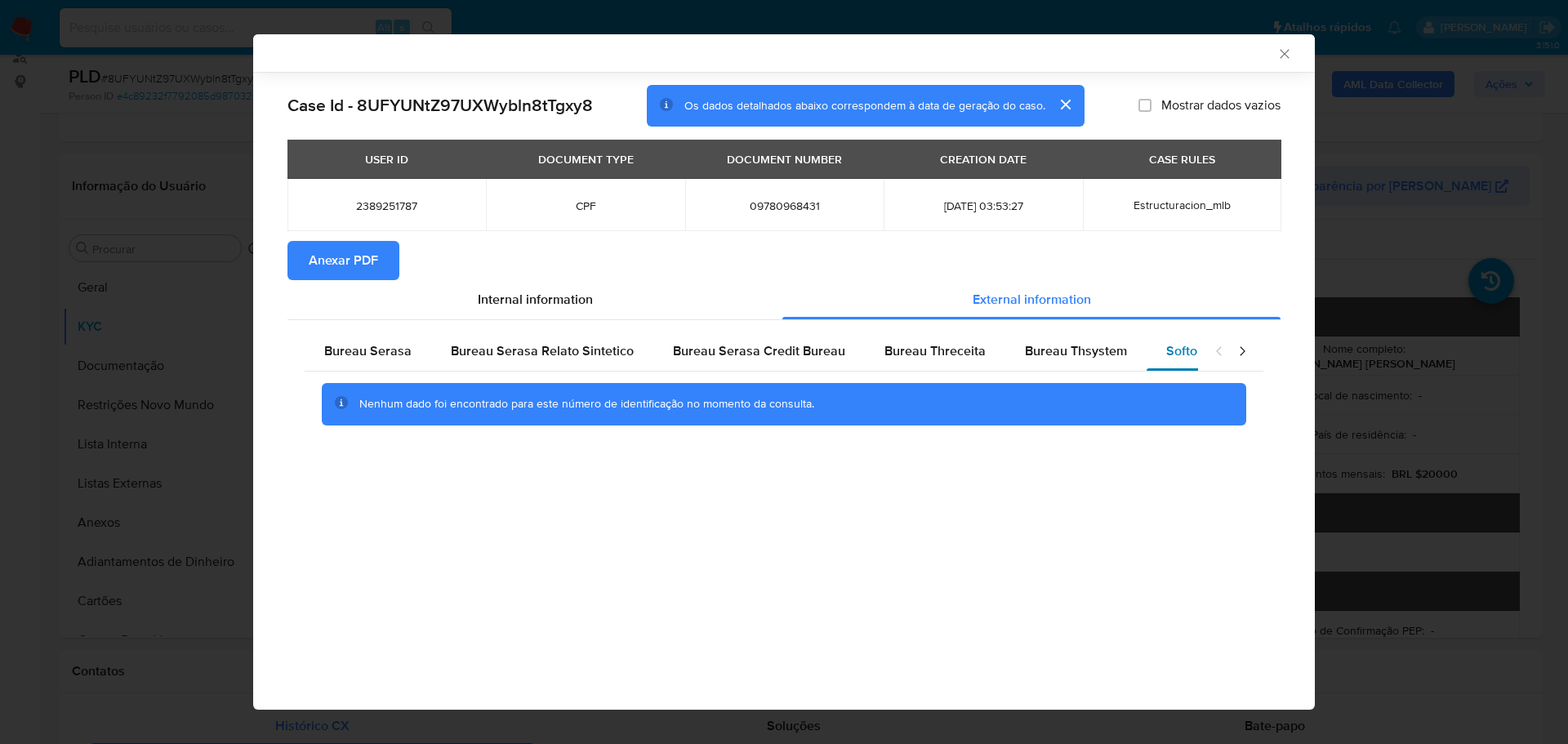
scroll to position [0, 0]
click at [1245, 350] on icon "closure-recommendation-modal" at bounding box center [1241, 350] width 16 height 16
click at [691, 351] on span "Google" at bounding box center [696, 351] width 42 height 19
drag, startPoint x: 760, startPoint y: 347, endPoint x: 906, endPoint y: 350, distance: 146.0
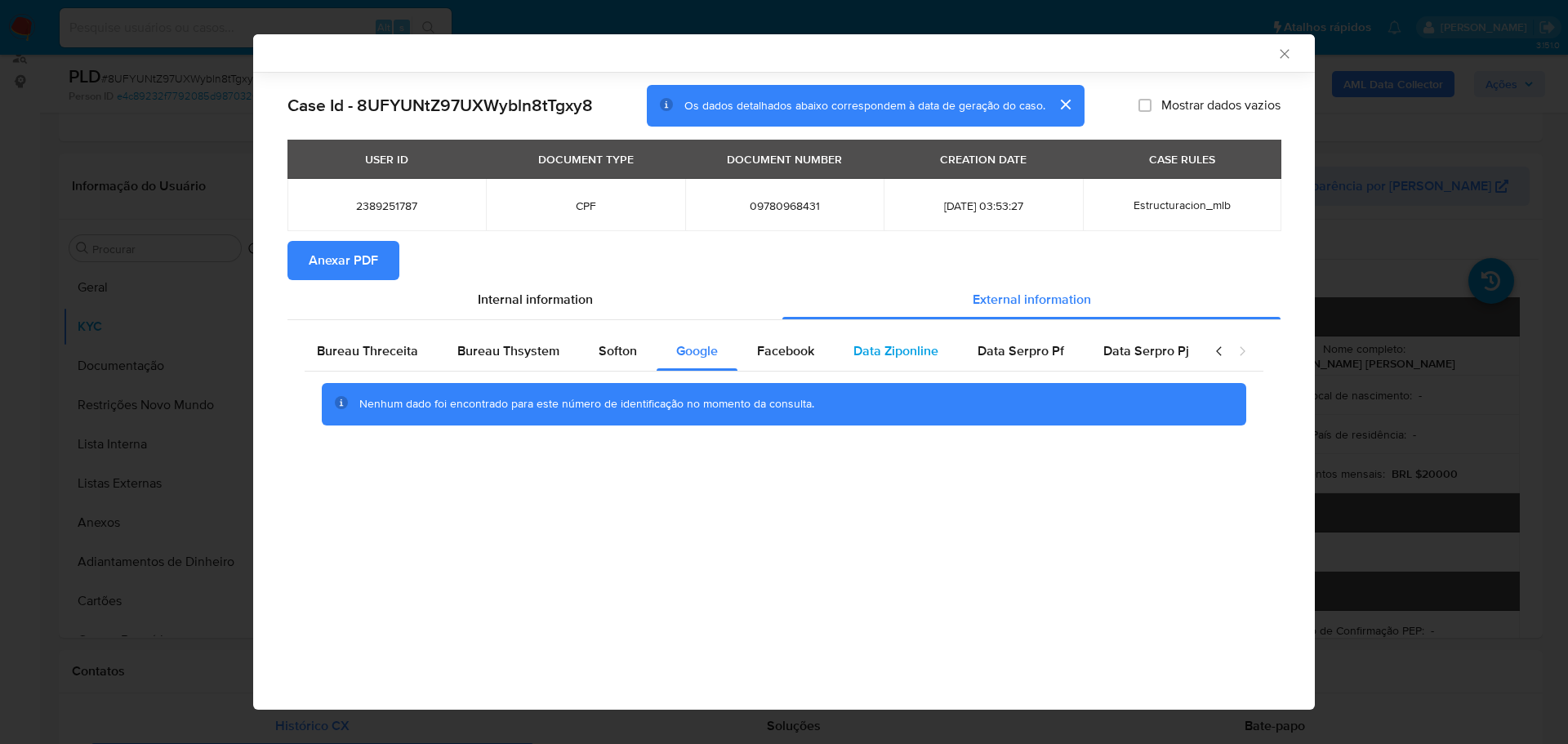
click at [772, 347] on span "Facebook" at bounding box center [785, 351] width 57 height 19
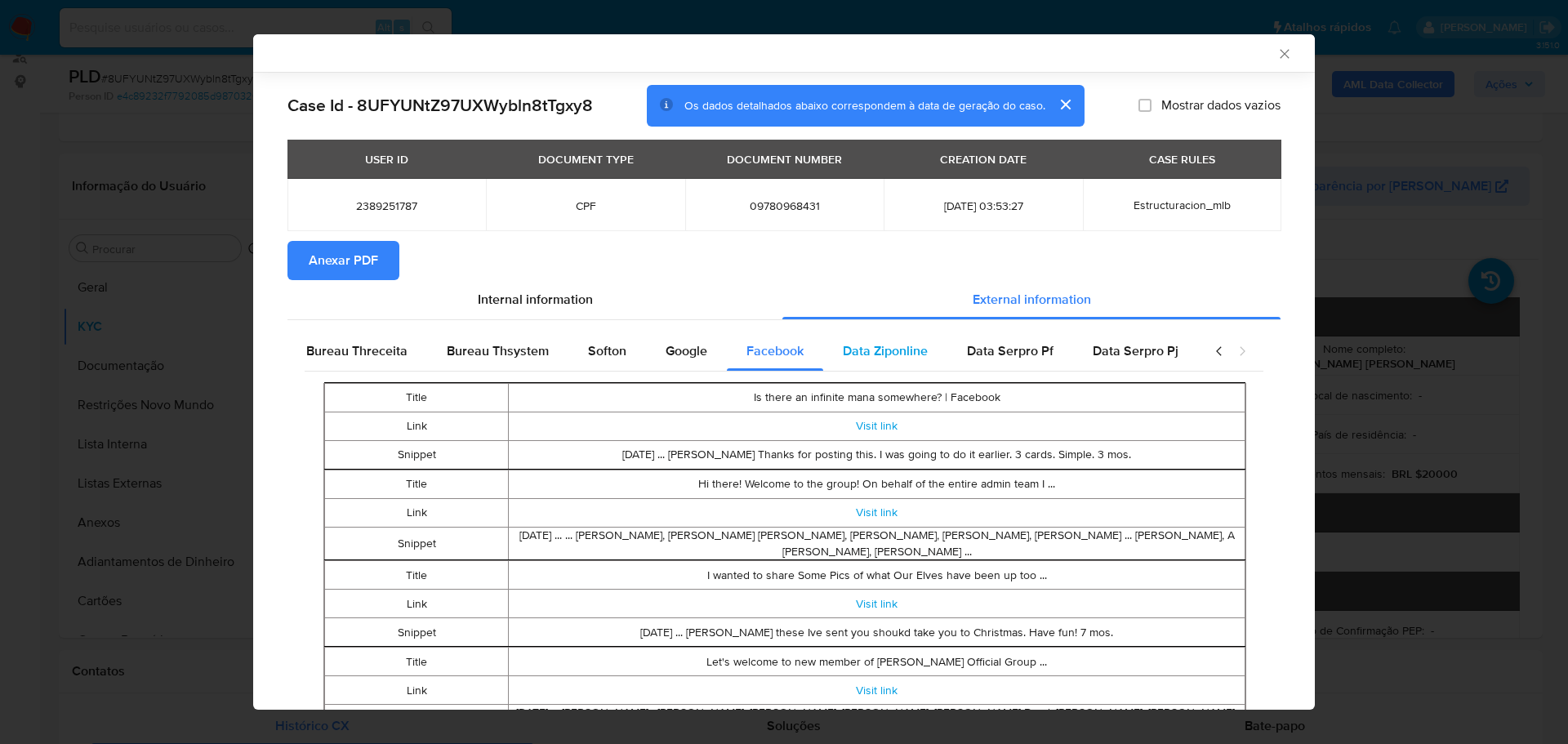
click at [889, 355] on span "Data Ziponline" at bounding box center [885, 351] width 85 height 19
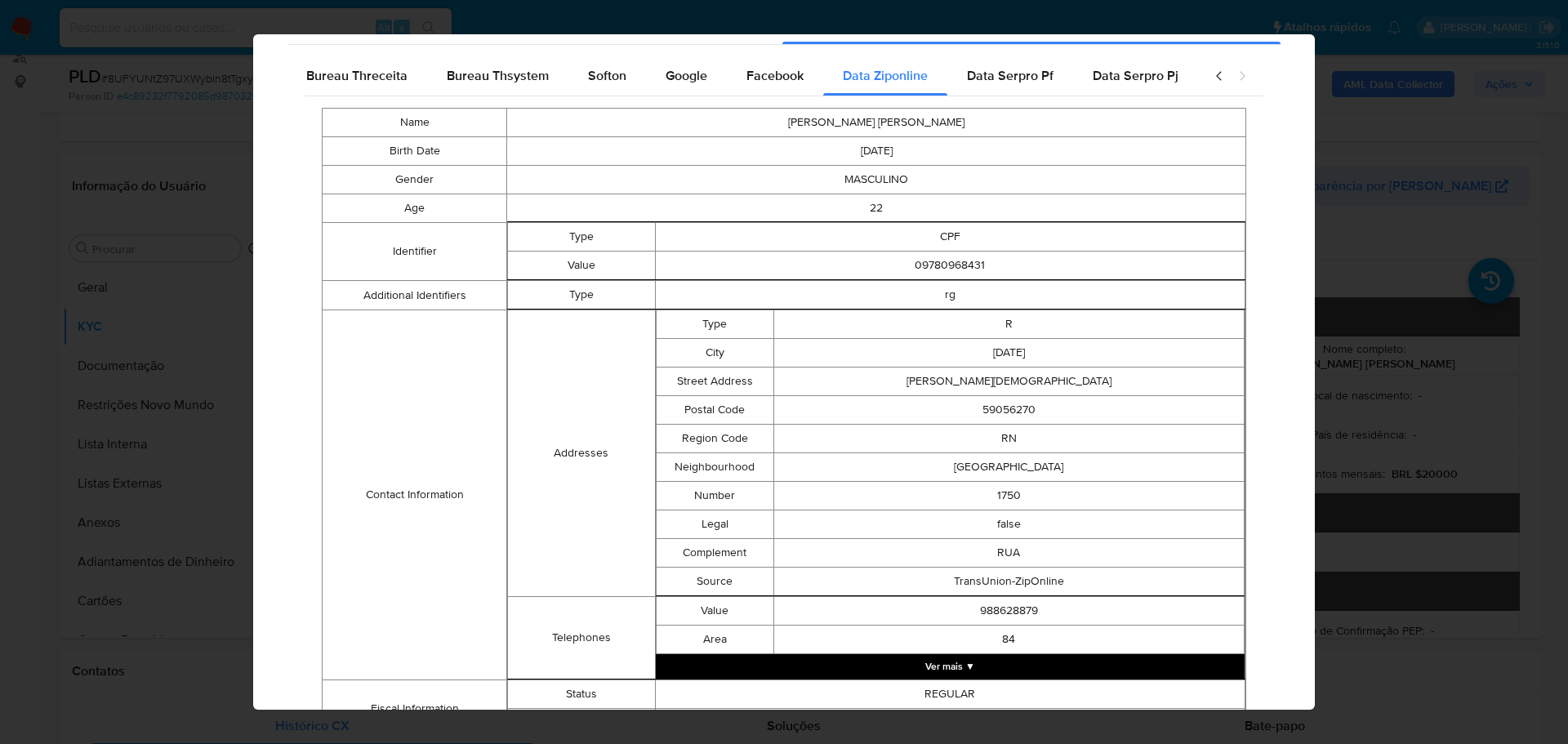
scroll to position [564, 0]
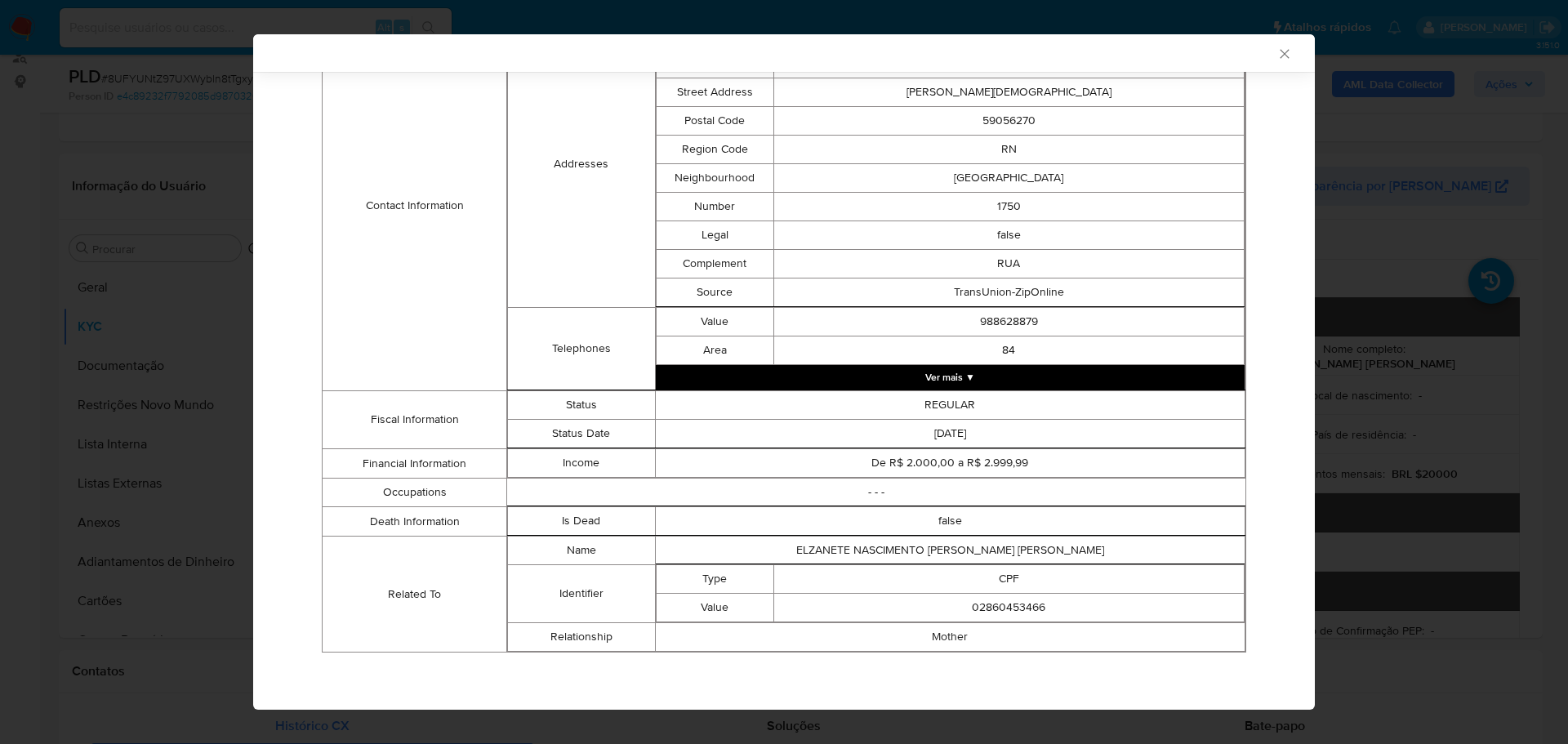
click at [1280, 57] on icon "Fechar a janela" at bounding box center [1284, 53] width 9 height 9
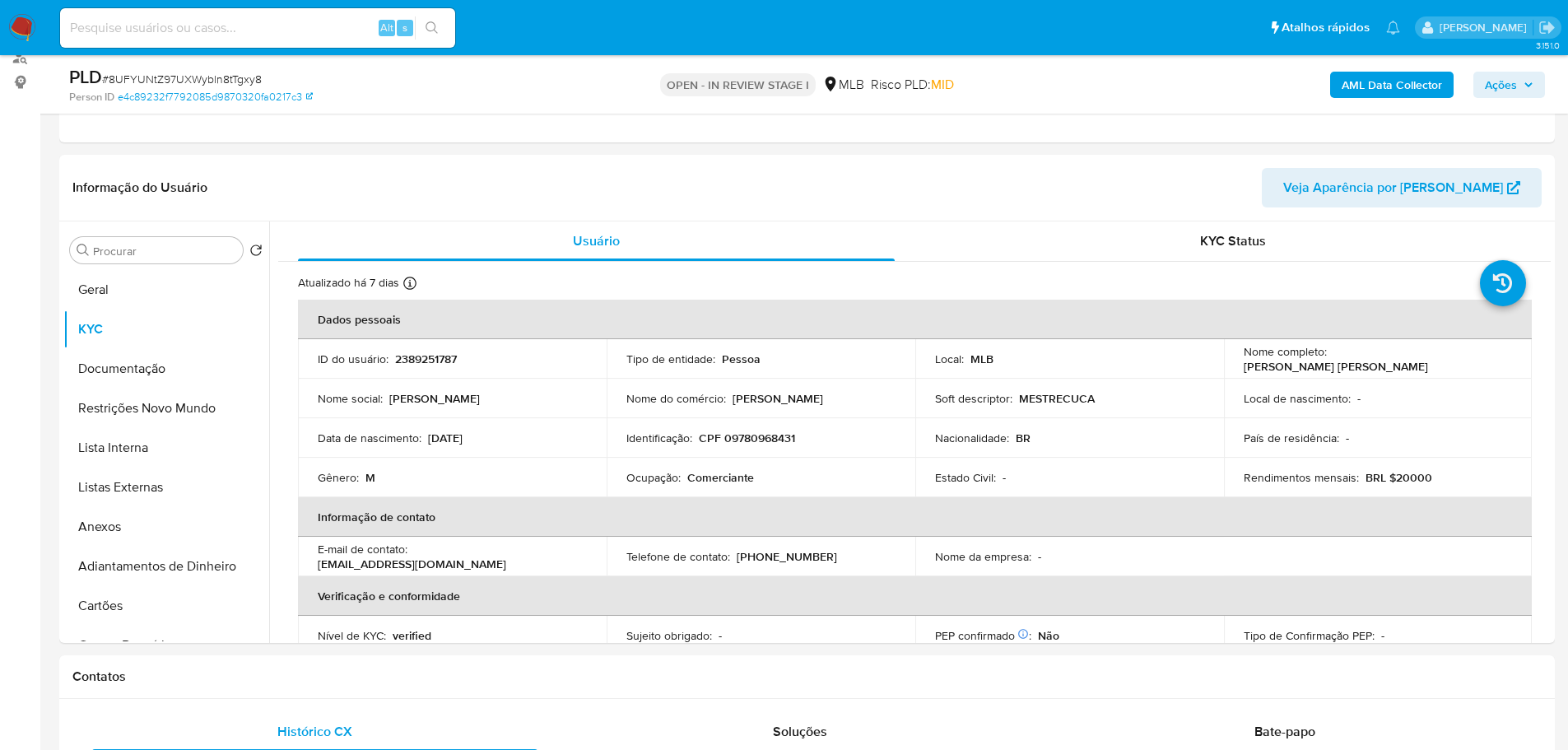
click at [1502, 81] on span "Ações" at bounding box center [1501, 85] width 32 height 26
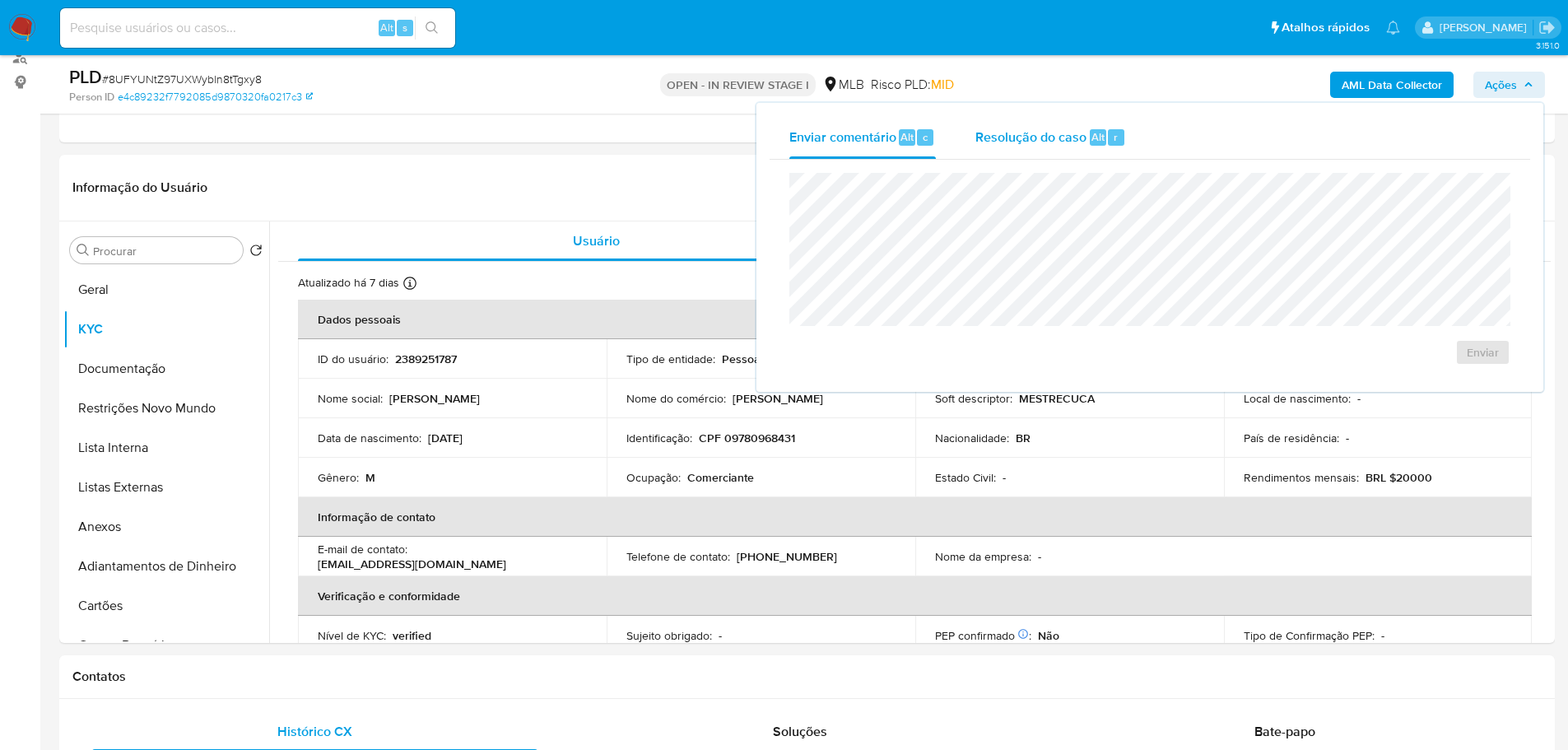
click at [1054, 143] on span "Resolução do caso" at bounding box center [1032, 136] width 111 height 19
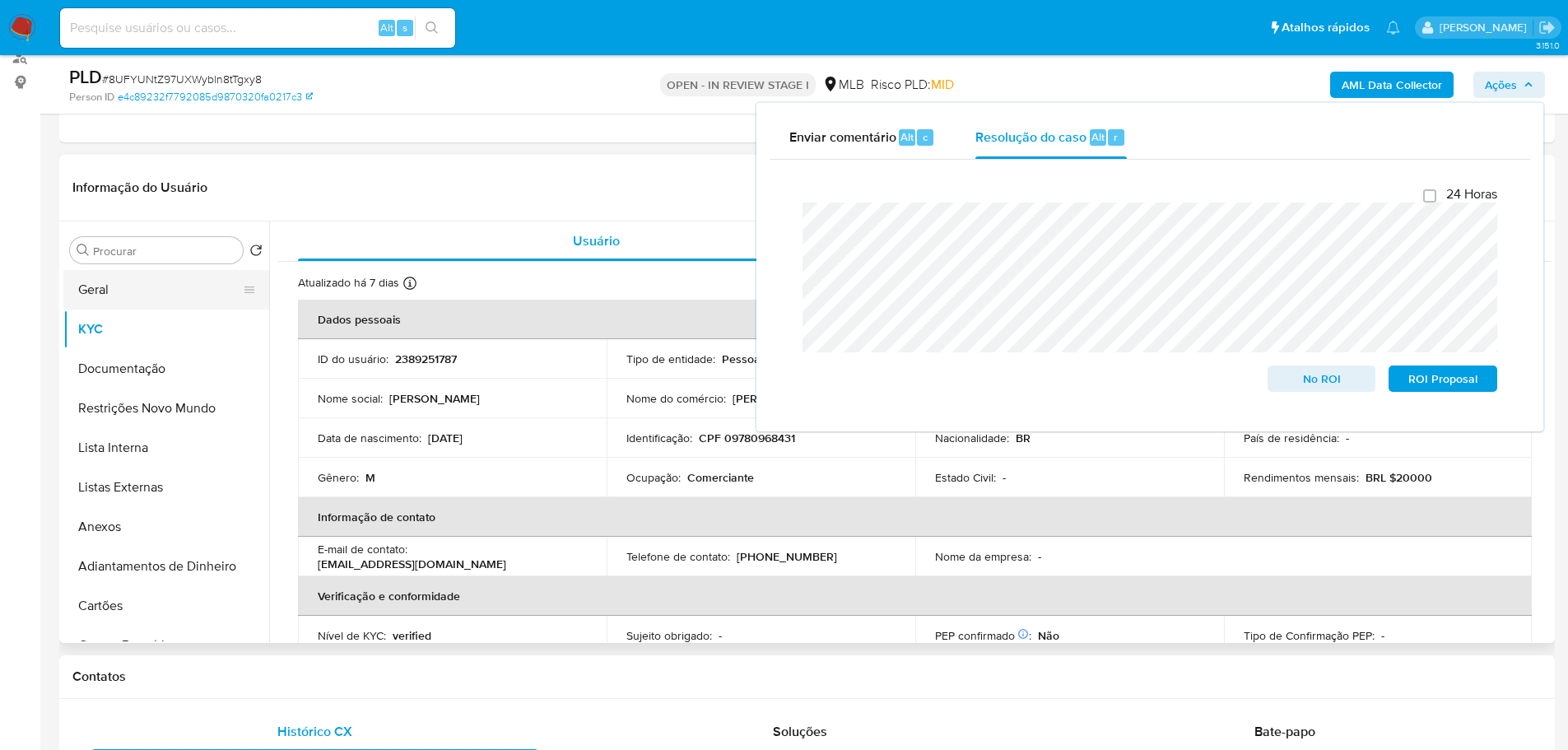
click at [140, 286] on button "Geral" at bounding box center [159, 290] width 193 height 40
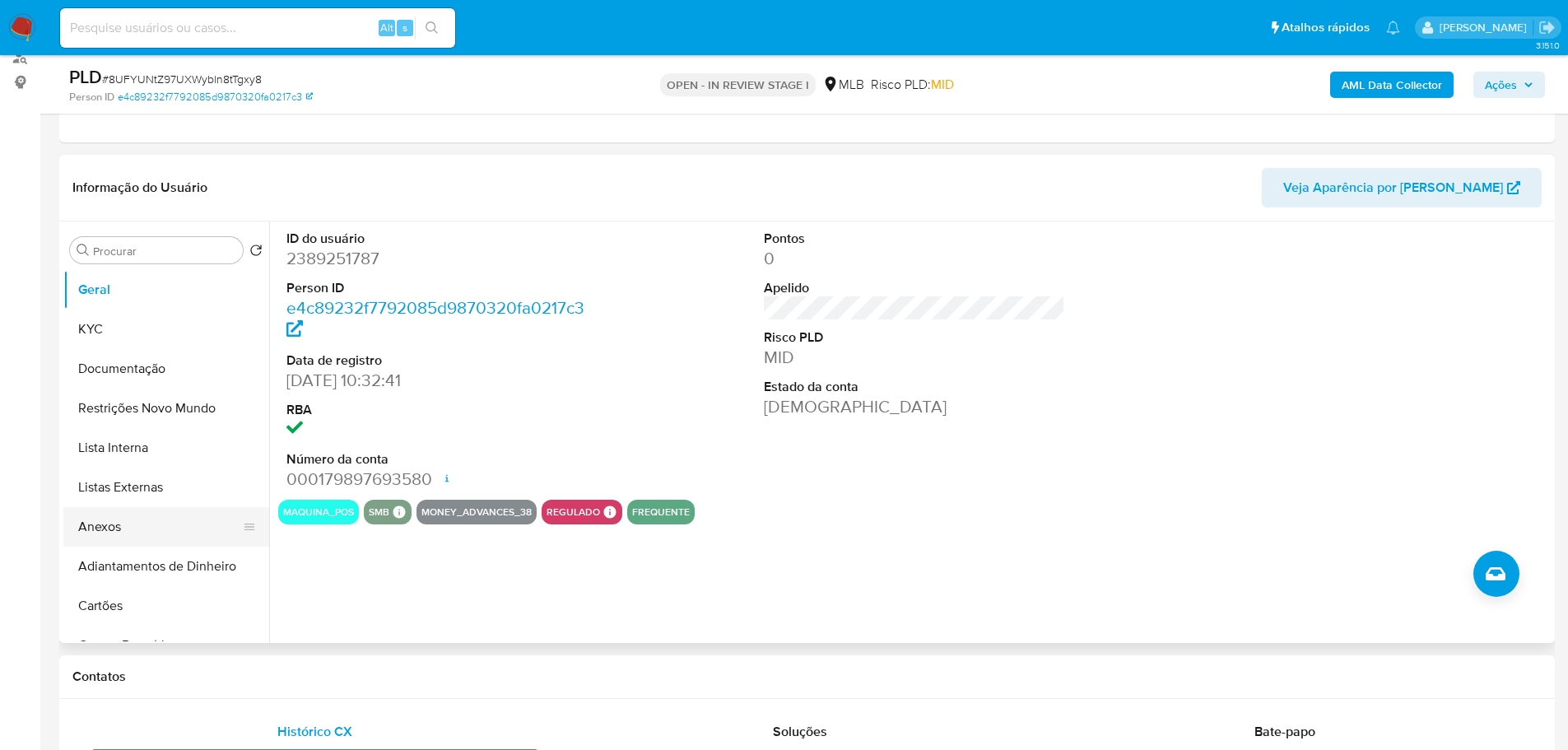
click at [142, 523] on button "Anexos" at bounding box center [159, 527] width 193 height 40
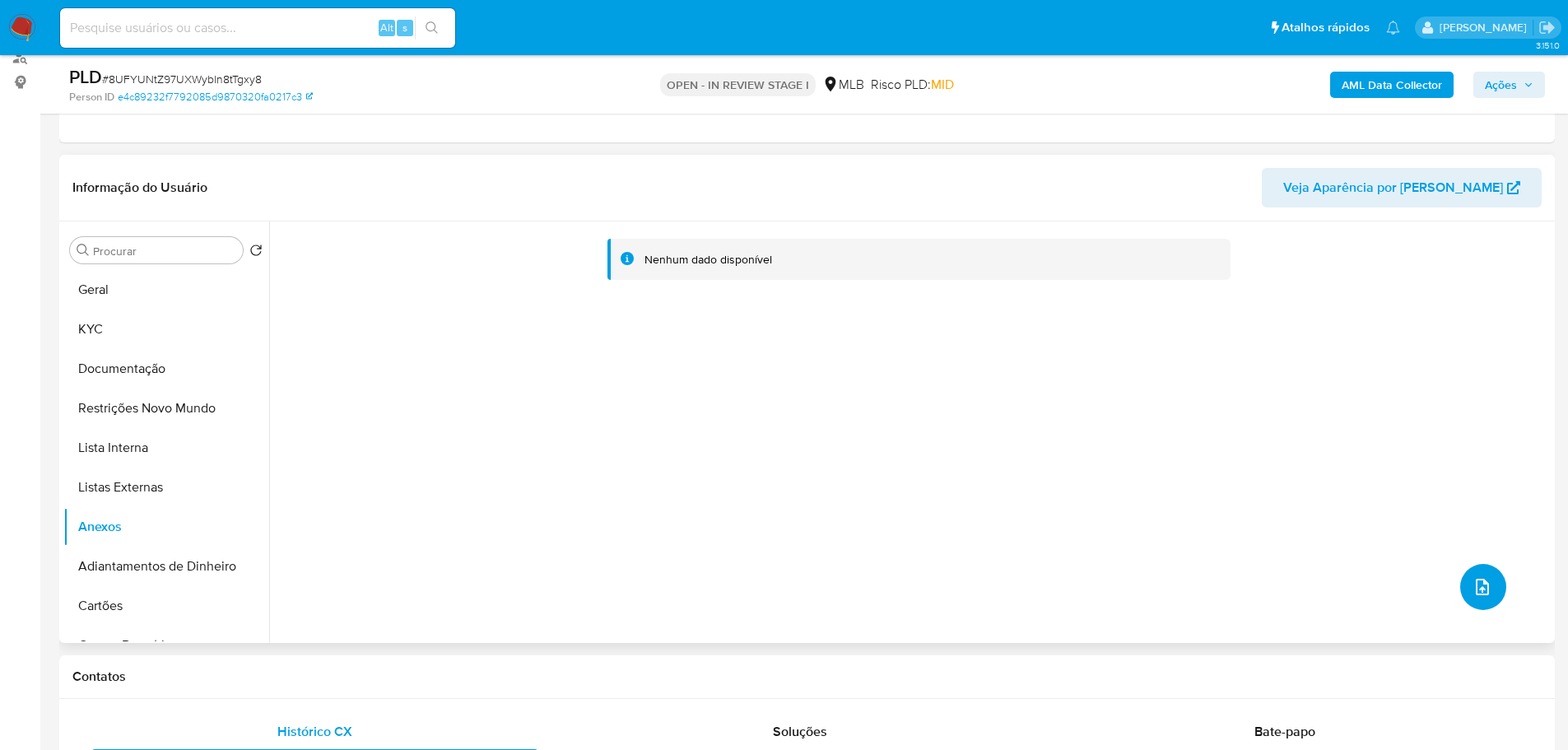
click at [1485, 588] on icon "upload-file" at bounding box center [1482, 586] width 20 height 20
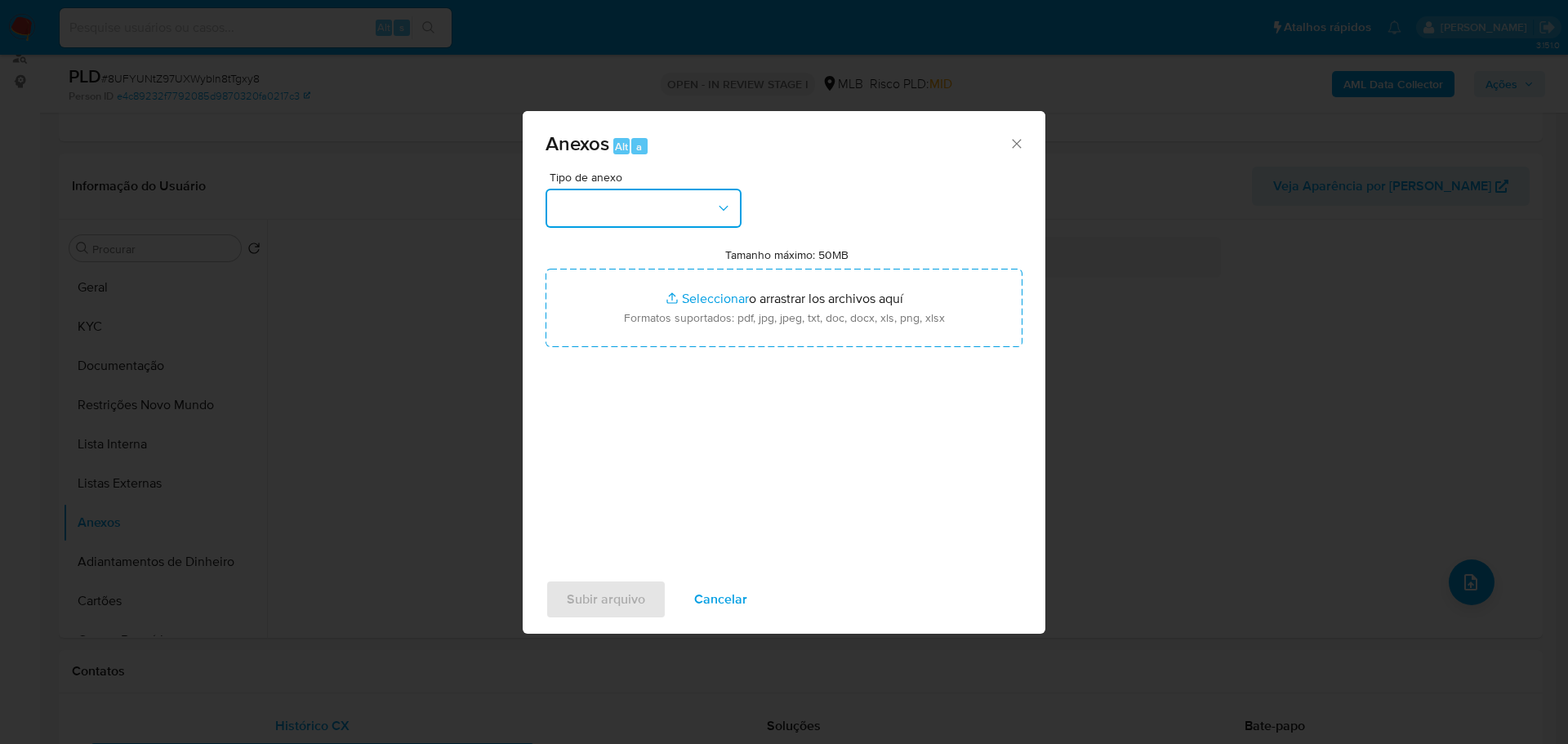
click at [679, 205] on button "button" at bounding box center [643, 208] width 196 height 39
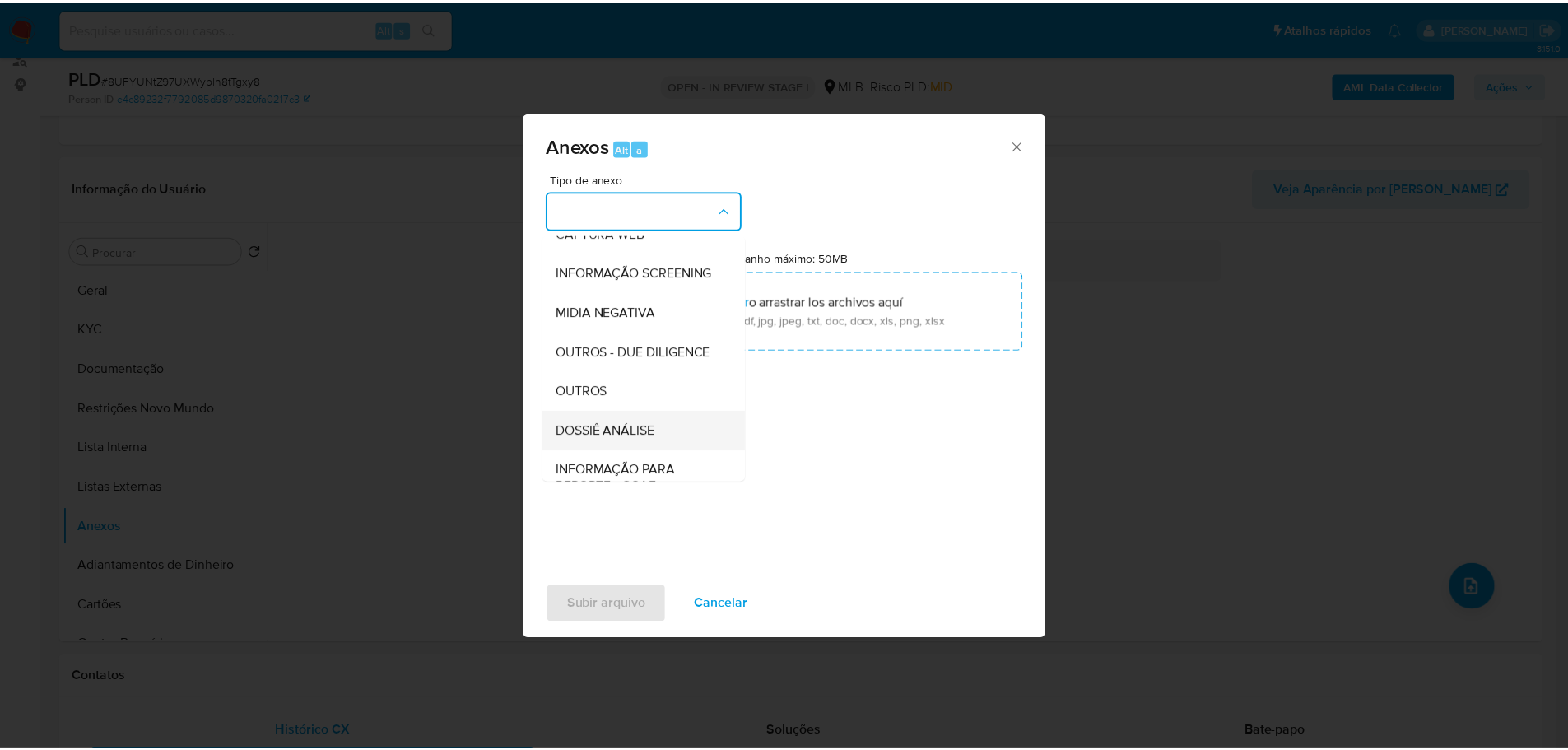
scroll to position [247, 0]
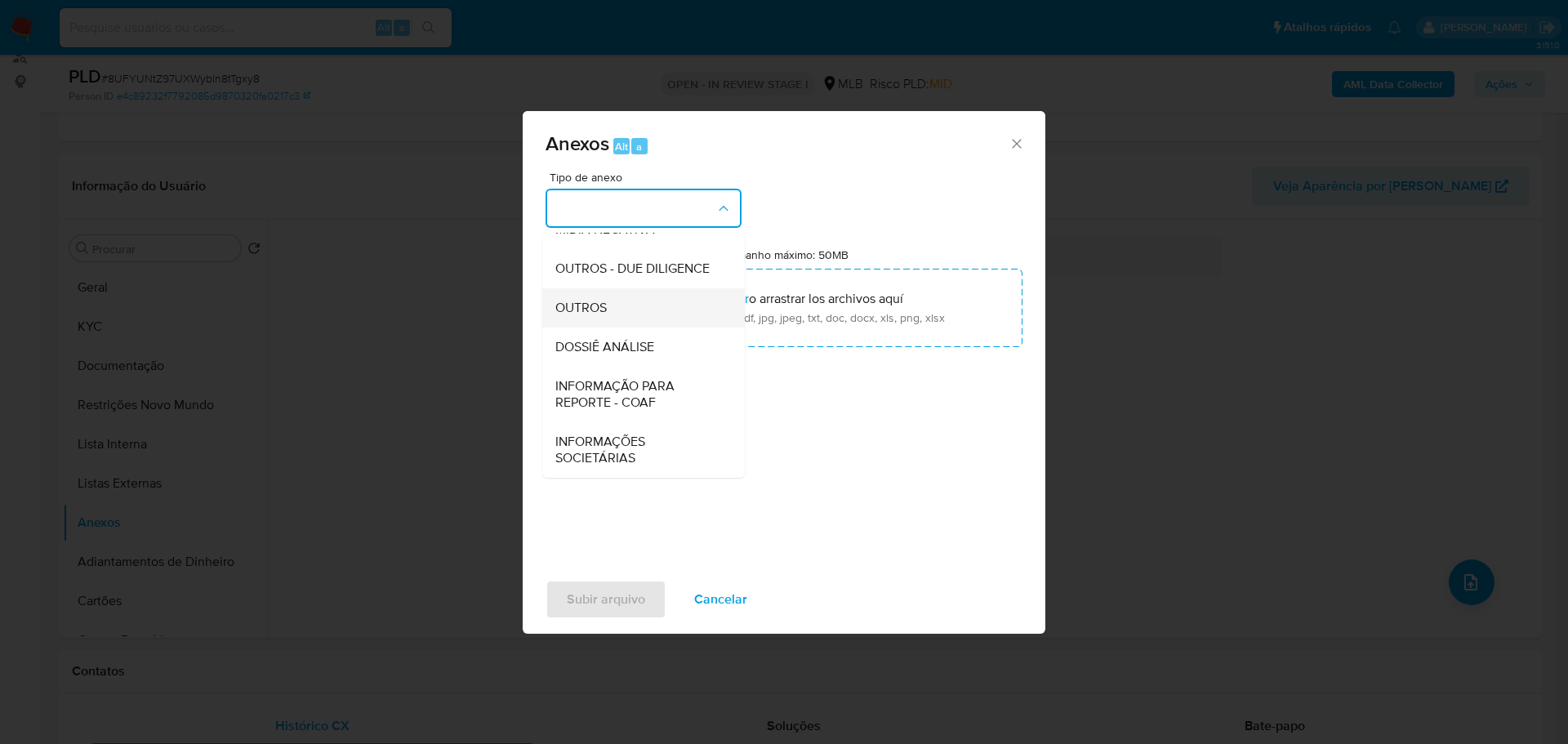
click at [583, 309] on span "OUTROS" at bounding box center [581, 307] width 51 height 16
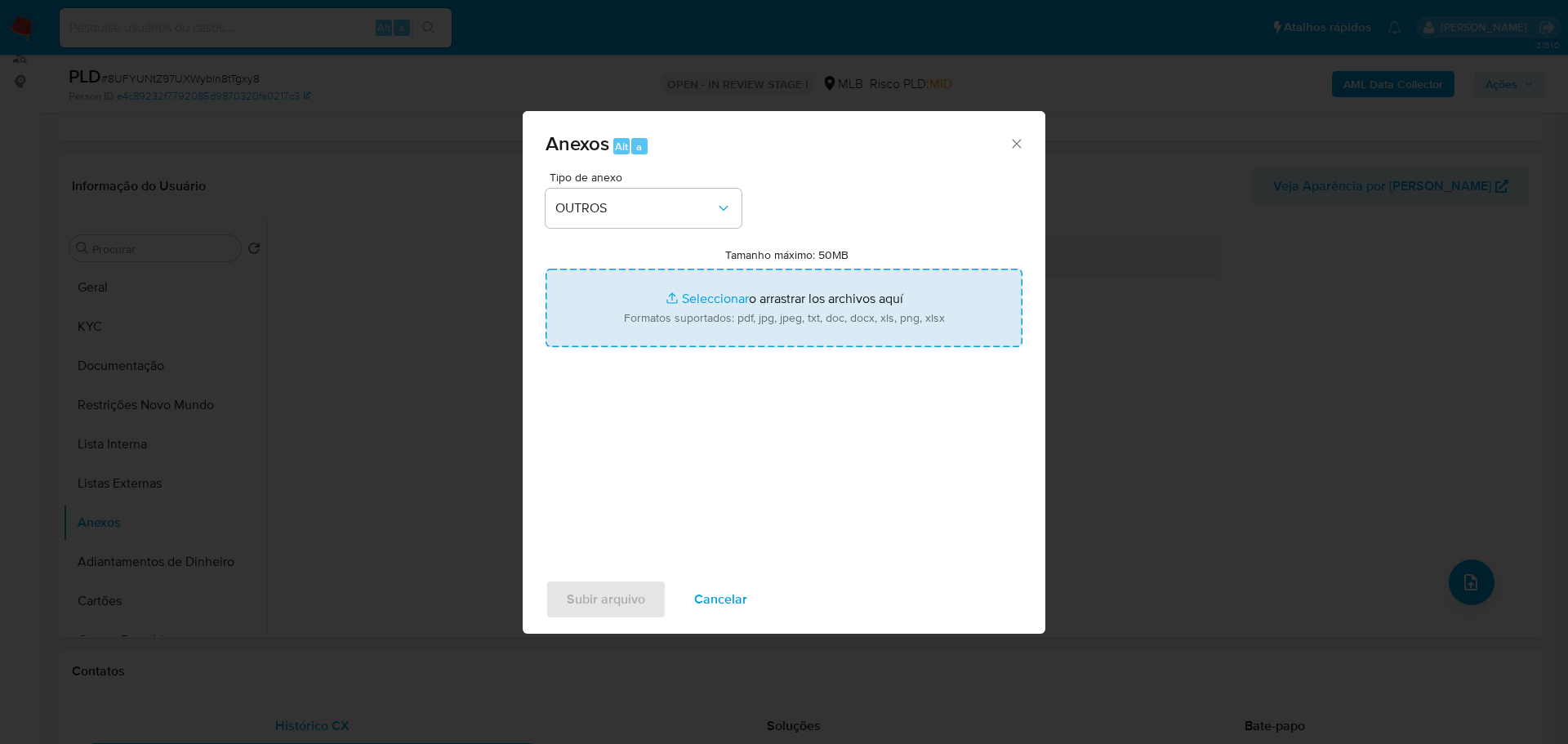
type input "C:\fakepath\Mulan 2389251787_2025_08_11_16_57_48.xlsx"
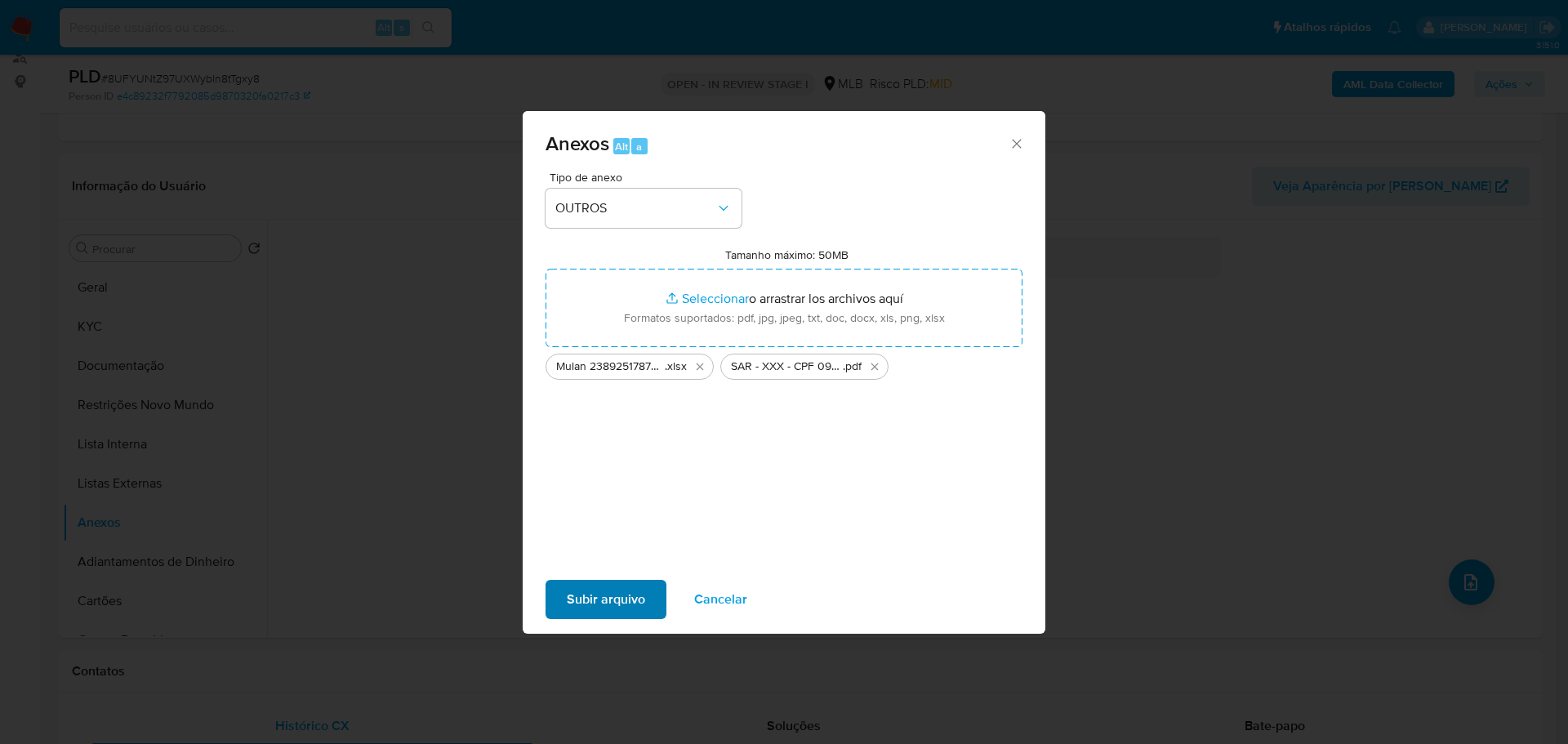
click at [623, 582] on div "Subir arquivo Cancelar" at bounding box center [784, 599] width 523 height 62
click at [632, 588] on span "Subir arquivo" at bounding box center [606, 599] width 78 height 35
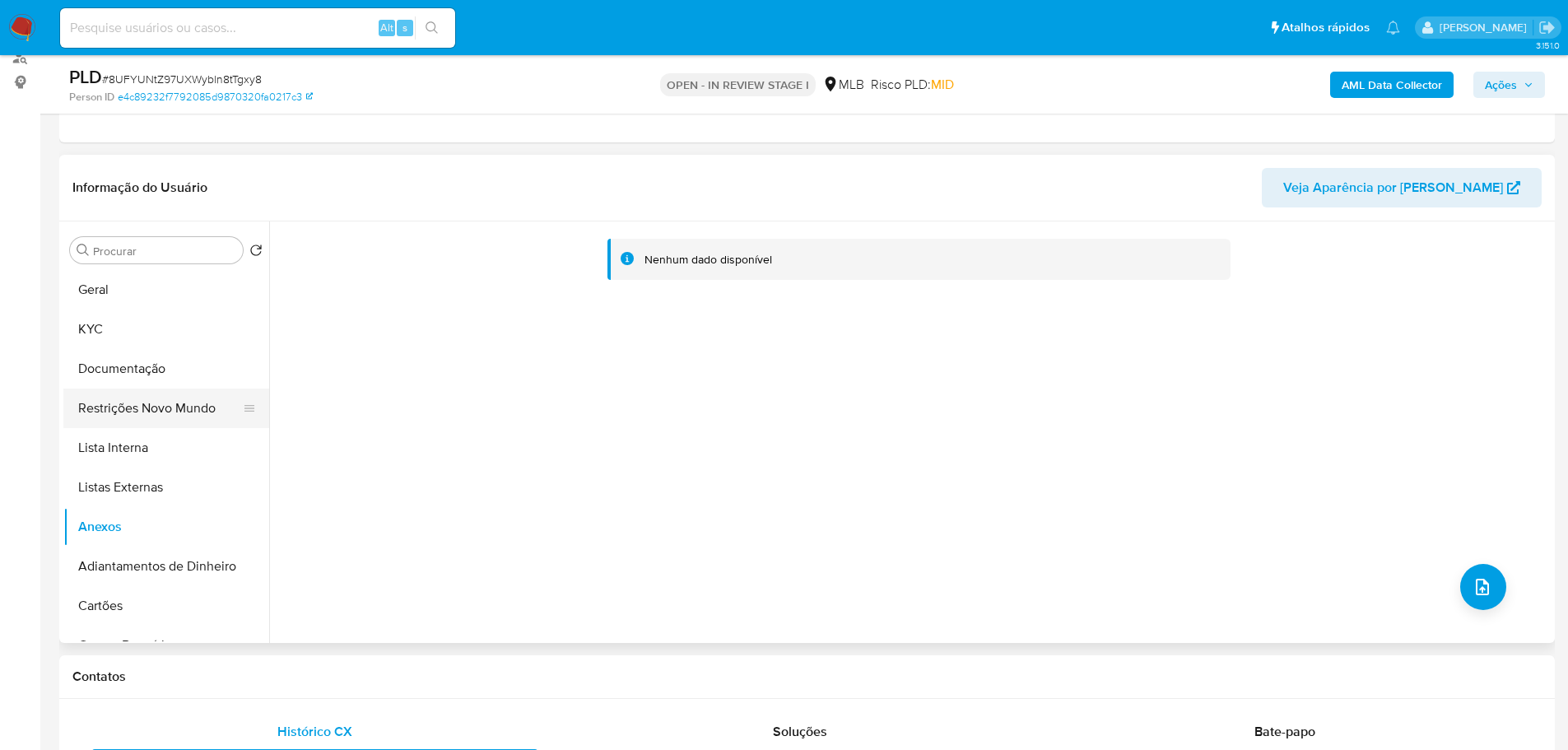
click at [96, 407] on button "Restrições Novo Mundo" at bounding box center [159, 408] width 193 height 40
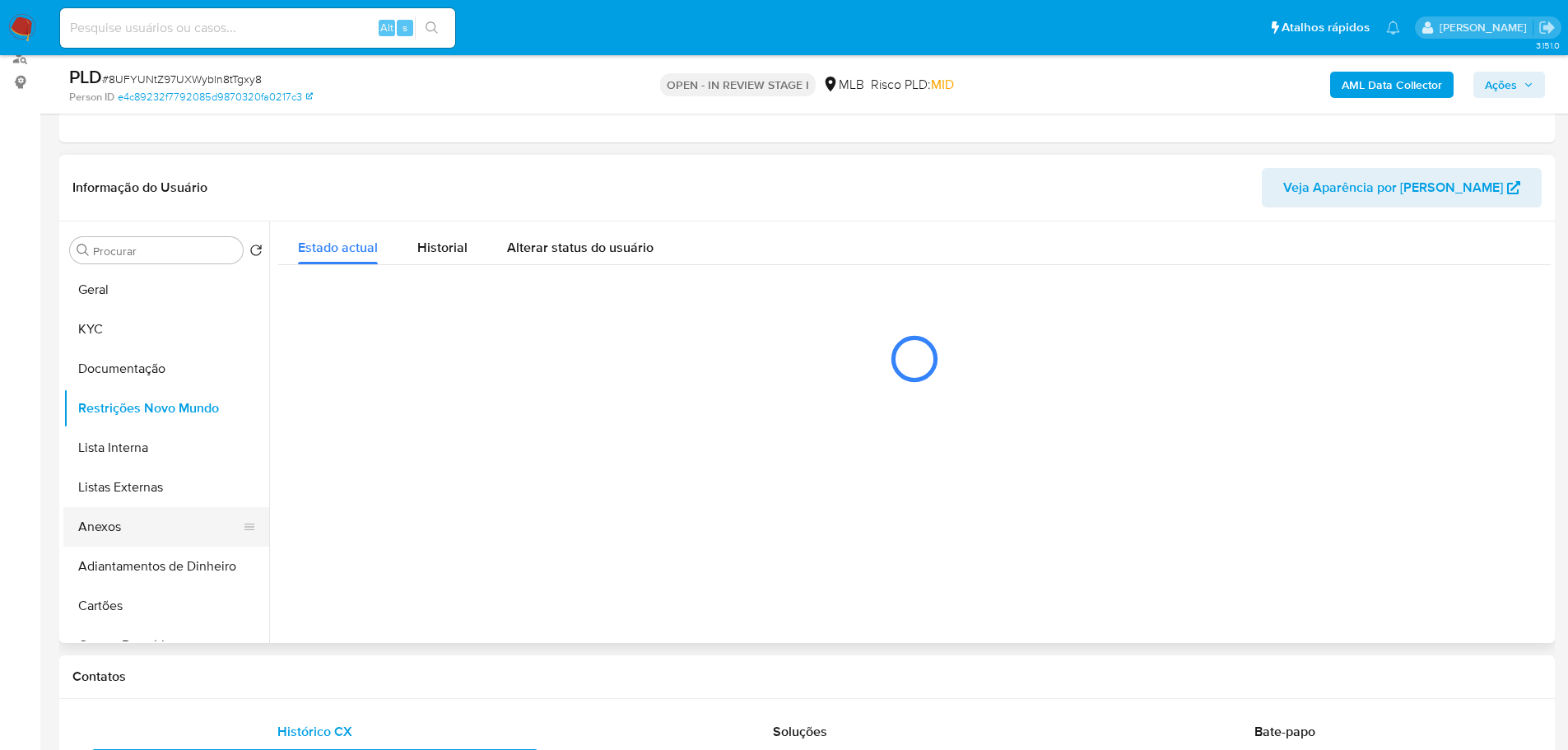
click at [140, 517] on button "Anexos" at bounding box center [159, 527] width 193 height 40
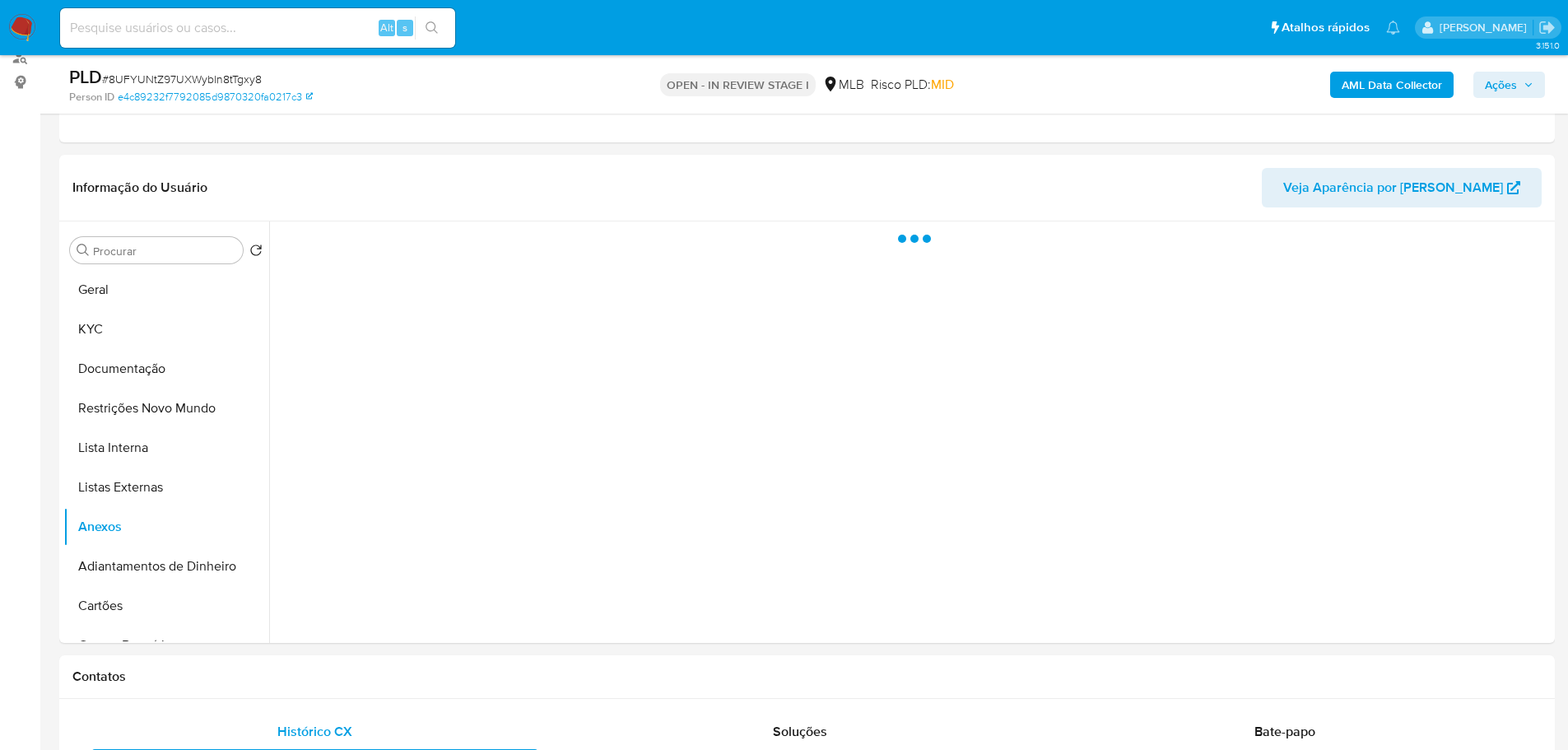
click at [1510, 81] on span "Ações" at bounding box center [1501, 85] width 32 height 26
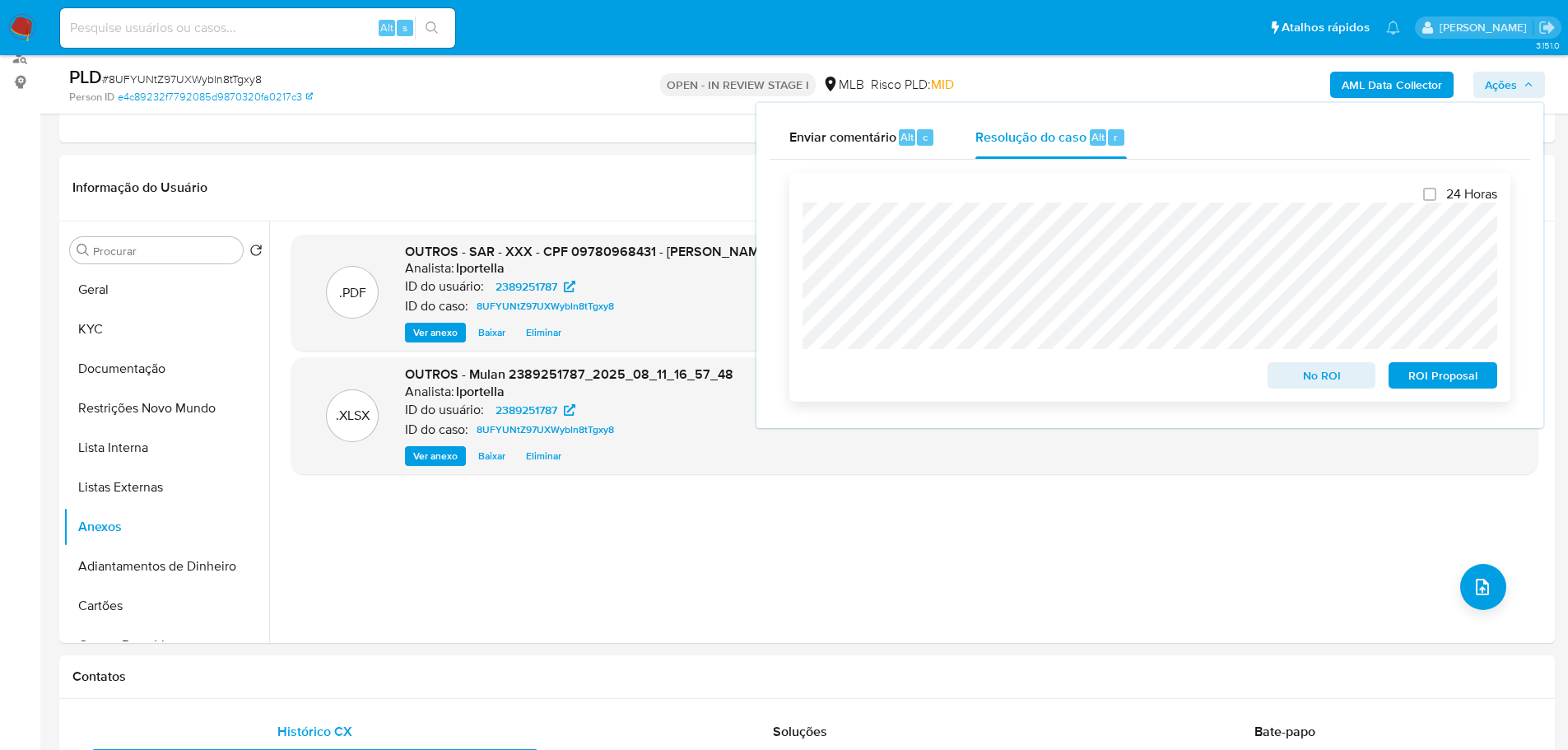
click at [1452, 375] on span "ROI Proposal" at bounding box center [1443, 375] width 86 height 23
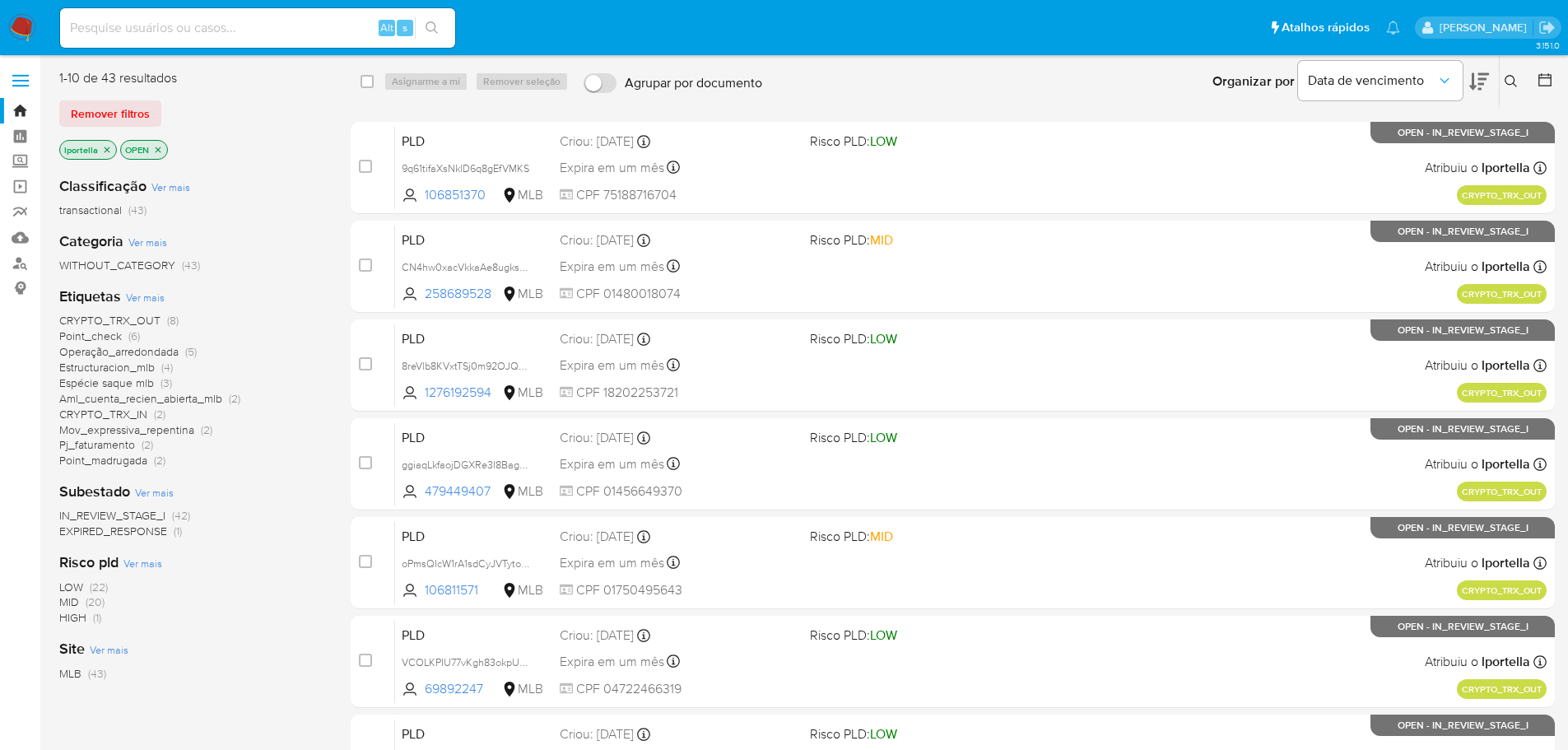
click at [283, 17] on input at bounding box center [258, 27] width 395 height 22
paste input "2441164993"
type input "2441164993"
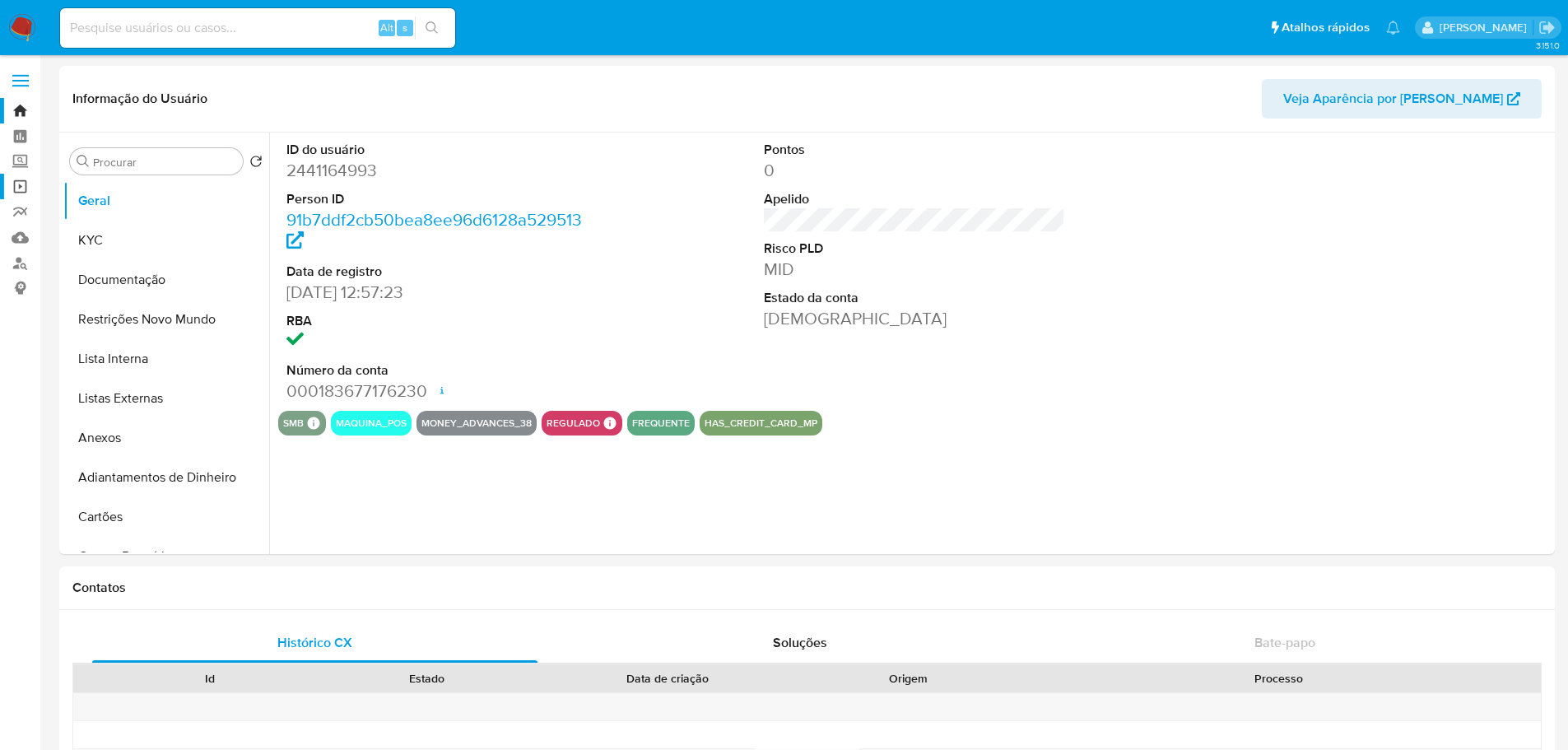
select select "10"
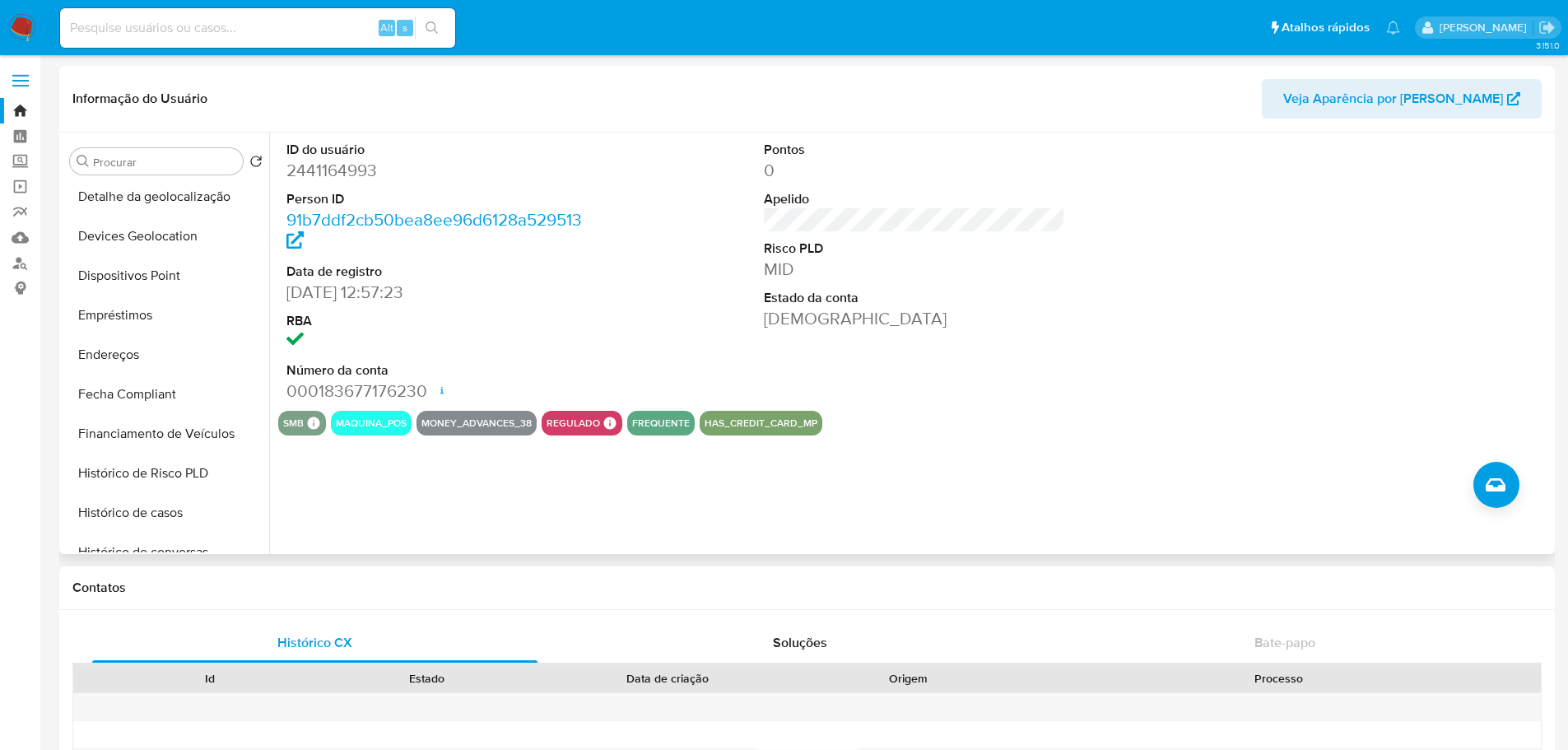
scroll to position [659, 0]
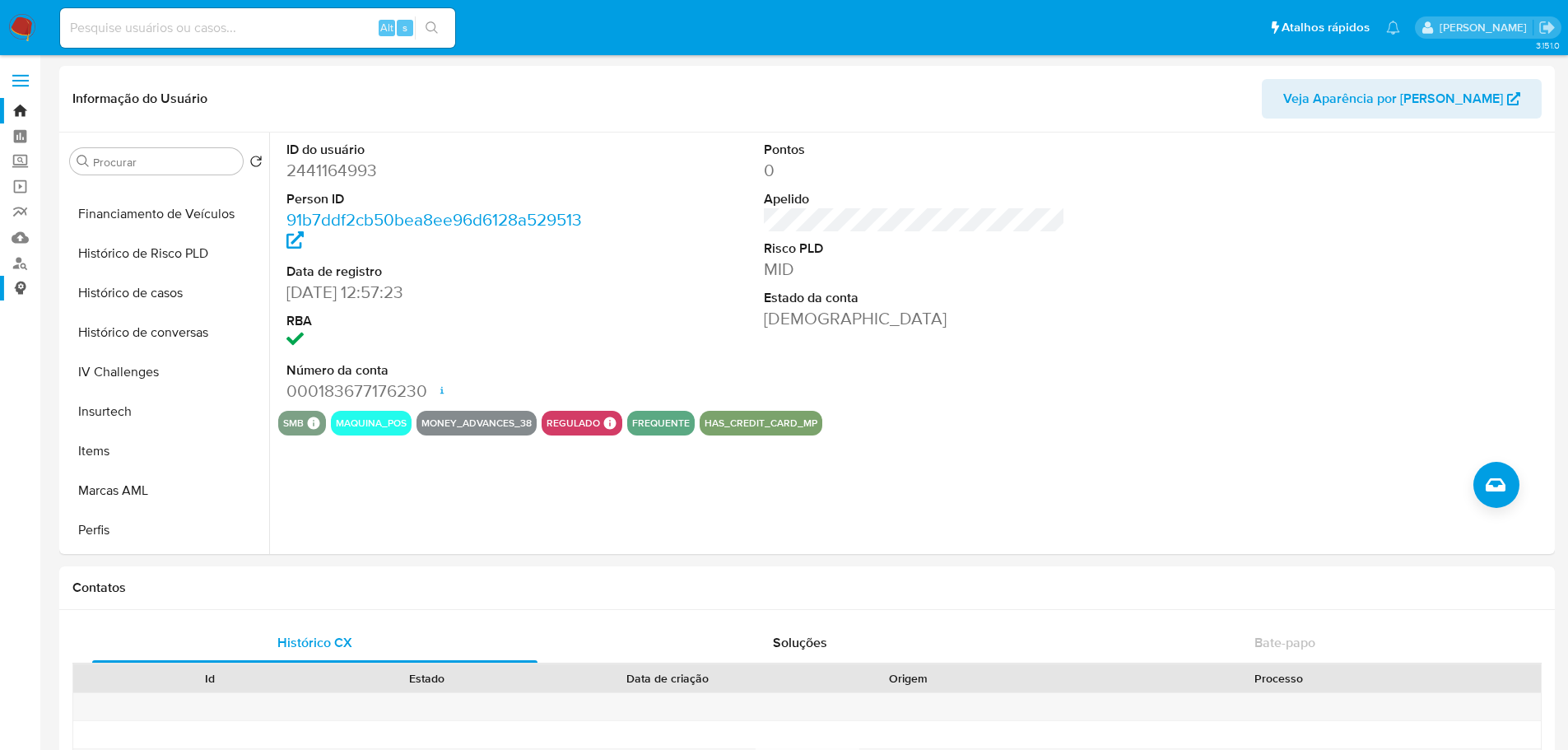
drag, startPoint x: 151, startPoint y: 303, endPoint x: 29, endPoint y: 297, distance: 122.1
click at [151, 303] on button "Histórico de casos" at bounding box center [166, 293] width 206 height 40
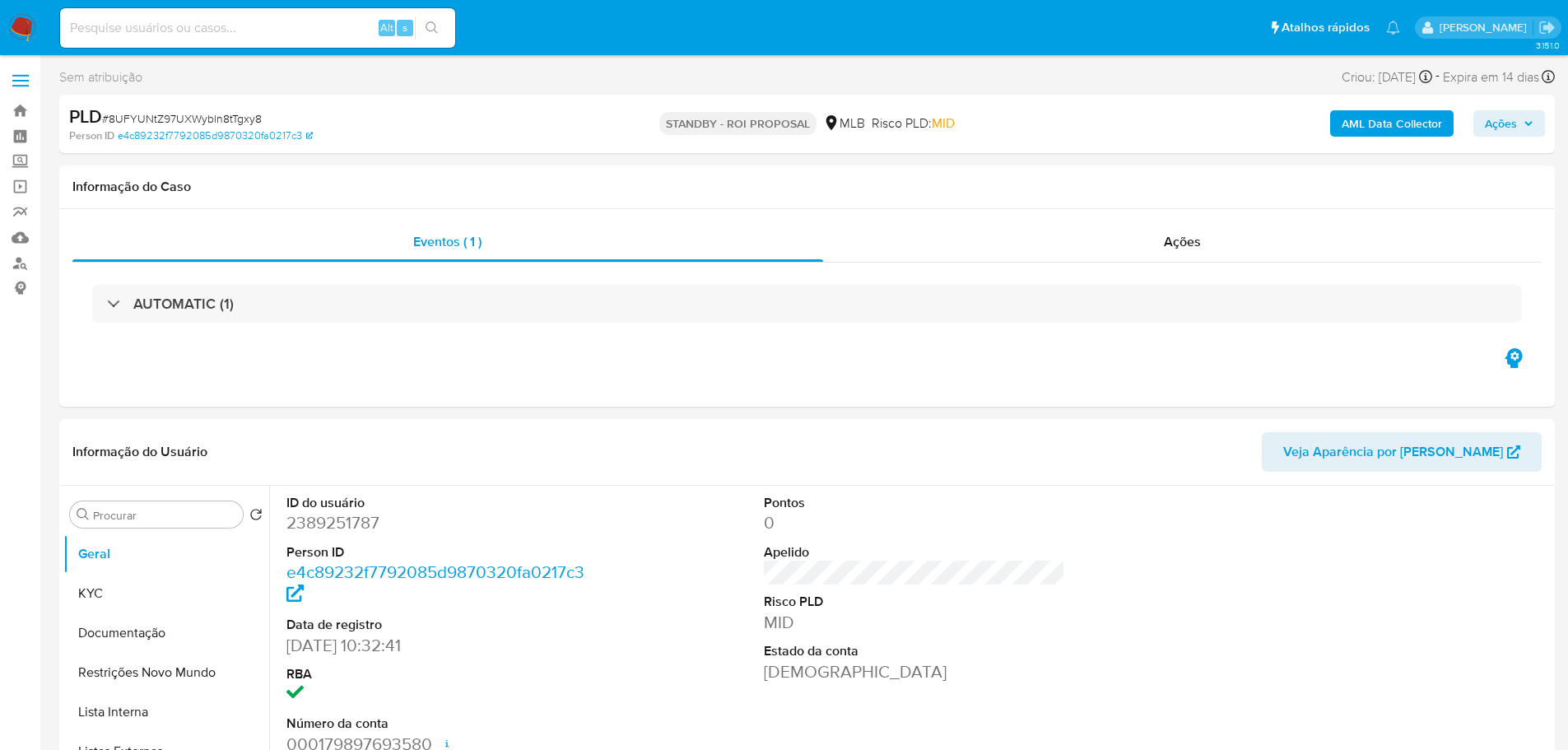
select select "10"
click at [240, 120] on span "# 8UFYUNtZ97UXWybln8tTgxy8" at bounding box center [182, 118] width 160 height 16
copy span "8UFYUNtZ97UXWybln8tTgxy8"
click at [141, 30] on input at bounding box center [258, 27] width 395 height 22
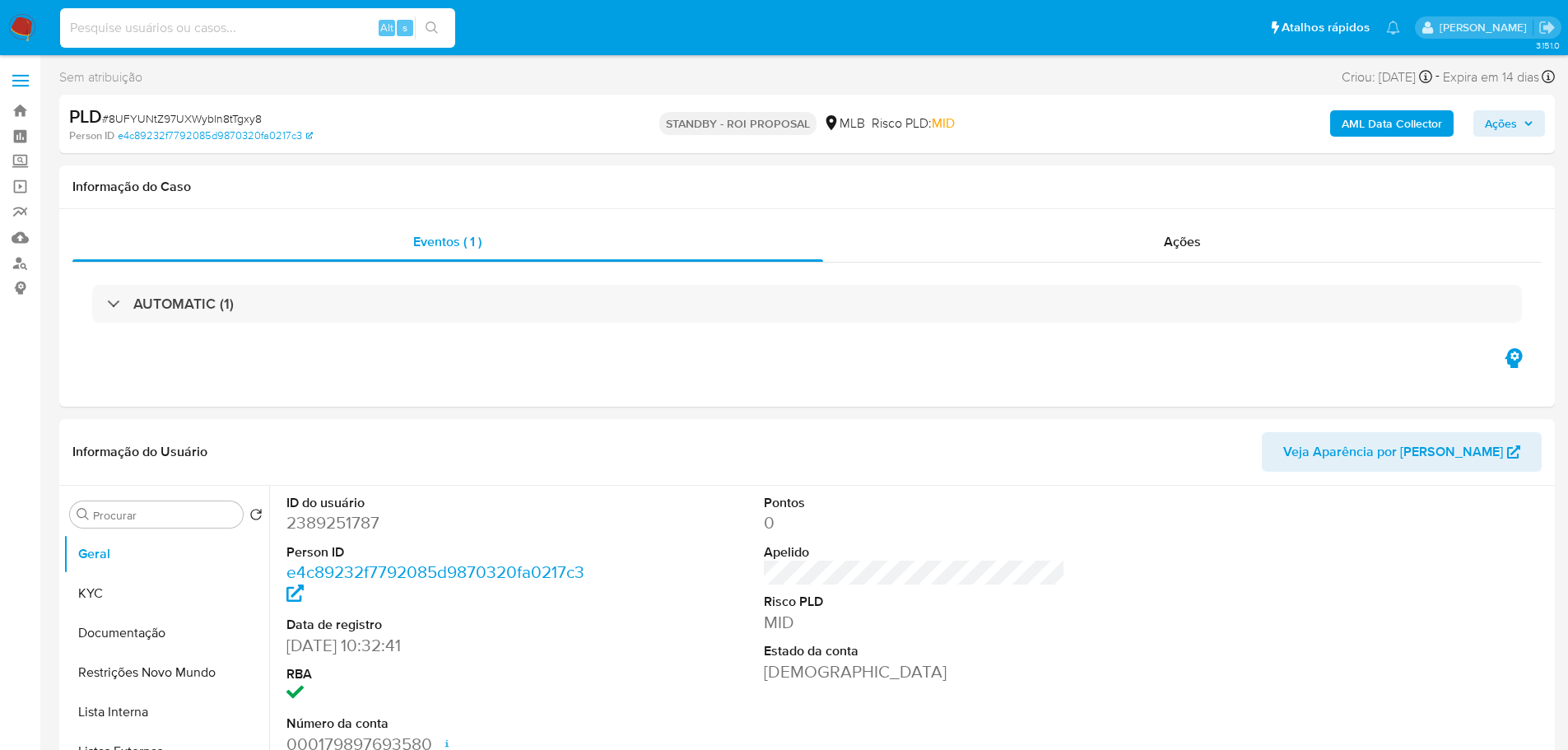
paste input "SWpiwolM16gaeqWQeph4Tgem"
type input "SWpiwolM16gaeqWQeph4Tgem"
select select "10"
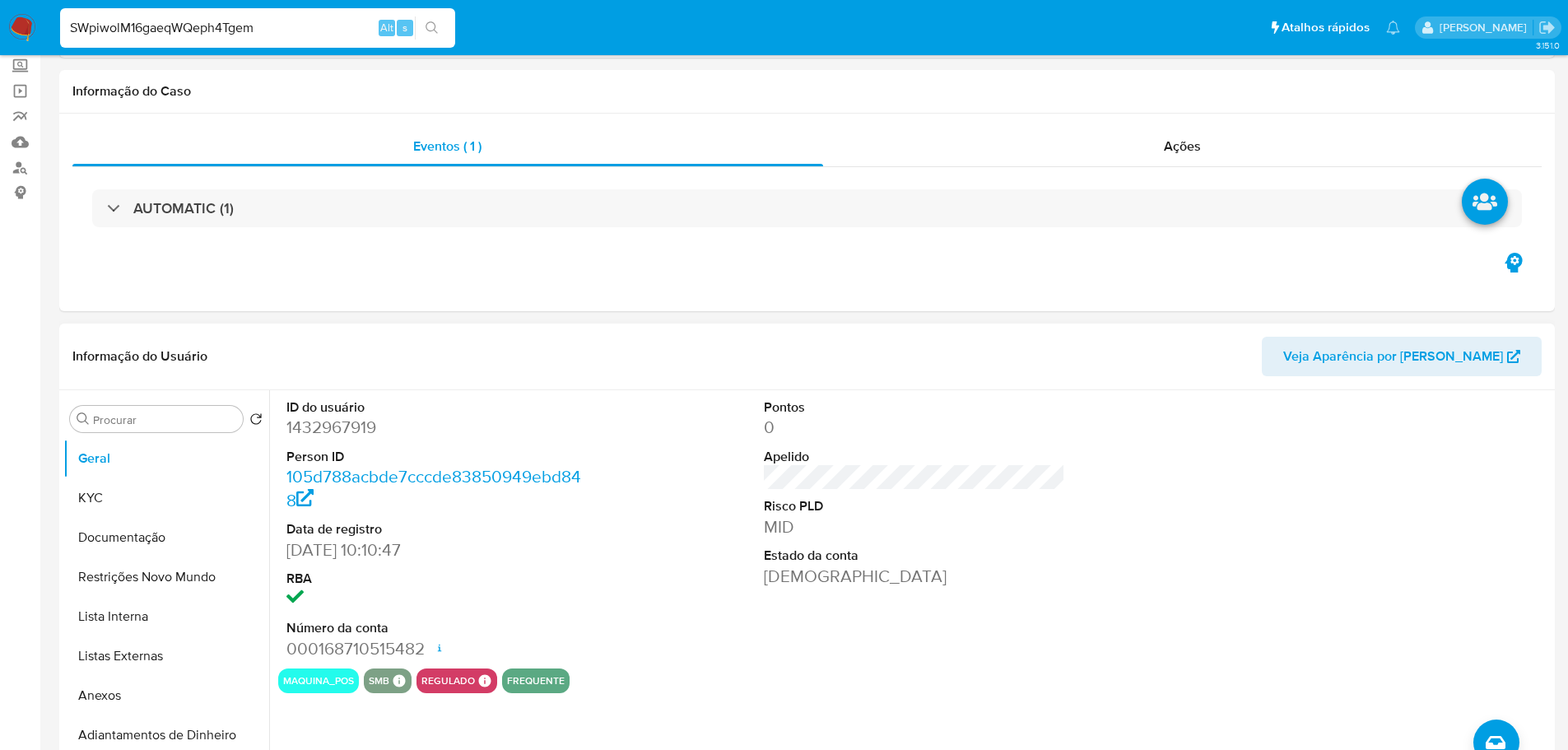
scroll to position [247, 0]
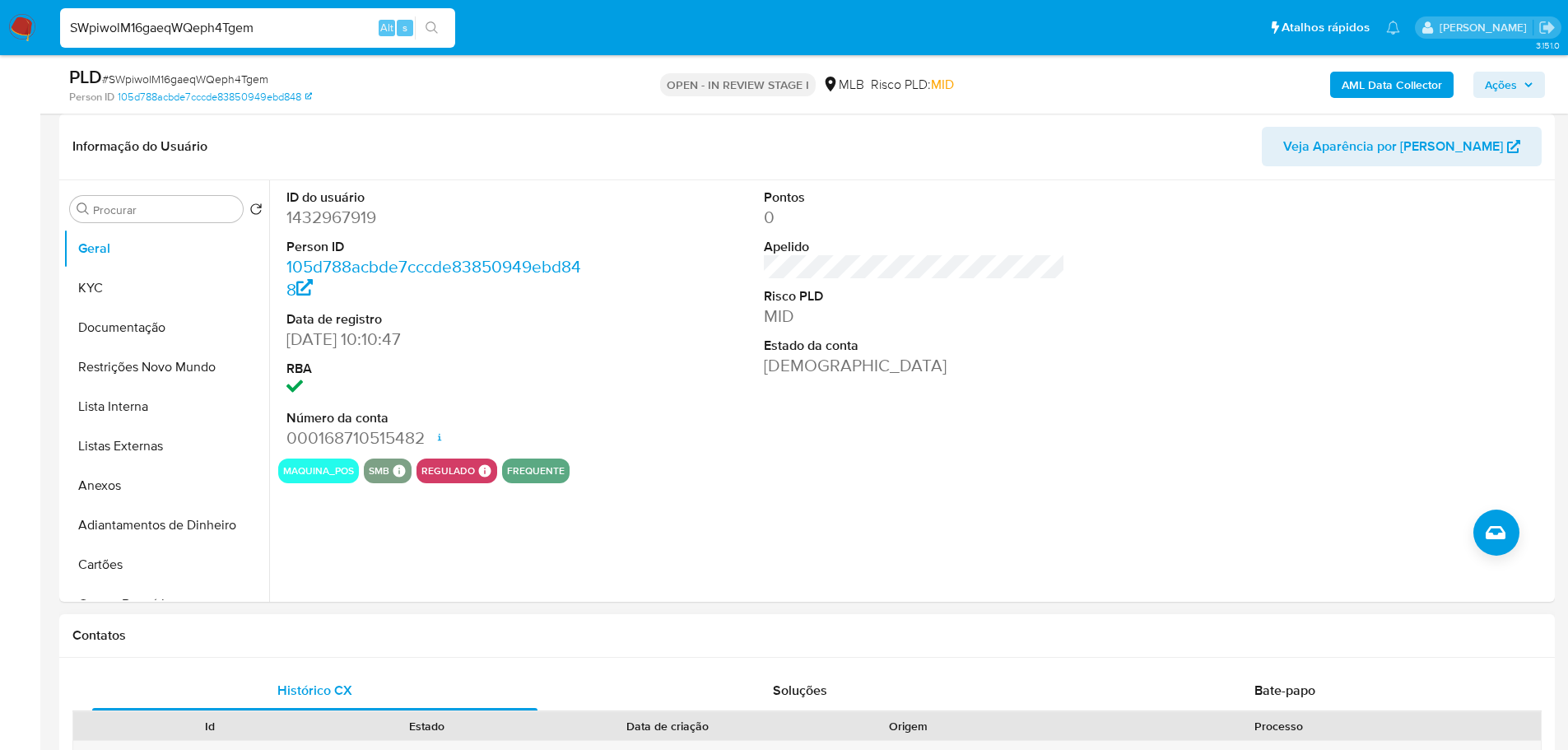
click at [443, 647] on div "Contatos" at bounding box center [807, 636] width 1496 height 43
click at [118, 278] on button "KYC" at bounding box center [159, 288] width 193 height 40
